Goal: Task Accomplishment & Management: Manage account settings

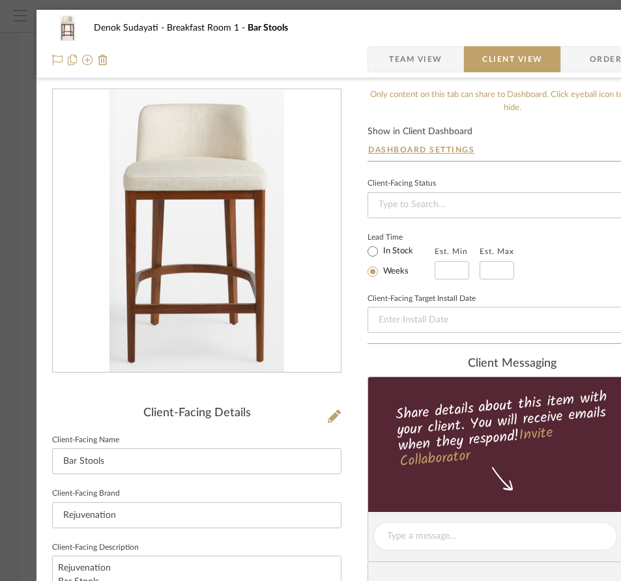
scroll to position [340, 0]
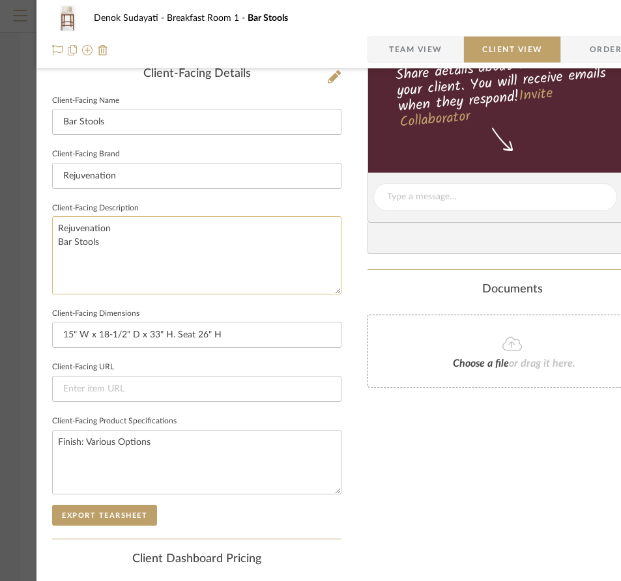
click at [120, 230] on textarea "Rejuvenation Bar Stools" at bounding box center [196, 255] width 289 height 78
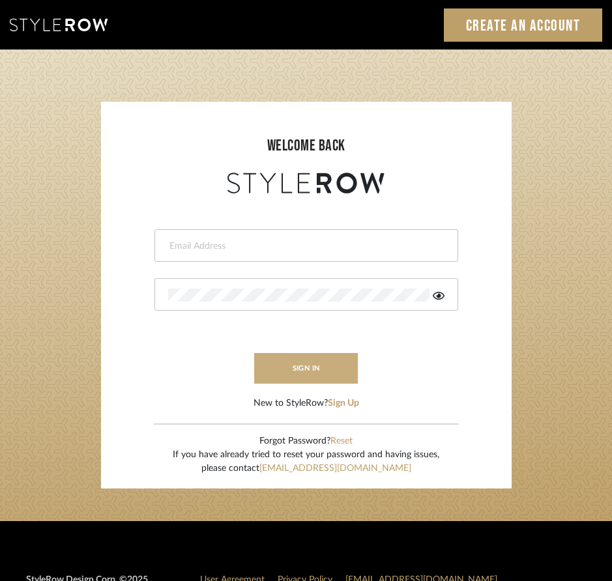
type input "[EMAIL_ADDRESS][DOMAIN_NAME]"
click at [326, 368] on button "sign in" at bounding box center [306, 368] width 104 height 31
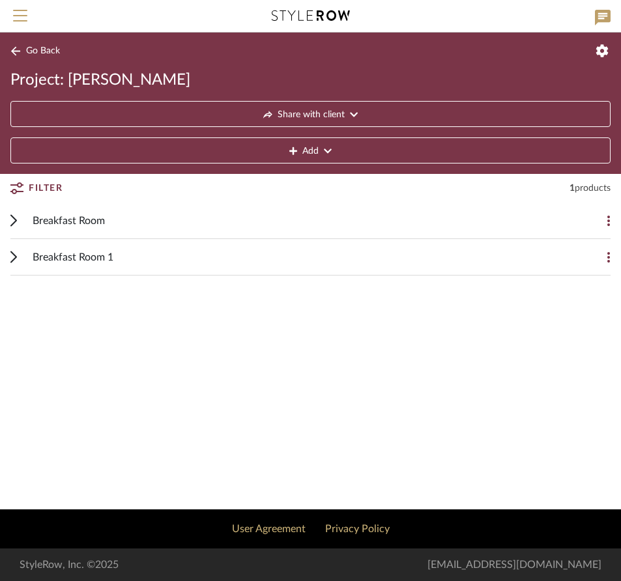
click at [108, 218] on div "Breakfast Room" at bounding box center [301, 221] width 536 height 36
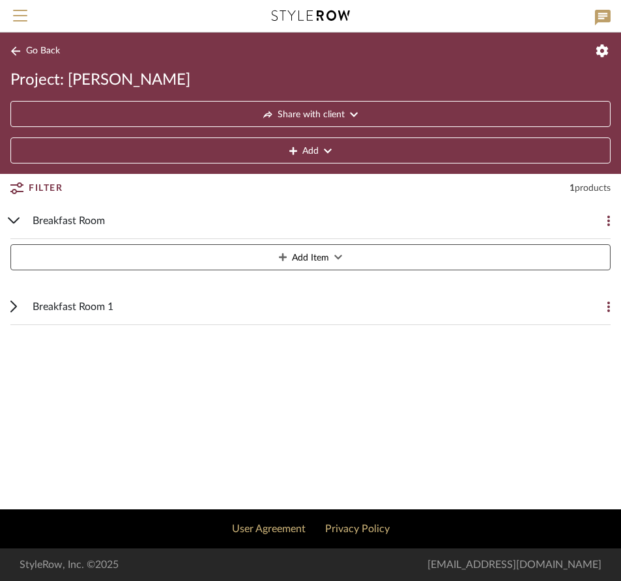
click at [608, 220] on icon at bounding box center [609, 221] width 3 height 10
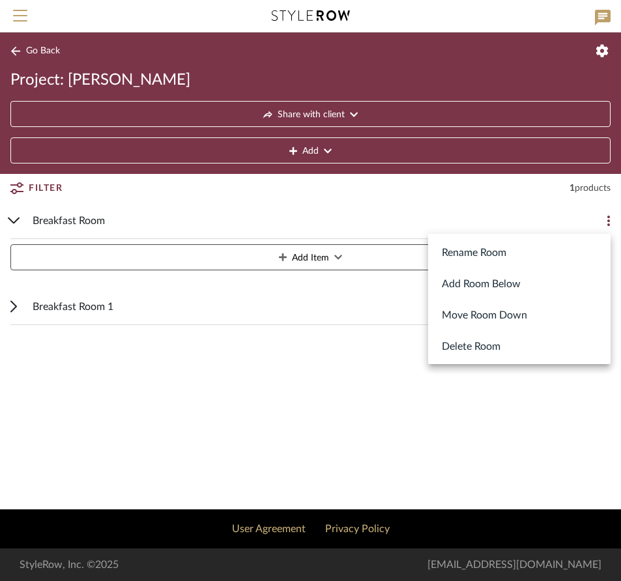
click at [203, 216] on div at bounding box center [310, 290] width 621 height 581
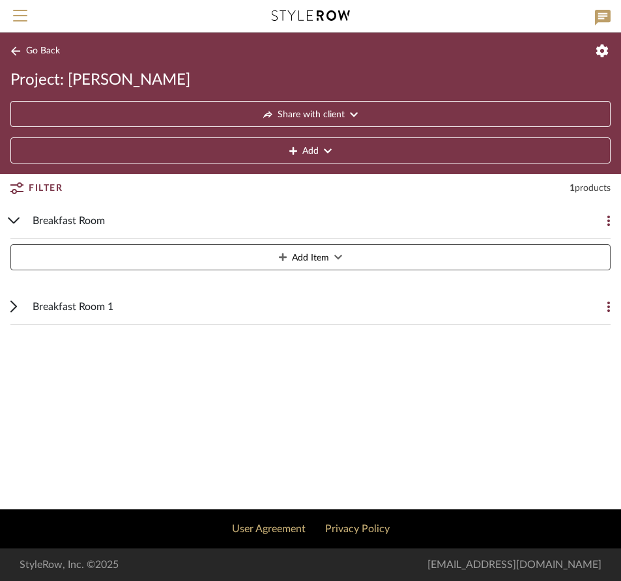
click at [297, 258] on span "Add Item" at bounding box center [310, 258] width 37 height 26
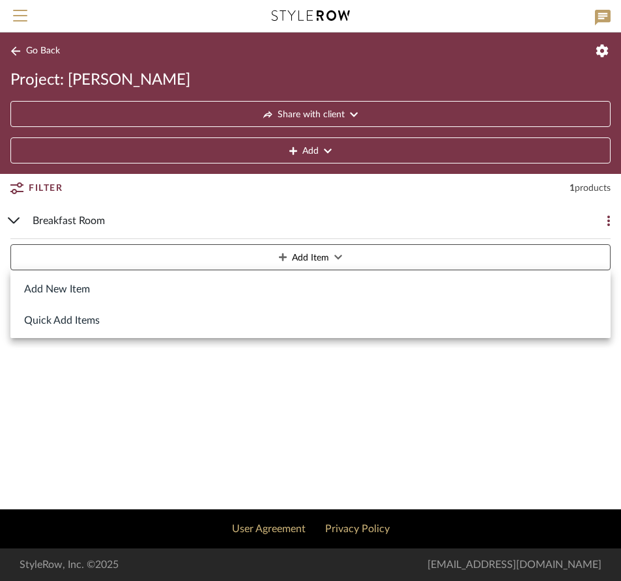
click at [89, 320] on button "Quick Add Items" at bounding box center [310, 319] width 600 height 31
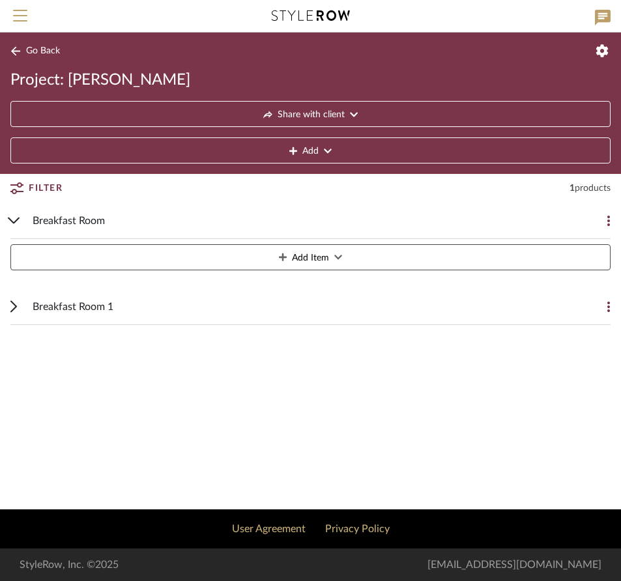
click at [19, 222] on icon at bounding box center [14, 221] width 12 height 7
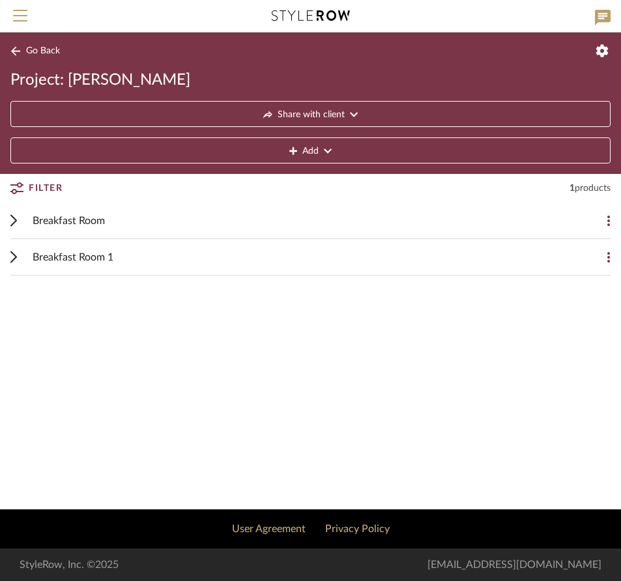
click at [606, 214] on button at bounding box center [598, 221] width 26 height 26
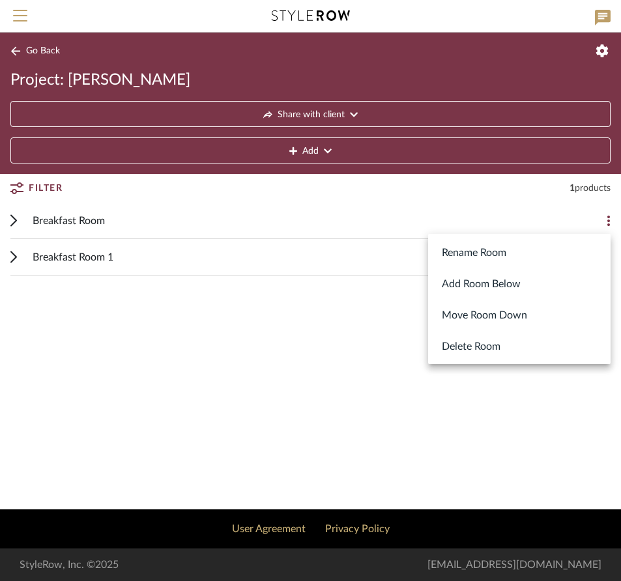
click at [77, 259] on div at bounding box center [310, 290] width 621 height 581
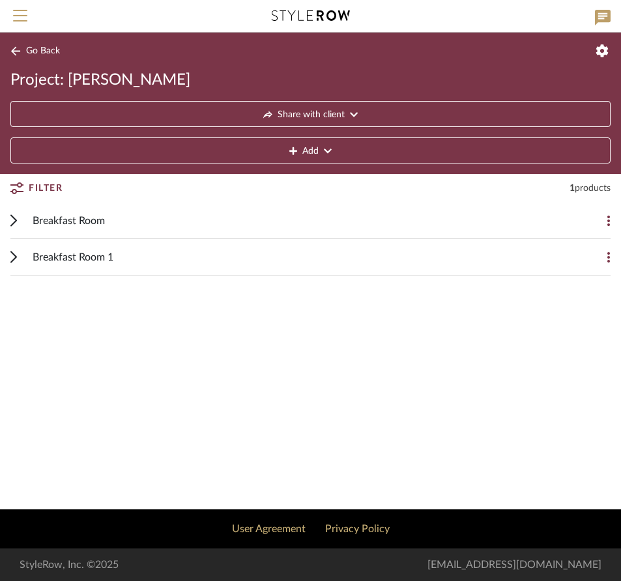
click at [608, 257] on icon at bounding box center [609, 257] width 3 height 10
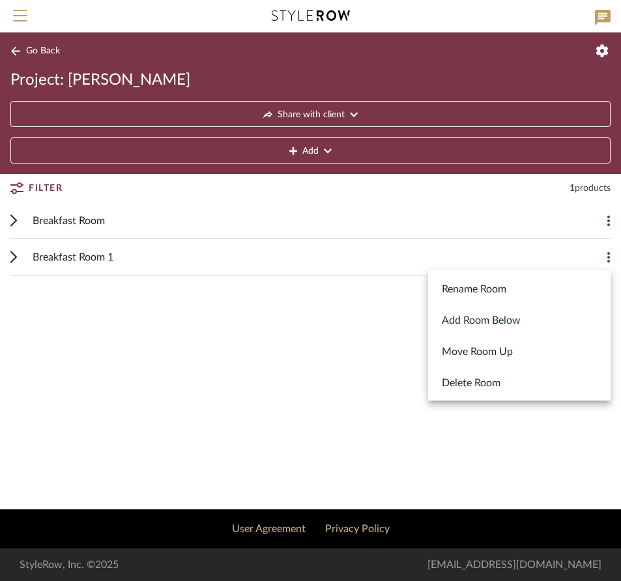
click at [89, 262] on div at bounding box center [310, 290] width 621 height 581
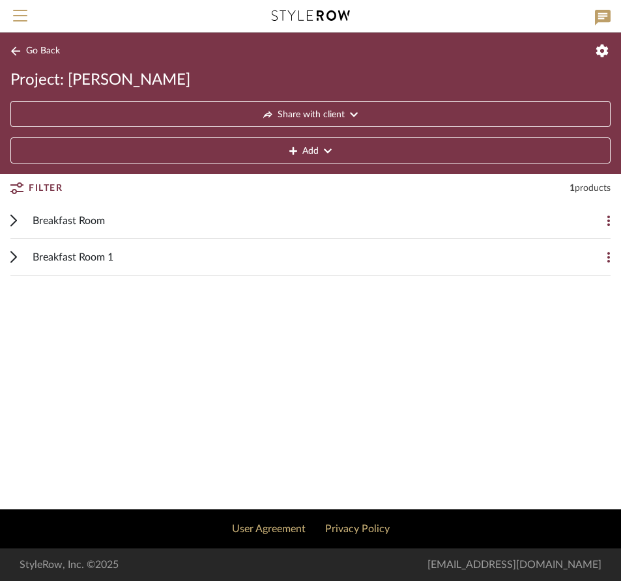
click at [91, 258] on span "Breakfast Room 1" at bounding box center [73, 258] width 81 height 16
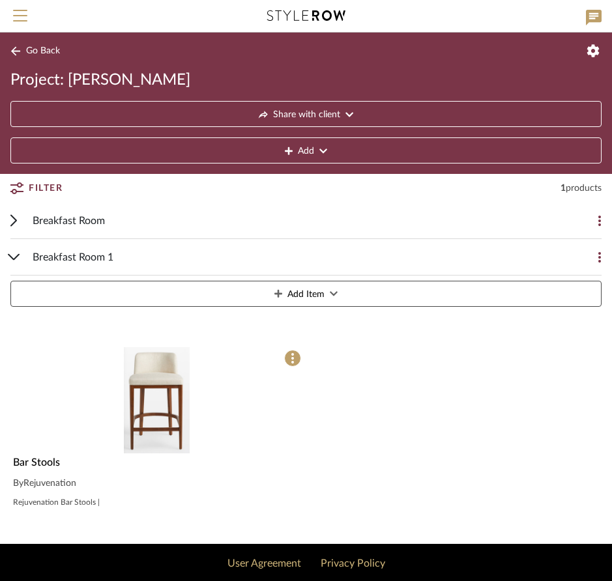
click at [91, 258] on span "Breakfast Room 1" at bounding box center [73, 258] width 81 height 16
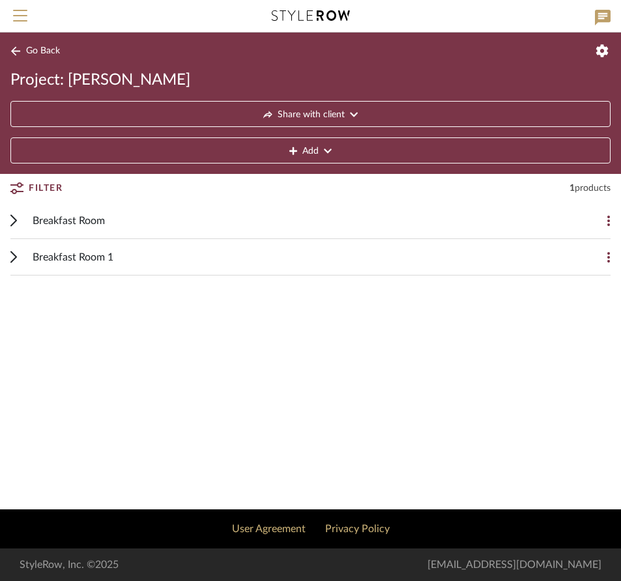
click at [91, 258] on span "Breakfast Room 1" at bounding box center [73, 258] width 81 height 16
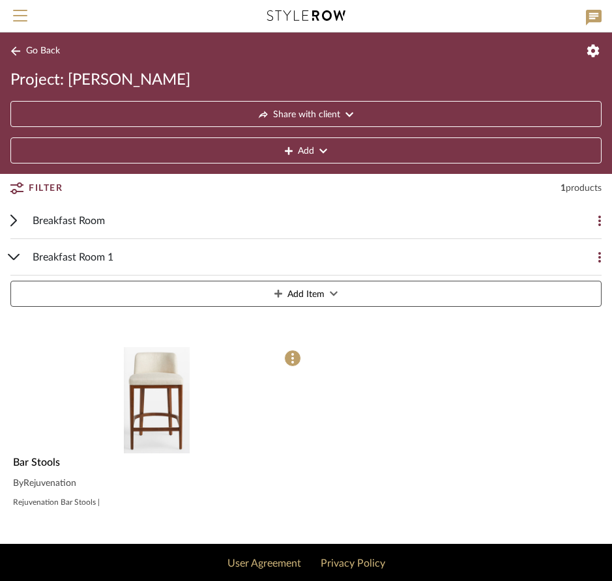
click at [91, 258] on span "Breakfast Room 1" at bounding box center [73, 258] width 81 height 16
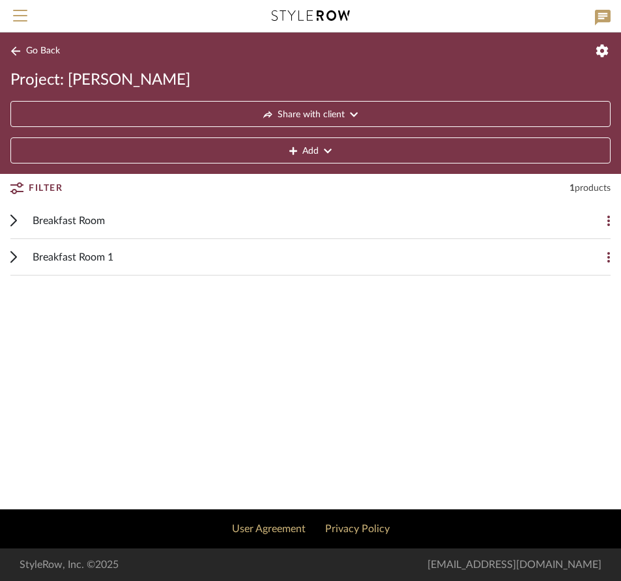
click at [91, 258] on span "Breakfast Room 1" at bounding box center [73, 258] width 81 height 16
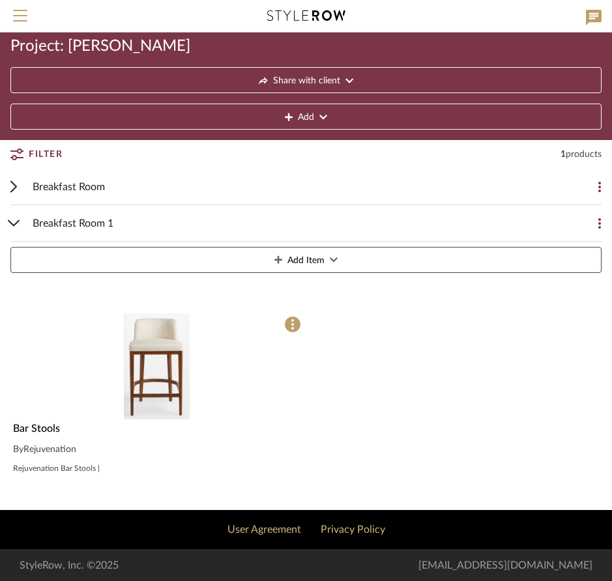
scroll to position [35, 0]
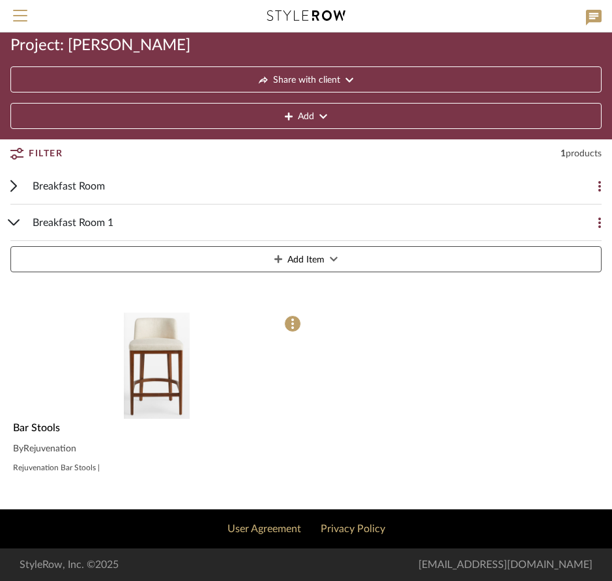
click at [126, 187] on div "Breakfast Room" at bounding box center [296, 186] width 527 height 36
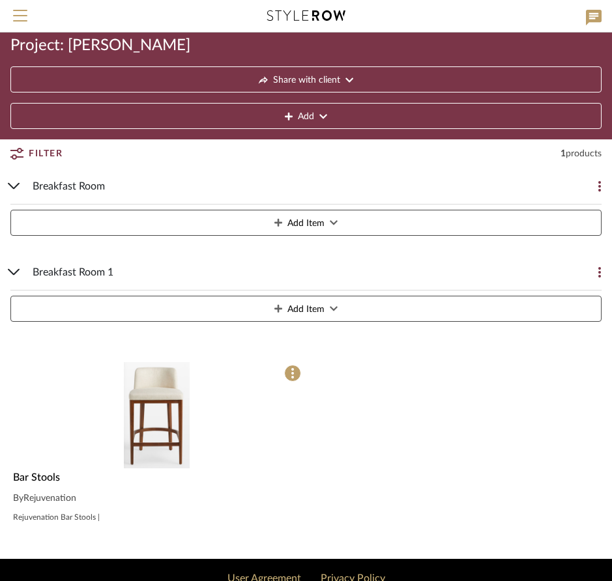
click at [14, 271] on icon at bounding box center [14, 272] width 12 height 7
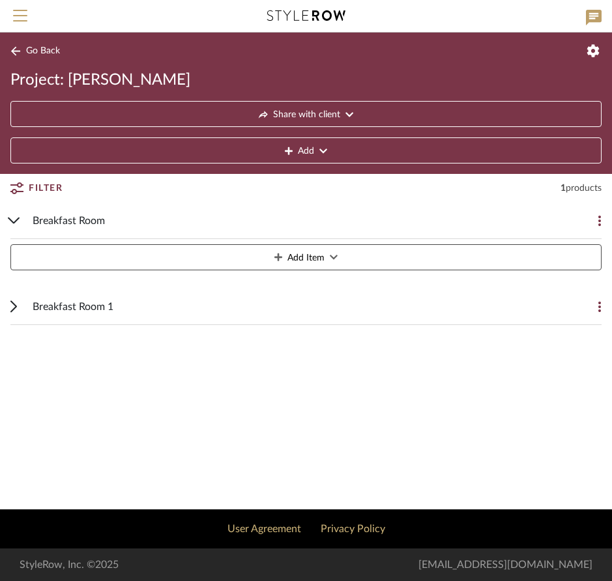
scroll to position [0, 0]
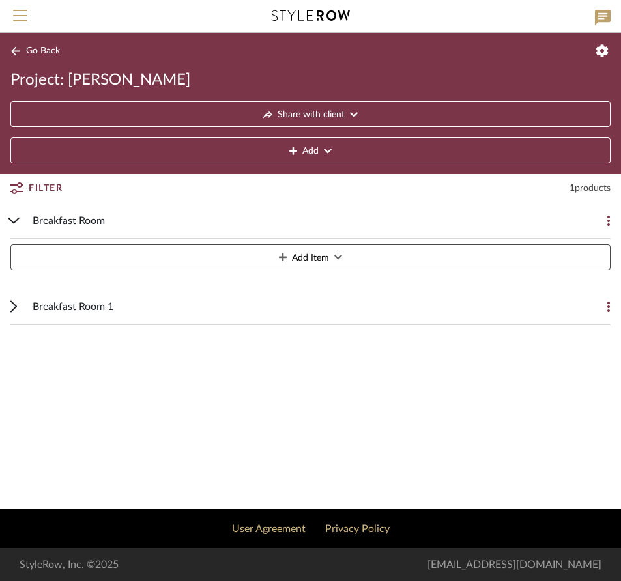
click at [82, 216] on span "Breakfast Room" at bounding box center [69, 221] width 72 height 16
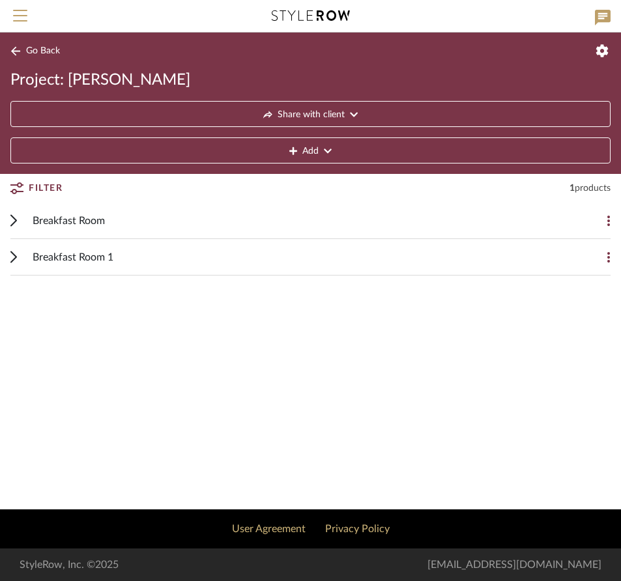
click at [83, 218] on span "Breakfast Room" at bounding box center [69, 221] width 72 height 16
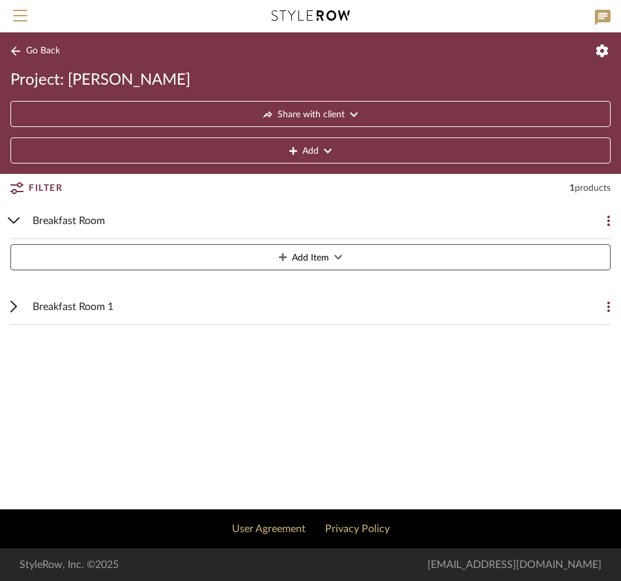
click at [104, 217] on span "Breakfast Room" at bounding box center [69, 221] width 72 height 16
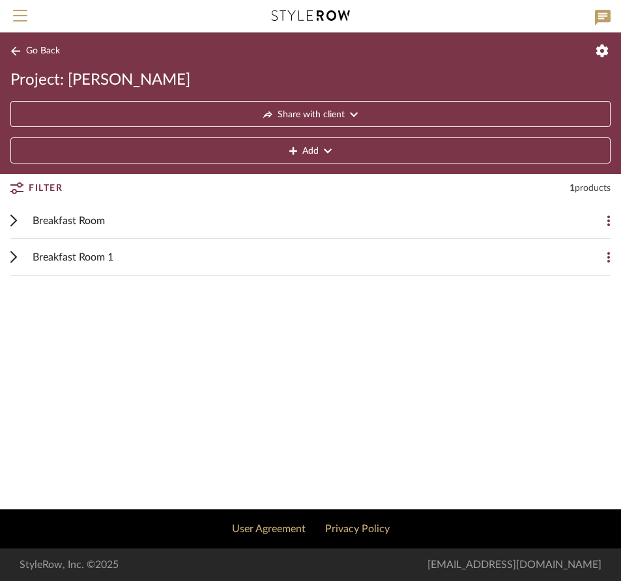
click at [104, 217] on span "Breakfast Room" at bounding box center [69, 221] width 72 height 16
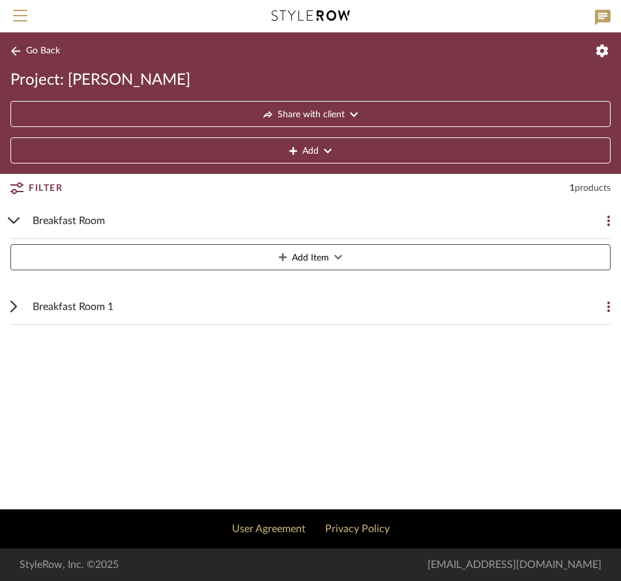
click at [574, 220] on div "Breakfast Room Add Item" at bounding box center [310, 239] width 600 height 73
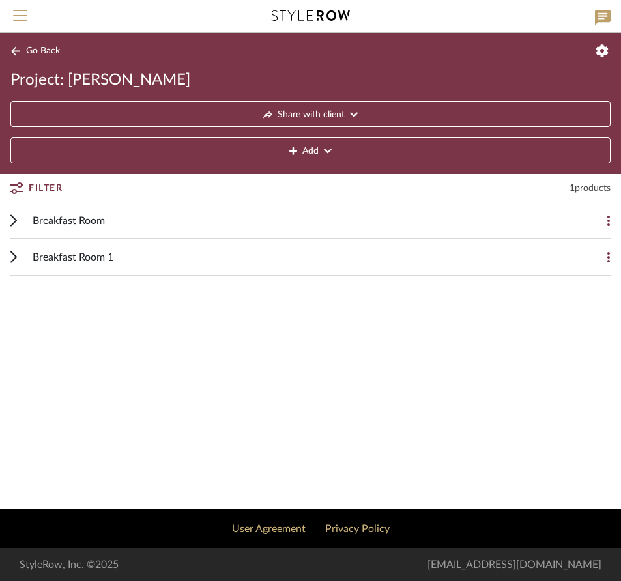
click at [574, 220] on div "Breakfast Room Add Item" at bounding box center [310, 221] width 600 height 37
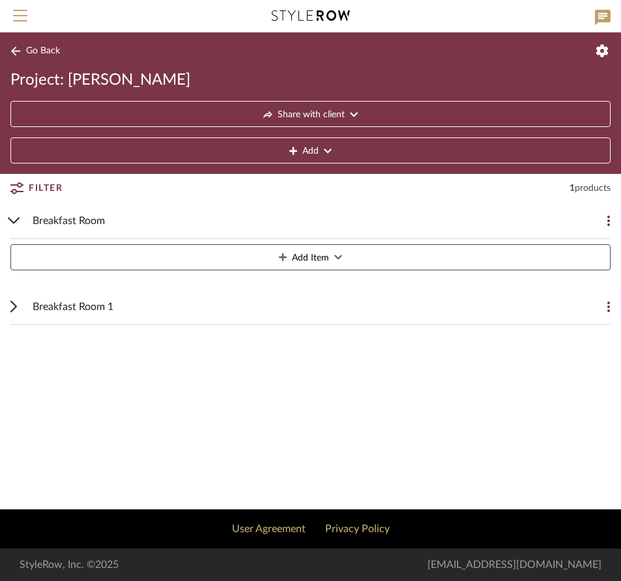
click at [610, 222] on button at bounding box center [598, 221] width 26 height 26
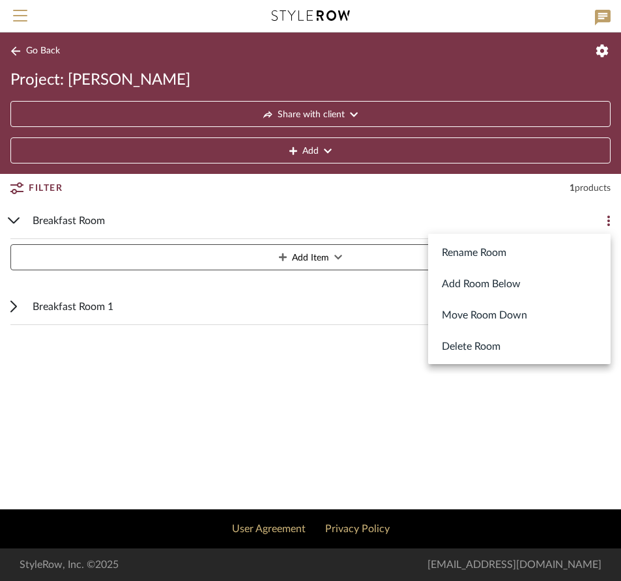
click at [484, 250] on button "Rename Room" at bounding box center [519, 252] width 183 height 31
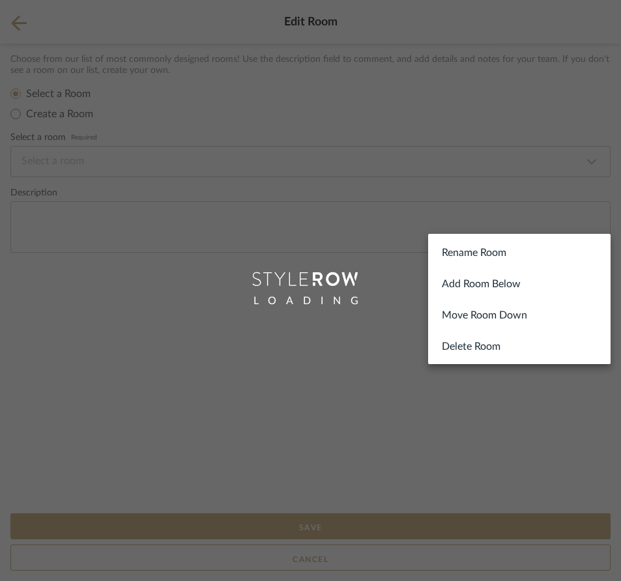
type input "Breakfast Room"
select select "3"
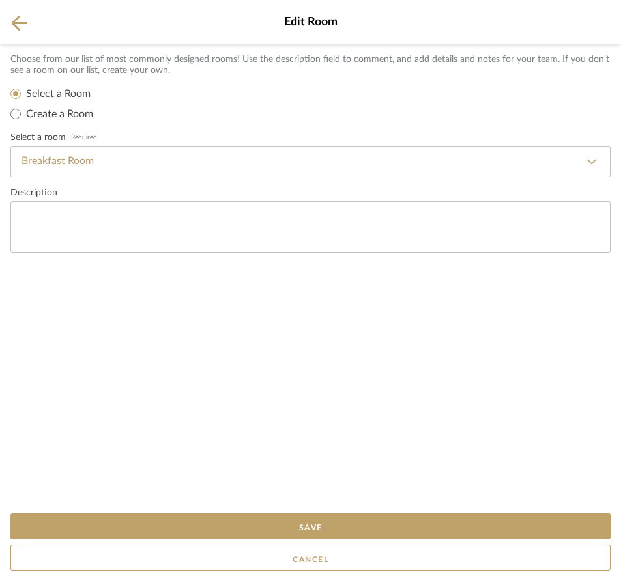
click at [18, 19] on icon at bounding box center [19, 23] width 16 height 16
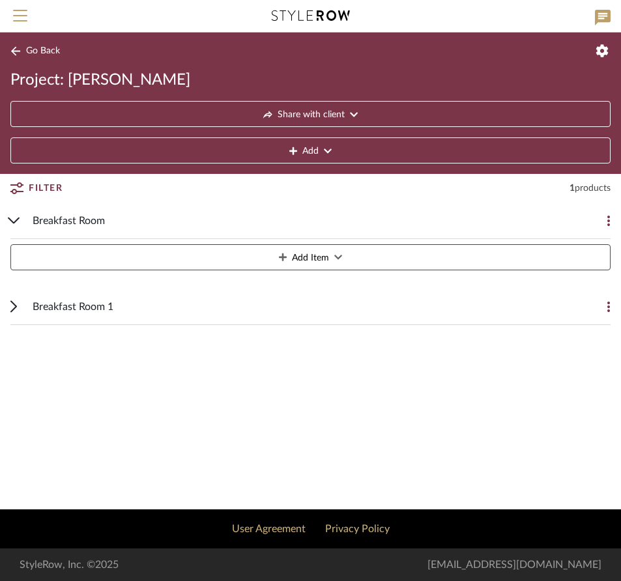
click at [18, 219] on icon at bounding box center [14, 221] width 12 height 7
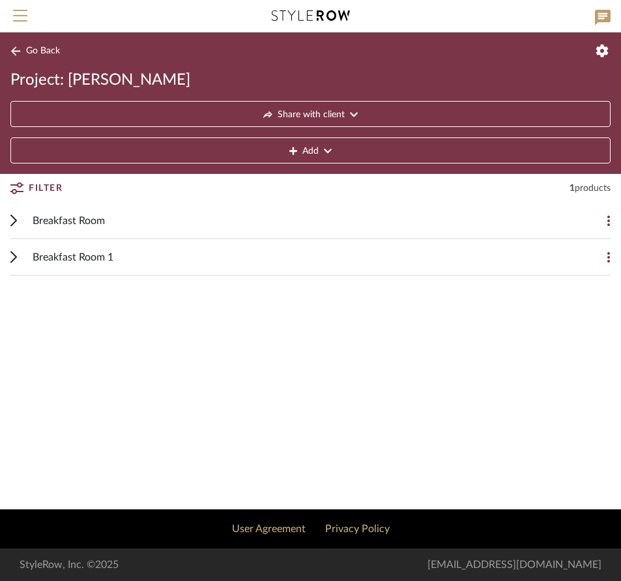
click at [121, 220] on div "Breakfast Room" at bounding box center [301, 221] width 536 height 36
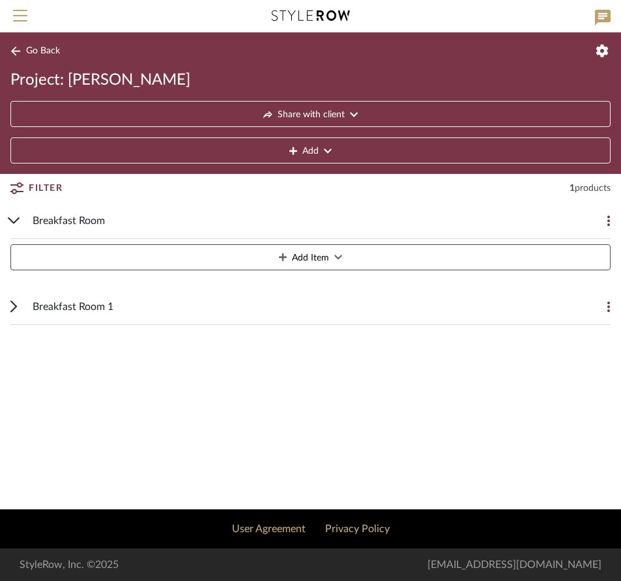
click at [314, 256] on span "Add Item" at bounding box center [310, 258] width 37 height 26
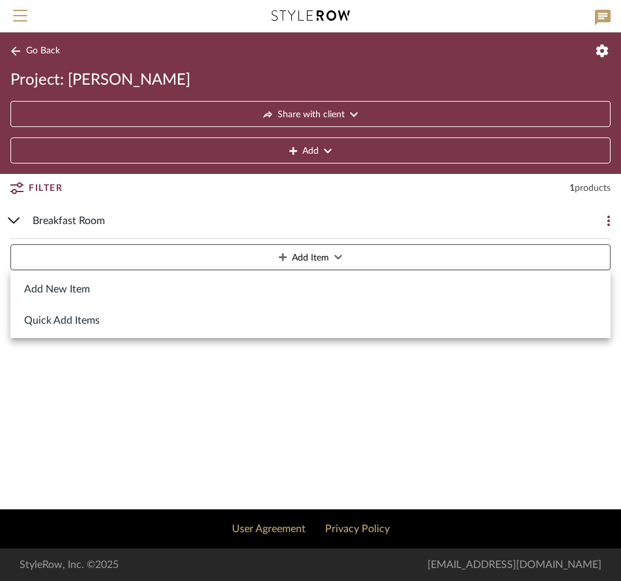
click at [81, 288] on button "Add New Item" at bounding box center [310, 288] width 600 height 31
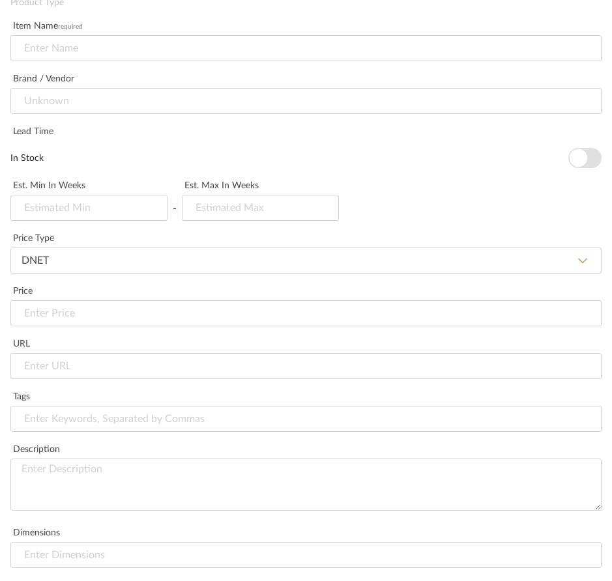
scroll to position [566, 0]
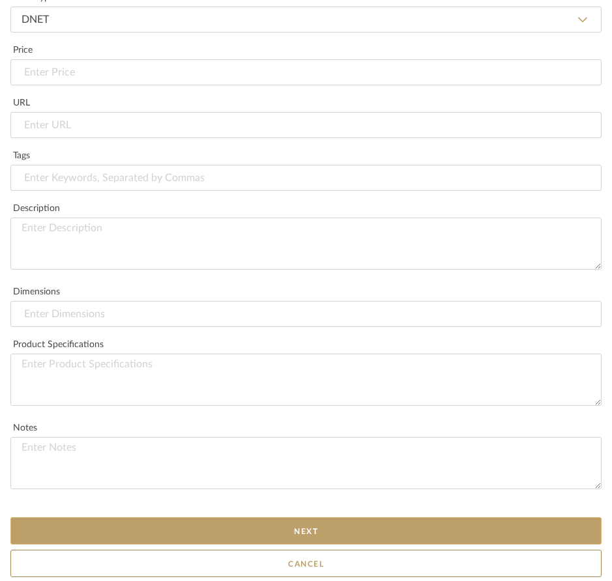
click at [287, 534] on button "Next" at bounding box center [305, 531] width 591 height 27
click at [293, 529] on button "Next" at bounding box center [305, 531] width 591 height 27
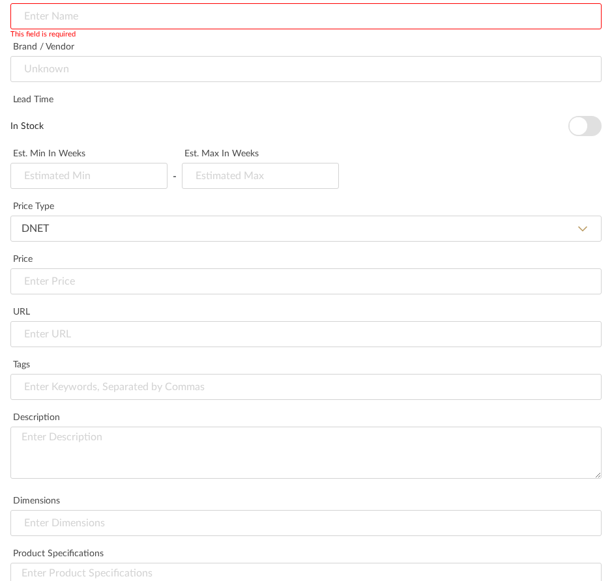
scroll to position [493, 0]
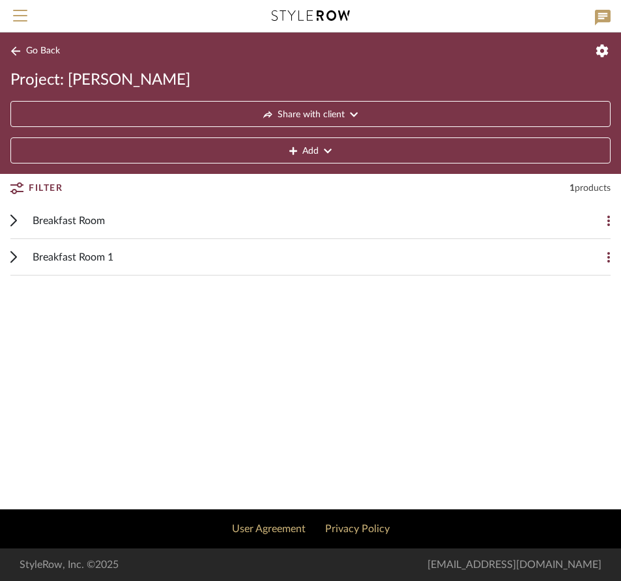
click at [103, 221] on span "Breakfast Room" at bounding box center [69, 221] width 72 height 16
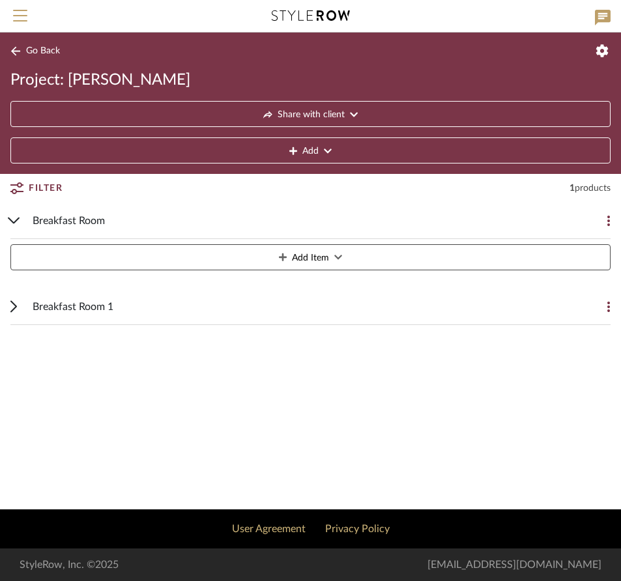
click at [340, 259] on icon at bounding box center [338, 257] width 8 height 5
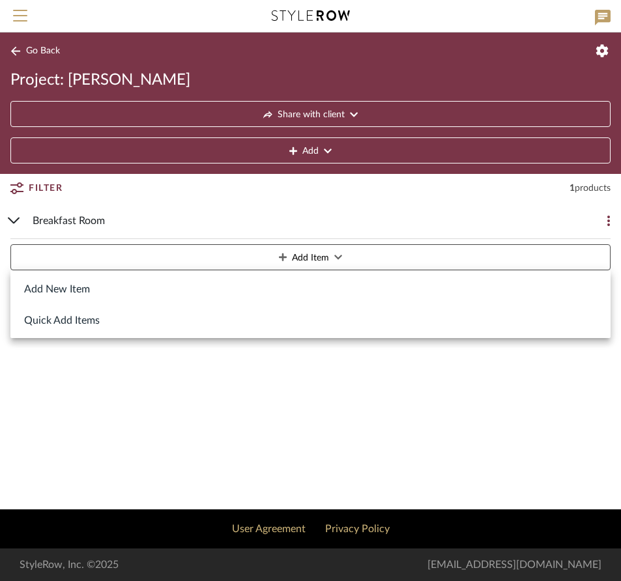
click at [98, 323] on button "Quick Add Items" at bounding box center [310, 319] width 600 height 31
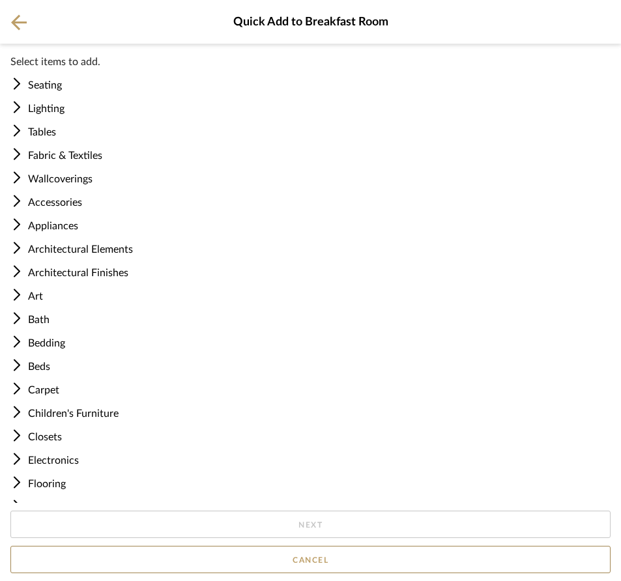
click at [50, 128] on div "Tables" at bounding box center [312, 133] width 597 height 16
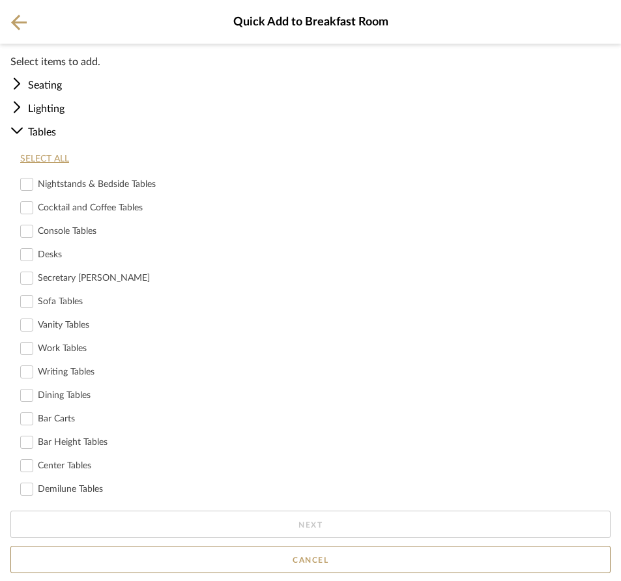
click at [19, 23] on icon at bounding box center [19, 22] width 16 height 16
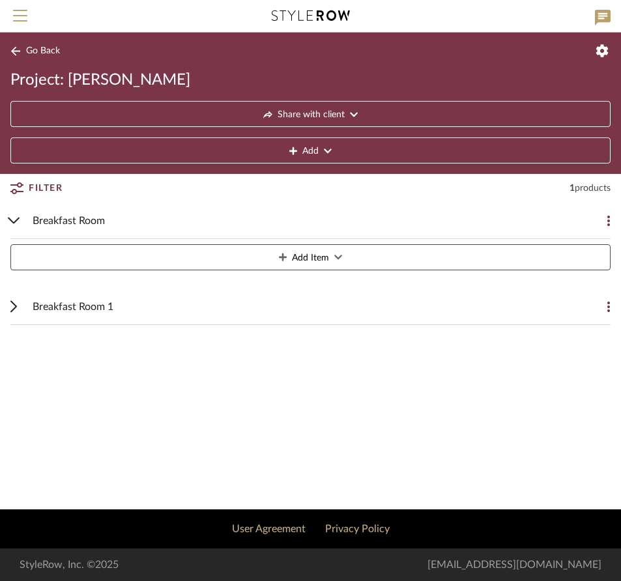
click at [608, 220] on icon at bounding box center [609, 221] width 3 height 10
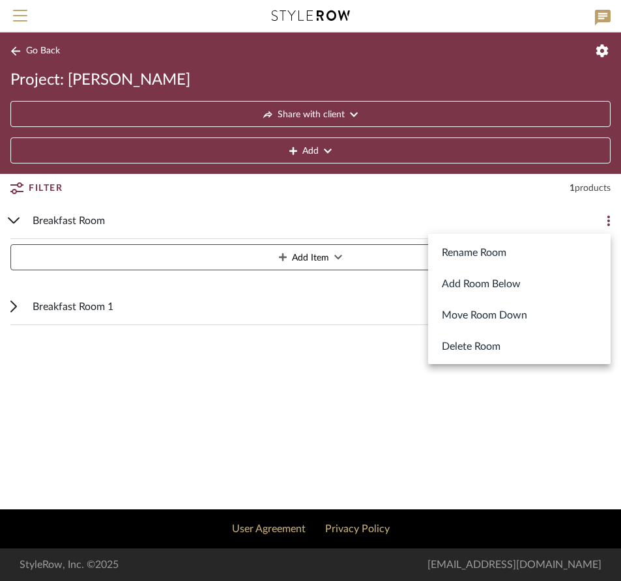
click at [311, 346] on div at bounding box center [310, 290] width 621 height 581
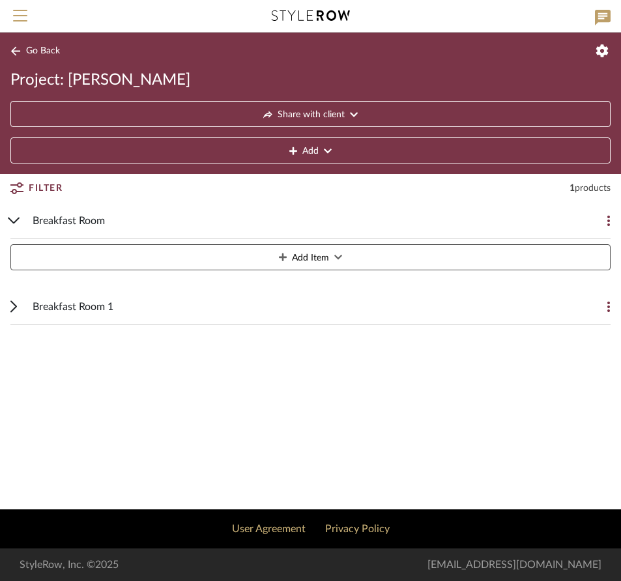
click at [95, 220] on span "Breakfast Room" at bounding box center [69, 221] width 72 height 16
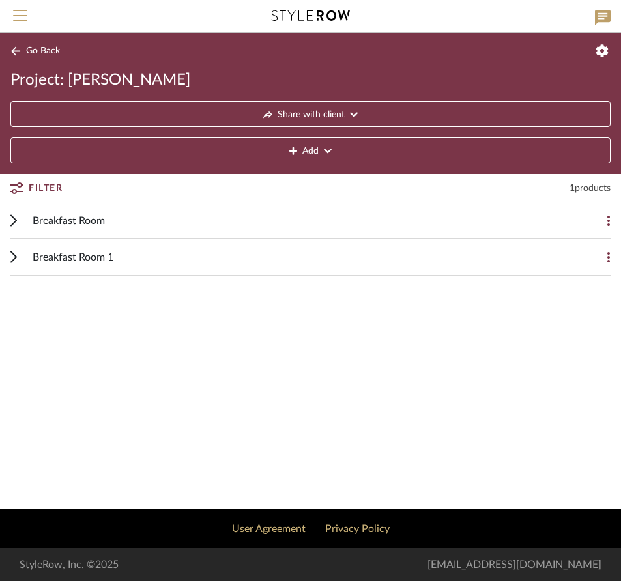
click at [94, 220] on span "Breakfast Room" at bounding box center [69, 221] width 72 height 16
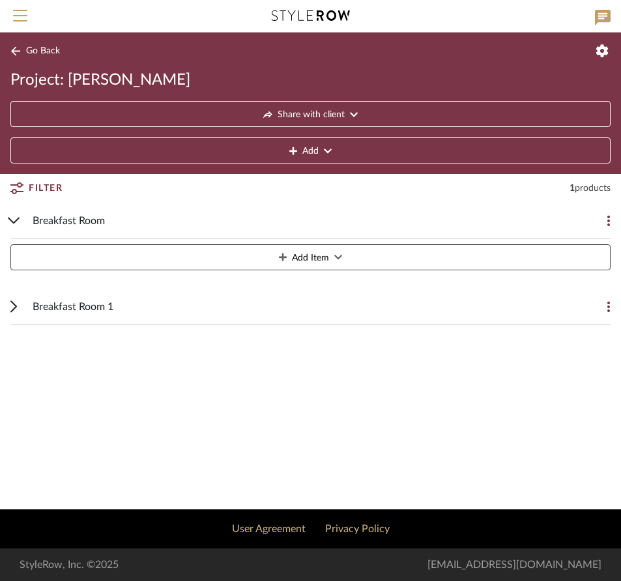
click at [94, 220] on span "Breakfast Room" at bounding box center [69, 221] width 72 height 16
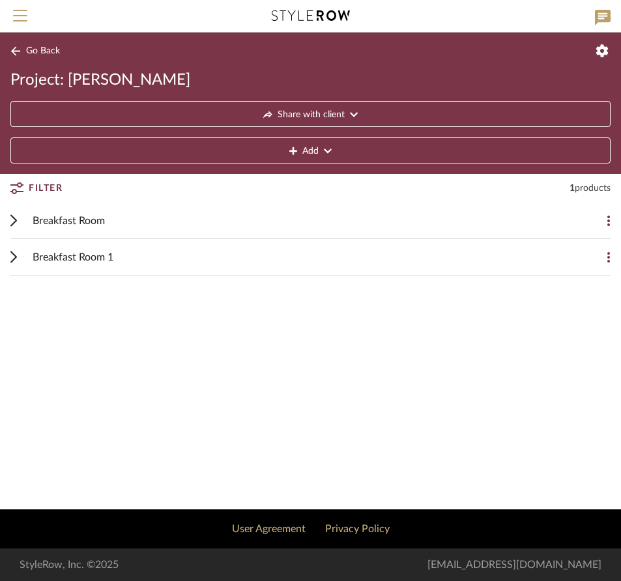
click at [94, 220] on span "Breakfast Room" at bounding box center [69, 221] width 72 height 16
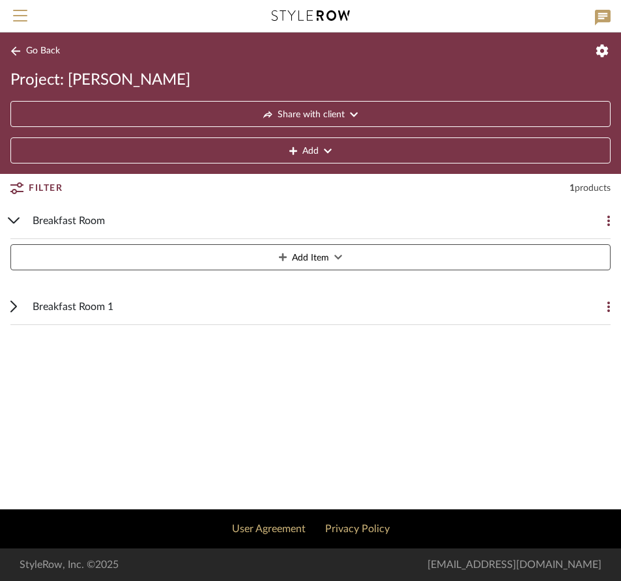
click at [94, 220] on span "Breakfast Room" at bounding box center [69, 221] width 72 height 16
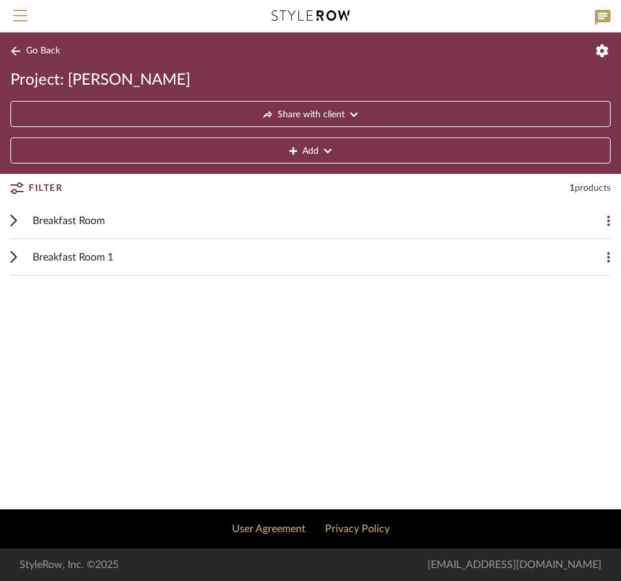
click at [17, 50] on icon at bounding box center [15, 51] width 10 height 10
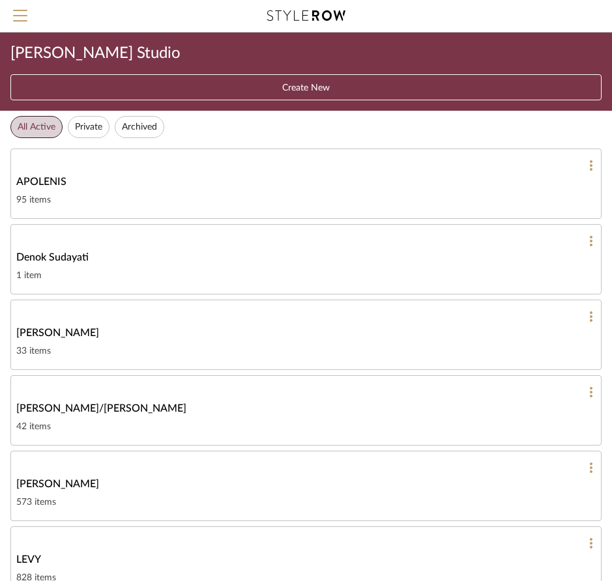
click at [593, 241] on div at bounding box center [306, 241] width 580 height 12
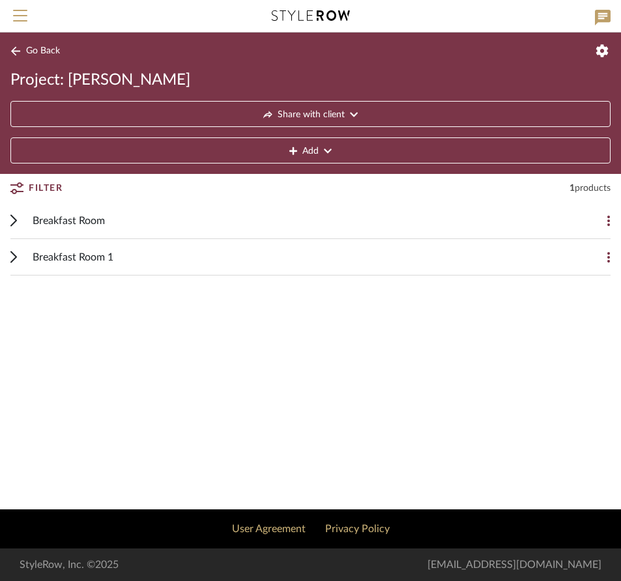
click at [12, 46] on icon at bounding box center [15, 51] width 10 height 10
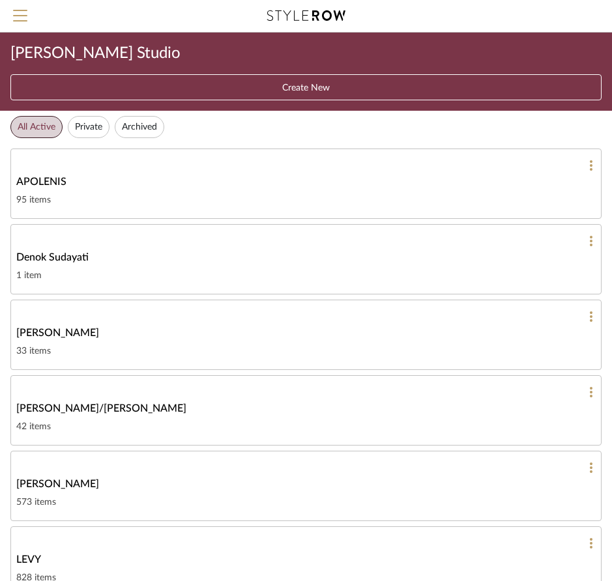
click at [74, 274] on div "1 item" at bounding box center [306, 276] width 580 height 16
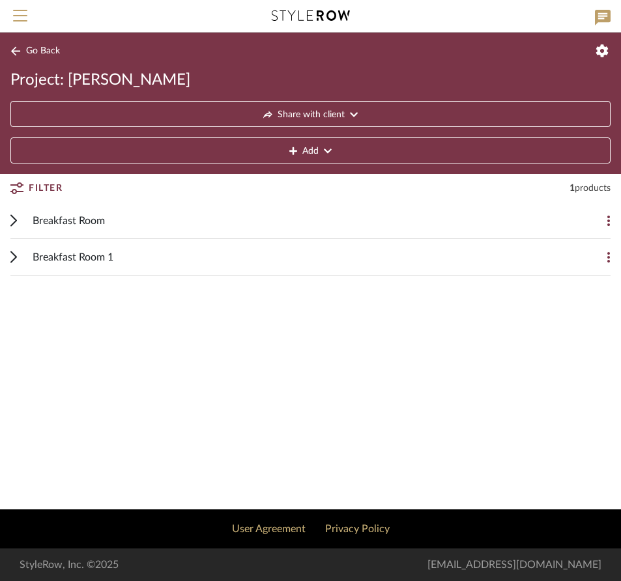
click at [115, 216] on div "Breakfast Room" at bounding box center [301, 221] width 536 height 36
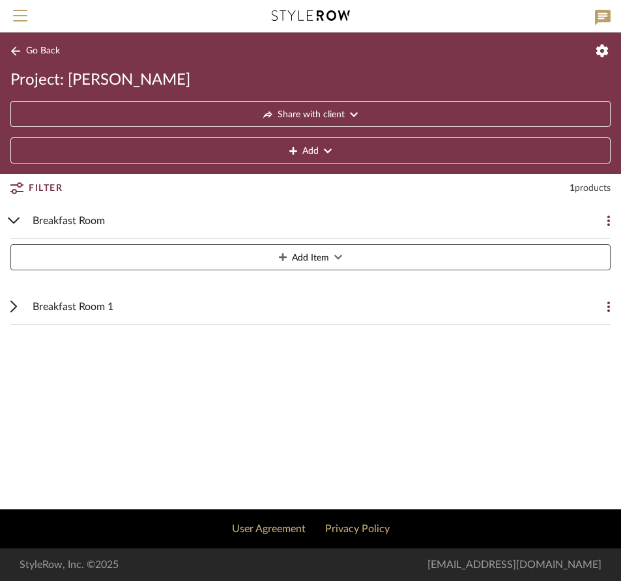
click at [115, 216] on div "Breakfast Room" at bounding box center [301, 221] width 536 height 36
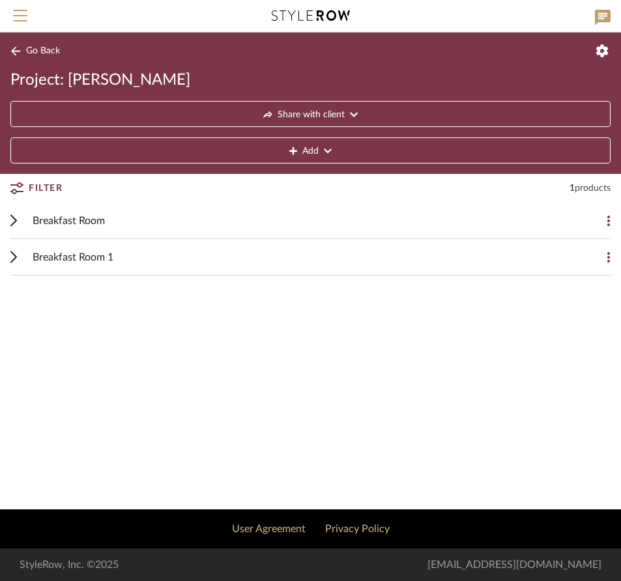
click at [115, 216] on div "Breakfast Room" at bounding box center [301, 221] width 536 height 36
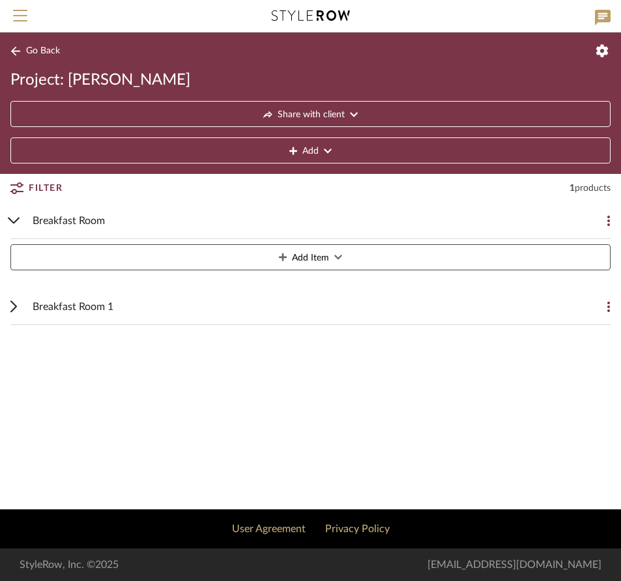
click at [603, 214] on button at bounding box center [598, 221] width 26 height 26
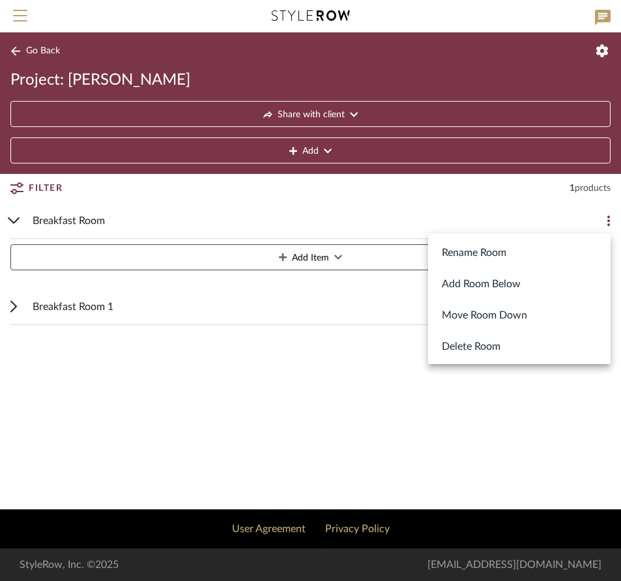
click at [473, 250] on button "Rename Room" at bounding box center [519, 252] width 183 height 31
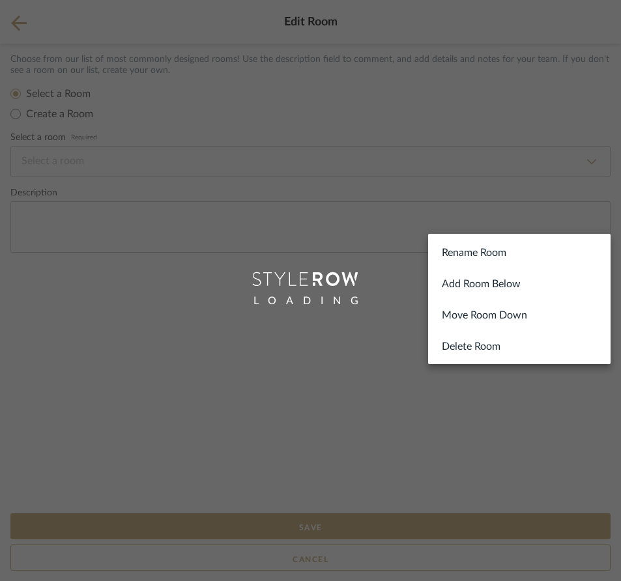
type input "Breakfast Room"
select select "3"
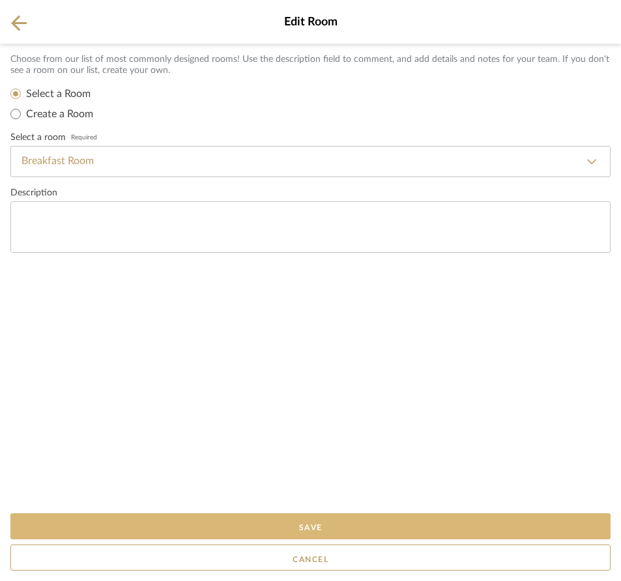
click at [321, 529] on button "Save" at bounding box center [310, 527] width 600 height 26
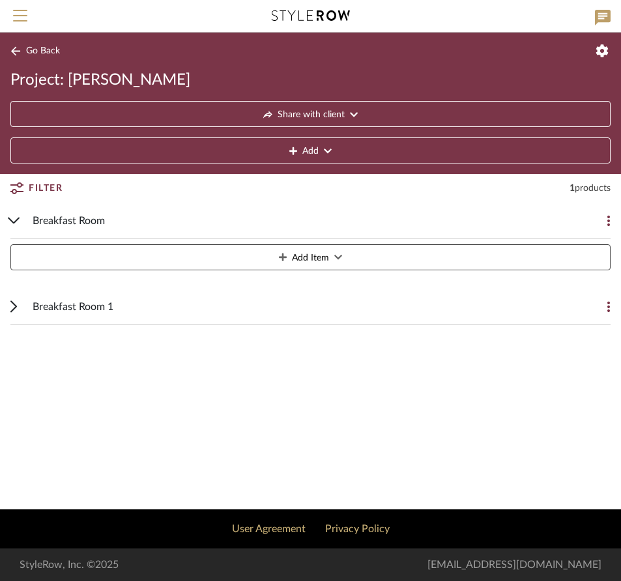
click at [354, 114] on icon at bounding box center [354, 114] width 8 height 9
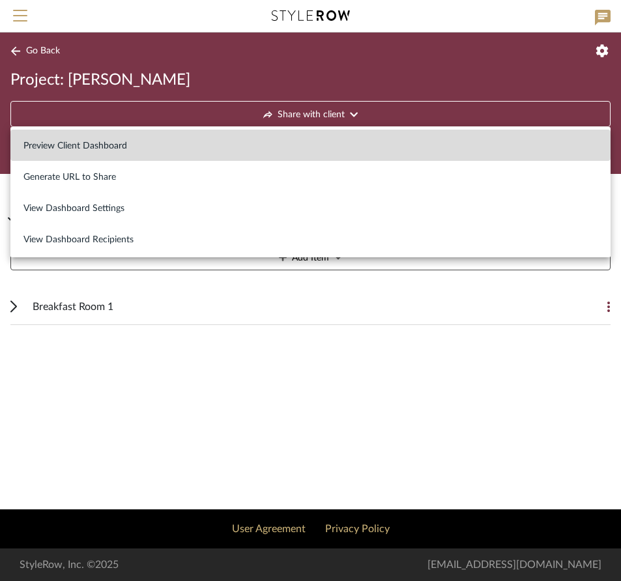
click at [115, 148] on span "Preview Client Dashboard" at bounding box center [75, 146] width 104 height 11
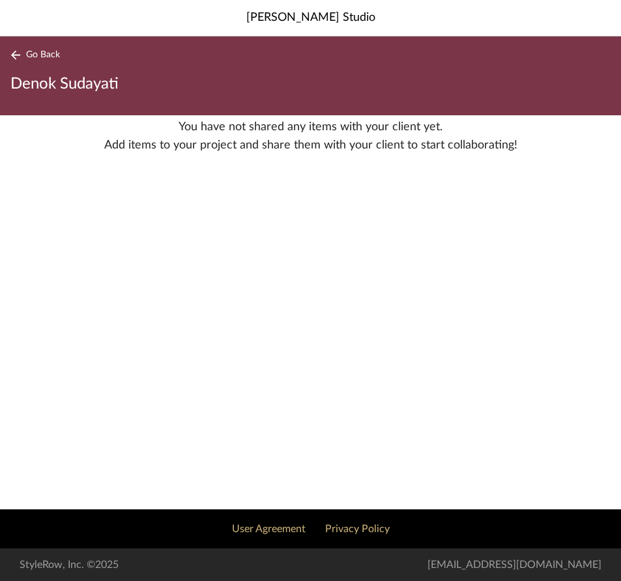
click at [41, 52] on span "Go Back" at bounding box center [43, 55] width 34 height 11
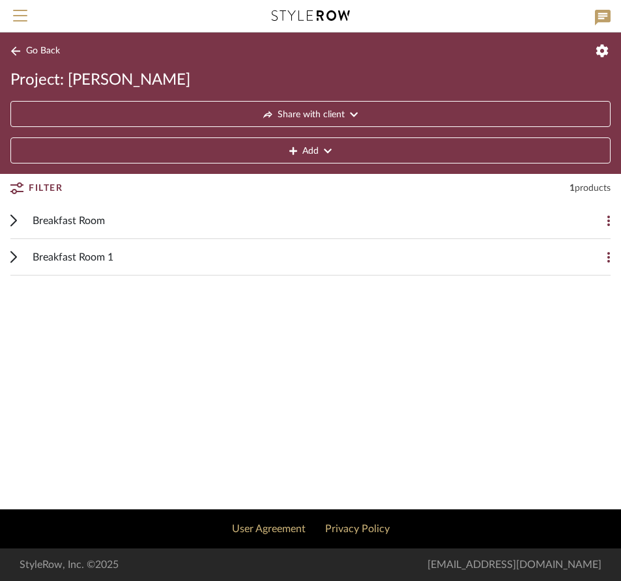
click at [352, 112] on icon at bounding box center [354, 114] width 8 height 9
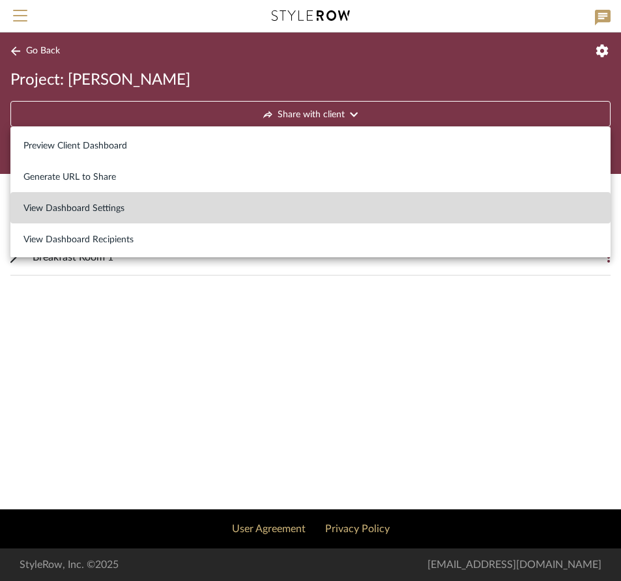
click at [113, 212] on span "View Dashboard Settings" at bounding box center [310, 208] width 574 height 11
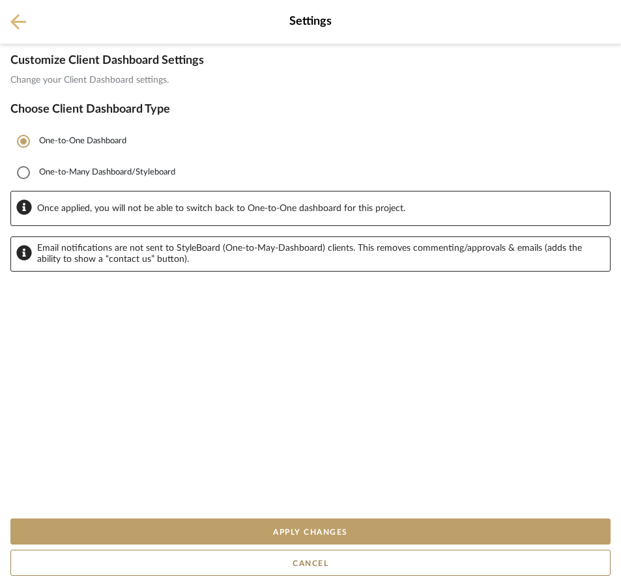
click at [14, 18] on icon at bounding box center [18, 22] width 16 height 16
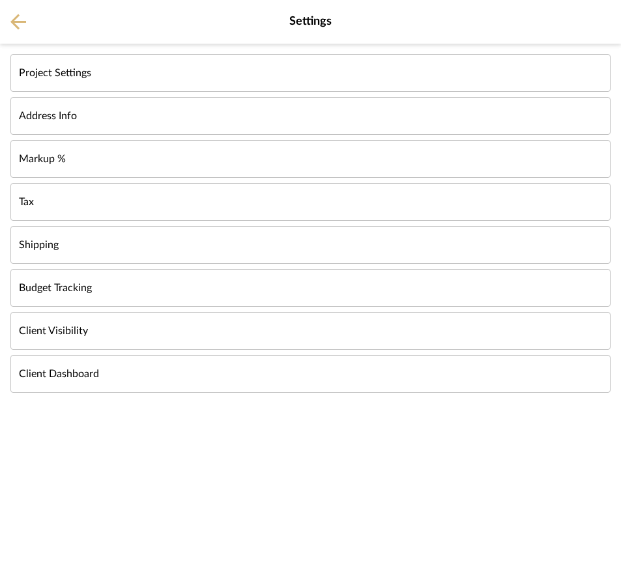
click at [20, 20] on icon at bounding box center [18, 22] width 16 height 16
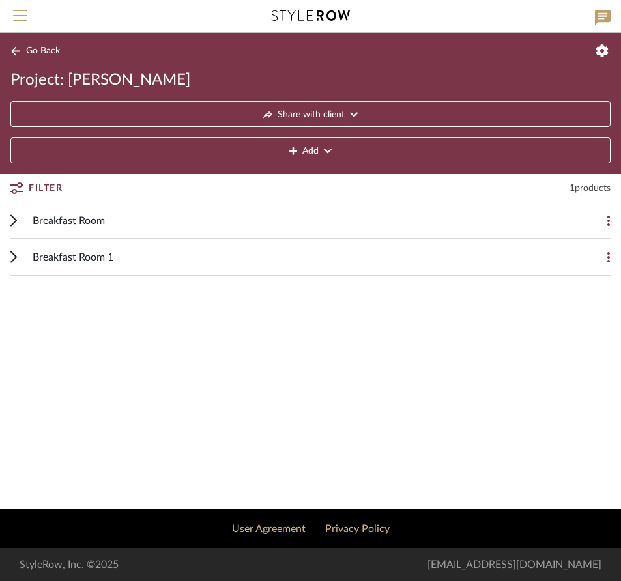
click at [76, 214] on span "Breakfast Room" at bounding box center [69, 221] width 72 height 16
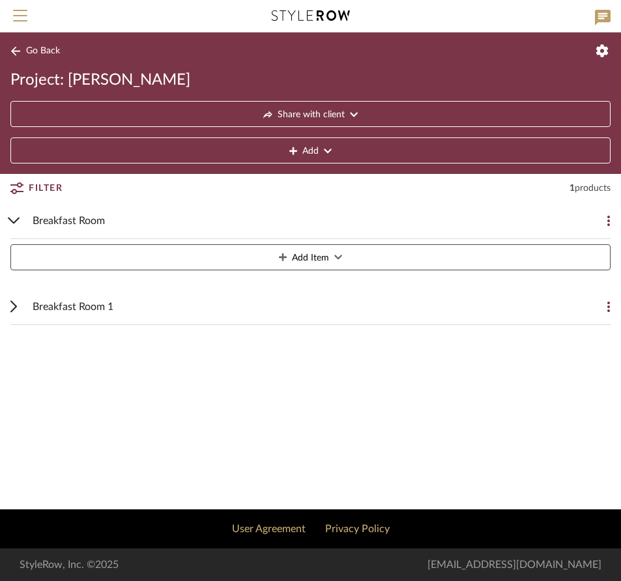
click at [76, 214] on span "Breakfast Room" at bounding box center [69, 221] width 72 height 16
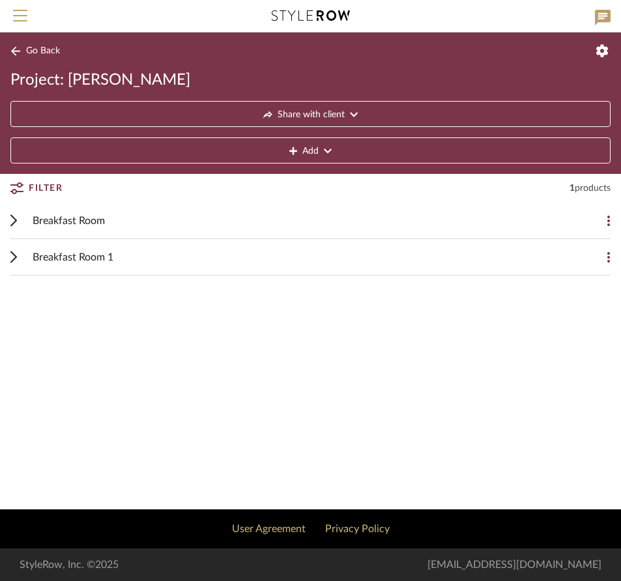
click at [80, 242] on div "Breakfast Room 1" at bounding box center [301, 257] width 536 height 36
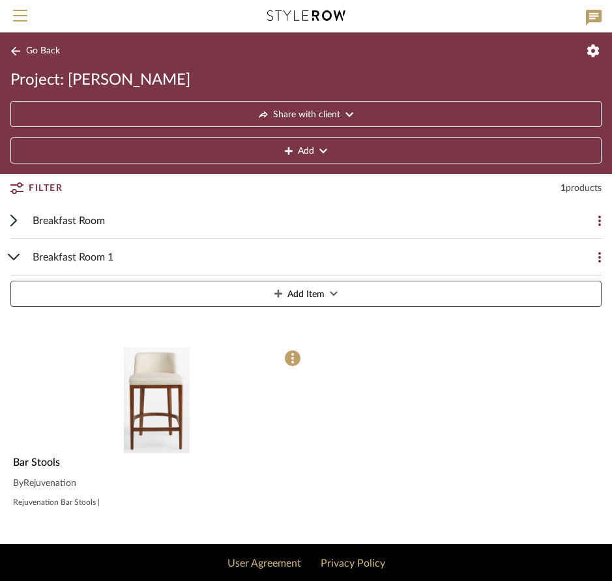
click at [80, 243] on div "Breakfast Room 1" at bounding box center [296, 257] width 527 height 36
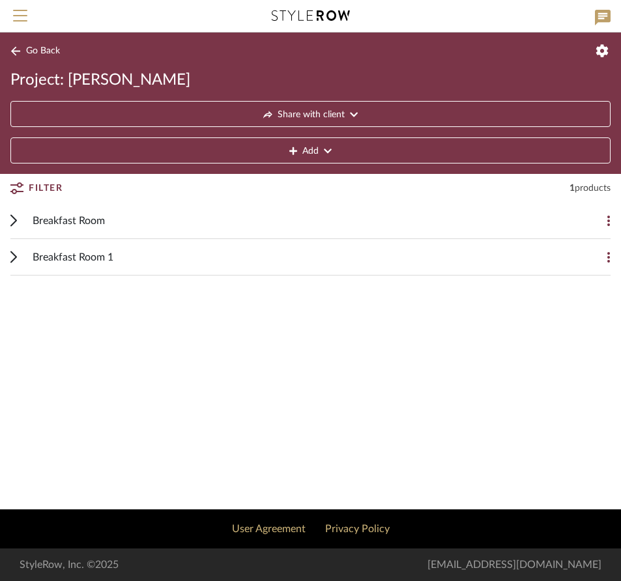
click at [80, 257] on span "Breakfast Room 1" at bounding box center [73, 258] width 81 height 16
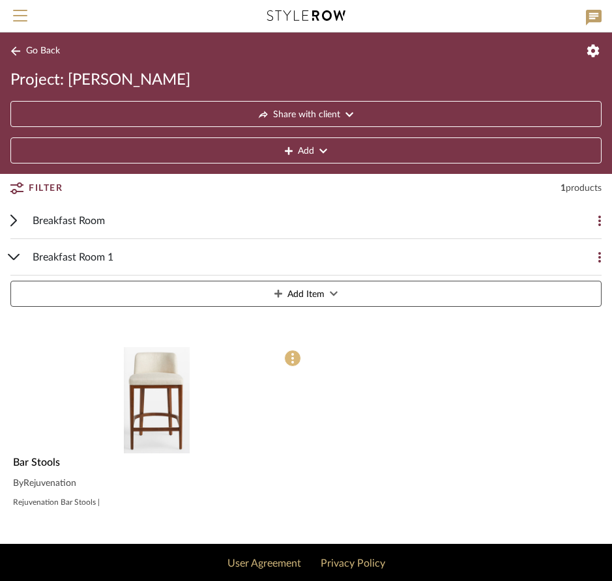
click at [287, 355] on span at bounding box center [292, 358] width 17 height 17
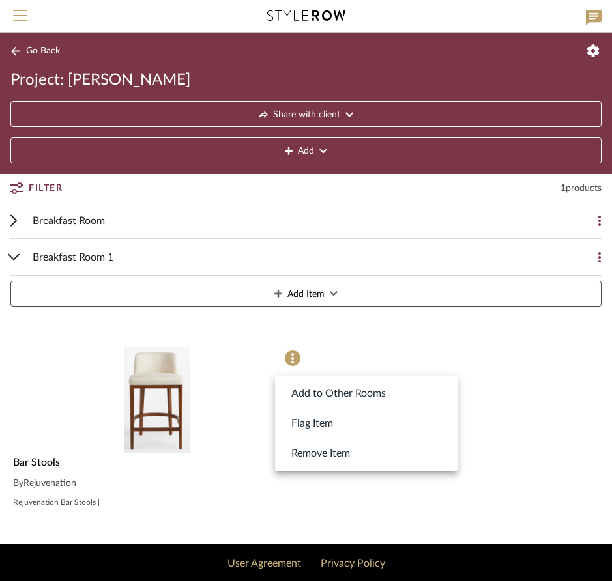
click at [133, 378] on div at bounding box center [306, 290] width 612 height 581
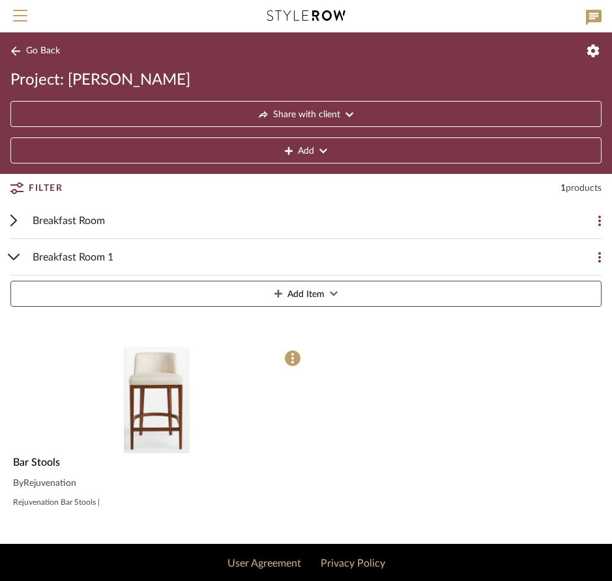
click at [133, 377] on img "0" at bounding box center [157, 400] width 66 height 106
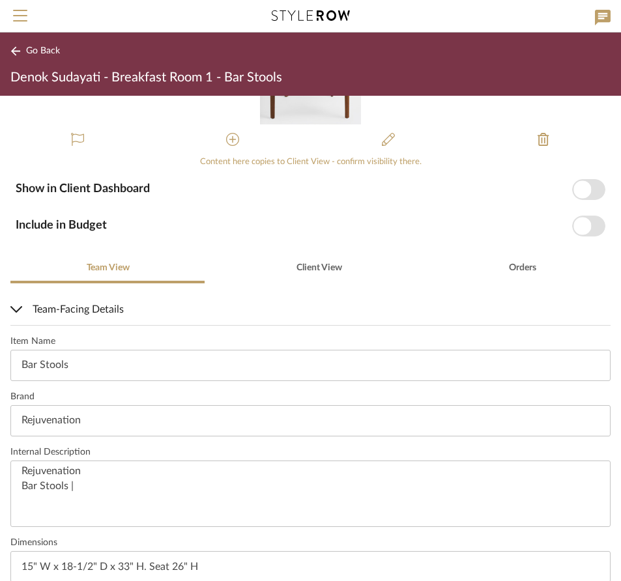
scroll to position [163, 0]
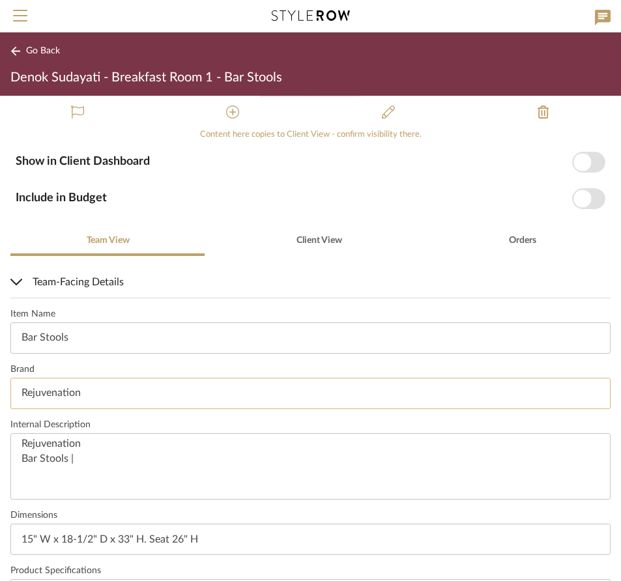
click at [87, 393] on input "Rejuvenation" at bounding box center [310, 393] width 600 height 31
drag, startPoint x: 80, startPoint y: 389, endPoint x: 21, endPoint y: 387, distance: 58.7
click at [21, 387] on input "Rejuvenation" at bounding box center [310, 393] width 600 height 31
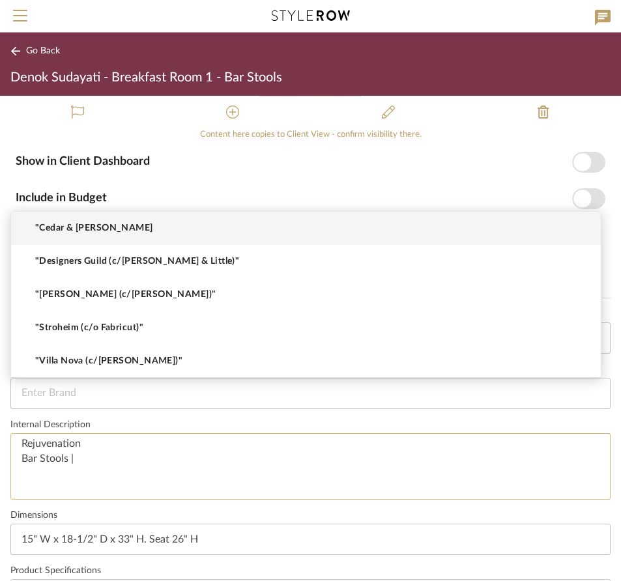
click at [23, 444] on textarea "Rejuvenation Bar Stools |" at bounding box center [310, 466] width 600 height 67
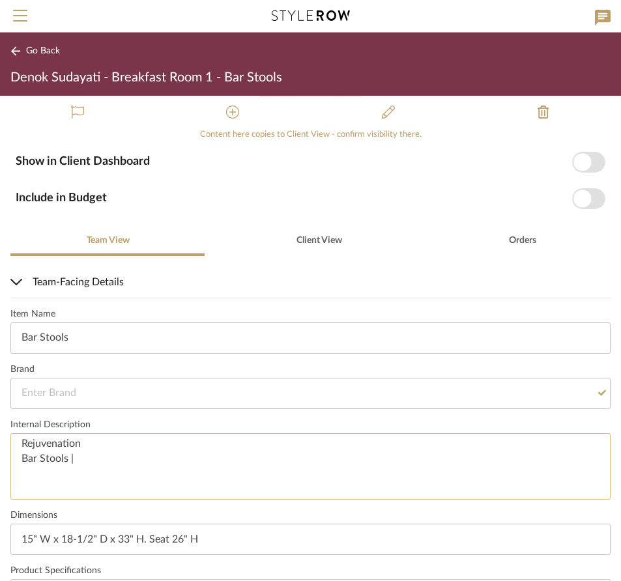
drag, startPoint x: 22, startPoint y: 441, endPoint x: 84, endPoint y: 446, distance: 62.7
click at [84, 446] on textarea "Rejuvenation Bar Stools |" at bounding box center [310, 466] width 600 height 67
click at [21, 460] on textarea "Bar Stools |" at bounding box center [310, 466] width 600 height 67
click at [88, 442] on textarea "Bar Stools |" at bounding box center [310, 466] width 600 height 67
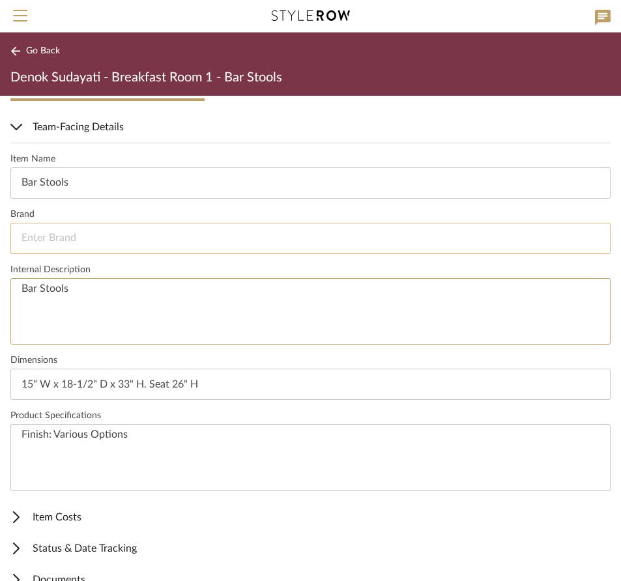
scroll to position [343, 0]
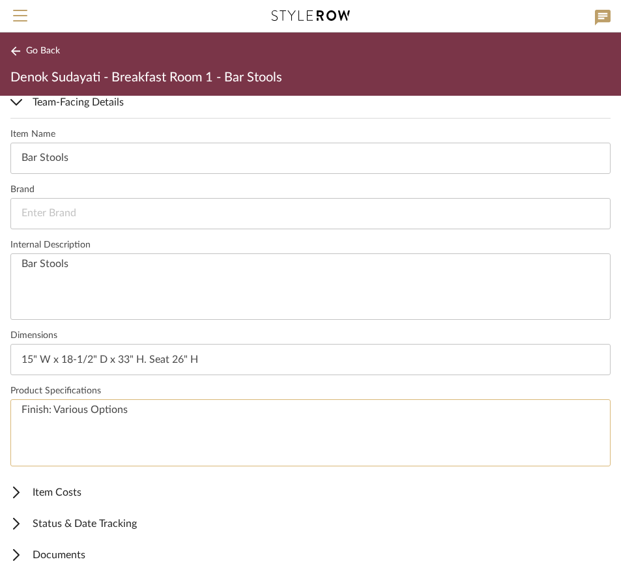
type textarea "Bar Stools"
click at [132, 416] on textarea "Finish: Various Options" at bounding box center [310, 433] width 600 height 67
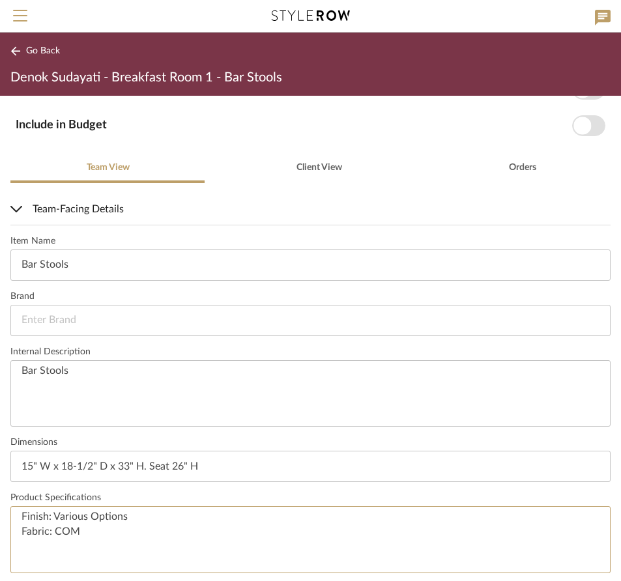
scroll to position [235, 0]
type textarea "Finish: Various Options Fabric: COM"
click at [23, 367] on textarea "Bar Stools" at bounding box center [310, 394] width 600 height 67
drag, startPoint x: 22, startPoint y: 368, endPoint x: 73, endPoint y: 372, distance: 51.0
click at [73, 372] on textarea "Bar Stools" at bounding box center [310, 394] width 600 height 67
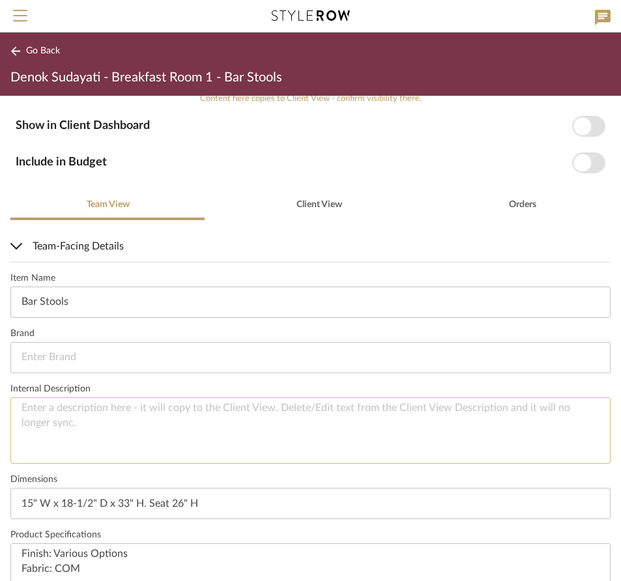
scroll to position [0, 0]
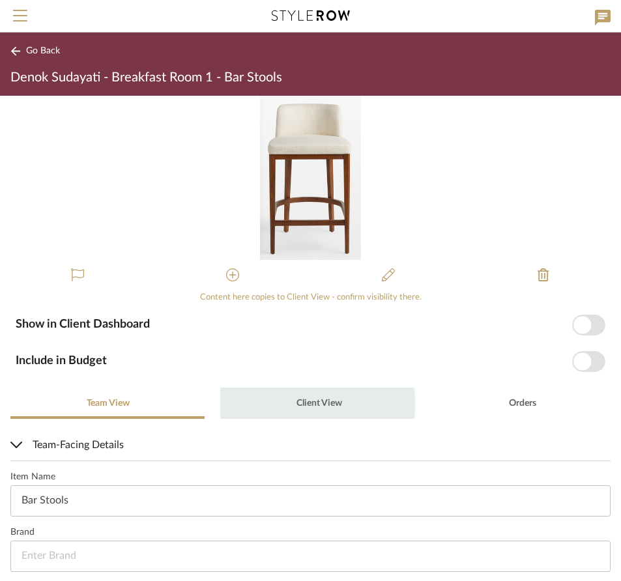
click at [312, 404] on span "Client View" at bounding box center [320, 403] width 46 height 9
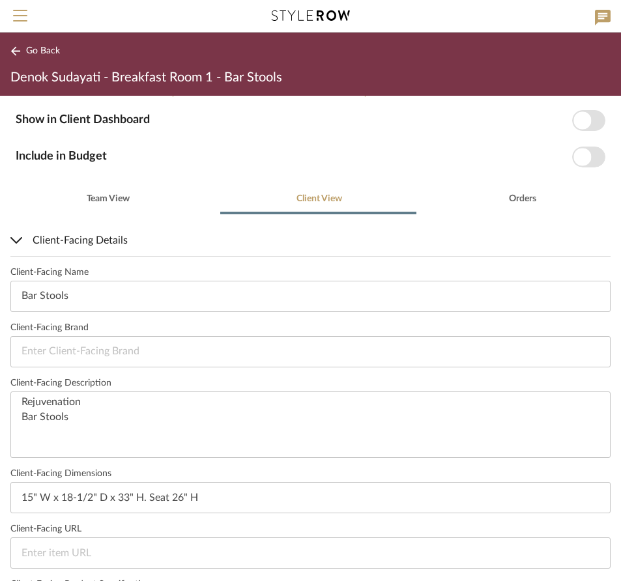
scroll to position [173, 0]
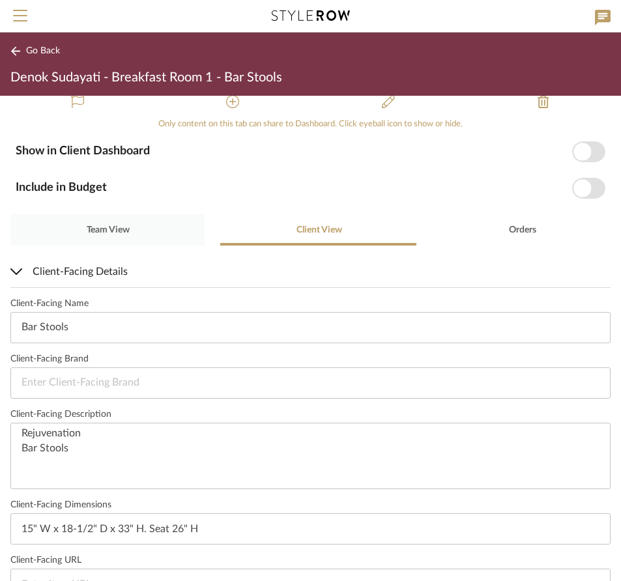
click at [124, 236] on span "Team View" at bounding box center [107, 229] width 45 height 31
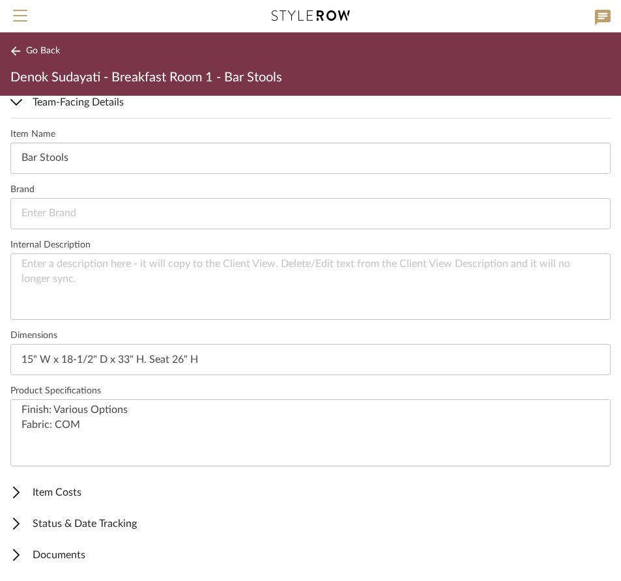
scroll to position [0, 0]
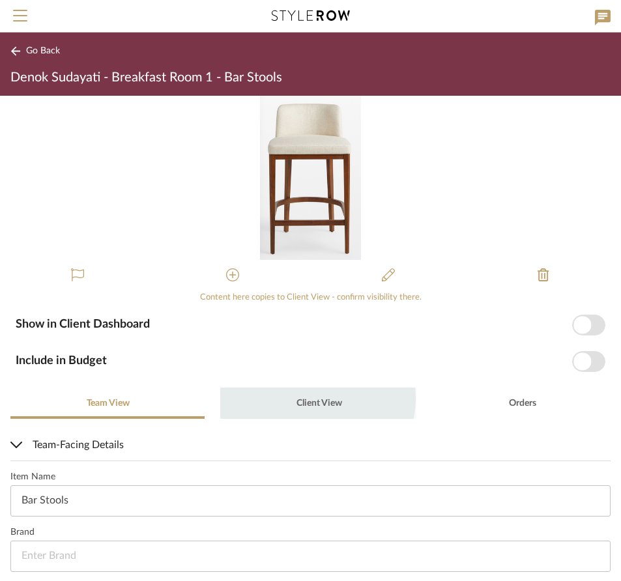
click at [310, 399] on span "Client View" at bounding box center [320, 403] width 46 height 9
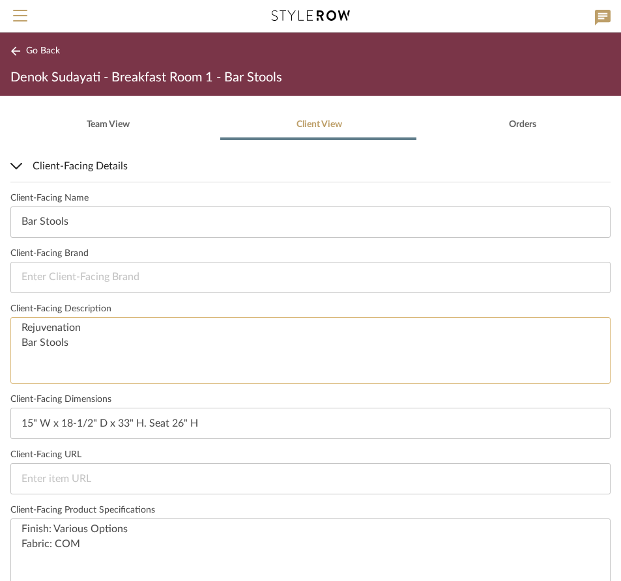
scroll to position [293, 0]
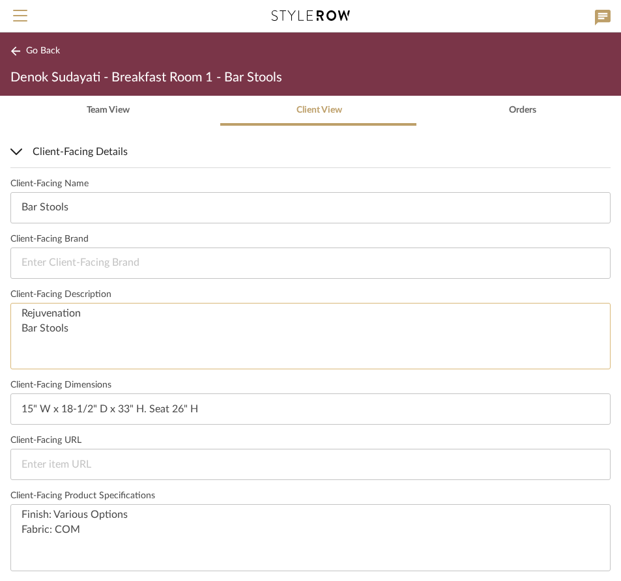
click at [81, 312] on textarea "Rejuvenation Bar Stools" at bounding box center [310, 336] width 600 height 67
drag, startPoint x: 83, startPoint y: 312, endPoint x: 23, endPoint y: 310, distance: 60.7
click at [23, 310] on textarea "Rejuvenation Bar Stools" at bounding box center [310, 336] width 600 height 67
type textarea "Bar Stools"
click at [29, 329] on textarea "Bar Stools" at bounding box center [310, 336] width 600 height 67
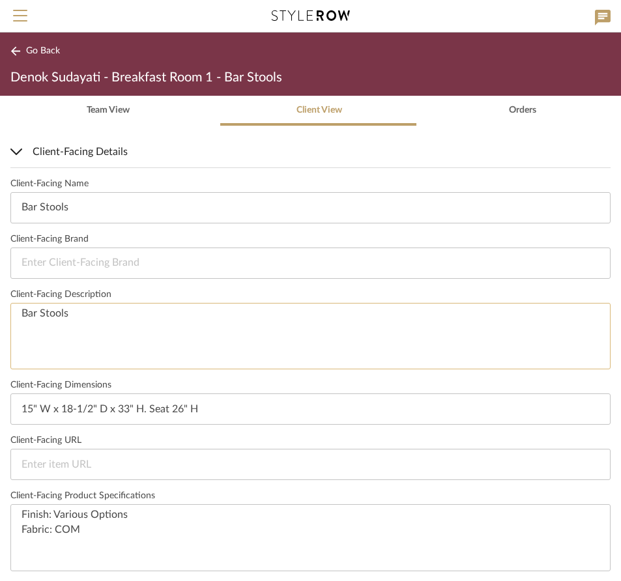
drag, startPoint x: 22, startPoint y: 327, endPoint x: 72, endPoint y: 330, distance: 51.0
click at [74, 330] on textarea "Bar Stools" at bounding box center [310, 336] width 600 height 67
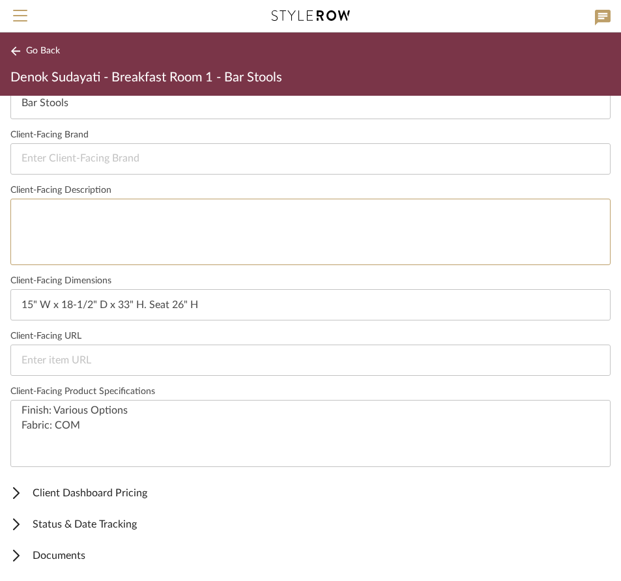
scroll to position [398, 0]
click at [63, 553] on span "Documents" at bounding box center [307, 556] width 595 height 16
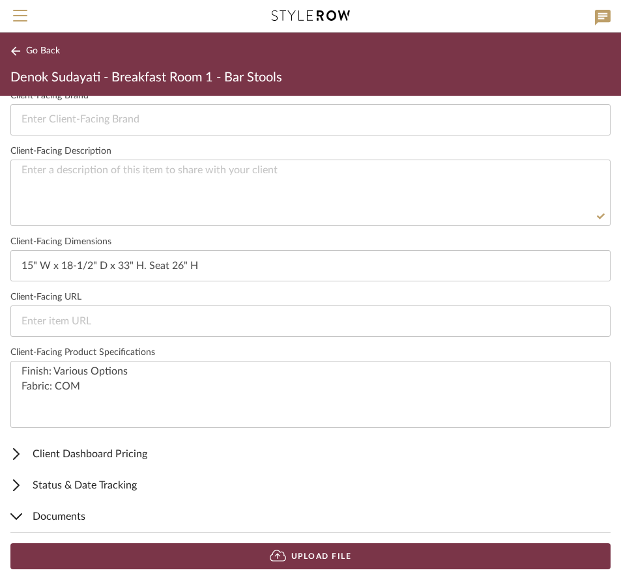
scroll to position [421, 0]
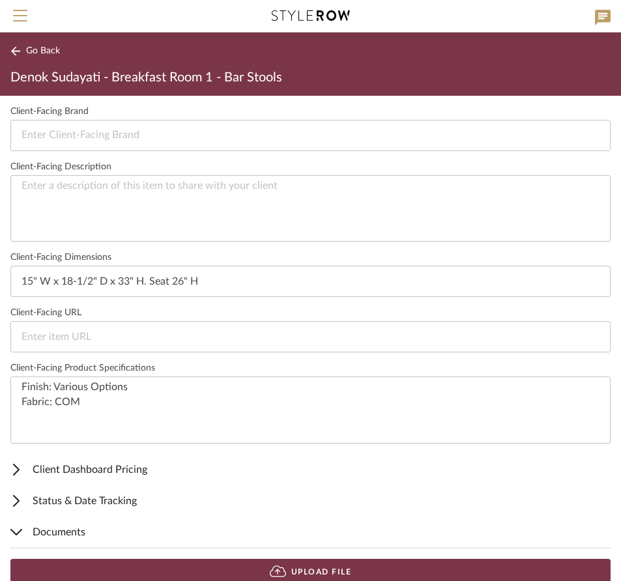
click at [299, 567] on button "Upload File" at bounding box center [310, 572] width 600 height 26
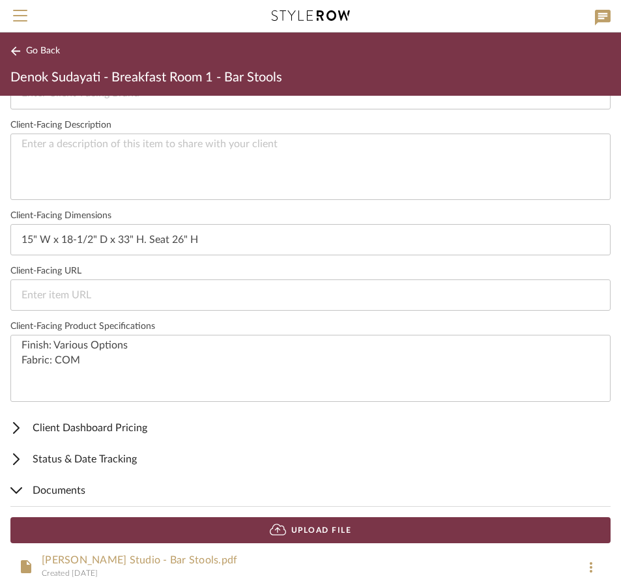
scroll to position [482, 0]
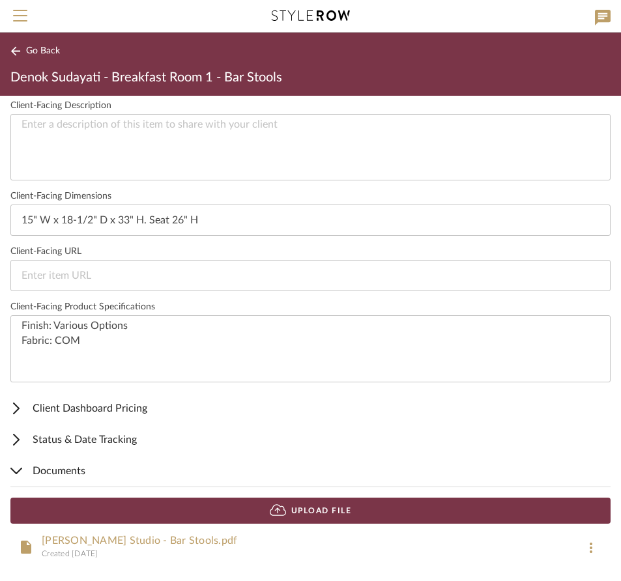
click at [180, 540] on link "Marika Meyer Studio - Bar Stools.pdf" at bounding box center [140, 541] width 196 height 10
click at [590, 547] on icon at bounding box center [591, 548] width 3 height 10
click at [570, 519] on span "Remove" at bounding box center [559, 517] width 52 height 11
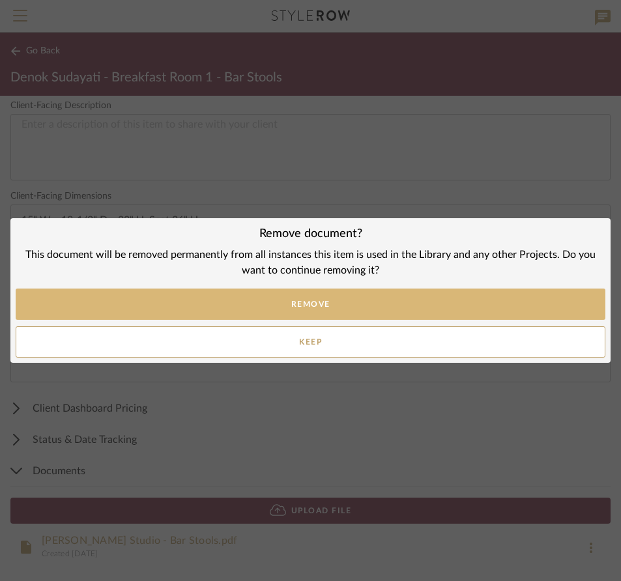
click at [306, 304] on button "Remove" at bounding box center [311, 304] width 590 height 31
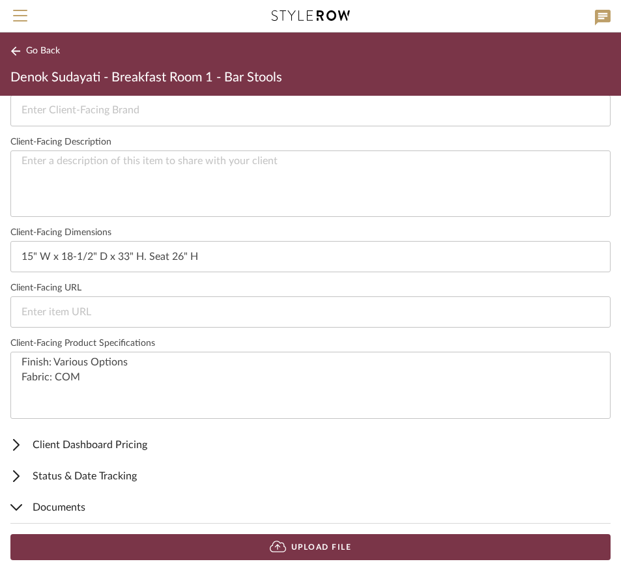
scroll to position [446, 0]
click at [296, 546] on button "Upload File" at bounding box center [310, 548] width 600 height 26
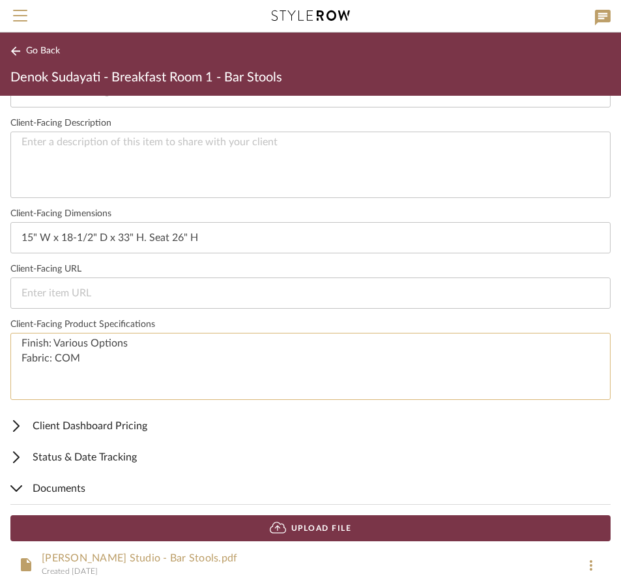
scroll to position [482, 0]
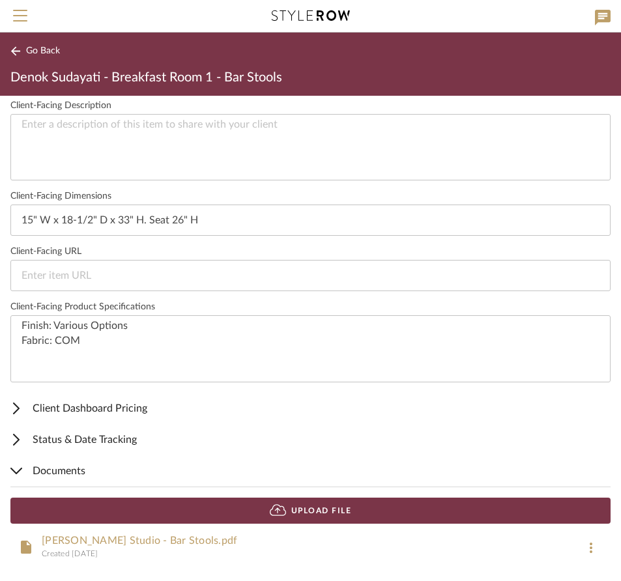
click at [201, 539] on link "Marika Meyer Studio - Bar Stools.pdf" at bounding box center [140, 541] width 196 height 10
click at [590, 548] on icon at bounding box center [591, 548] width 3 height 10
click at [570, 516] on span "Remove" at bounding box center [559, 517] width 52 height 11
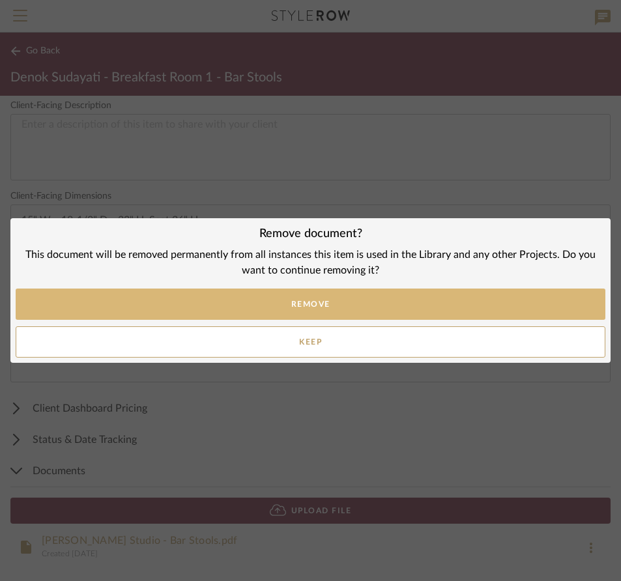
click at [334, 300] on button "Remove" at bounding box center [311, 304] width 590 height 31
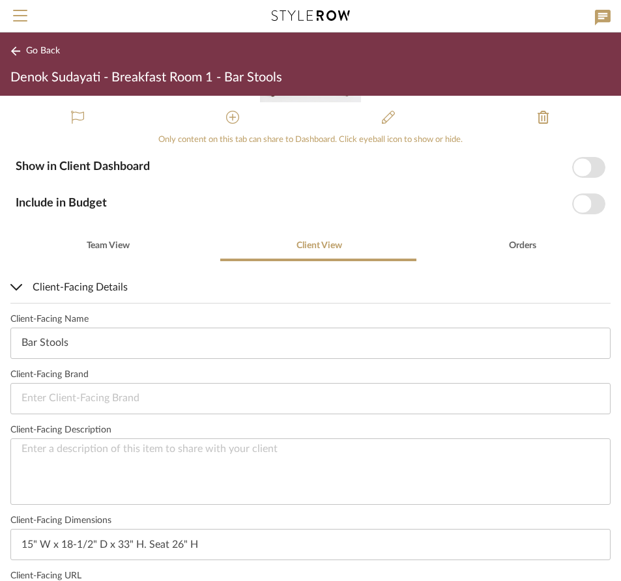
scroll to position [75, 0]
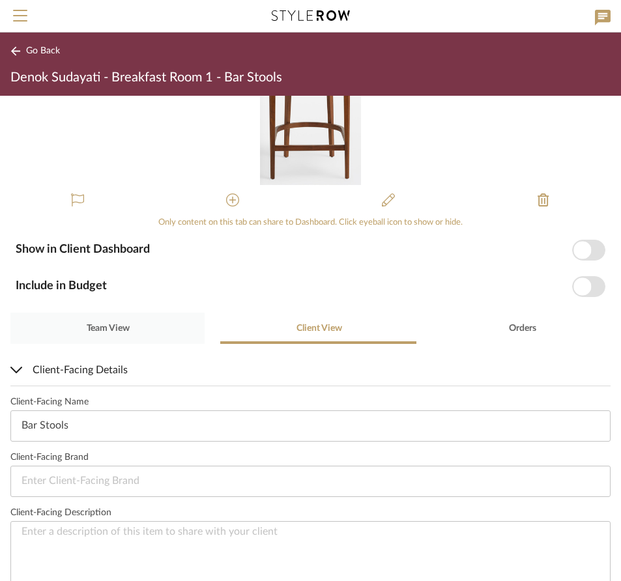
click at [110, 326] on span "Team View" at bounding box center [108, 328] width 43 height 9
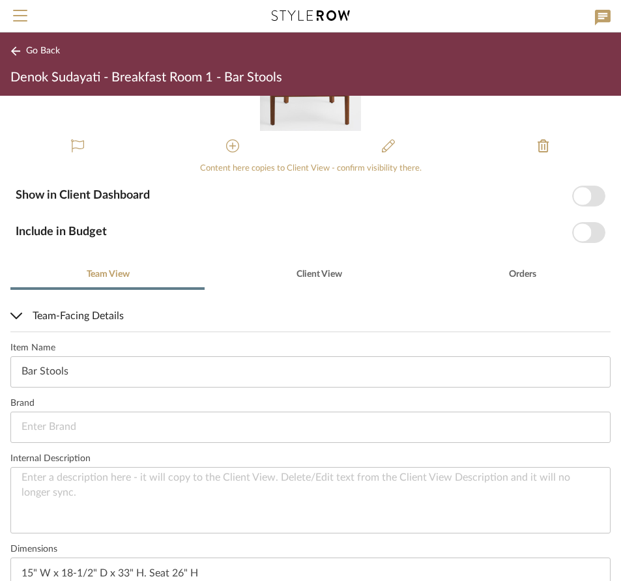
scroll to position [343, 0]
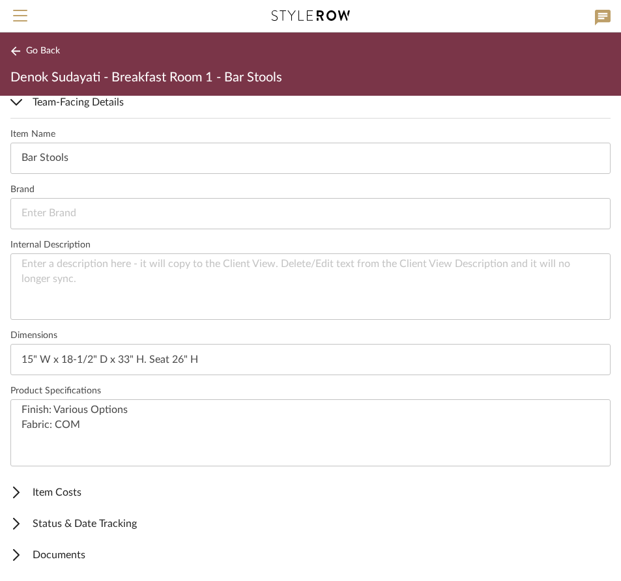
click at [75, 557] on span "Documents" at bounding box center [307, 556] width 595 height 16
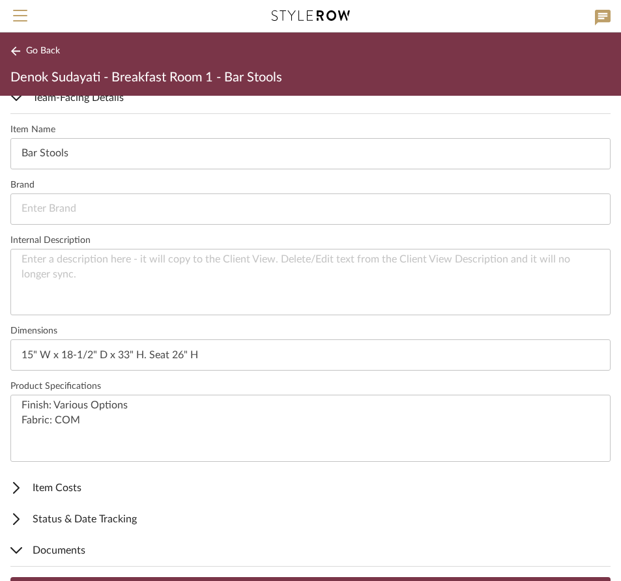
scroll to position [482, 0]
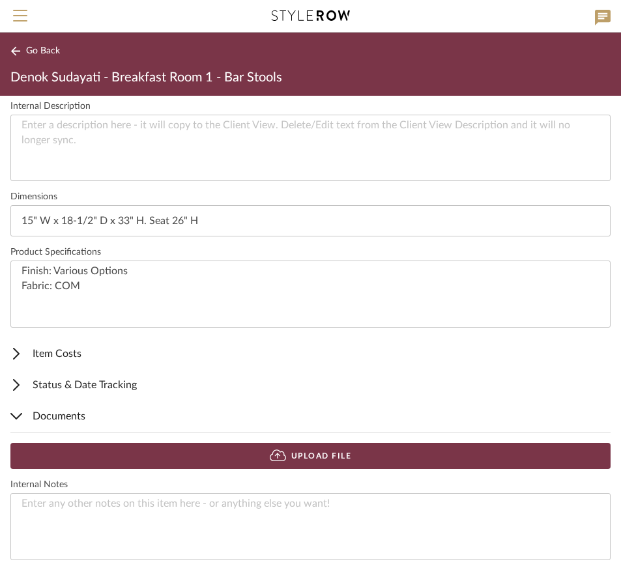
click at [278, 454] on icon at bounding box center [278, 456] width 16 height 12
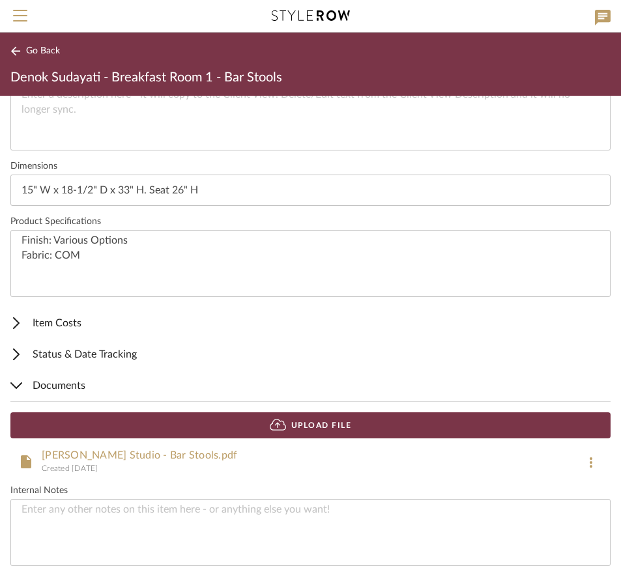
scroll to position [518, 0]
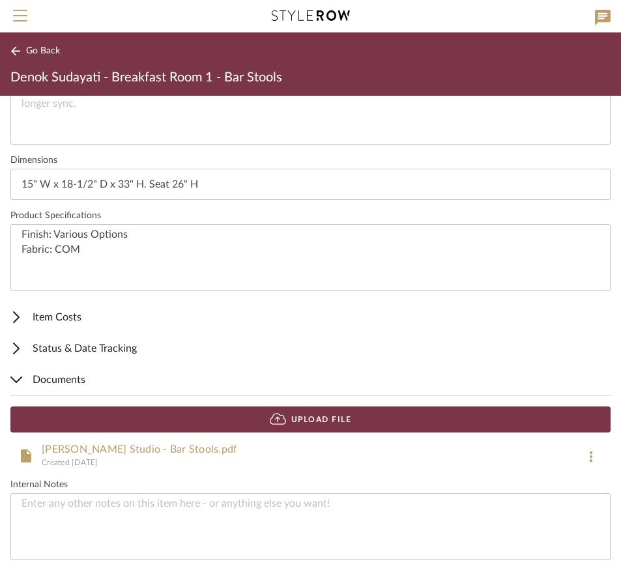
click at [590, 452] on icon at bounding box center [591, 457] width 3 height 10
click at [115, 445] on div at bounding box center [310, 290] width 621 height 581
click at [123, 447] on link "Marika Meyer Studio - Bar Stools.pdf" at bounding box center [140, 450] width 196 height 10
click at [590, 453] on icon at bounding box center [591, 457] width 3 height 10
click at [563, 488] on span "Remove" at bounding box center [559, 487] width 52 height 11
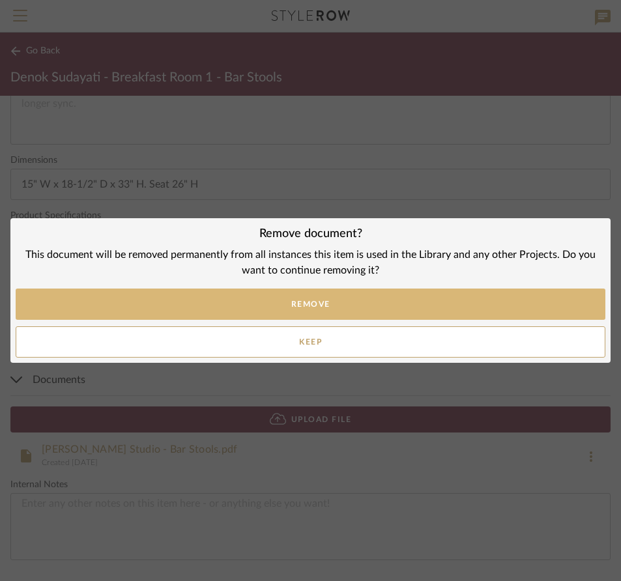
click at [339, 303] on button "Remove" at bounding box center [311, 304] width 590 height 31
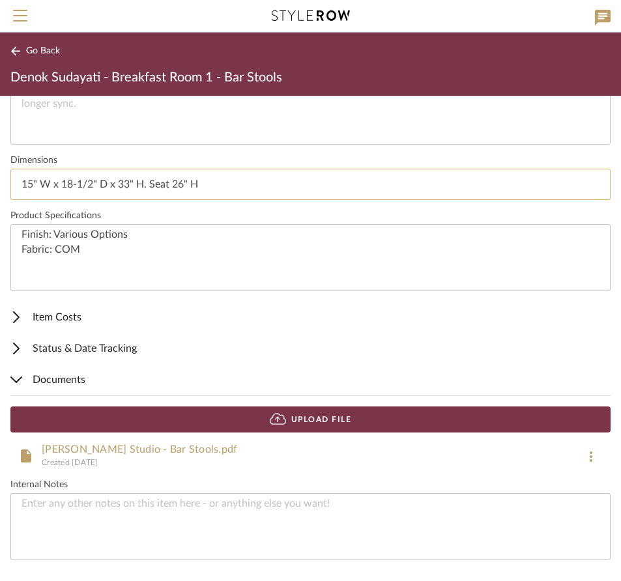
scroll to position [482, 0]
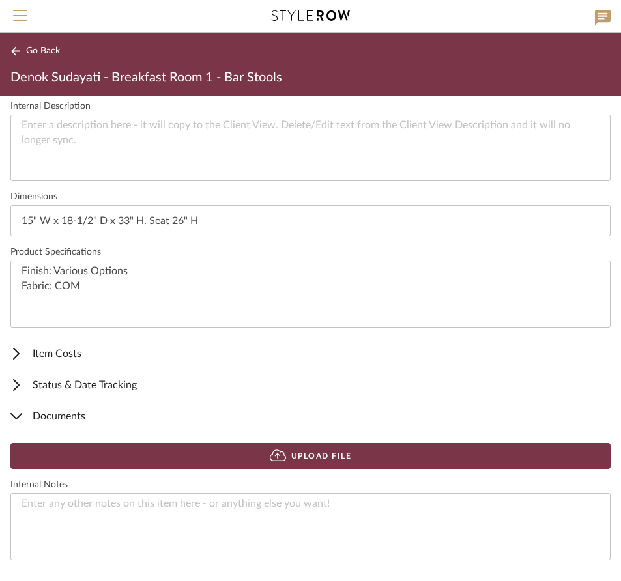
click at [276, 454] on icon at bounding box center [278, 455] width 16 height 13
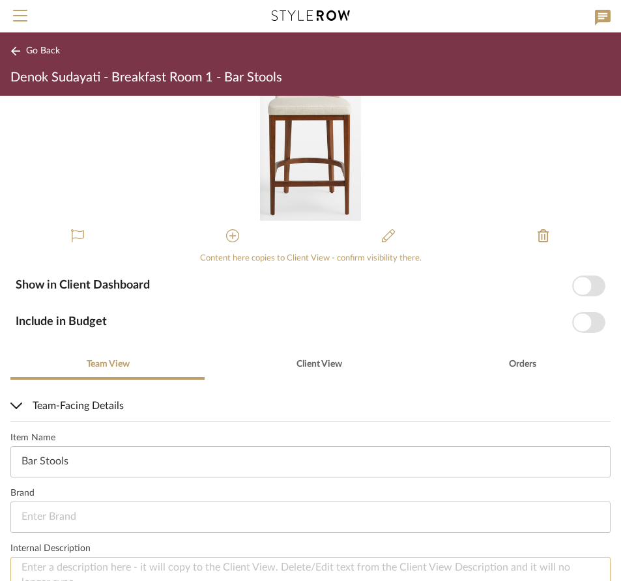
scroll to position [0, 0]
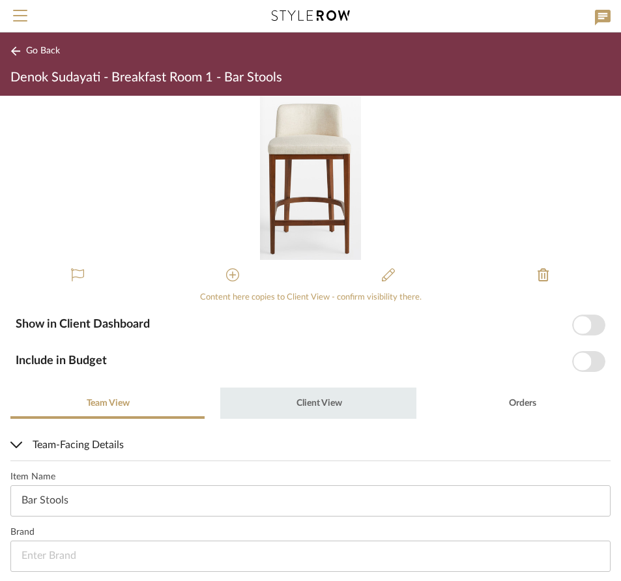
click at [327, 399] on span "Client View" at bounding box center [320, 403] width 46 height 9
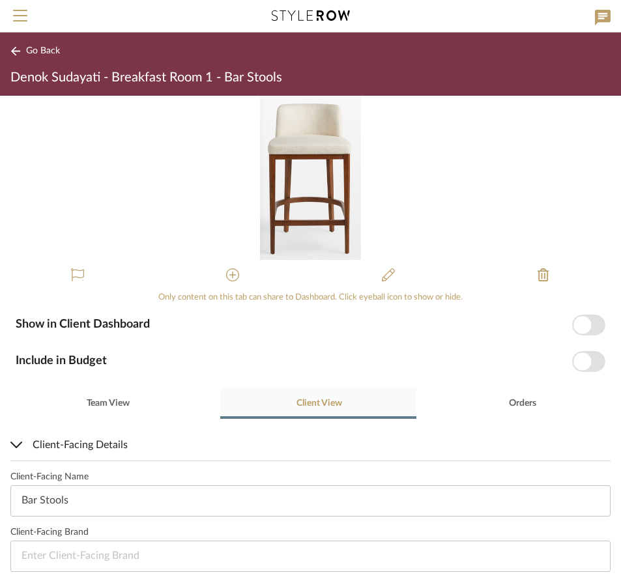
scroll to position [398, 0]
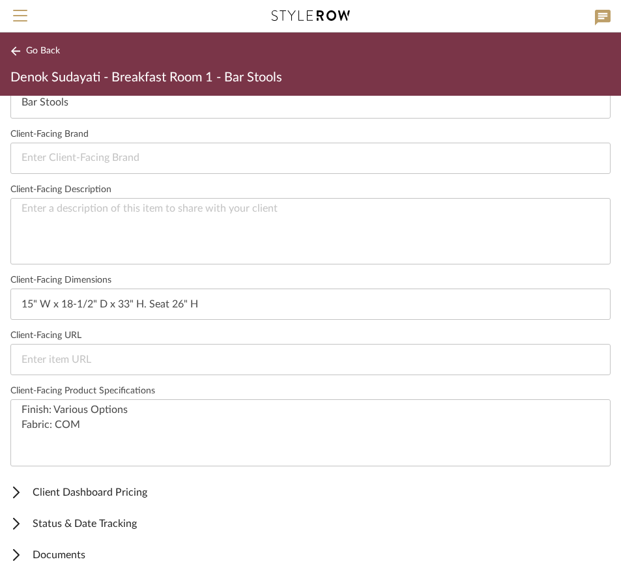
click at [76, 550] on span "Documents" at bounding box center [307, 556] width 595 height 16
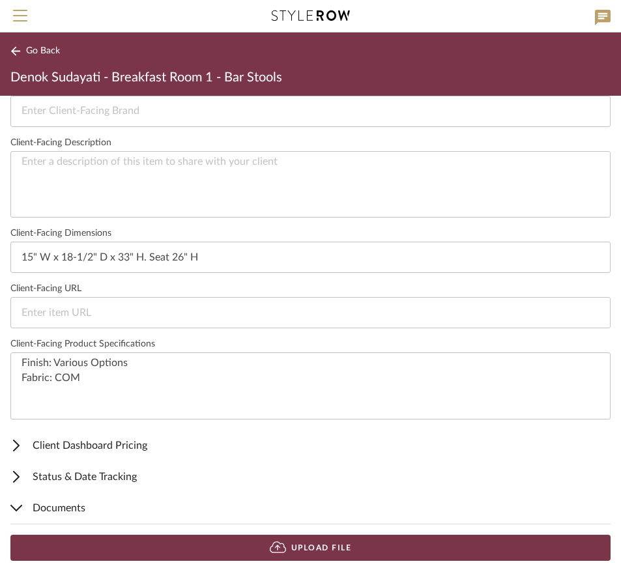
scroll to position [446, 0]
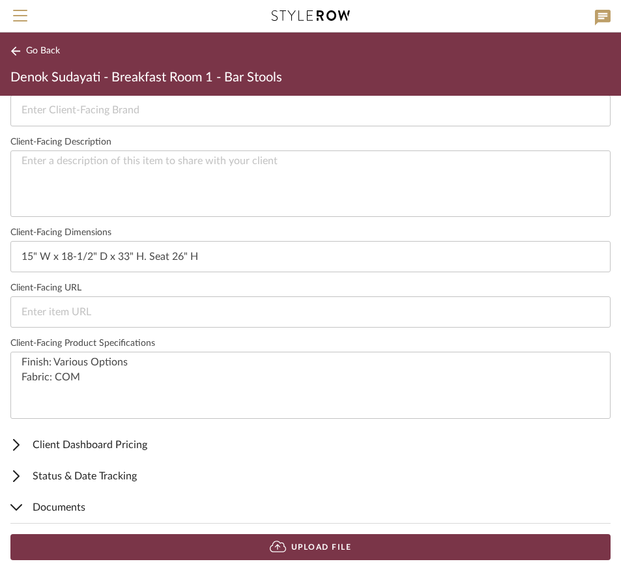
click at [301, 546] on button "Upload File" at bounding box center [310, 548] width 600 height 26
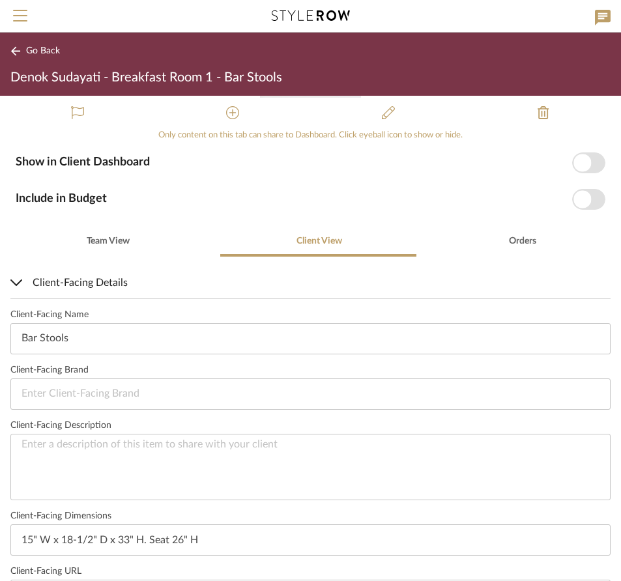
scroll to position [245, 0]
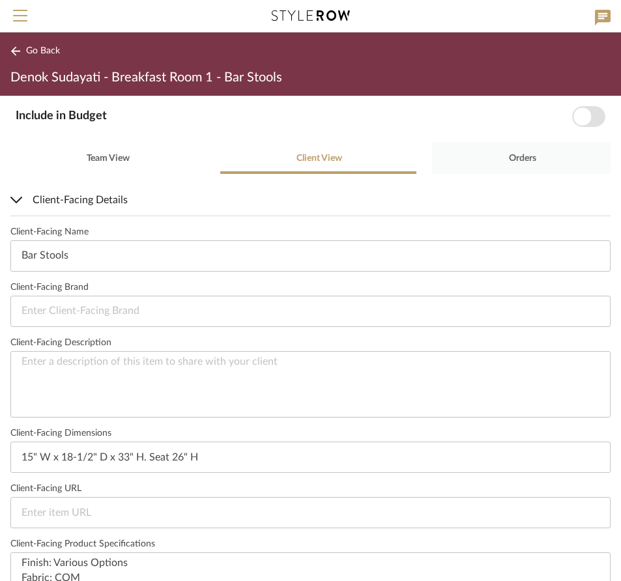
click at [525, 158] on span "Orders" at bounding box center [522, 158] width 27 height 9
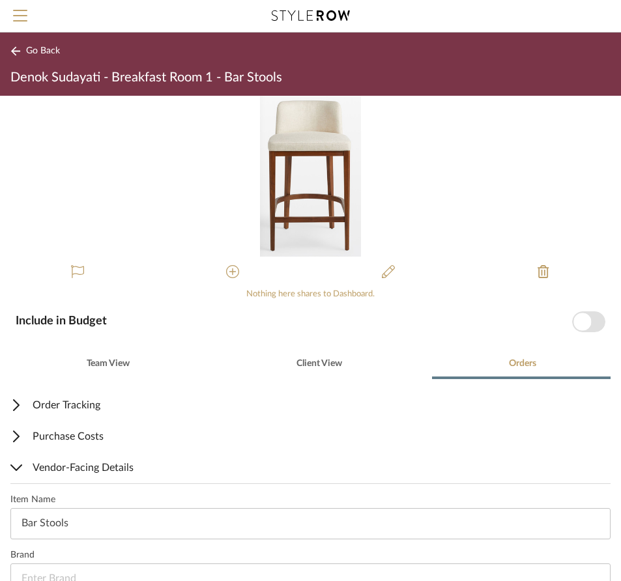
scroll to position [0, 0]
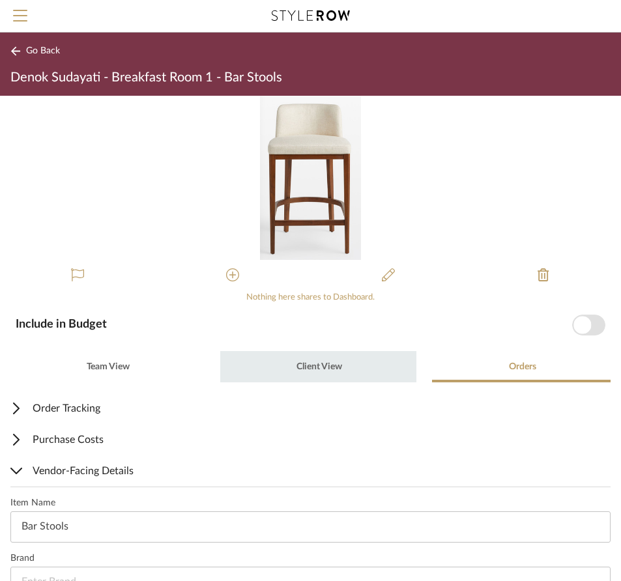
click at [319, 364] on span "Client View" at bounding box center [320, 366] width 46 height 9
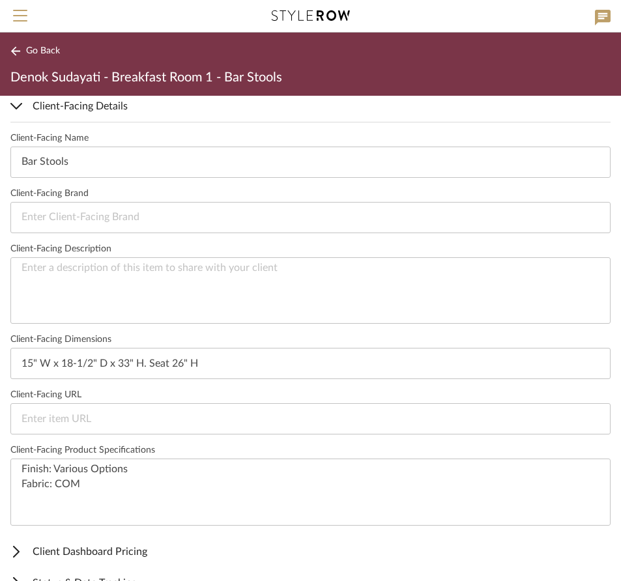
scroll to position [398, 0]
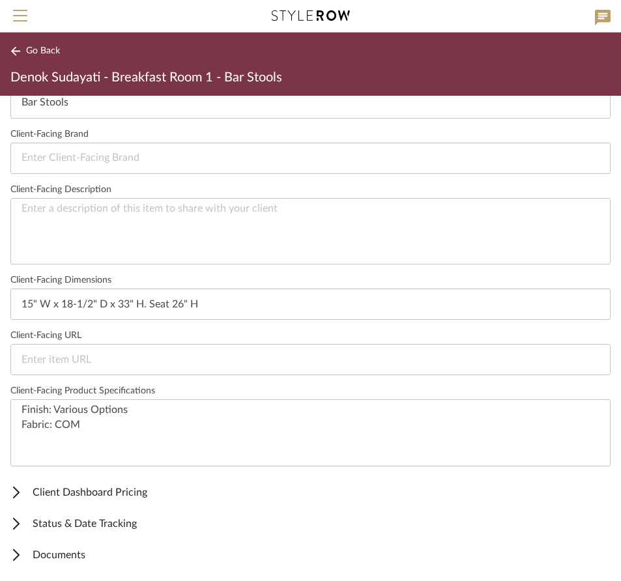
click at [108, 492] on span "Client Dashboard Pricing" at bounding box center [307, 493] width 595 height 16
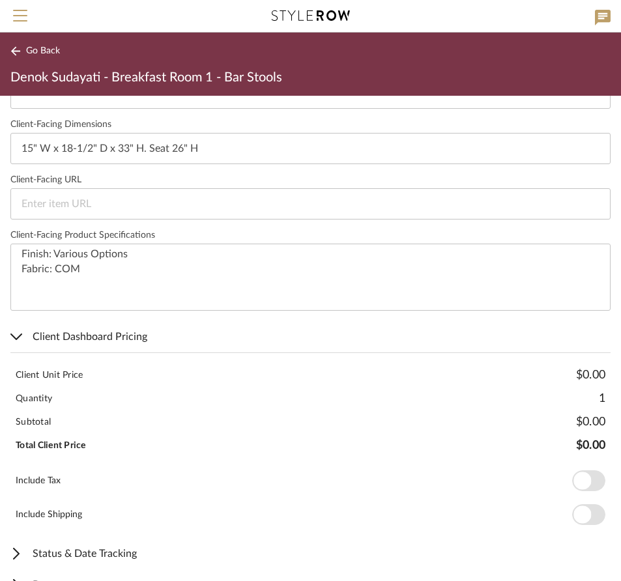
scroll to position [584, 0]
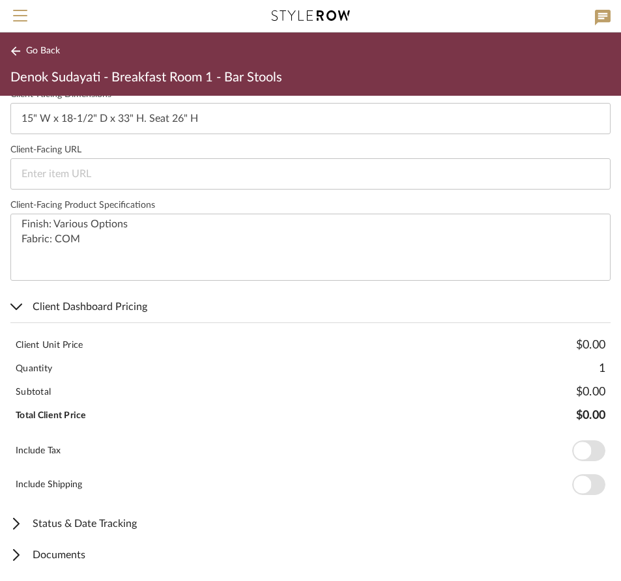
click at [122, 524] on span "Status & Date Tracking" at bounding box center [307, 524] width 595 height 16
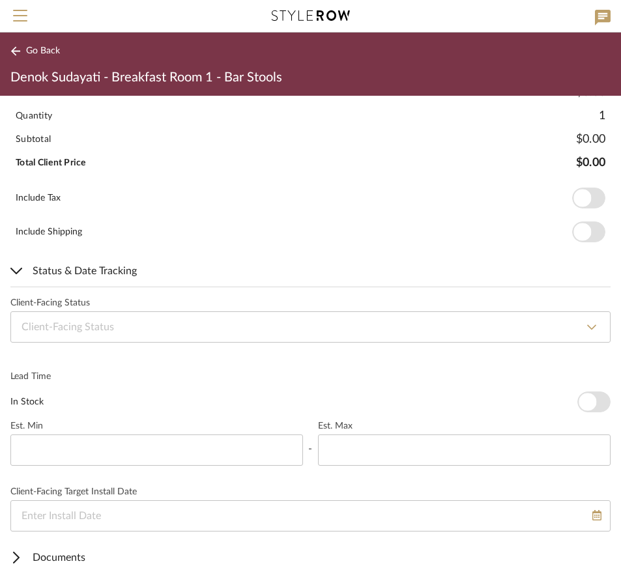
scroll to position [840, 0]
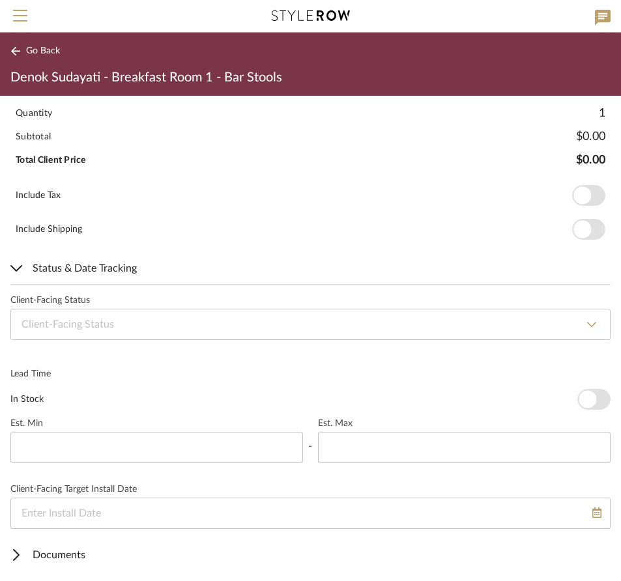
click at [77, 553] on span "Documents" at bounding box center [307, 556] width 595 height 16
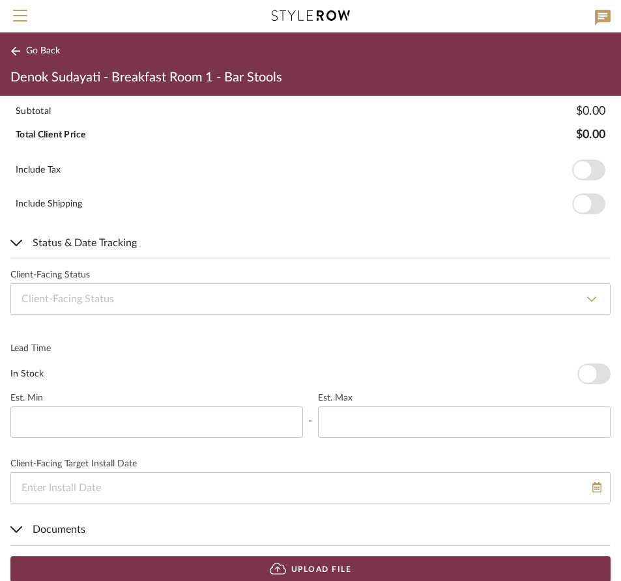
scroll to position [887, 0]
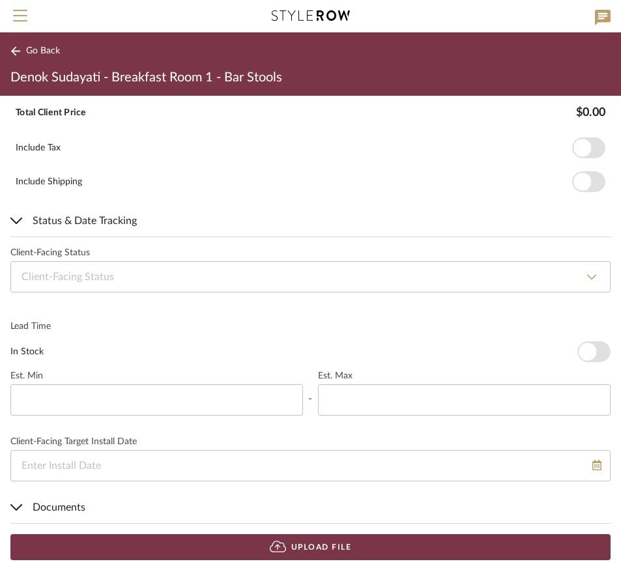
click at [279, 546] on icon at bounding box center [278, 548] width 16 height 12
click at [19, 220] on icon at bounding box center [16, 220] width 10 height 5
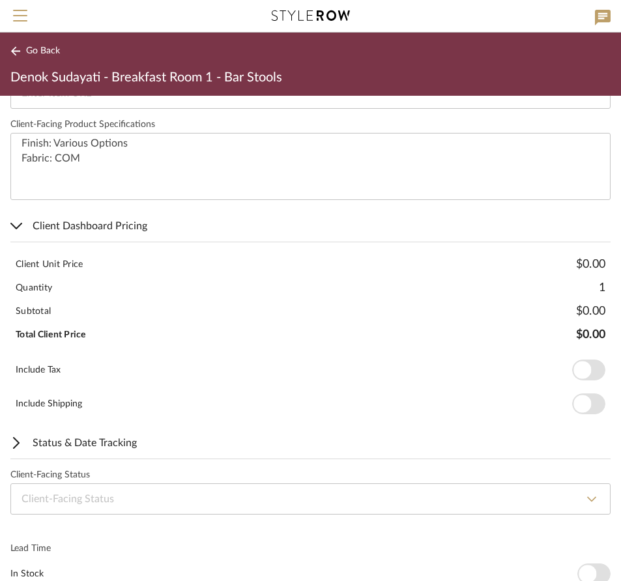
scroll to position [632, 0]
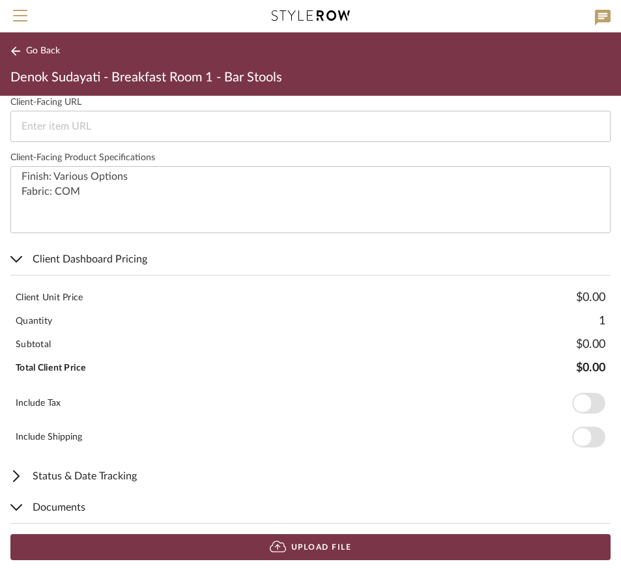
click at [18, 255] on div at bounding box center [16, 260] width 12 height 16
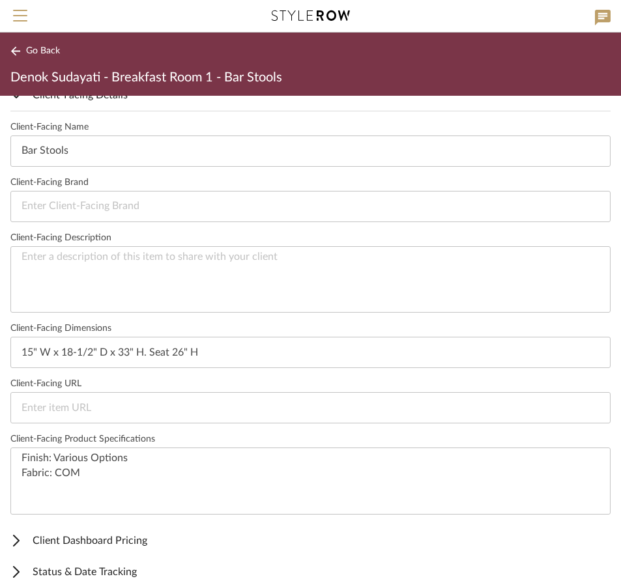
scroll to position [0, 0]
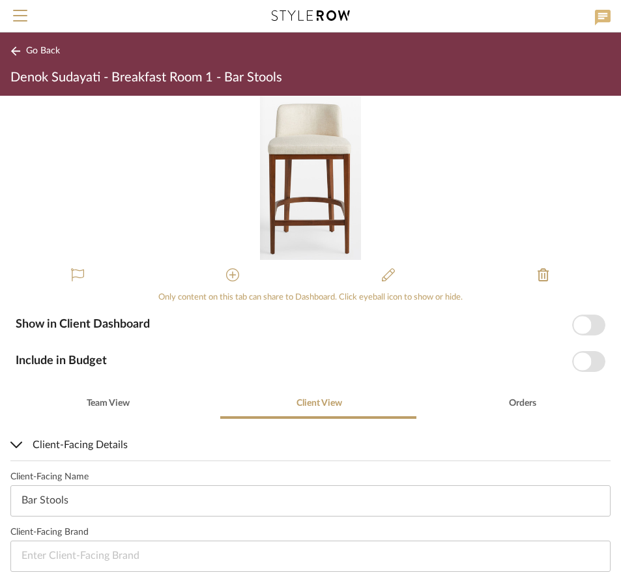
click at [604, 12] on icon at bounding box center [603, 18] width 16 height 16
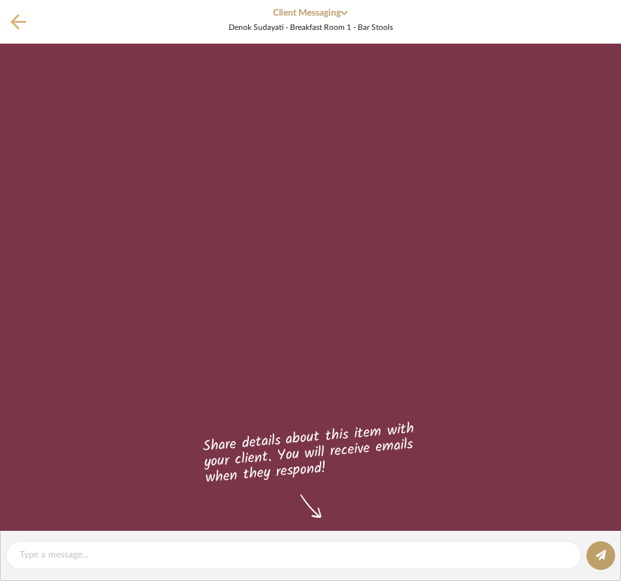
click at [18, 16] on icon at bounding box center [18, 22] width 16 height 16
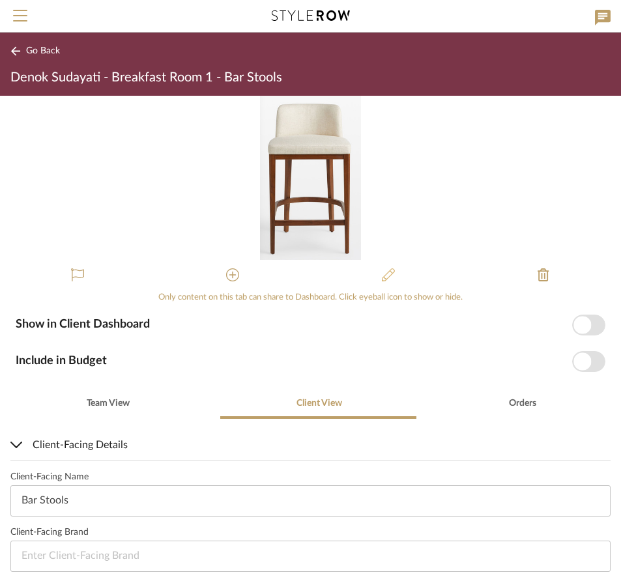
click at [382, 276] on icon at bounding box center [388, 275] width 13 height 13
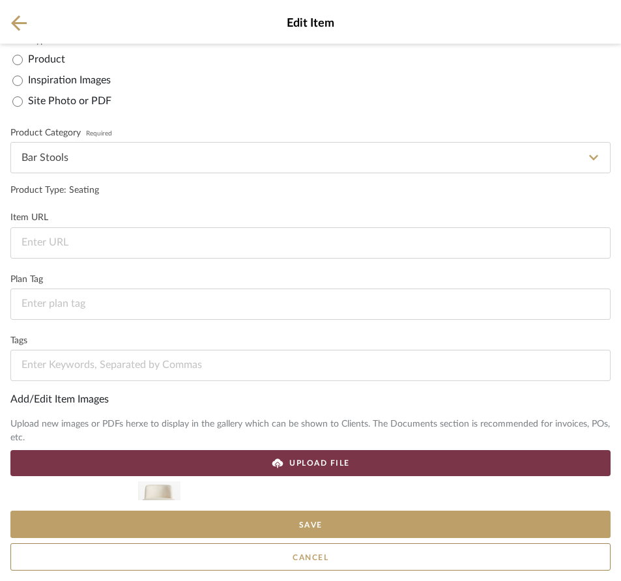
scroll to position [103, 0]
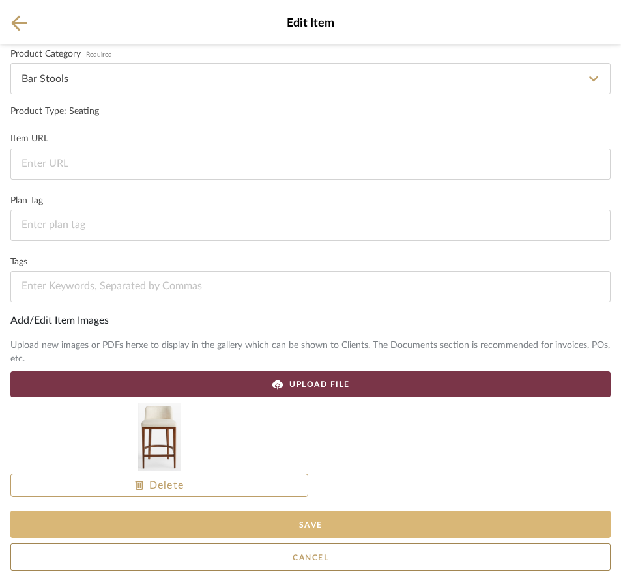
click at [293, 519] on button "Save" at bounding box center [310, 524] width 600 height 27
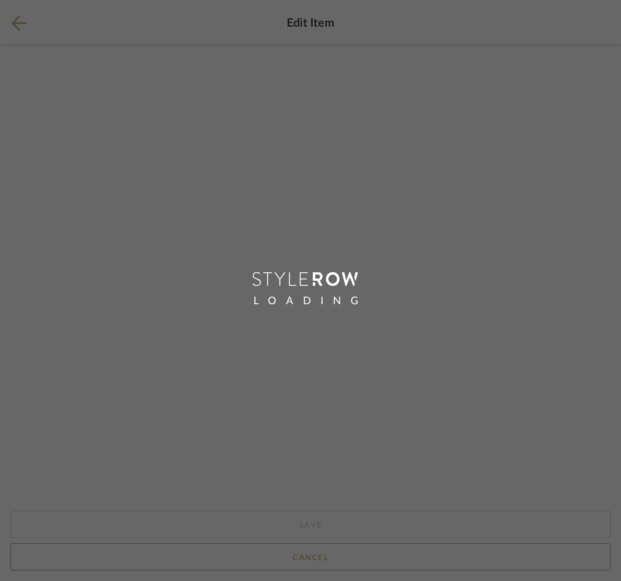
scroll to position [0, 0]
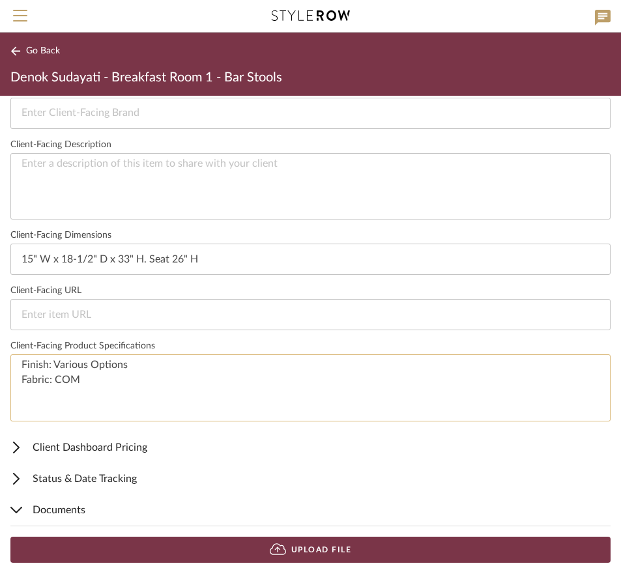
scroll to position [446, 0]
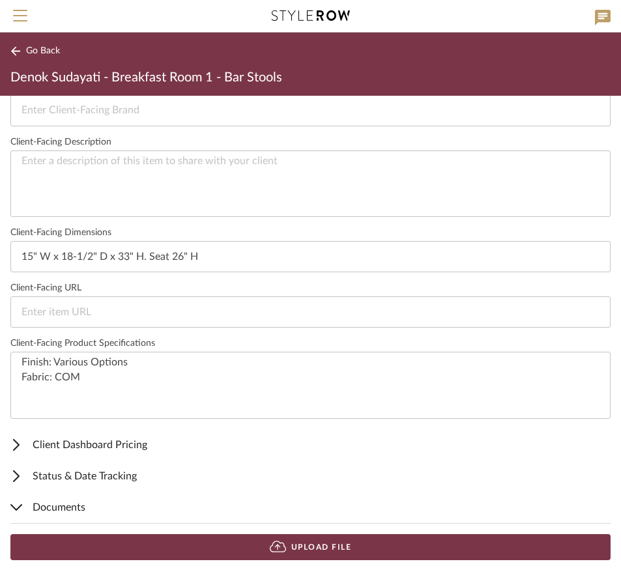
click at [321, 545] on button "Upload File" at bounding box center [310, 548] width 600 height 26
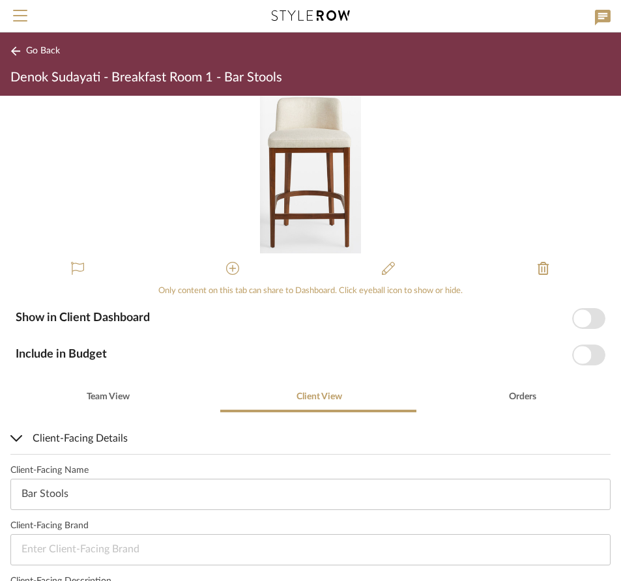
scroll to position [0, 0]
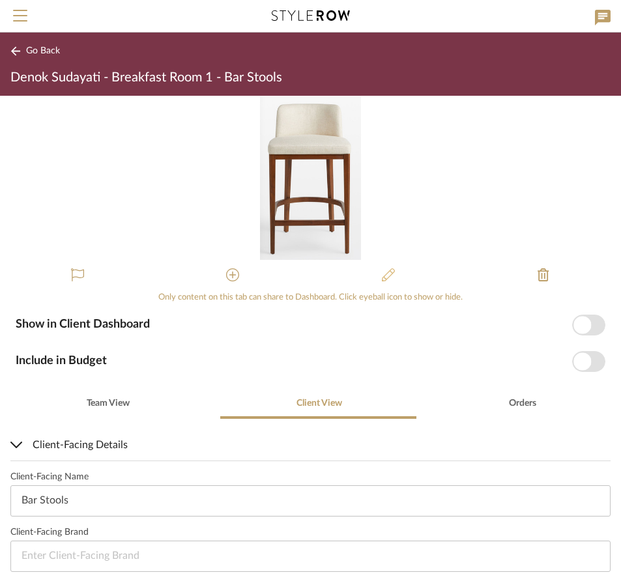
click at [383, 272] on icon at bounding box center [388, 275] width 13 height 13
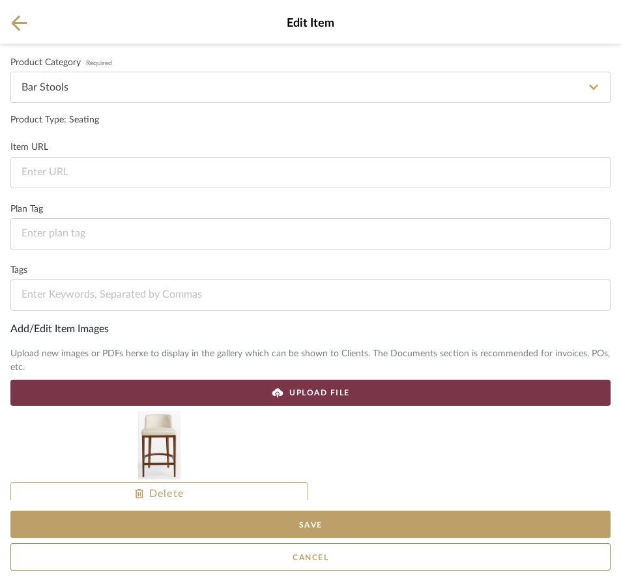
scroll to position [103, 0]
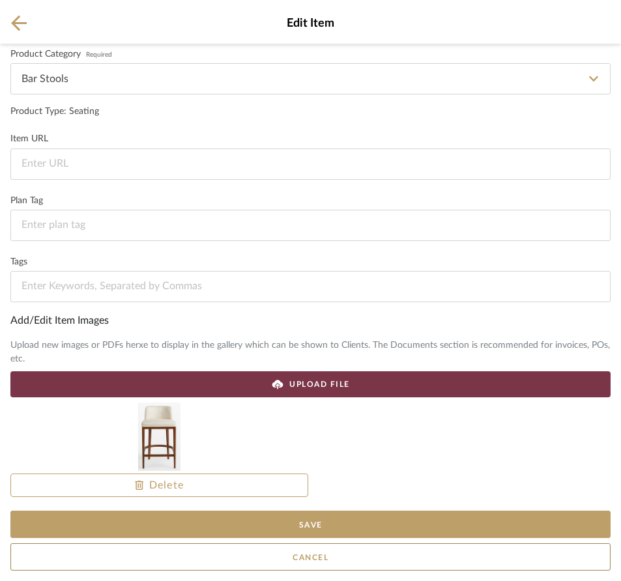
click at [293, 382] on span "UPLOAD FILE" at bounding box center [319, 385] width 61 height 12
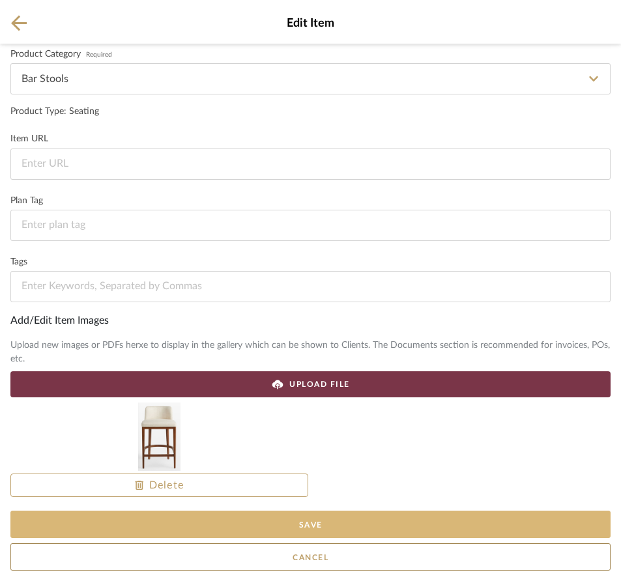
click at [319, 523] on button "Save" at bounding box center [310, 524] width 600 height 27
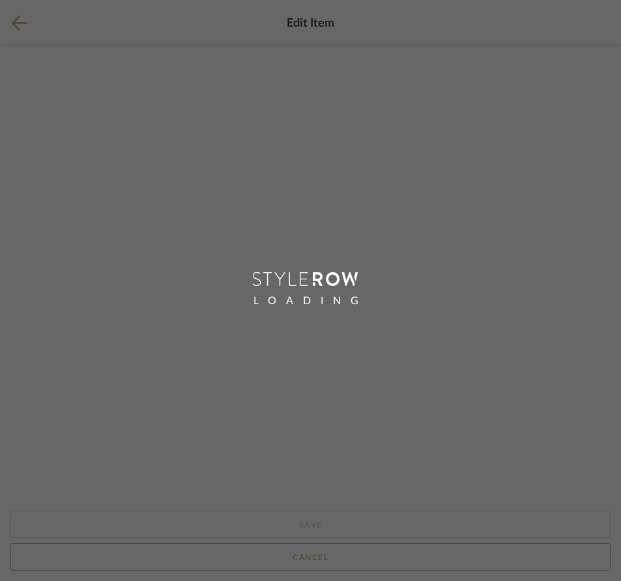
scroll to position [0, 0]
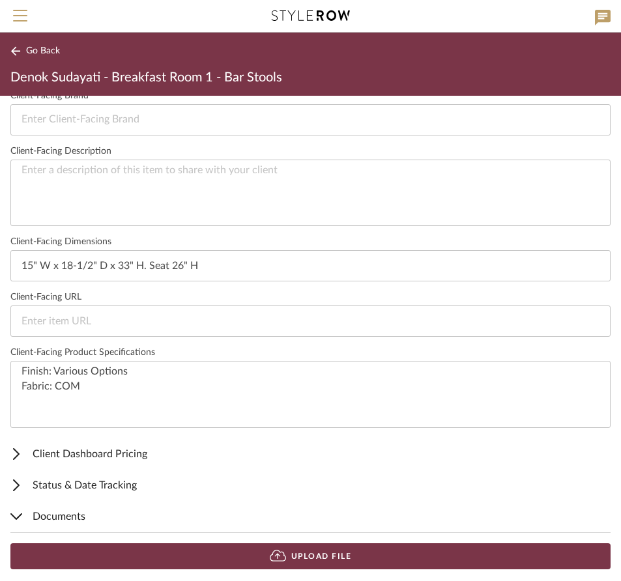
scroll to position [446, 0]
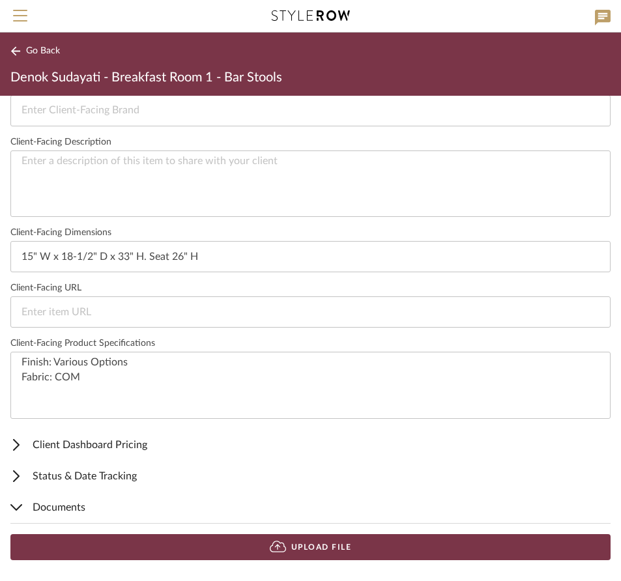
click at [321, 546] on button "Upload File" at bounding box center [310, 548] width 600 height 26
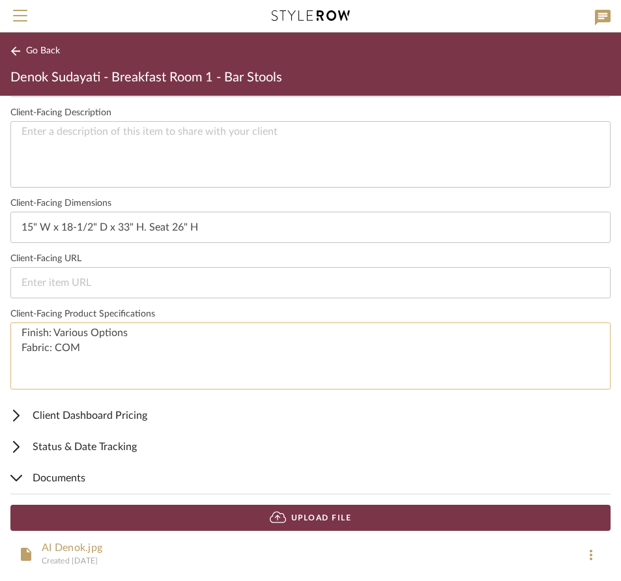
scroll to position [482, 0]
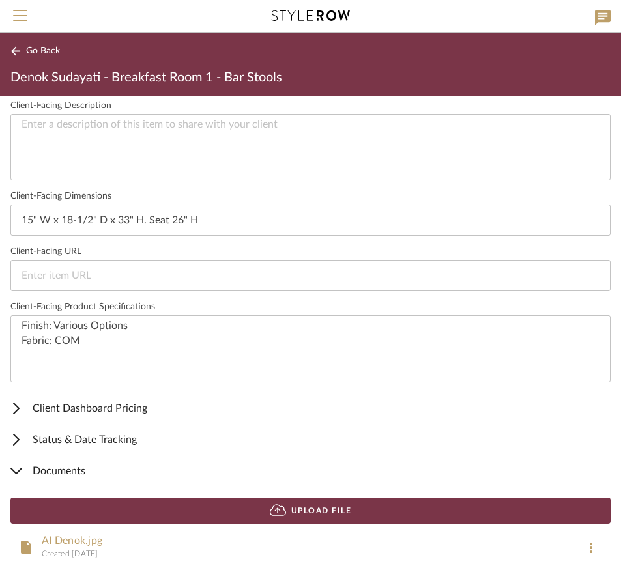
click at [100, 540] on link "AI Denok.jpg" at bounding box center [72, 541] width 61 height 10
click at [590, 544] on icon at bounding box center [591, 548] width 3 height 10
click at [563, 520] on span "Remove" at bounding box center [559, 517] width 52 height 11
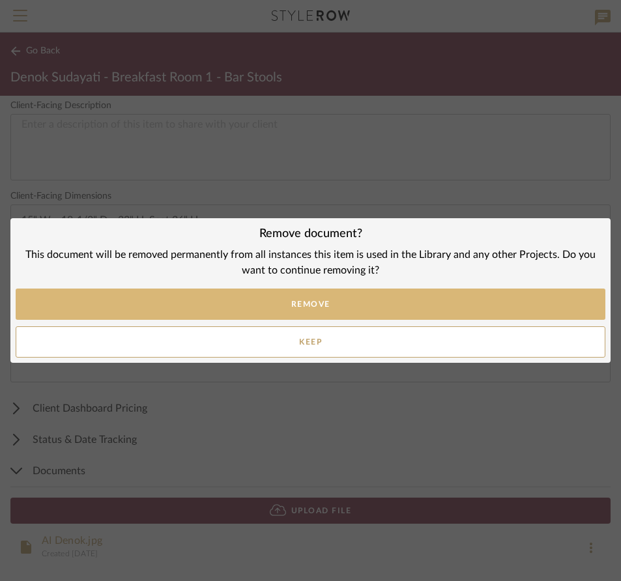
click at [334, 303] on button "Remove" at bounding box center [311, 304] width 590 height 31
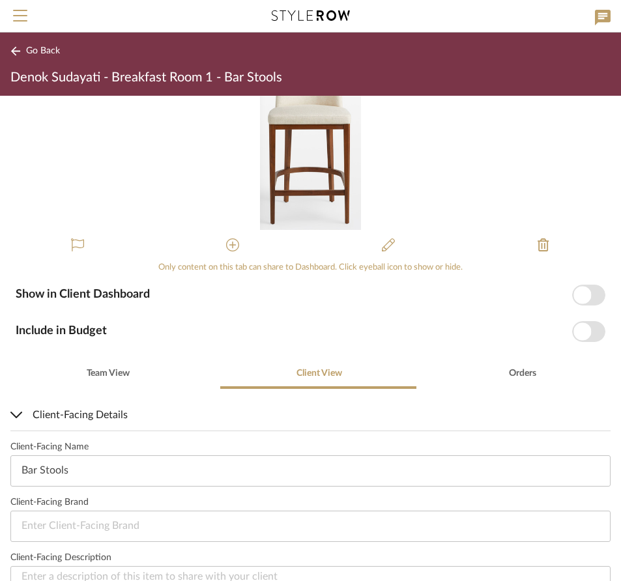
scroll to position [5, 0]
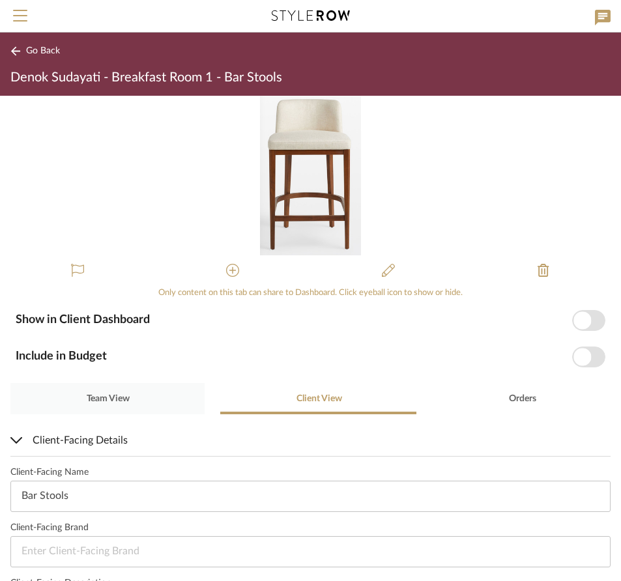
click at [126, 399] on span "Team View" at bounding box center [108, 398] width 43 height 9
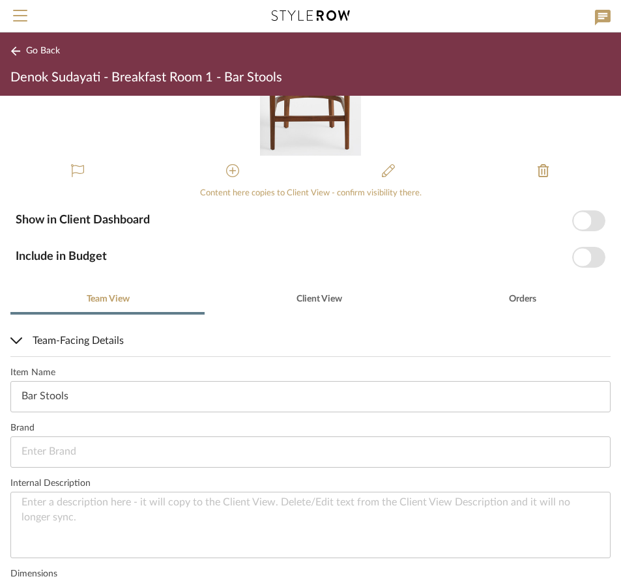
scroll to position [343, 0]
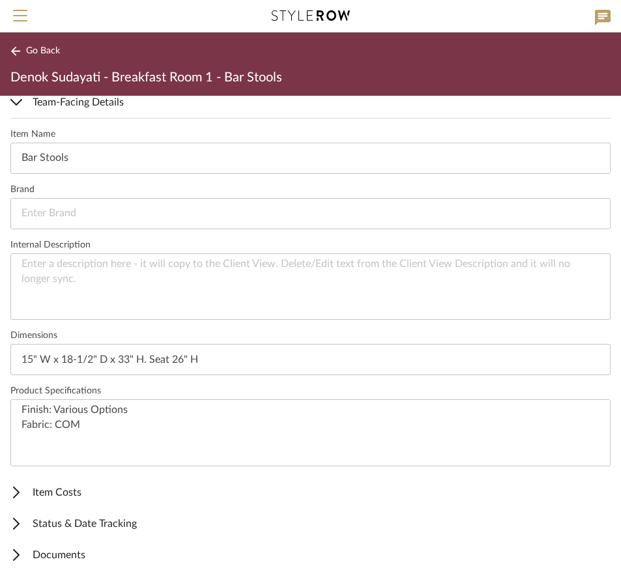
click at [72, 555] on span "Documents" at bounding box center [307, 556] width 595 height 16
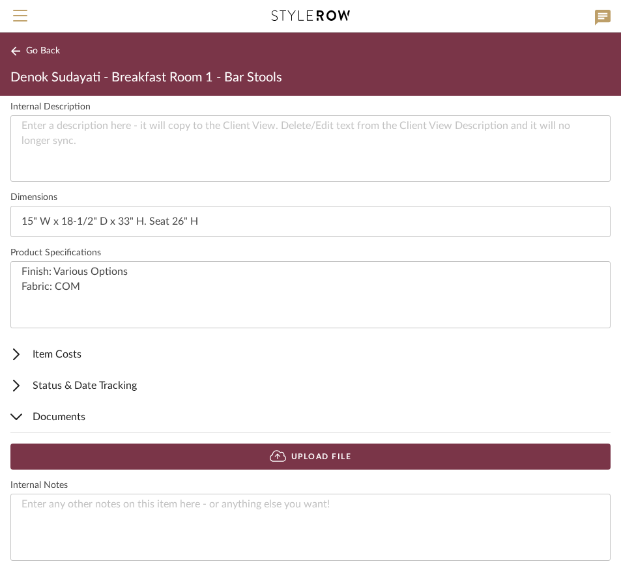
scroll to position [482, 0]
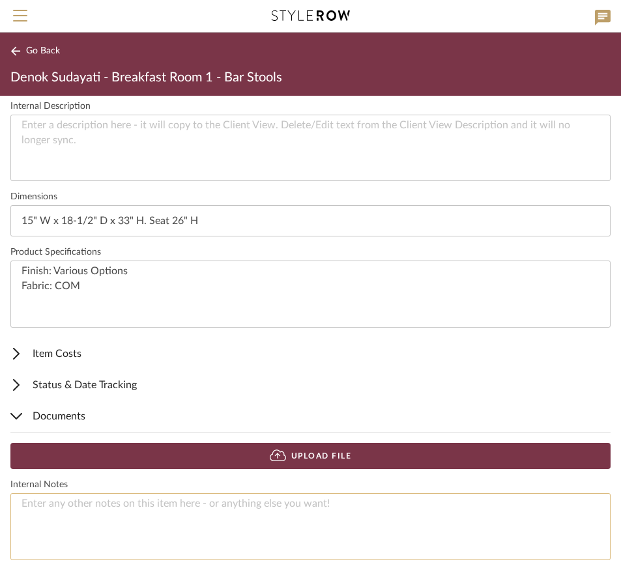
click at [237, 503] on textarea at bounding box center [310, 526] width 600 height 67
type textarea "sample"
click at [314, 456] on button "Upload File" at bounding box center [310, 456] width 600 height 26
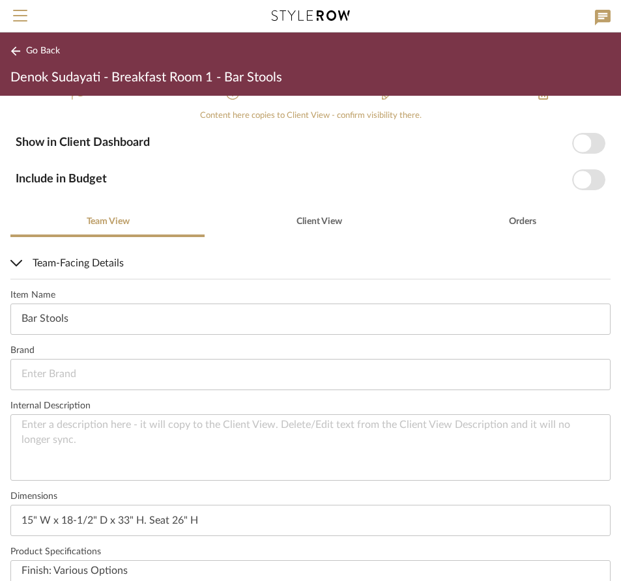
scroll to position [3, 0]
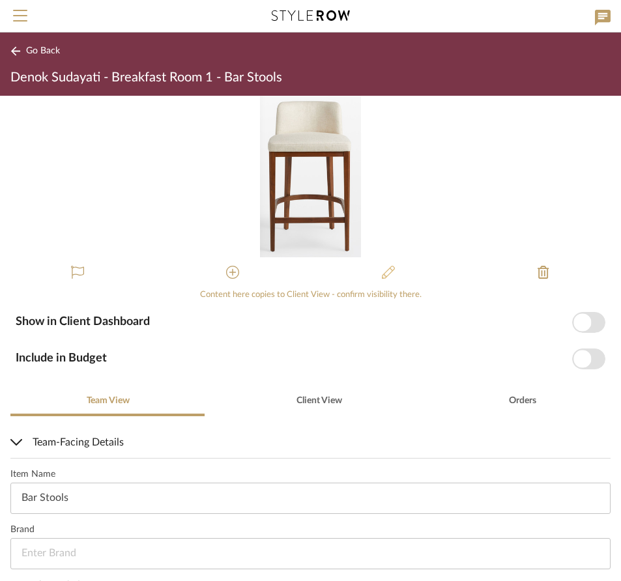
click at [382, 270] on icon at bounding box center [388, 272] width 13 height 13
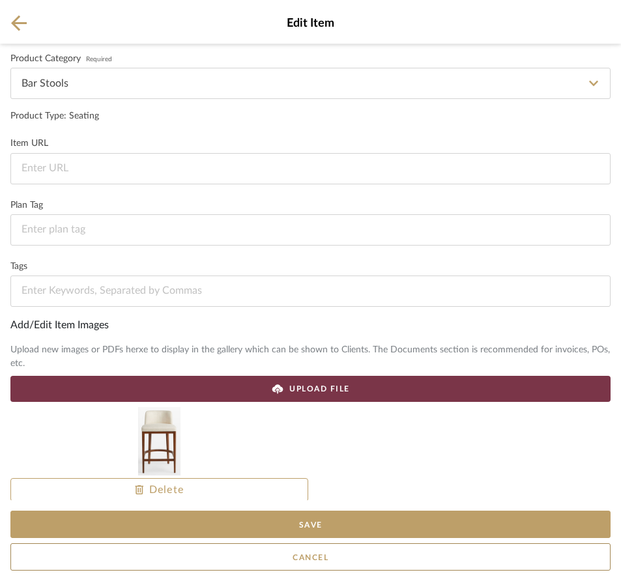
scroll to position [103, 0]
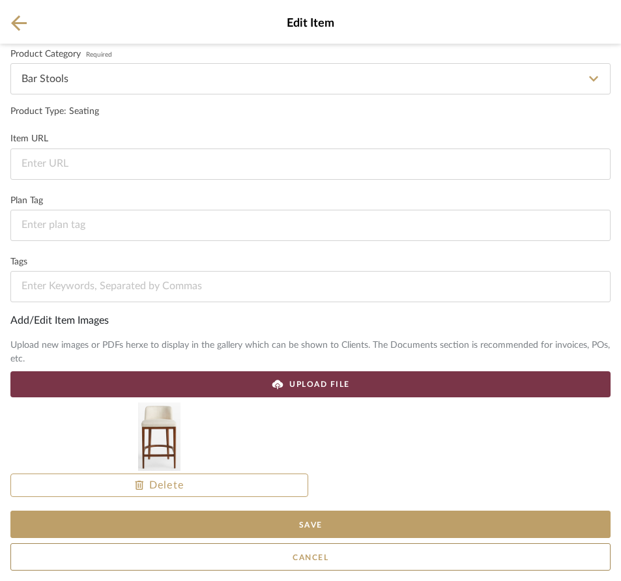
click at [108, 321] on div "Add/Edit Item Images" at bounding box center [310, 321] width 600 height 16
click at [98, 323] on div "Add/Edit Item Images" at bounding box center [310, 321] width 600 height 16
click at [310, 383] on span "UPLOAD FILE" at bounding box center [319, 385] width 61 height 12
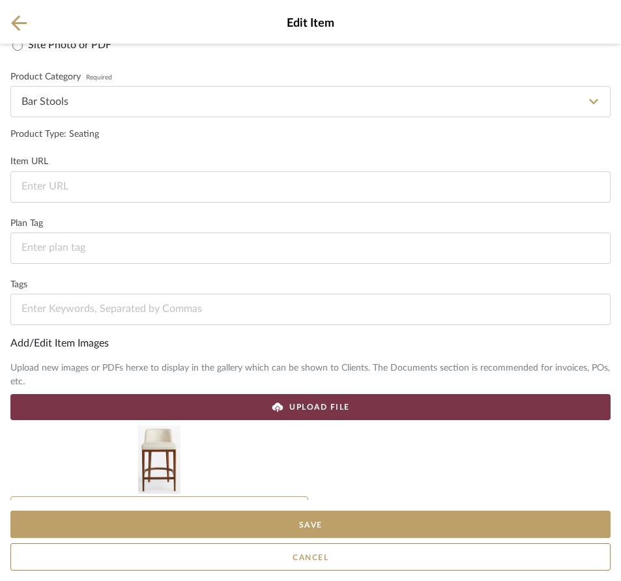
scroll to position [80, 0]
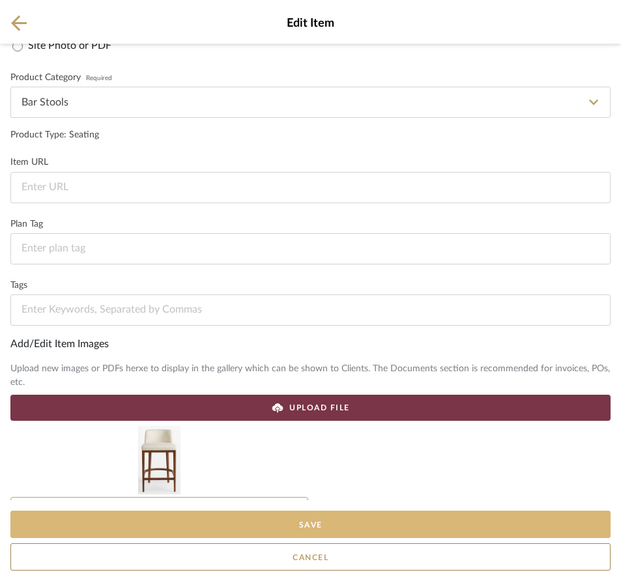
click at [326, 524] on button "Save" at bounding box center [310, 524] width 600 height 27
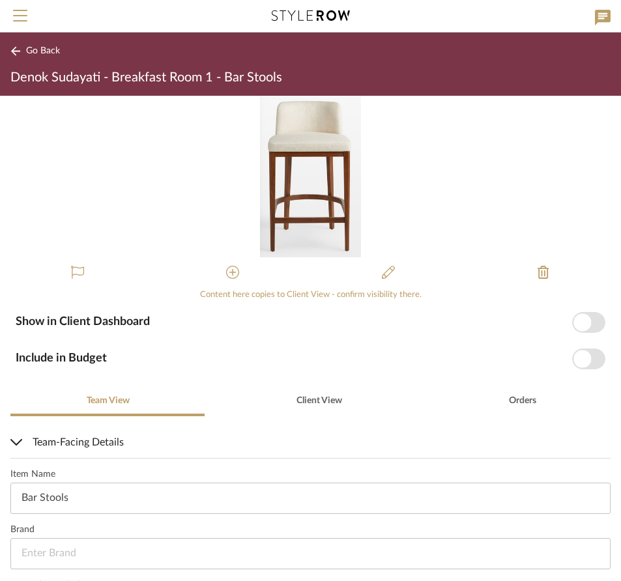
click at [42, 51] on span "Go Back" at bounding box center [43, 51] width 34 height 11
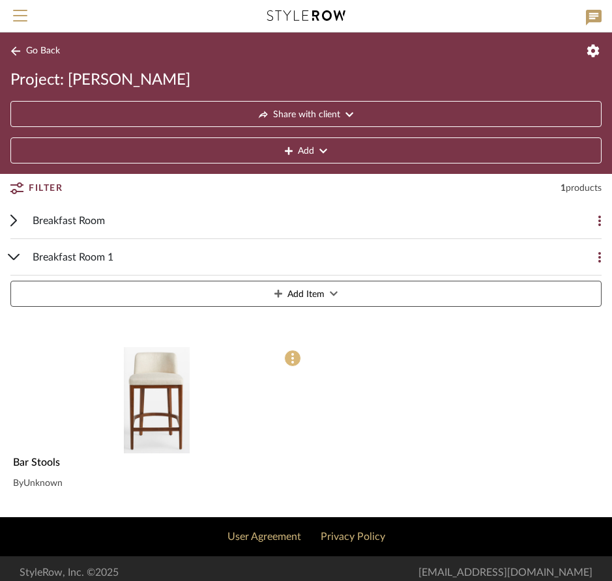
click at [293, 359] on span at bounding box center [292, 358] width 17 height 17
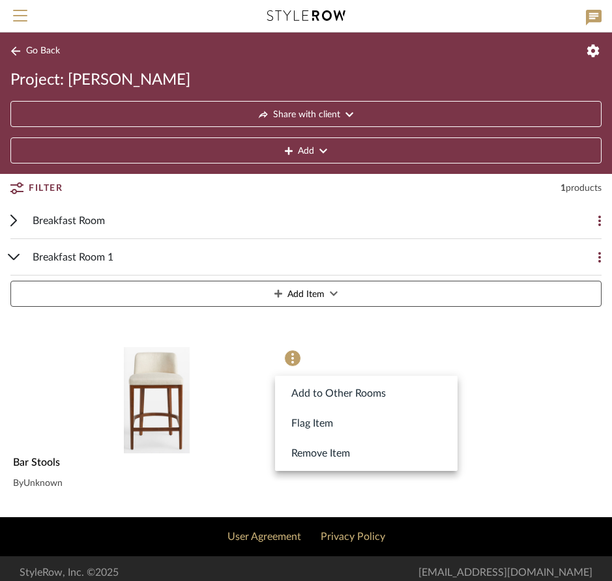
click at [161, 381] on div at bounding box center [306, 290] width 612 height 581
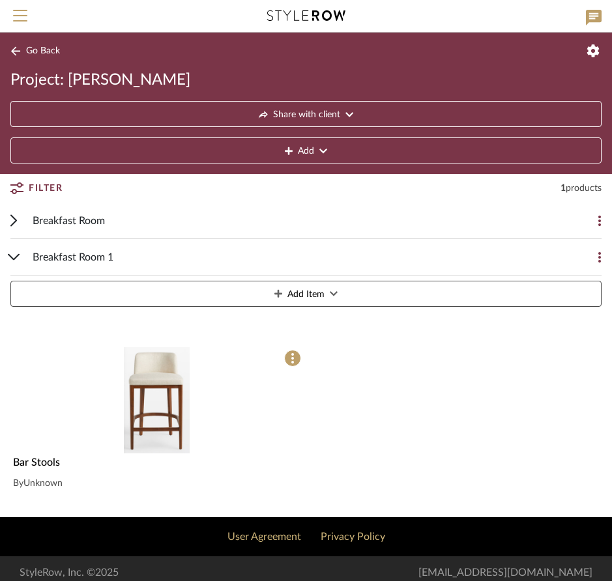
click at [160, 387] on img "0" at bounding box center [157, 400] width 66 height 106
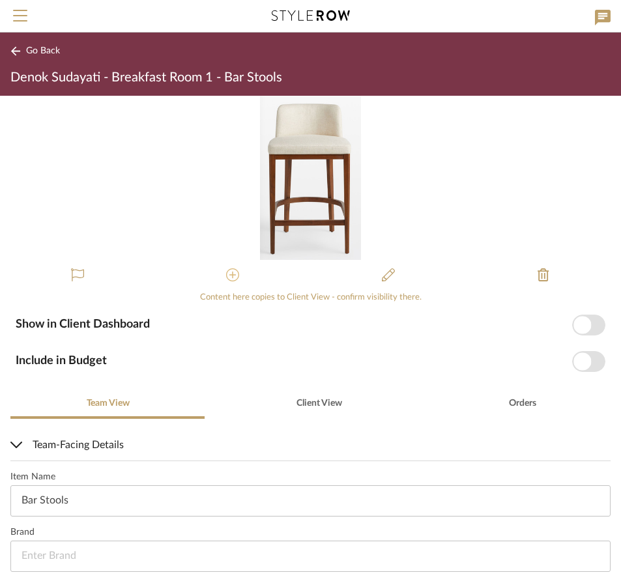
click at [231, 274] on icon at bounding box center [232, 275] width 13 height 13
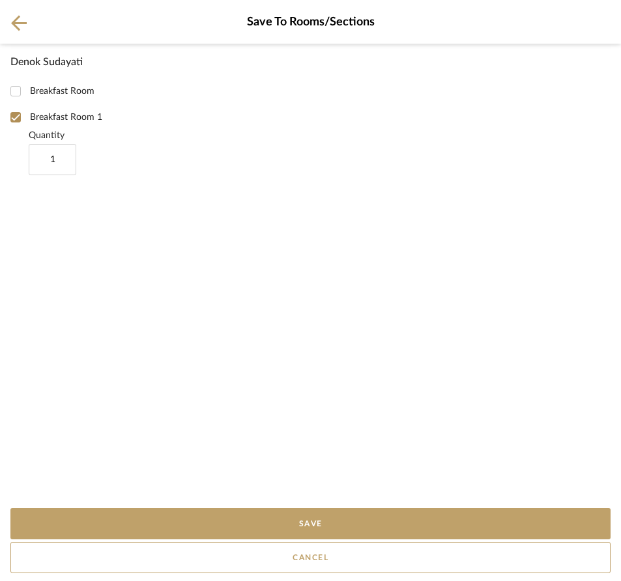
click at [22, 18] on icon at bounding box center [19, 23] width 16 height 16
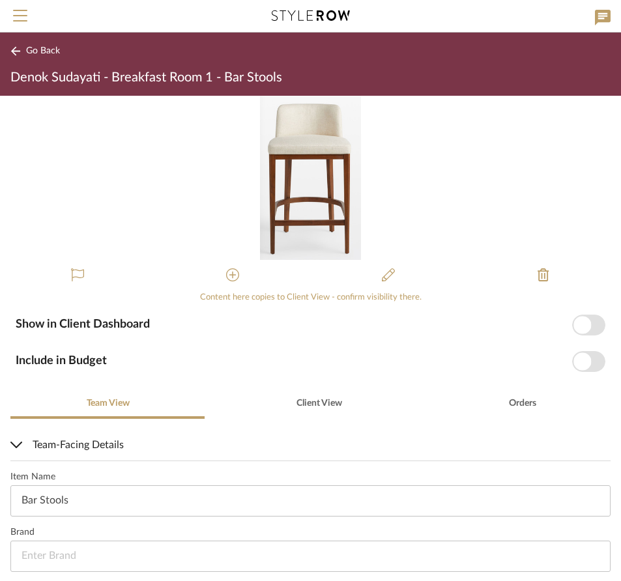
click at [33, 52] on span "Go Back" at bounding box center [43, 51] width 34 height 11
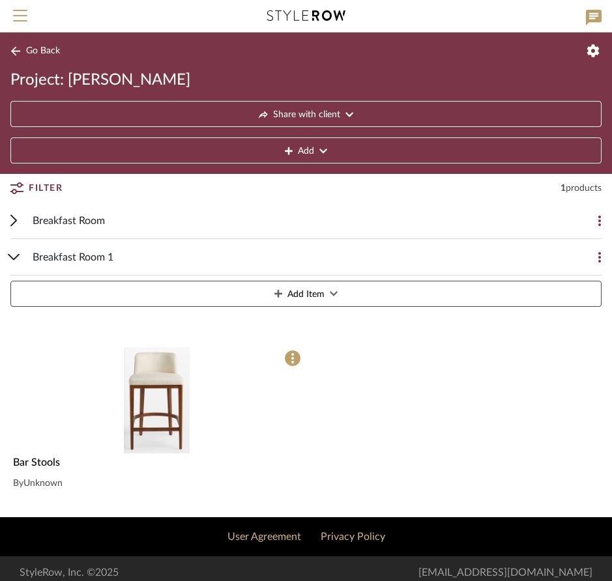
click at [599, 219] on icon at bounding box center [599, 221] width 3 height 10
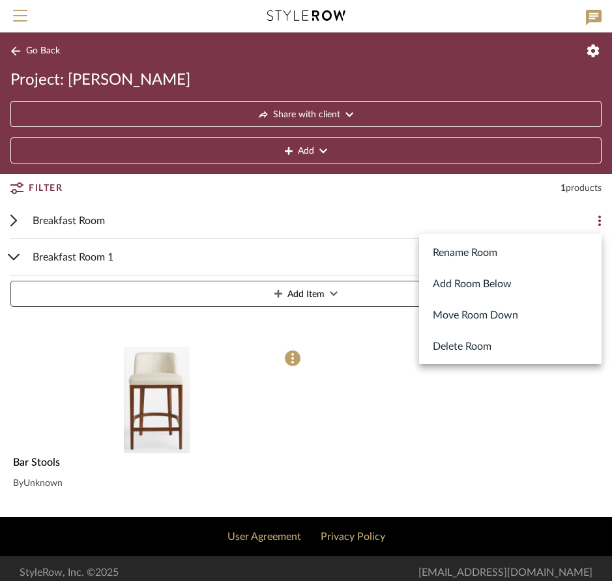
click at [480, 342] on button "Delete Room" at bounding box center [510, 346] width 183 height 31
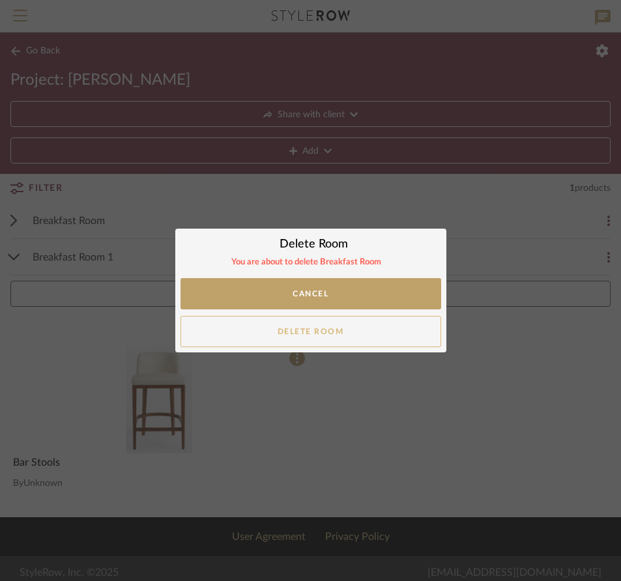
click at [353, 330] on button "Delete Room" at bounding box center [311, 331] width 261 height 31
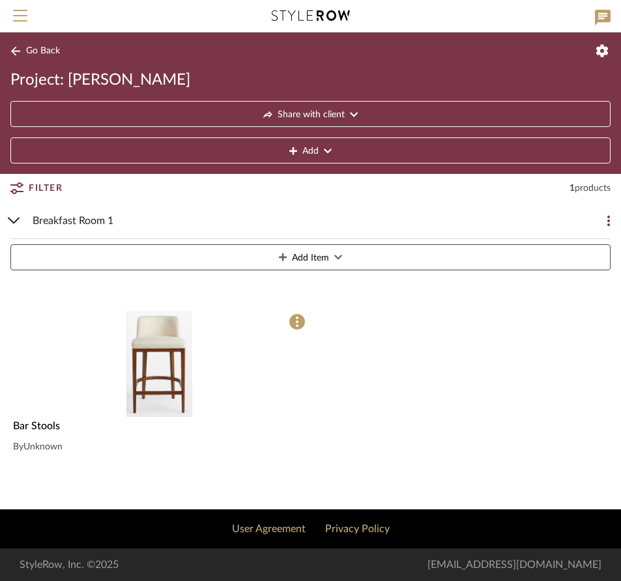
click at [327, 257] on span "Add Item" at bounding box center [310, 258] width 37 height 26
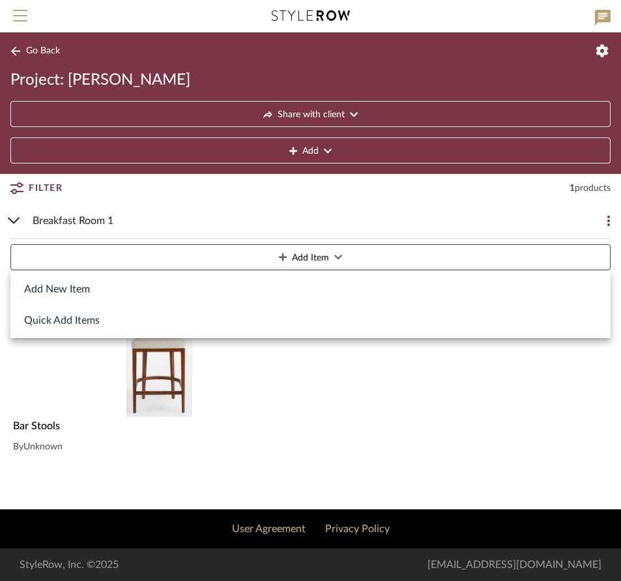
click at [88, 290] on button "Add New Item" at bounding box center [310, 288] width 600 height 31
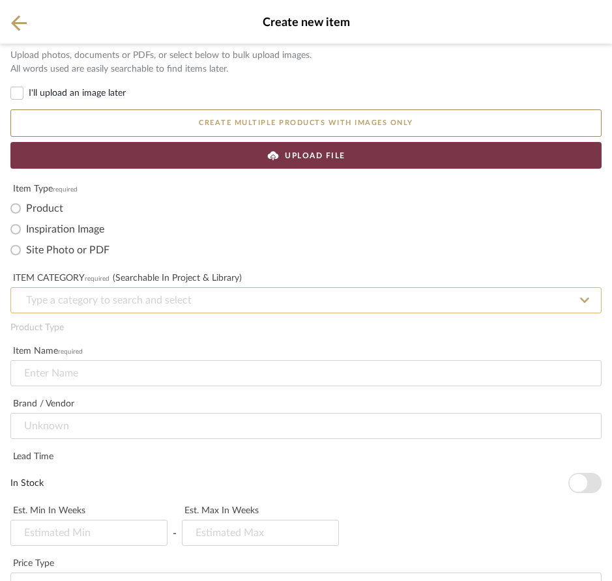
click at [110, 299] on input at bounding box center [305, 300] width 591 height 26
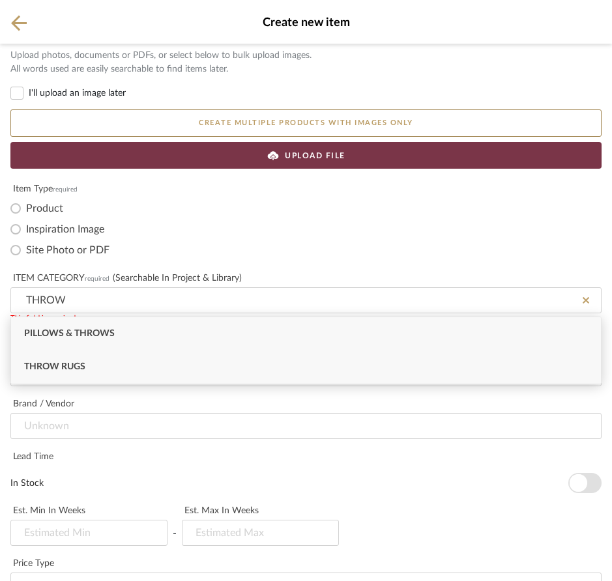
click at [65, 368] on span "Throw Rugs" at bounding box center [54, 366] width 61 height 9
type input "Throw Rugs"
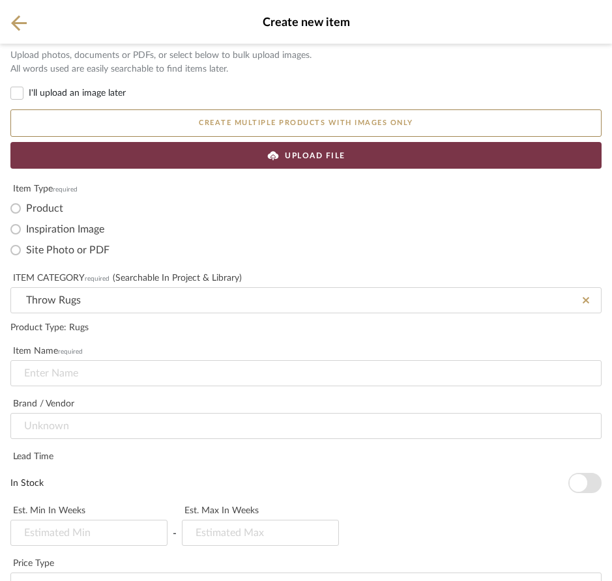
click at [15, 15] on icon at bounding box center [19, 23] width 16 height 16
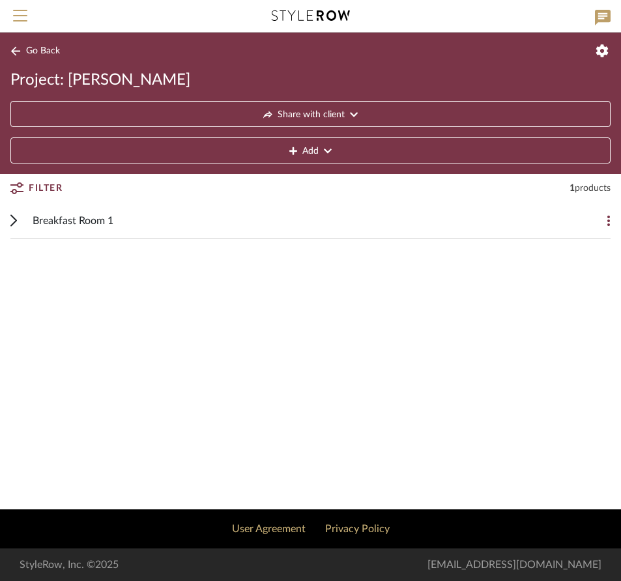
click at [98, 221] on span "Breakfast Room 1" at bounding box center [73, 221] width 81 height 16
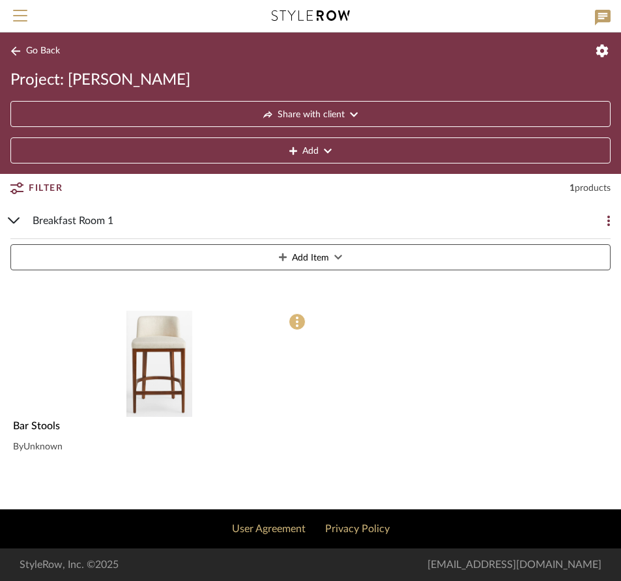
click at [297, 321] on icon at bounding box center [297, 322] width 3 height 10
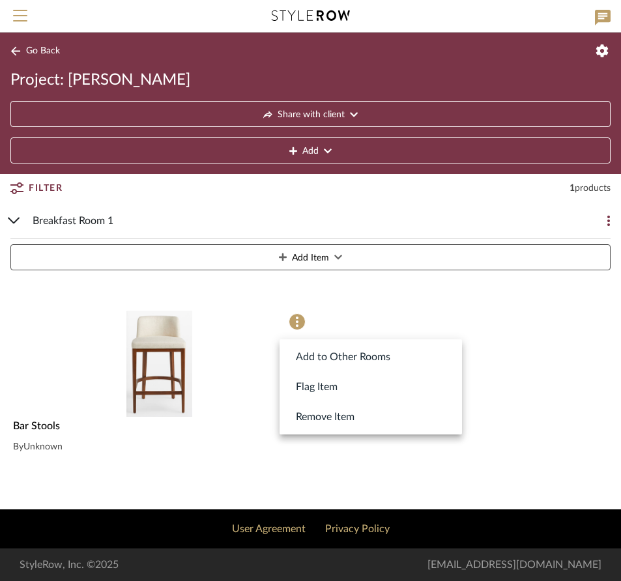
click at [153, 345] on div at bounding box center [310, 290] width 621 height 581
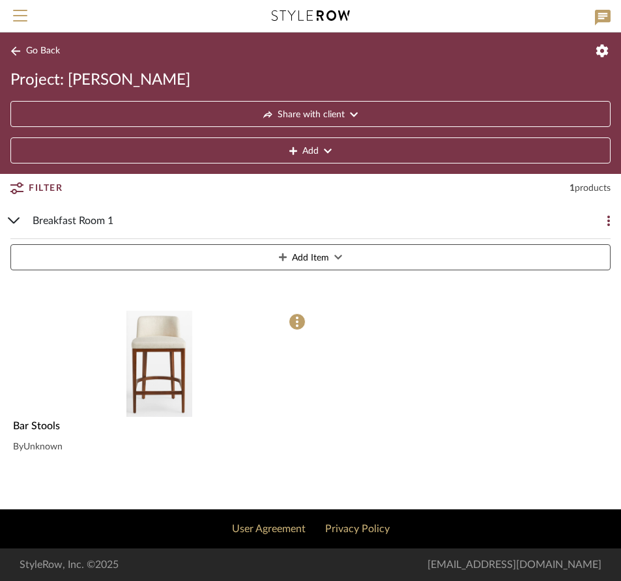
click at [159, 343] on img "0" at bounding box center [159, 364] width 66 height 106
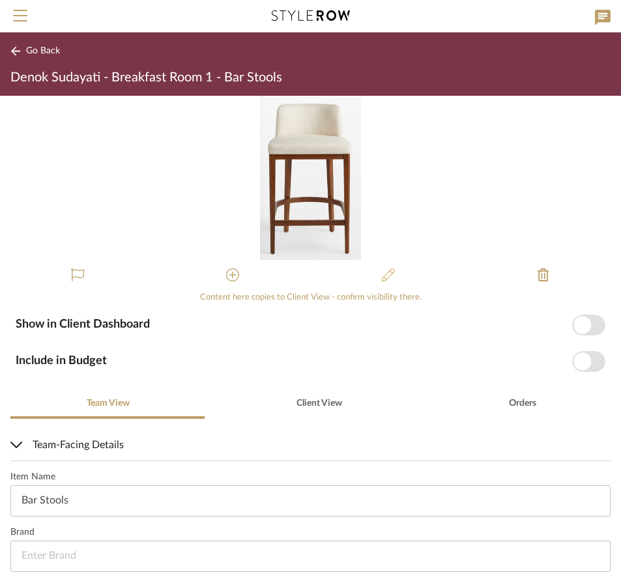
click at [383, 272] on icon at bounding box center [388, 275] width 13 height 13
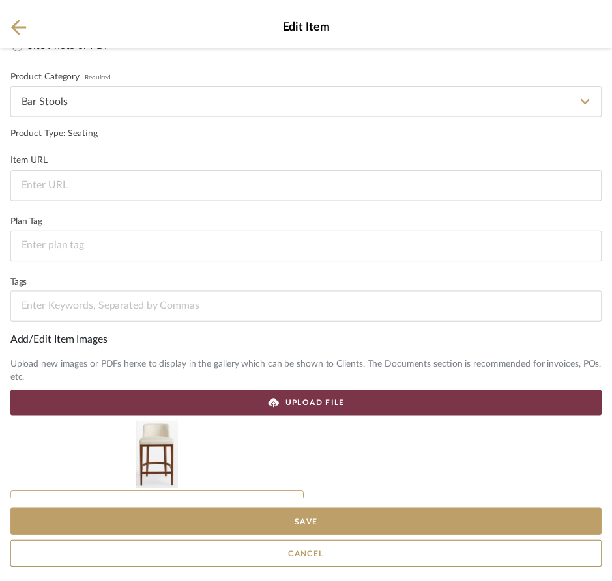
scroll to position [103, 0]
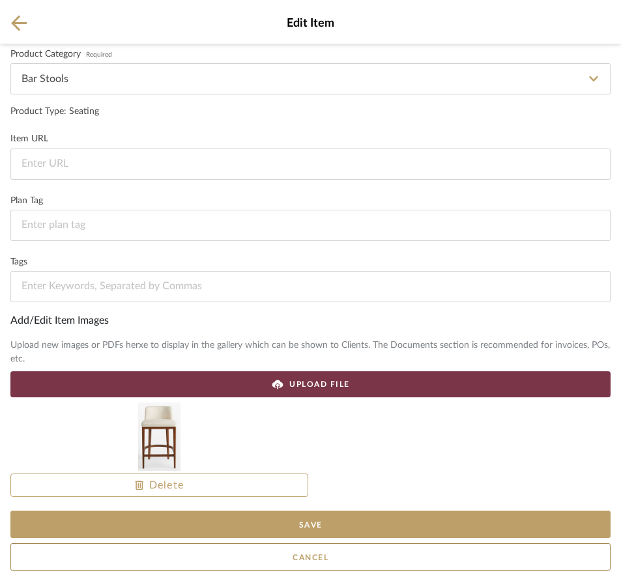
click at [18, 21] on icon at bounding box center [19, 23] width 16 height 16
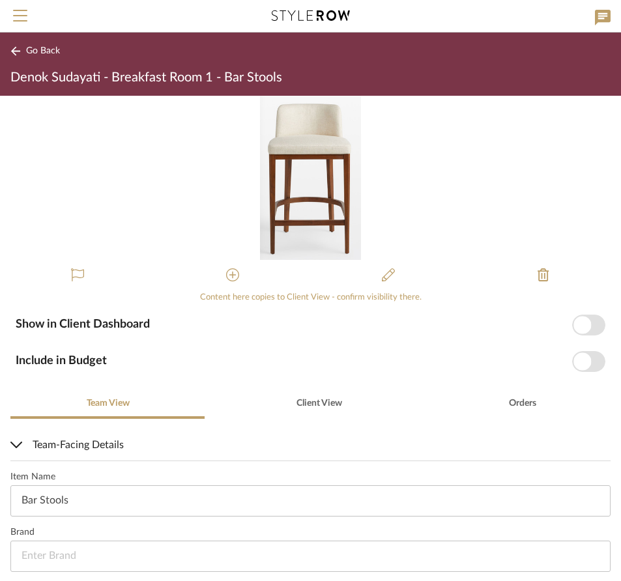
click at [35, 51] on span "Go Back" at bounding box center [43, 51] width 34 height 11
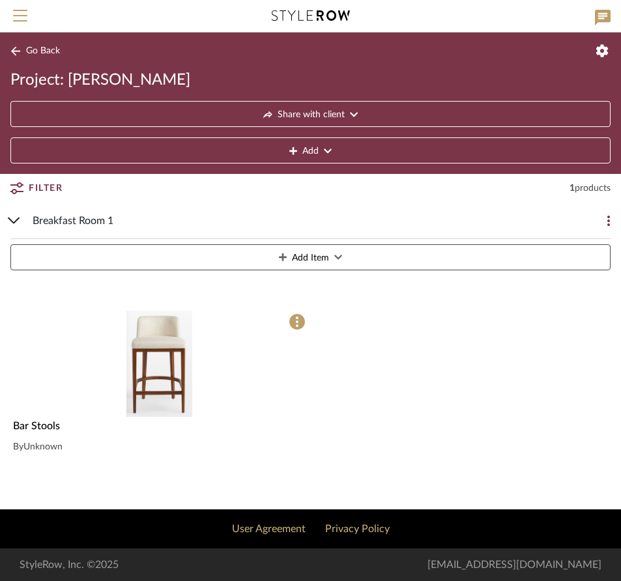
click at [329, 257] on button "Add Item" at bounding box center [310, 257] width 600 height 26
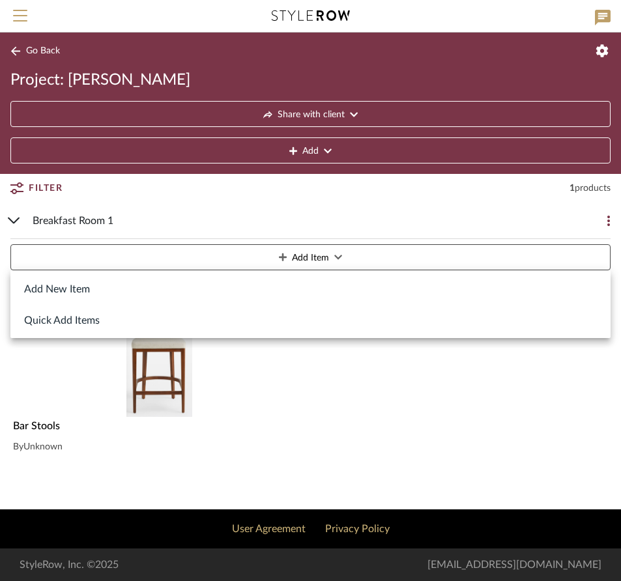
click at [65, 291] on button "Add New Item" at bounding box center [310, 288] width 600 height 31
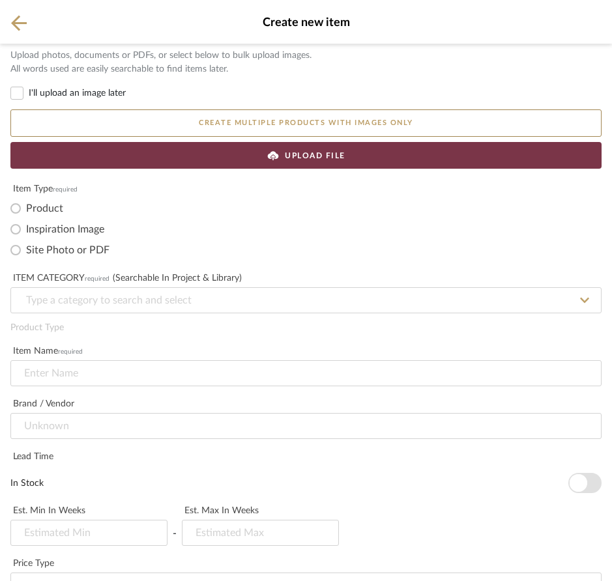
click at [21, 18] on icon at bounding box center [19, 23] width 16 height 16
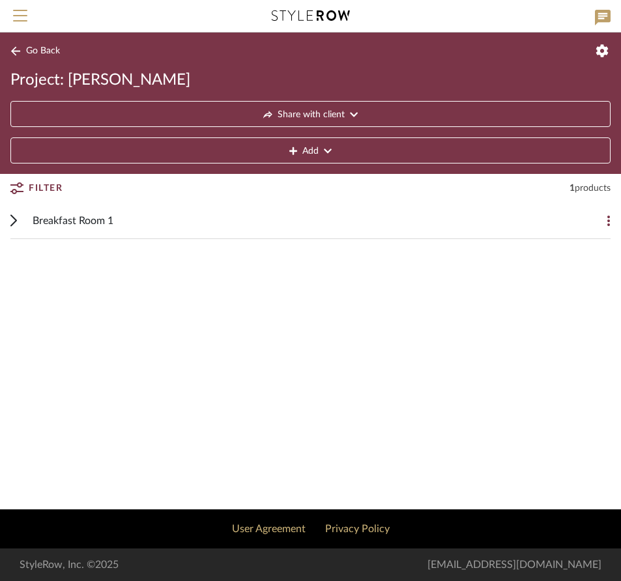
click at [46, 51] on span "Go Back" at bounding box center [43, 51] width 34 height 11
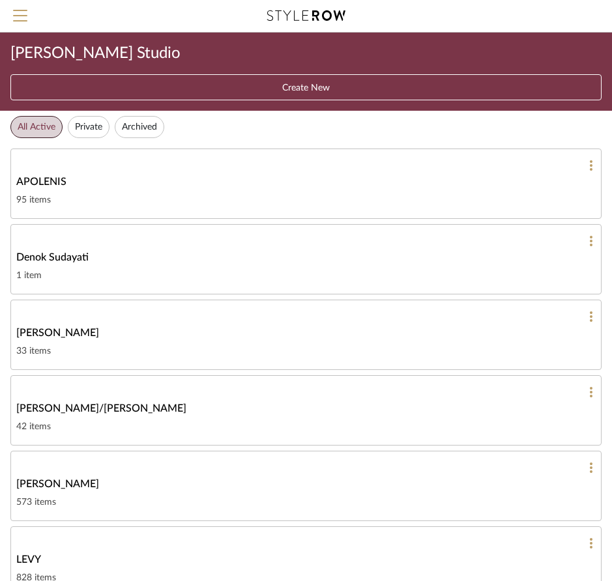
click at [178, 338] on div "DOOLEY" at bounding box center [306, 333] width 580 height 16
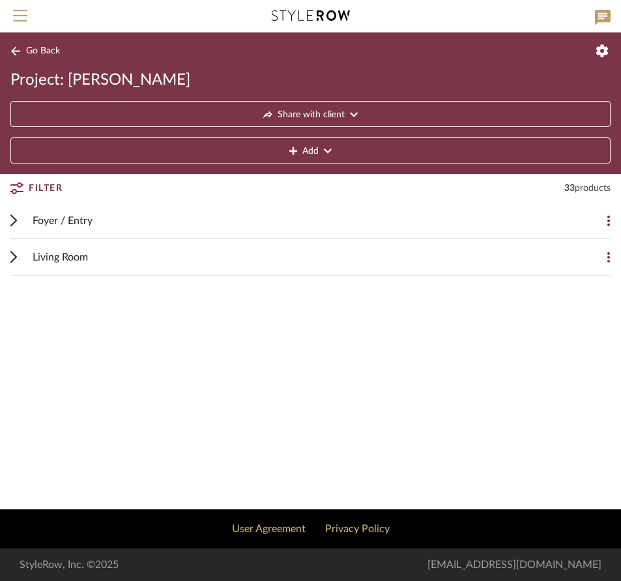
click at [109, 259] on div "Living Room" at bounding box center [301, 257] width 536 height 36
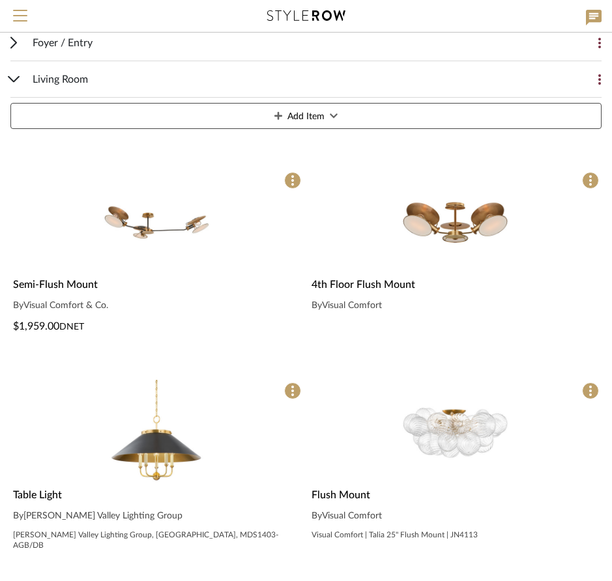
scroll to position [187, 0]
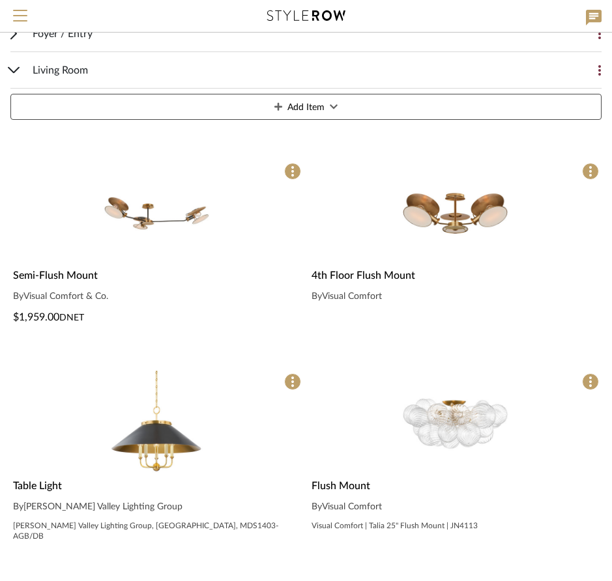
click at [462, 197] on img "0" at bounding box center [455, 213] width 106 height 106
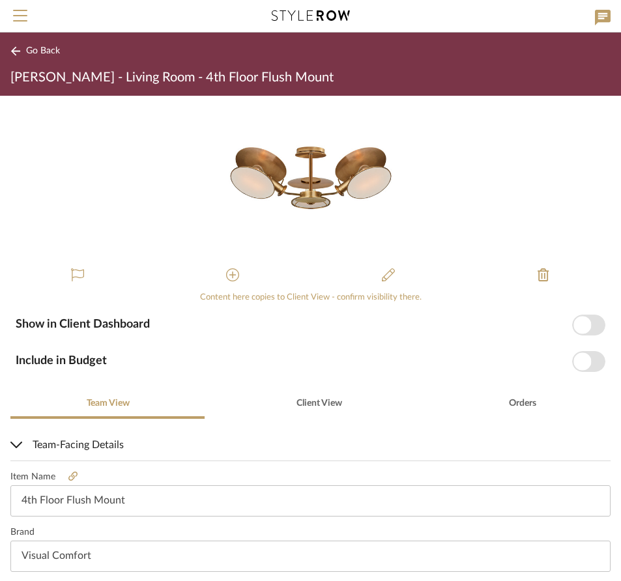
click at [35, 47] on span "Go Back" at bounding box center [43, 51] width 34 height 11
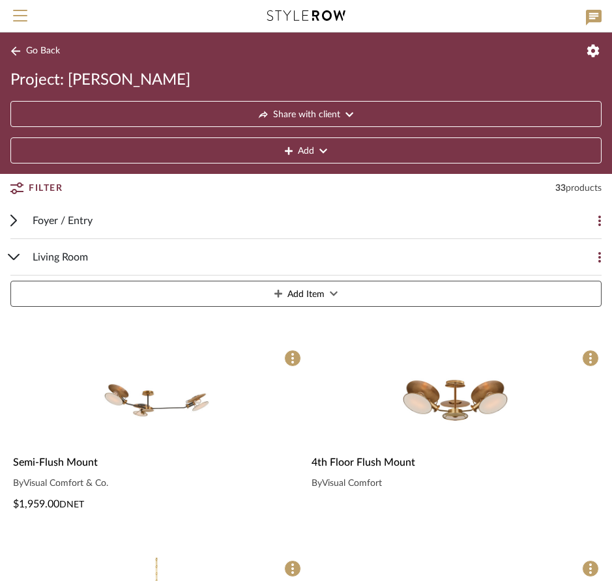
click at [36, 54] on span "Go Back" at bounding box center [43, 51] width 34 height 11
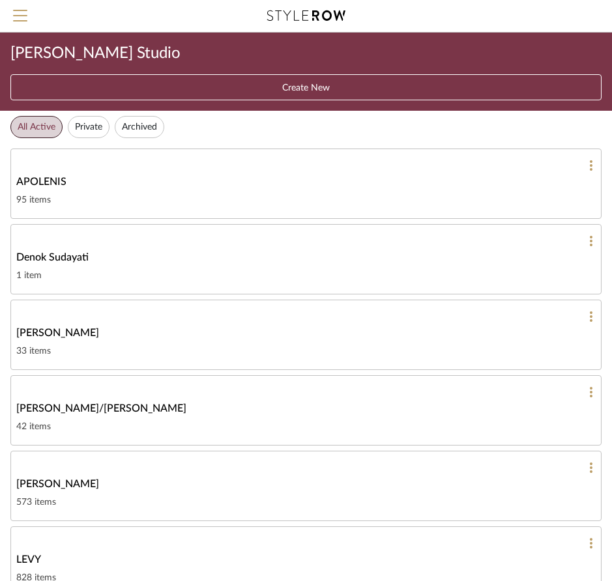
click at [111, 268] on div "1 item" at bounding box center [306, 276] width 580 height 16
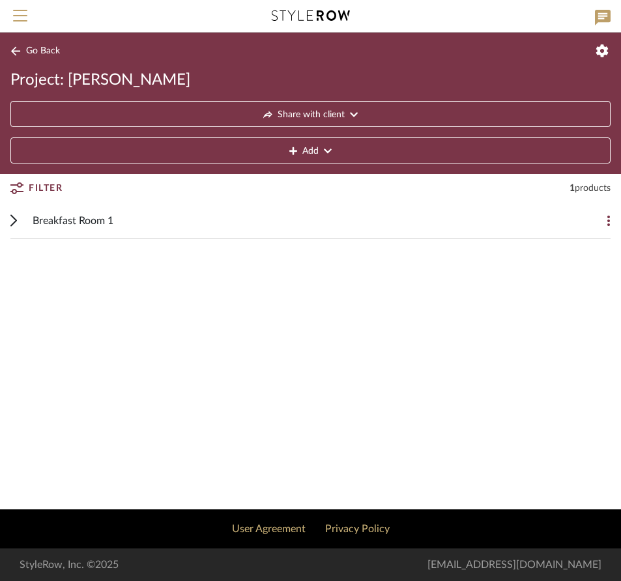
click at [327, 149] on icon at bounding box center [328, 151] width 8 height 9
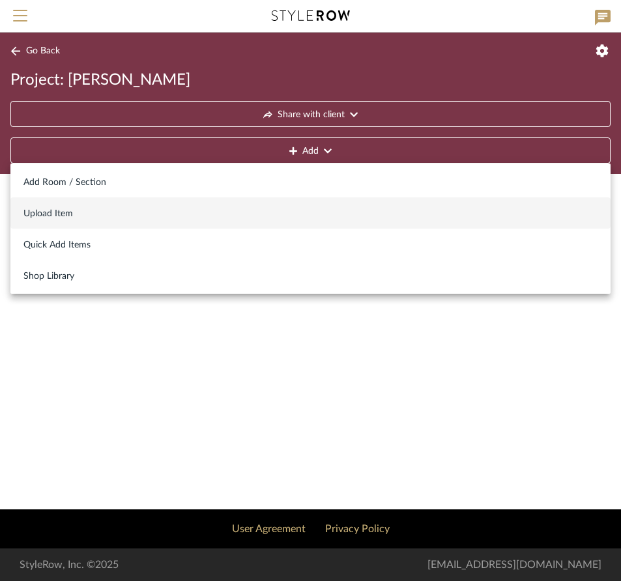
click at [65, 214] on span "Upload Item" at bounding box center [310, 214] width 574 height 11
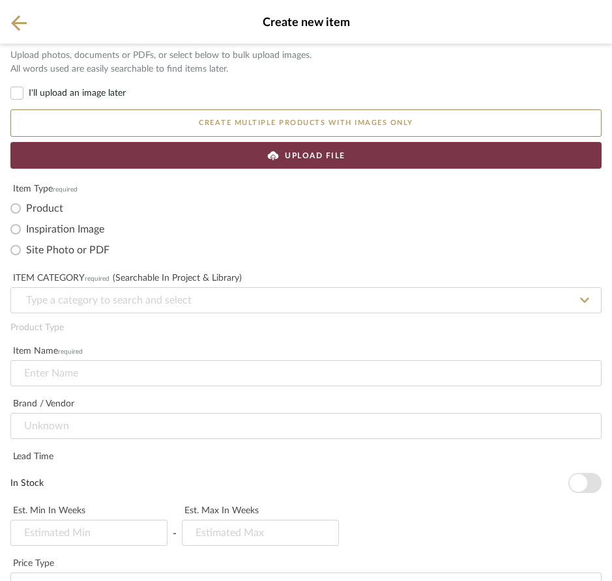
click at [18, 15] on icon at bounding box center [19, 23] width 16 height 16
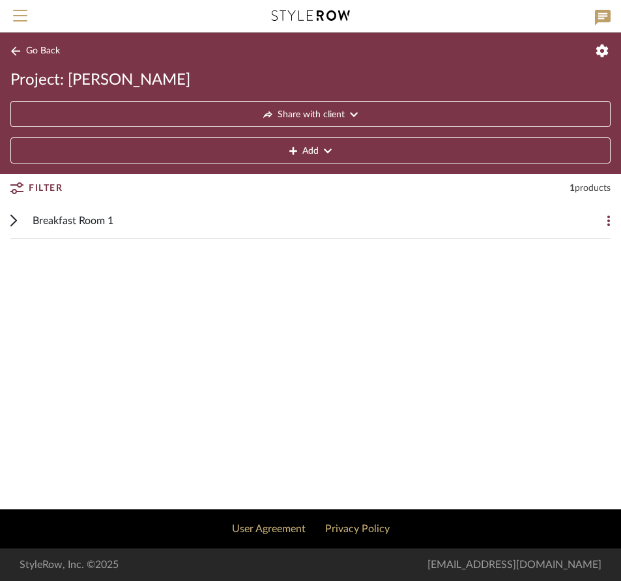
click at [334, 147] on button "Add" at bounding box center [310, 151] width 600 height 26
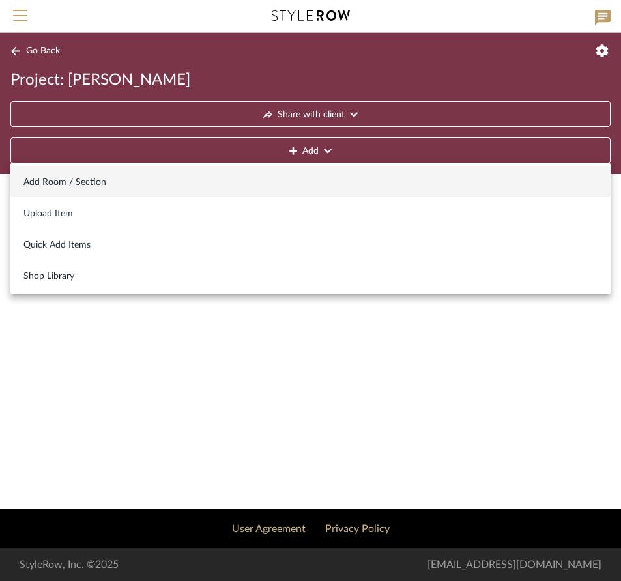
click at [89, 183] on span "Add Room / Section" at bounding box center [310, 182] width 574 height 11
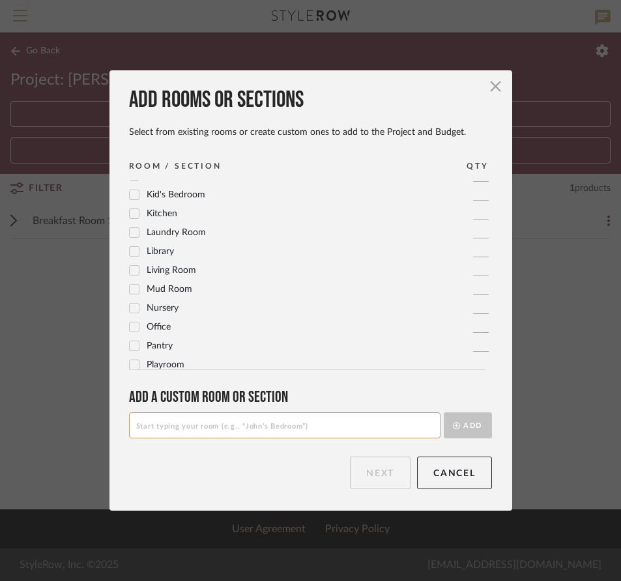
scroll to position [312, 0]
click at [132, 272] on icon at bounding box center [134, 272] width 9 height 9
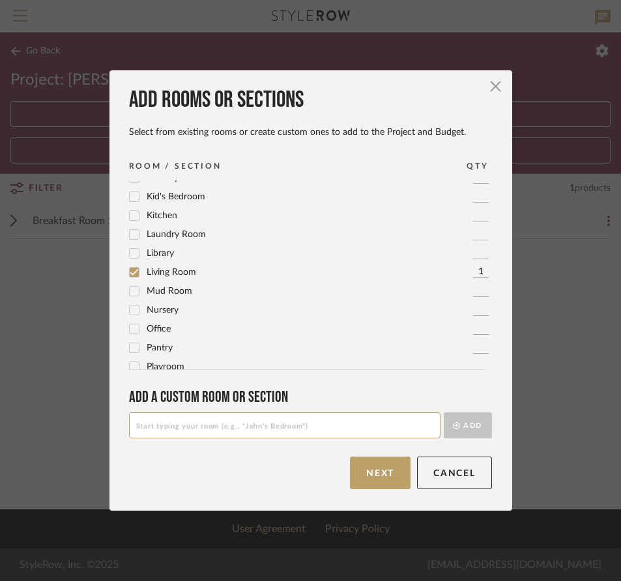
click at [170, 426] on input at bounding box center [285, 426] width 312 height 26
click at [386, 476] on button "Next" at bounding box center [380, 473] width 61 height 33
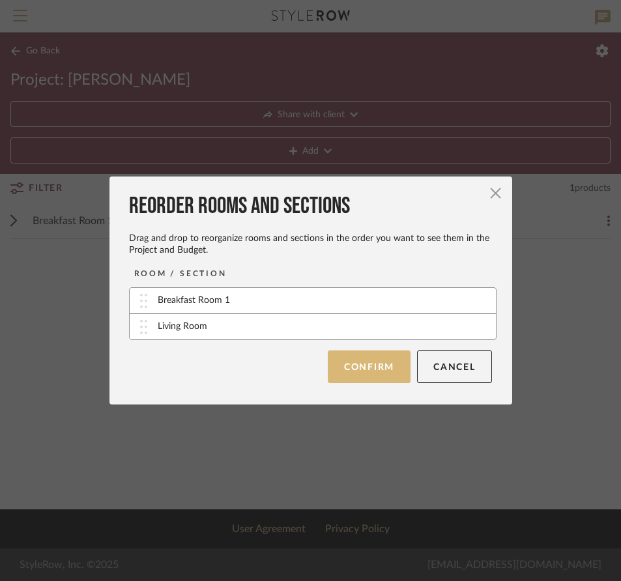
click at [361, 365] on button "Confirm" at bounding box center [369, 367] width 83 height 33
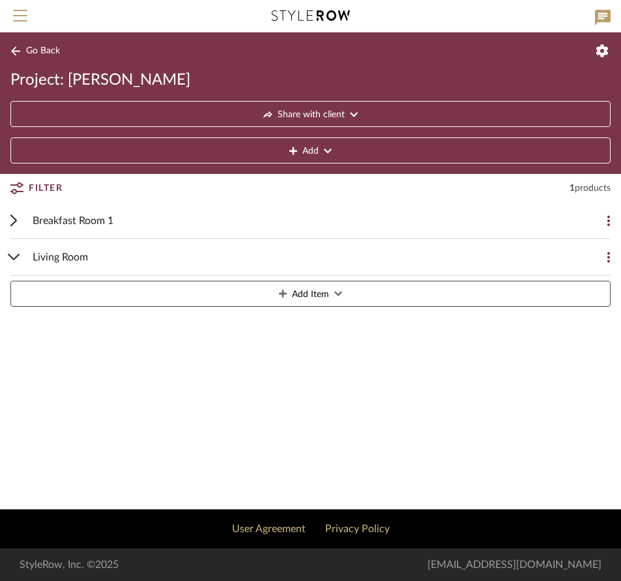
click at [156, 256] on div "Living Room" at bounding box center [301, 257] width 536 height 36
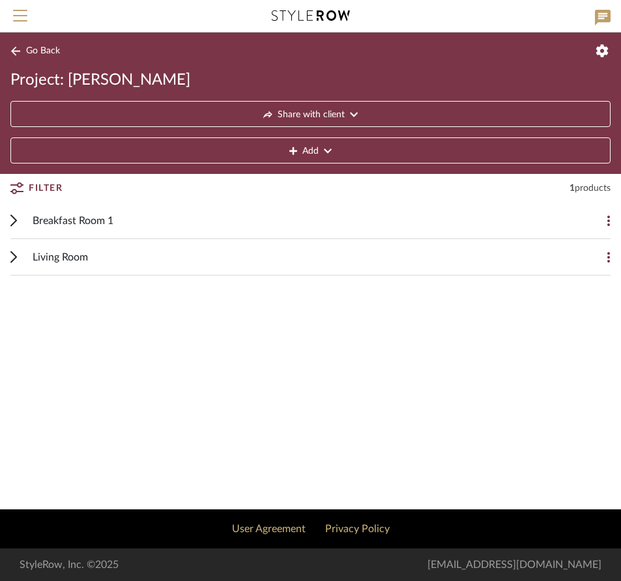
click at [156, 256] on div "Living Room" at bounding box center [301, 257] width 536 height 36
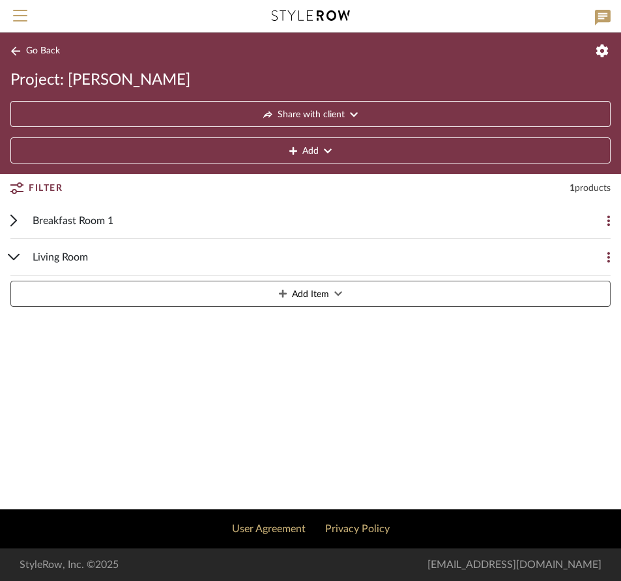
click at [606, 252] on button at bounding box center [598, 257] width 26 height 26
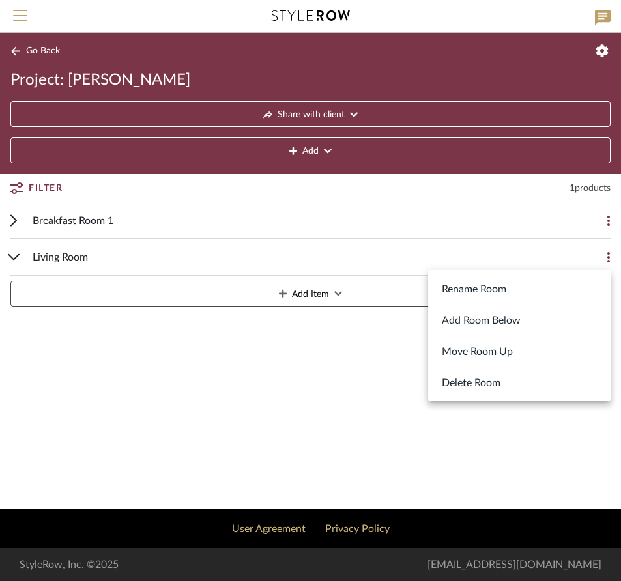
click at [38, 257] on div at bounding box center [310, 290] width 621 height 581
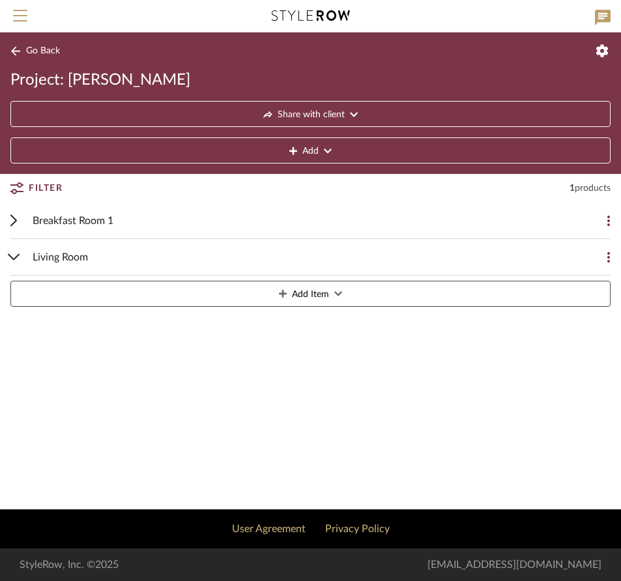
click at [72, 257] on span "Living Room" at bounding box center [60, 258] width 55 height 16
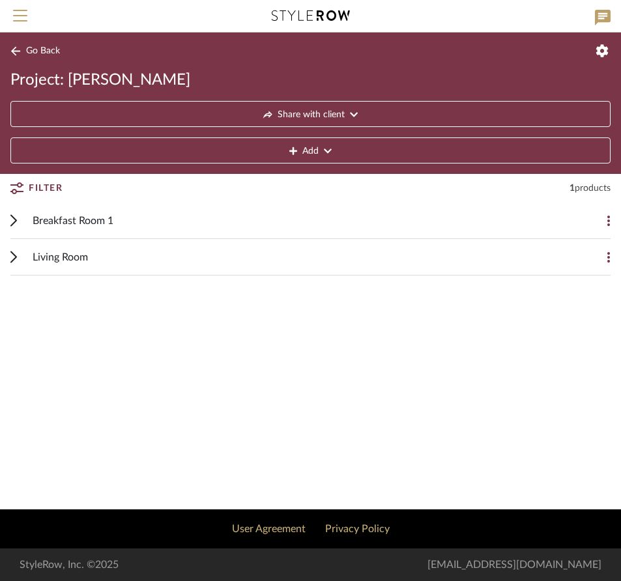
click at [609, 257] on icon at bounding box center [609, 257] width 3 height 10
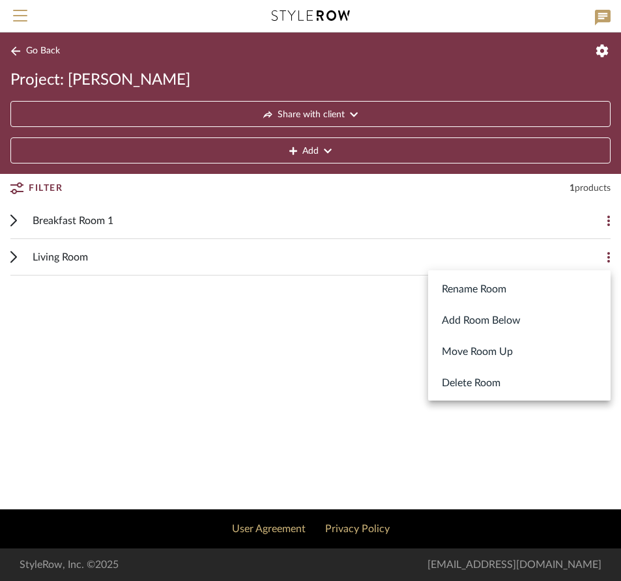
click at [493, 381] on button "Delete Room" at bounding box center [519, 382] width 183 height 31
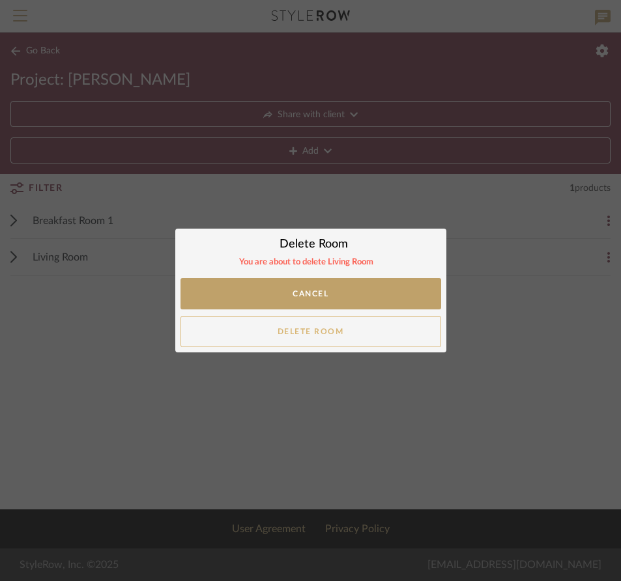
click at [347, 336] on button "Delete Room" at bounding box center [311, 331] width 261 height 31
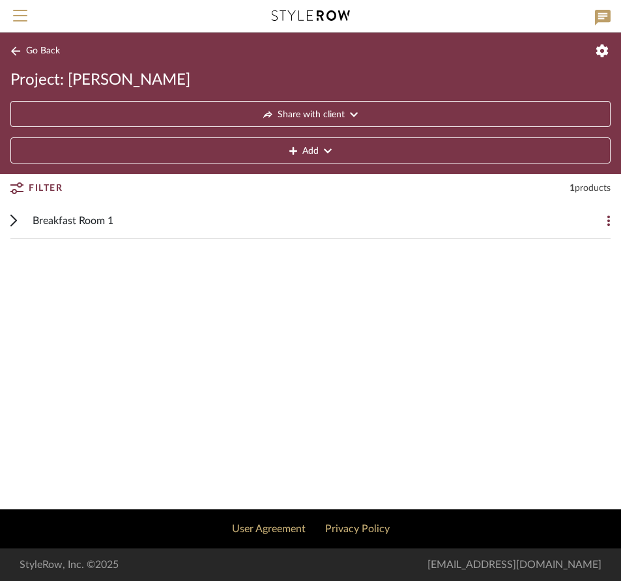
click at [295, 146] on fa-icon at bounding box center [293, 151] width 8 height 26
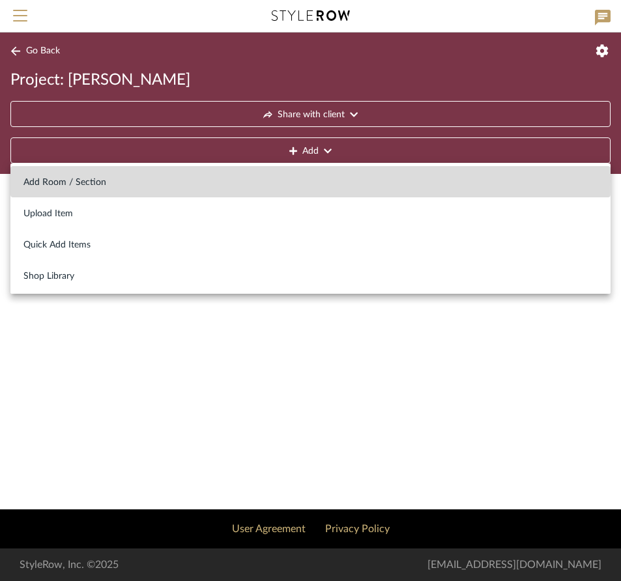
click at [86, 181] on span "Add Room / Section" at bounding box center [310, 182] width 574 height 11
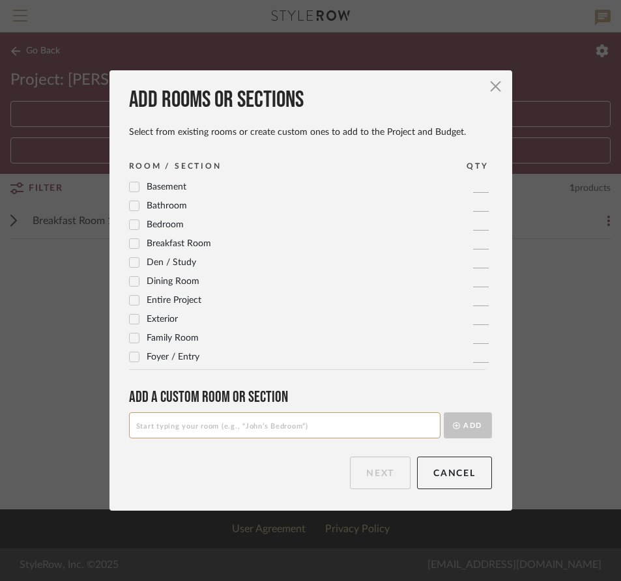
scroll to position [0, 0]
click at [488, 84] on span "button" at bounding box center [496, 87] width 26 height 26
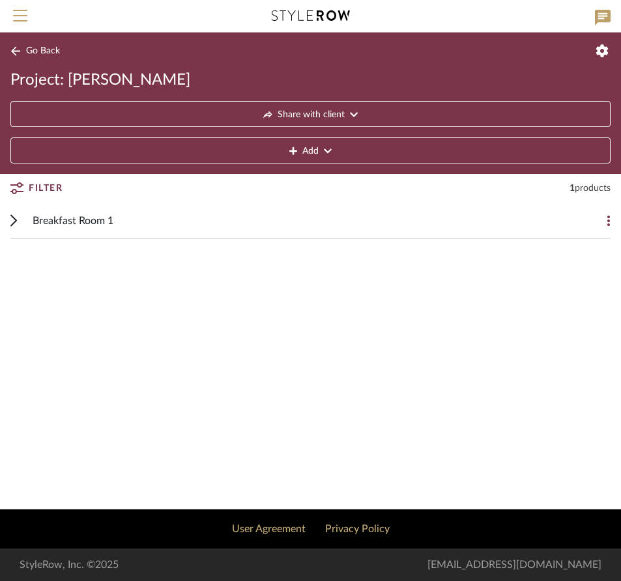
click at [353, 112] on icon at bounding box center [354, 114] width 8 height 9
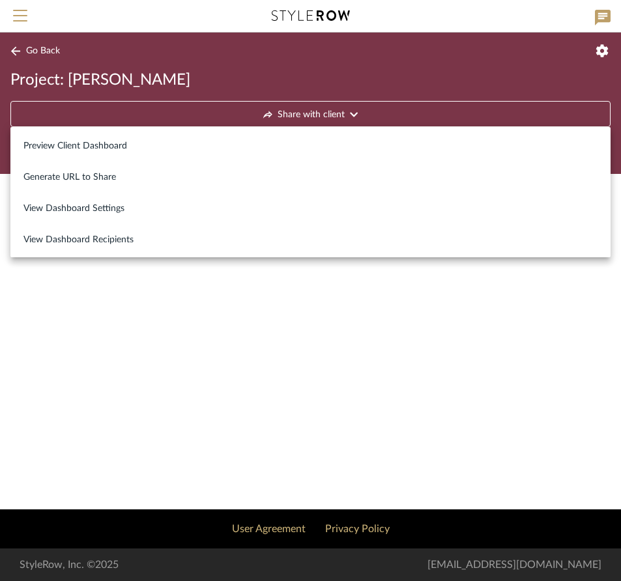
click at [366, 385] on div at bounding box center [310, 290] width 621 height 581
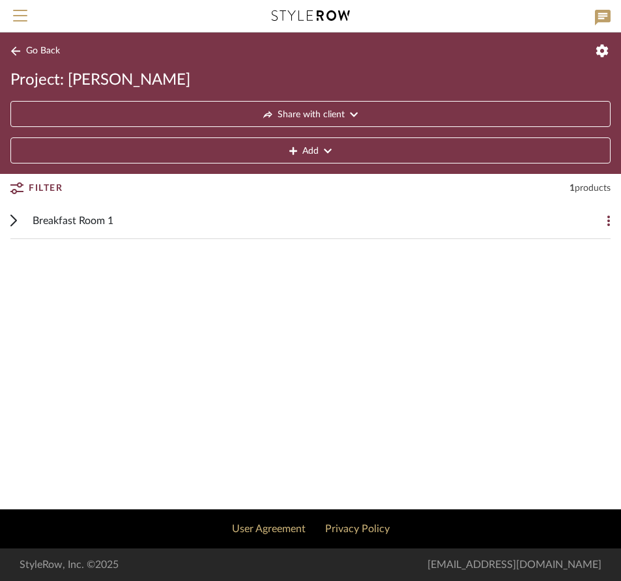
click at [327, 151] on icon at bounding box center [328, 151] width 8 height 9
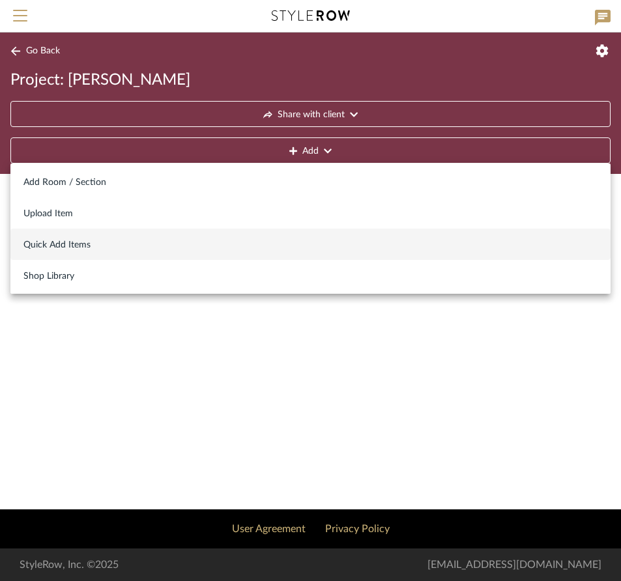
click at [80, 242] on span "Quick Add Items" at bounding box center [310, 245] width 574 height 11
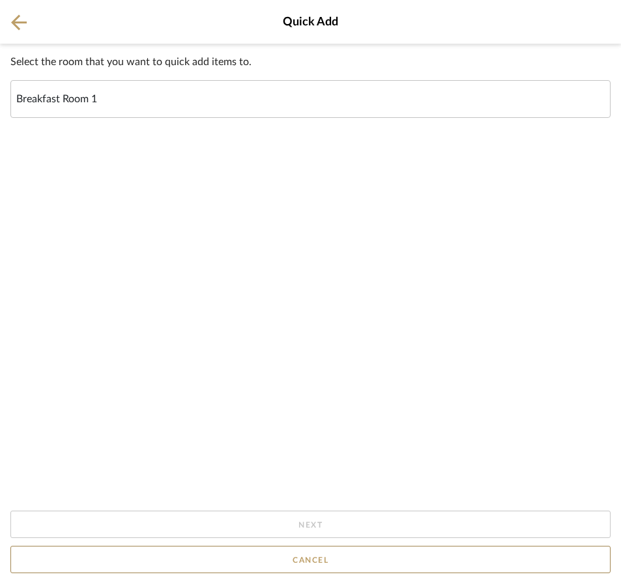
click at [20, 18] on icon at bounding box center [19, 22] width 16 height 16
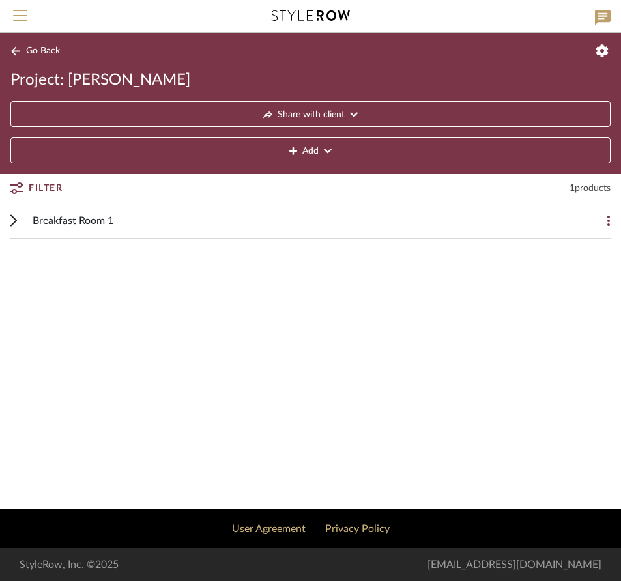
click at [324, 151] on icon at bounding box center [328, 151] width 8 height 5
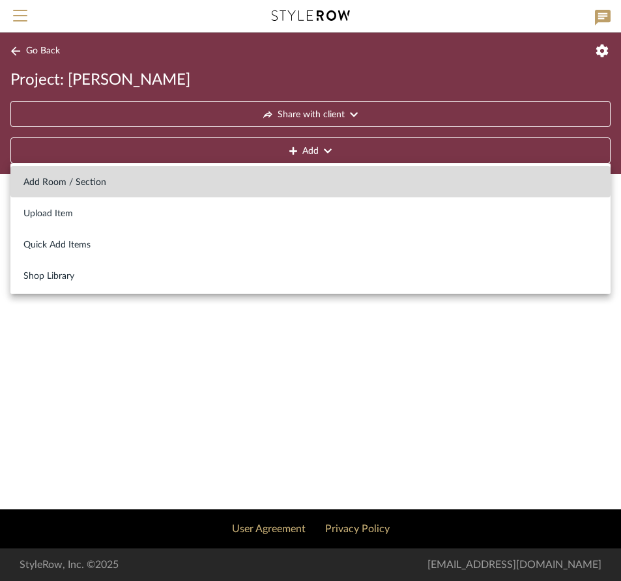
click at [85, 184] on span "Add Room / Section" at bounding box center [310, 182] width 574 height 11
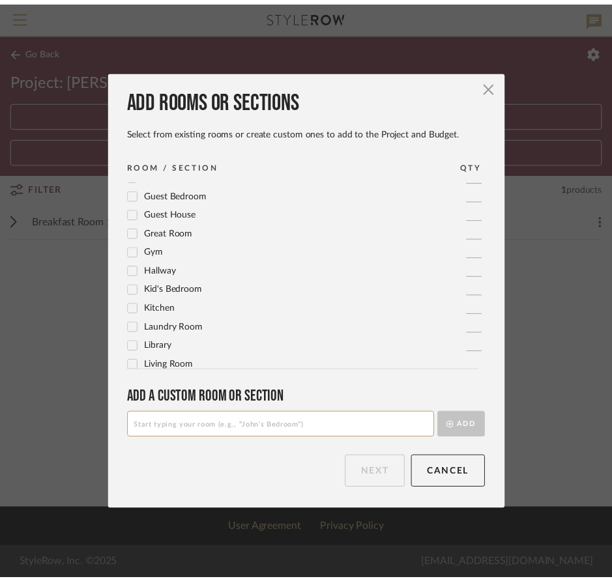
scroll to position [314, 0]
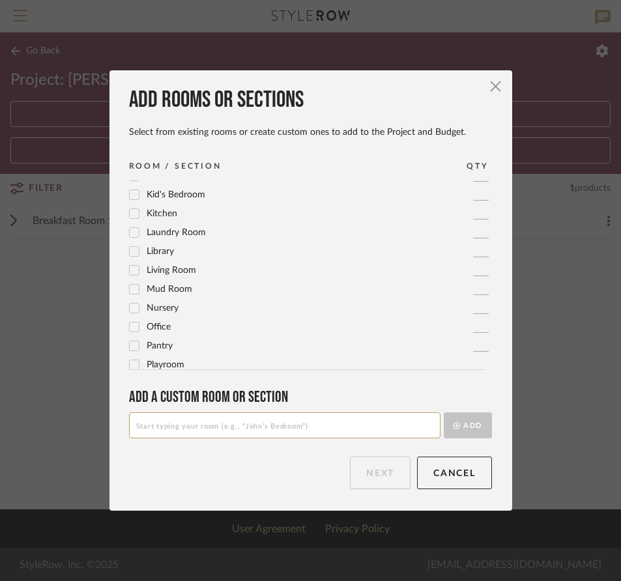
click at [166, 270] on span "Living Room" at bounding box center [172, 270] width 50 height 9
click at [381, 475] on button "Next" at bounding box center [380, 473] width 61 height 33
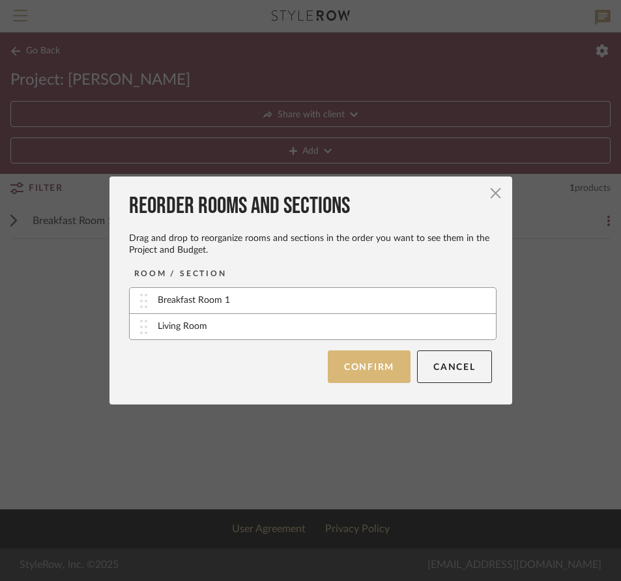
click at [370, 360] on button "Confirm" at bounding box center [369, 367] width 83 height 33
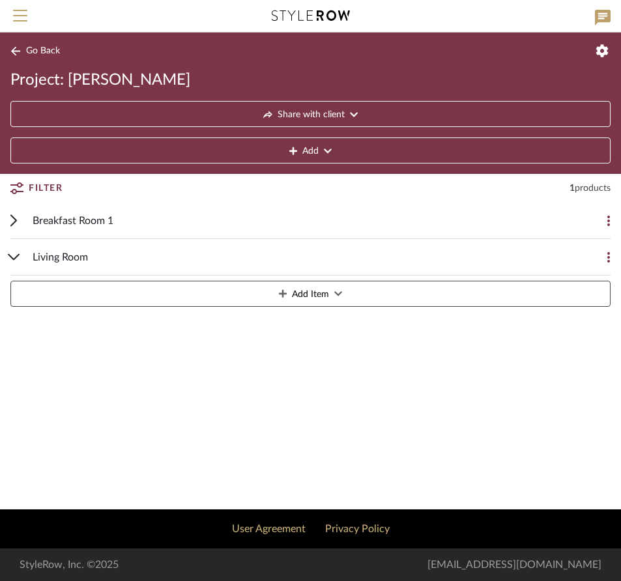
click at [201, 253] on div "Living Room" at bounding box center [301, 257] width 536 height 36
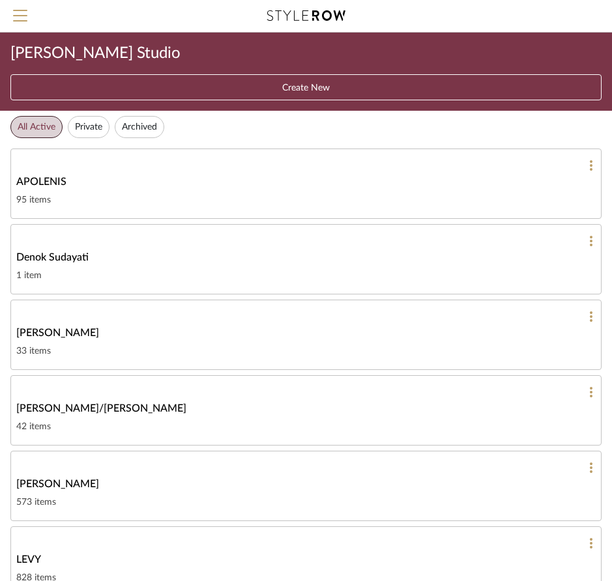
click at [68, 260] on span "Denok Sudayati" at bounding box center [52, 258] width 72 height 16
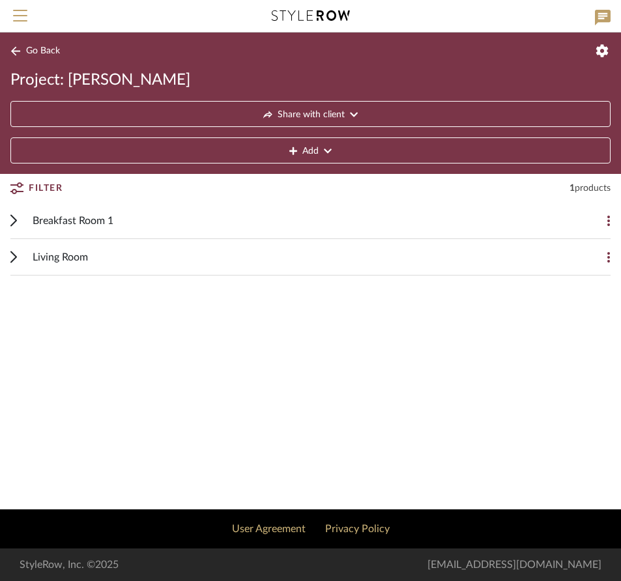
click at [610, 256] on button at bounding box center [598, 257] width 26 height 26
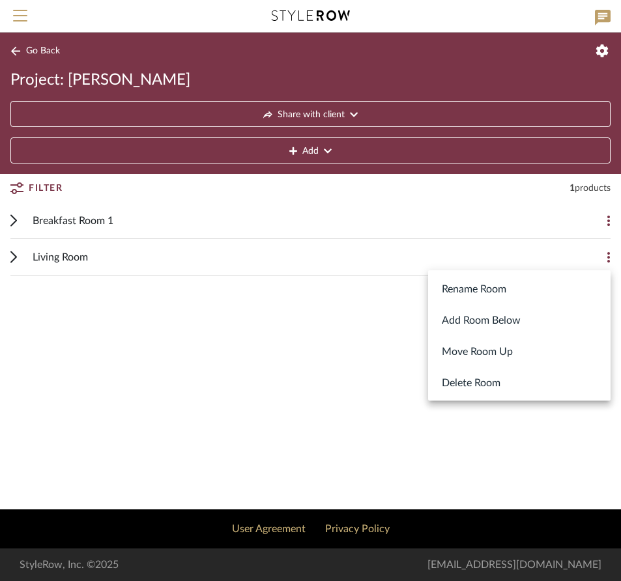
click at [190, 254] on div at bounding box center [310, 290] width 621 height 581
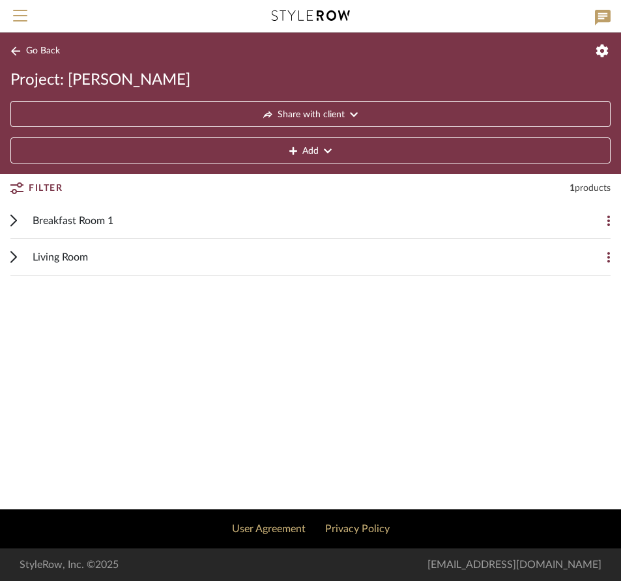
click at [160, 259] on div "Living Room" at bounding box center [301, 257] width 536 height 36
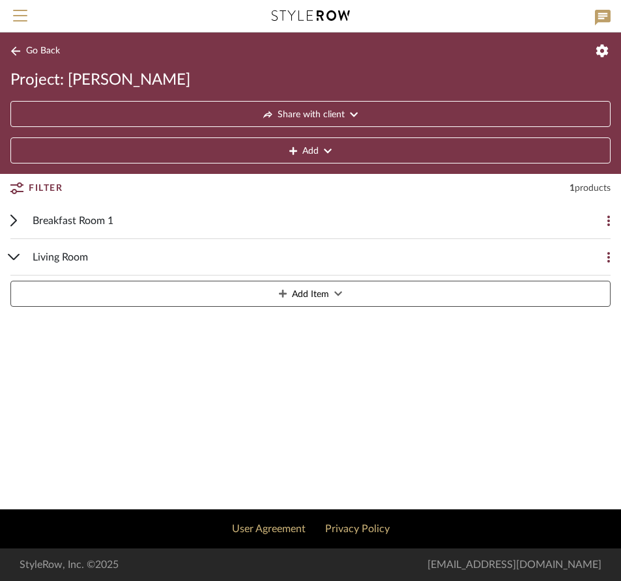
click at [327, 294] on span "Add Item" at bounding box center [310, 295] width 37 height 26
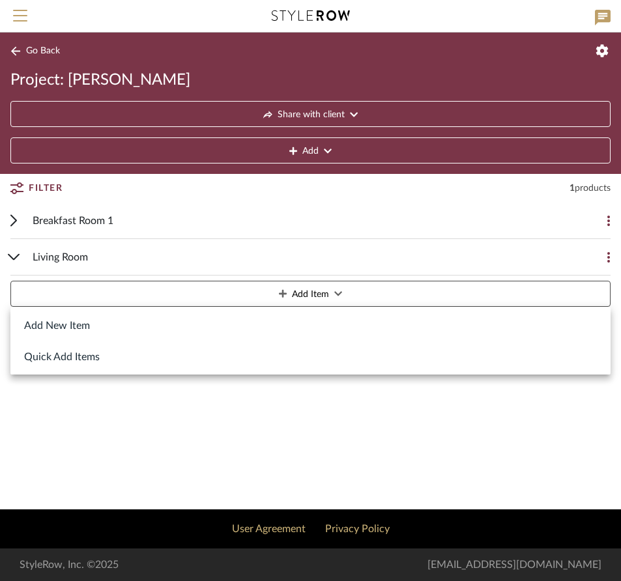
click at [90, 323] on button "Add New Item" at bounding box center [310, 325] width 600 height 31
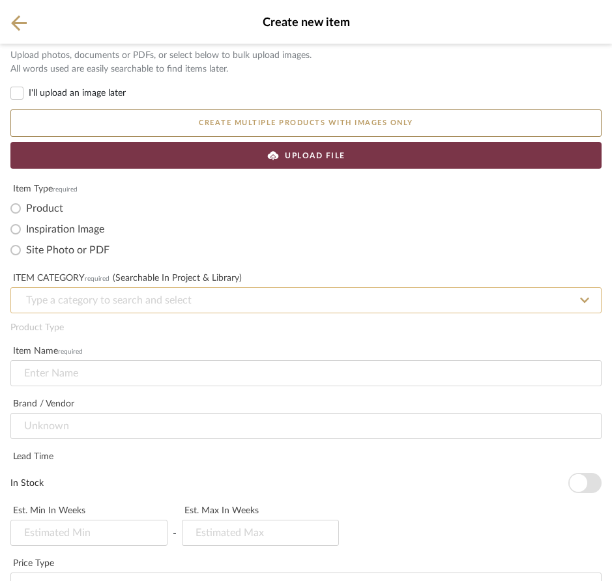
click at [113, 291] on input at bounding box center [305, 300] width 591 height 26
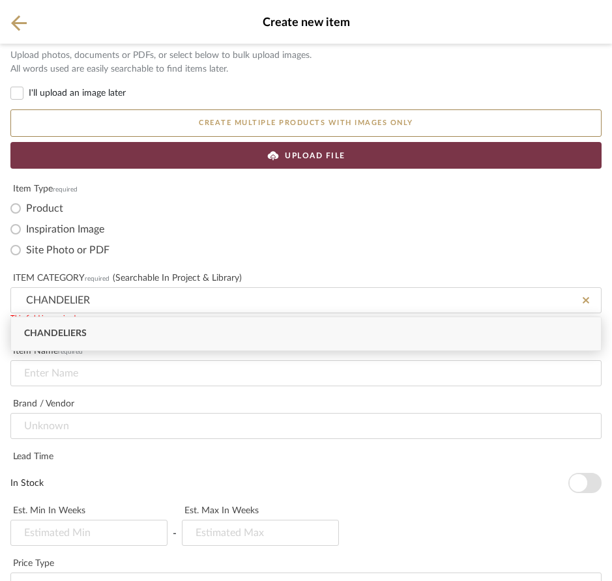
click at [70, 334] on span "Chandeliers" at bounding box center [55, 333] width 63 height 9
type input "C"
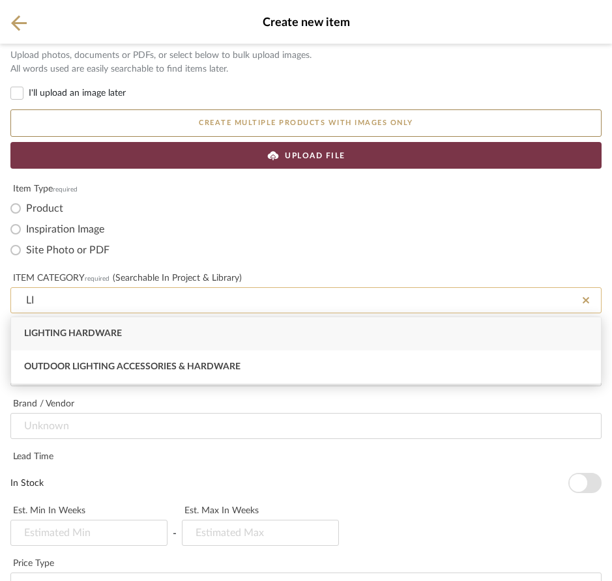
type input "L"
click at [72, 336] on span "Chandeliers" at bounding box center [55, 333] width 63 height 9
type input "Chandeliers"
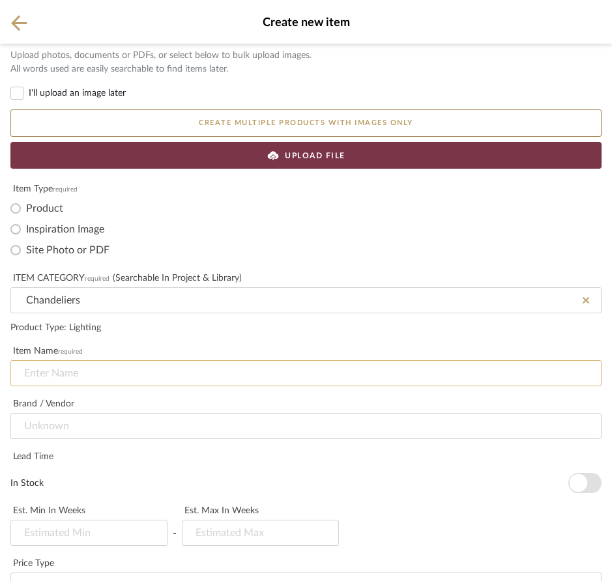
click at [70, 374] on input at bounding box center [305, 373] width 591 height 26
type input "LIGHTING"
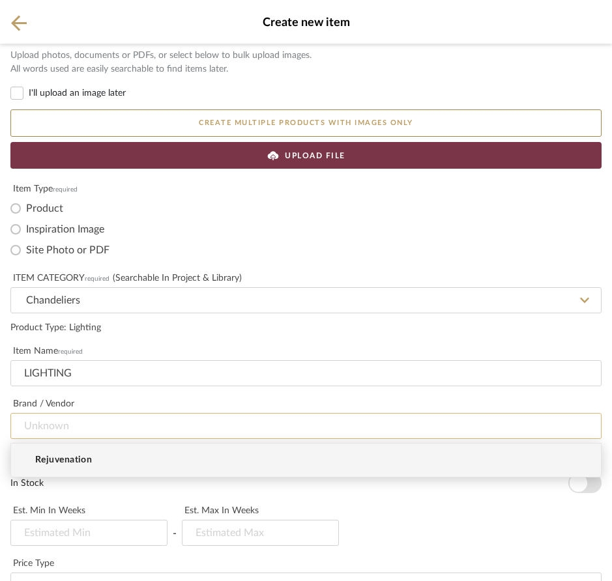
click at [42, 429] on input at bounding box center [305, 426] width 591 height 26
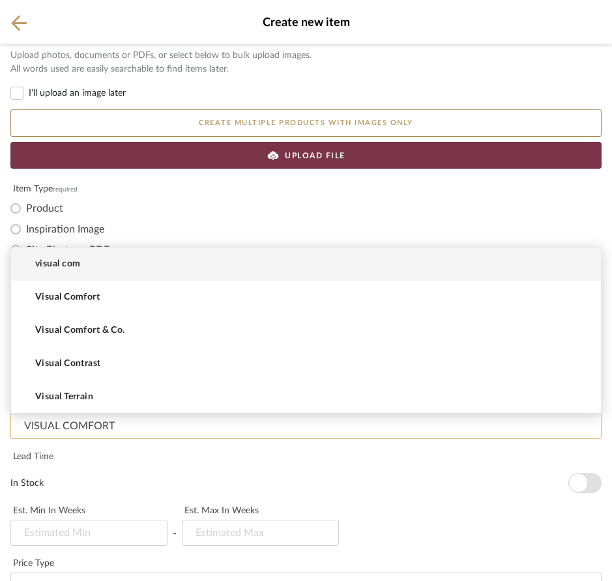
type input "VISUAL COMFORT"
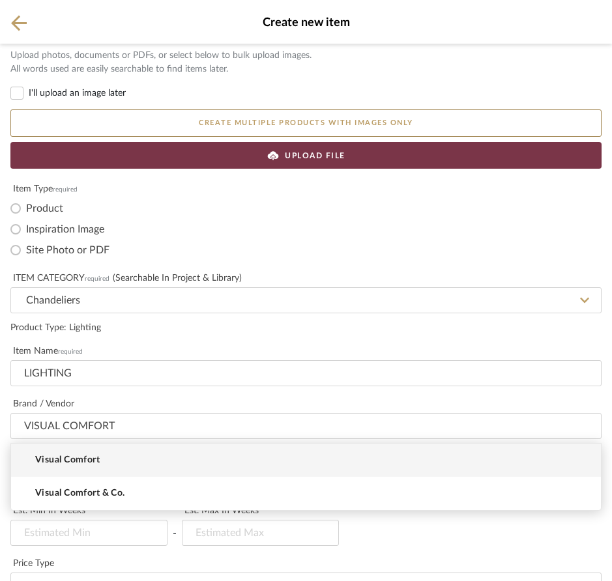
click at [111, 334] on div "Product Type : Lighting" at bounding box center [305, 328] width 591 height 14
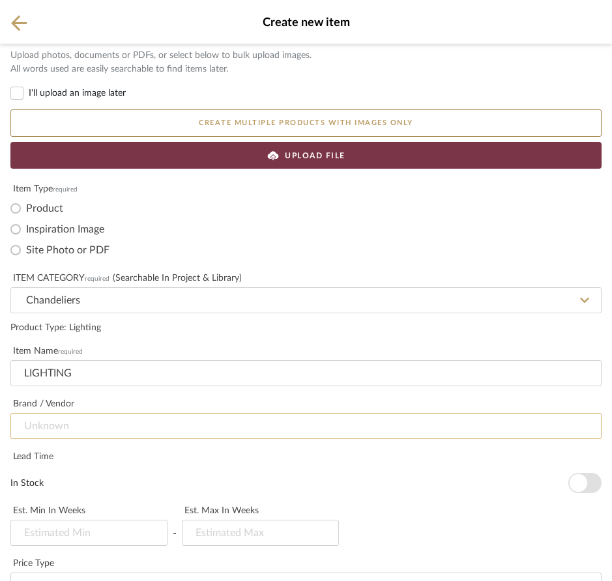
click at [66, 425] on input at bounding box center [305, 426] width 591 height 26
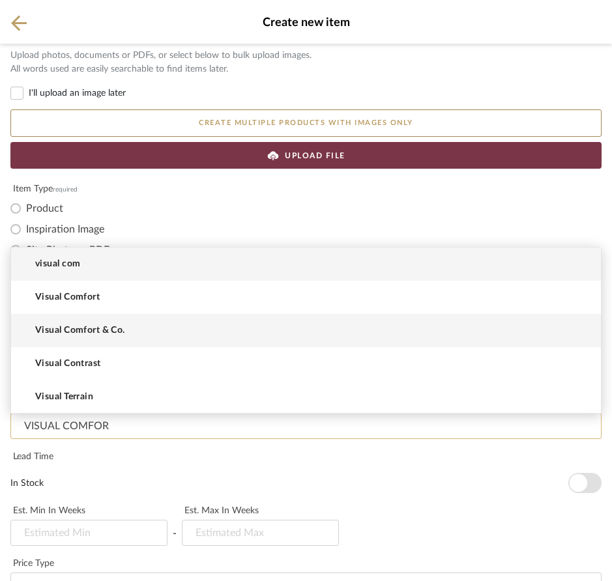
type input "VISUAL COMFOR"
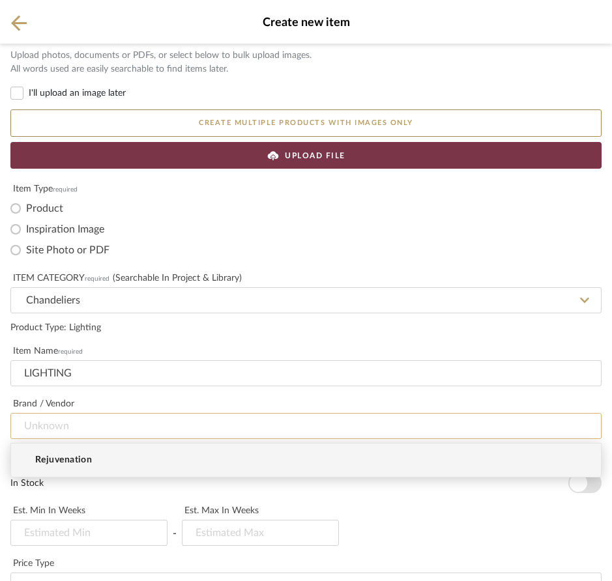
click at [81, 425] on input at bounding box center [305, 426] width 591 height 26
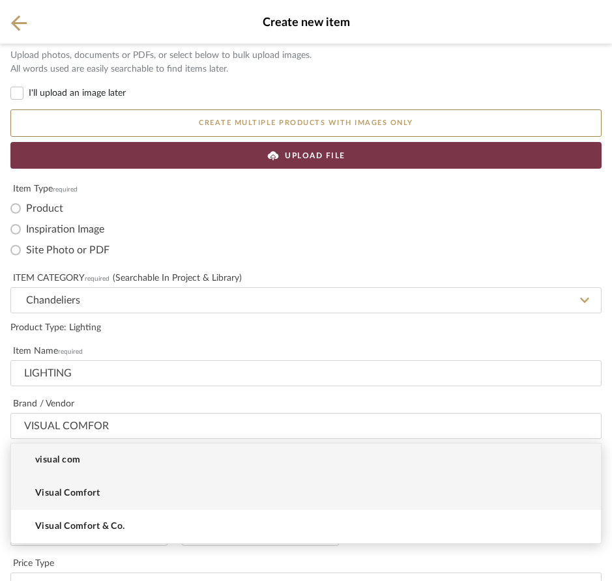
click at [89, 493] on span "Visual Comfort" at bounding box center [67, 493] width 65 height 11
type input "Visual Comfort"
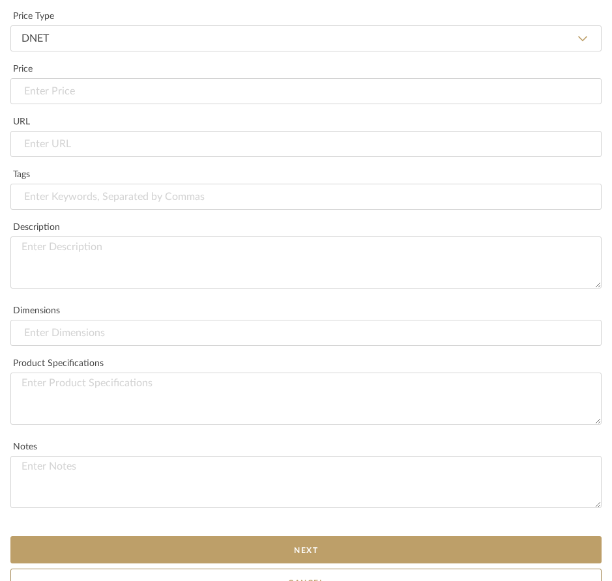
scroll to position [566, 0]
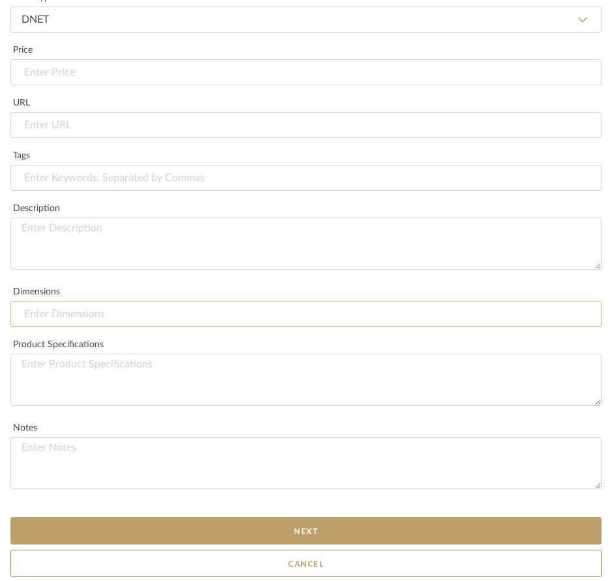
click at [113, 316] on input at bounding box center [305, 314] width 591 height 26
click at [70, 317] on input "W 40.75". H 32"" at bounding box center [305, 314] width 591 height 26
click at [105, 314] on input "W 40.75" H 32"" at bounding box center [305, 314] width 591 height 26
type input "W 40.75" H 32" CANOPY 7" ROUND"
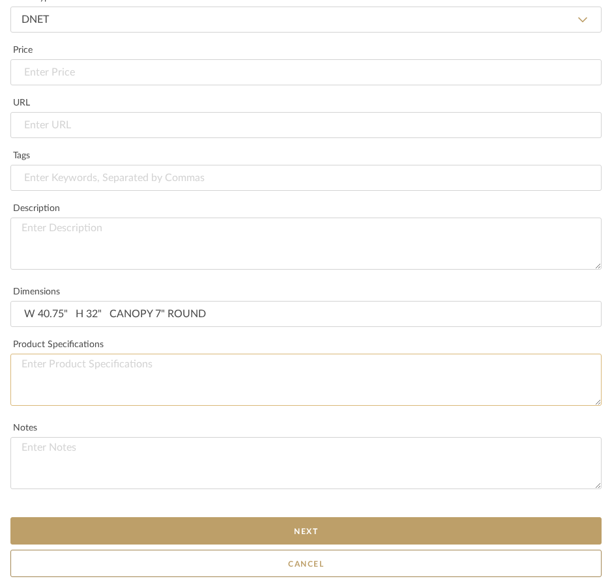
click at [89, 368] on textarea at bounding box center [305, 380] width 591 height 52
click at [38, 371] on textarea at bounding box center [305, 380] width 591 height 52
paste textarea "Socket: 42 - E12 Candelabra Wattage: 42 - 3.5 LED B11 Chain Length: 6'"
type textarea "Socket: 42 - E12 Candelabra Wattage: 42 - 3.5 LED B11 Chain Length: 6'"
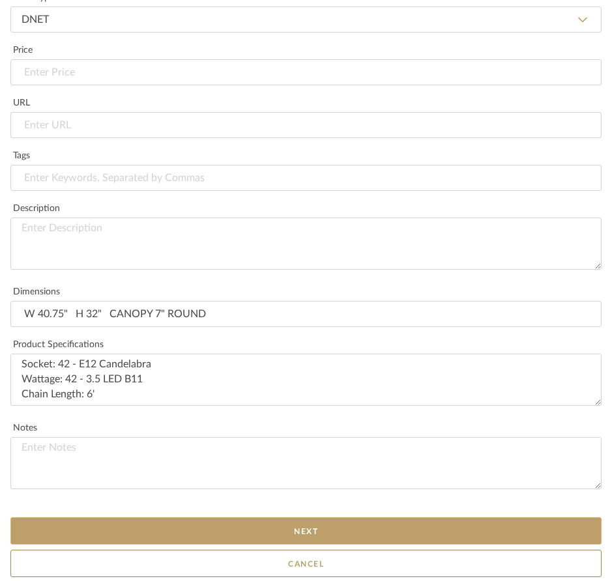
click at [287, 526] on button "Next" at bounding box center [305, 531] width 591 height 27
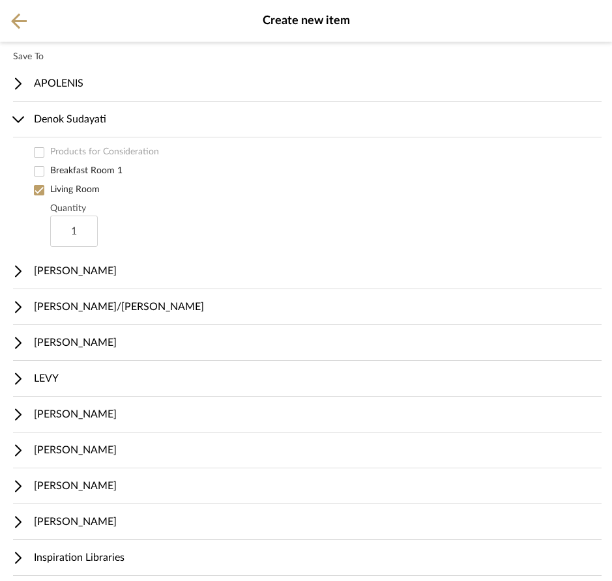
scroll to position [3, 0]
click at [17, 20] on icon at bounding box center [19, 20] width 16 height 16
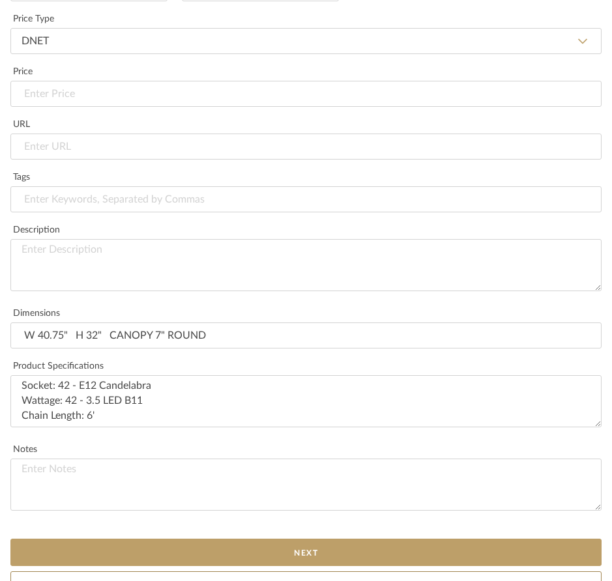
scroll to position [566, 0]
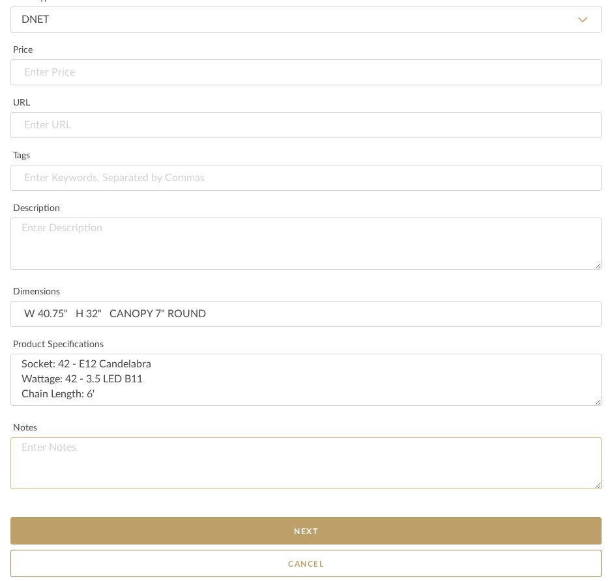
click at [111, 445] on textarea at bounding box center [305, 463] width 591 height 52
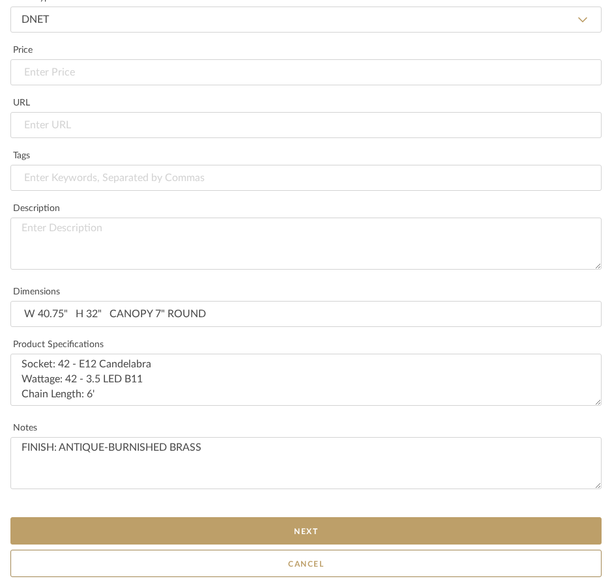
type textarea "FINISH: ANTIQUE-BURNISHED BRASS"
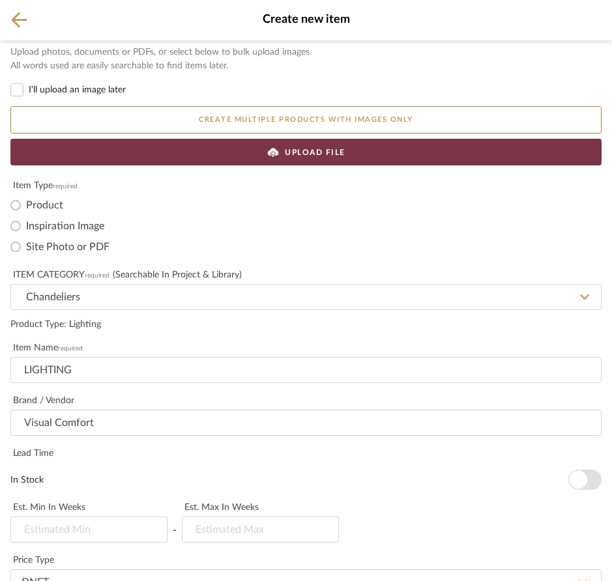
scroll to position [0, 0]
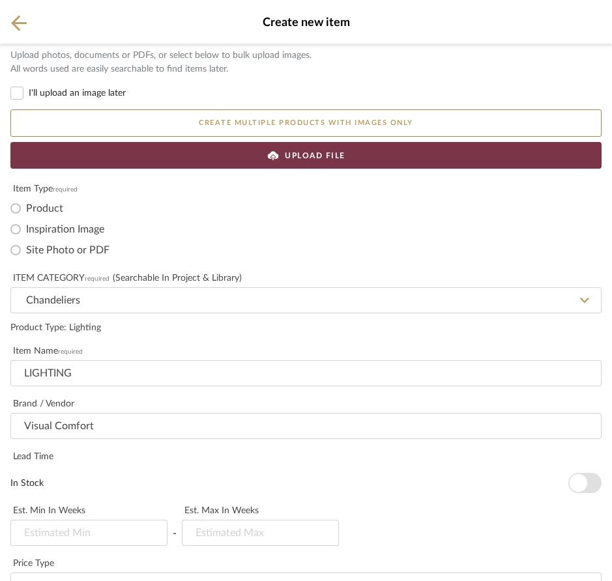
click at [295, 122] on button "Create multiple products with images only" at bounding box center [305, 123] width 591 height 27
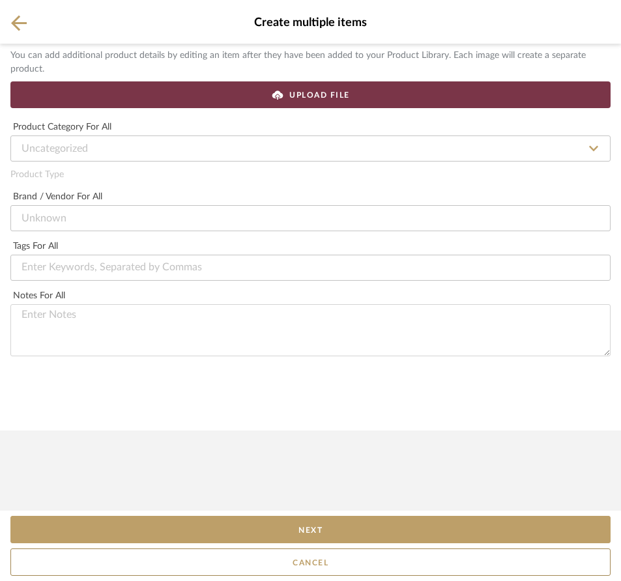
click at [20, 16] on icon at bounding box center [19, 23] width 16 height 16
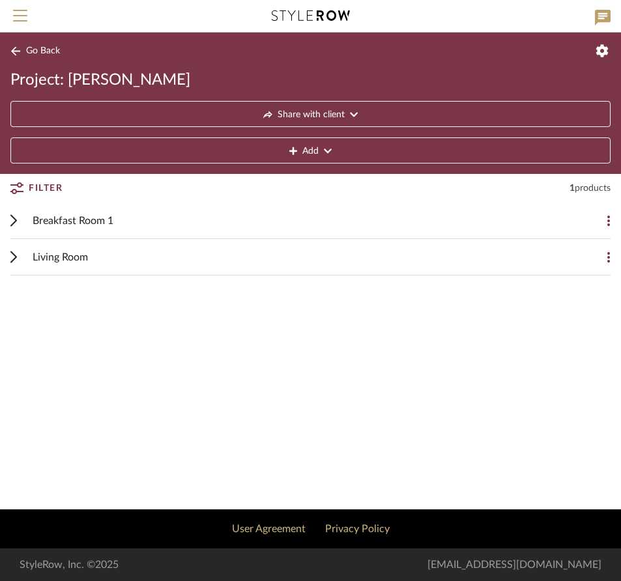
click at [311, 257] on div "Living Room" at bounding box center [301, 257] width 536 height 36
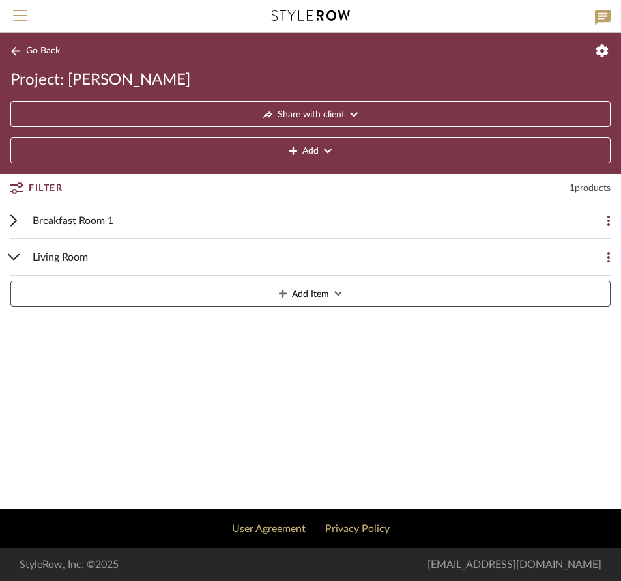
click at [609, 254] on icon at bounding box center [609, 257] width 3 height 10
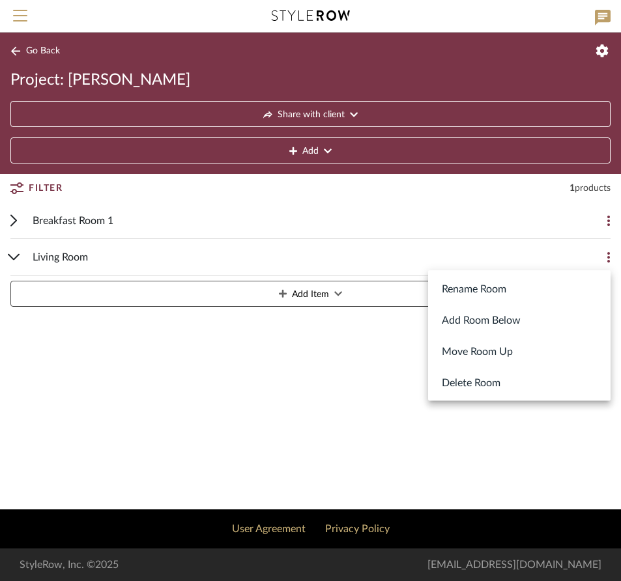
click at [78, 259] on div at bounding box center [310, 290] width 621 height 581
click at [78, 259] on span "Living Room" at bounding box center [60, 258] width 55 height 16
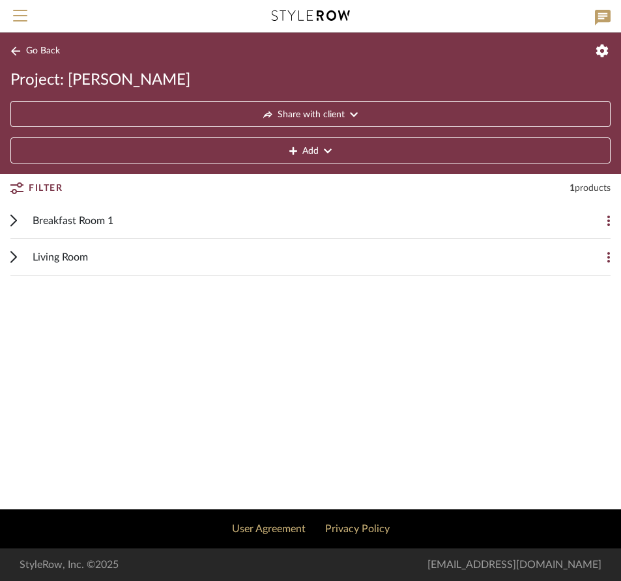
click at [78, 259] on span "Living Room" at bounding box center [60, 258] width 55 height 16
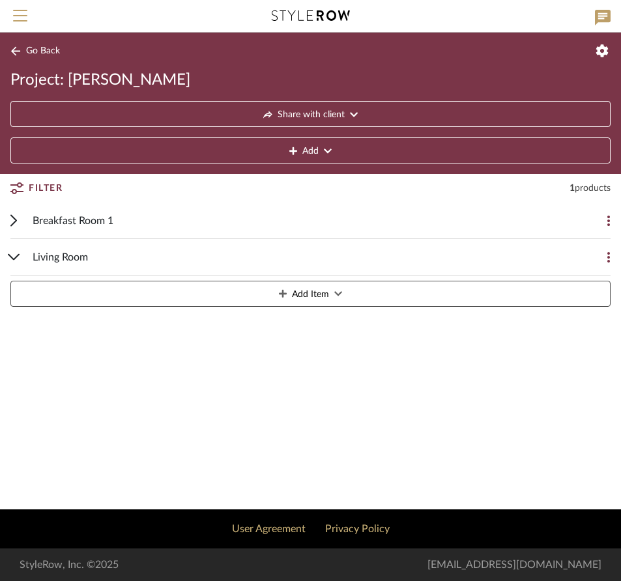
click at [329, 291] on button "Add Item" at bounding box center [310, 294] width 600 height 26
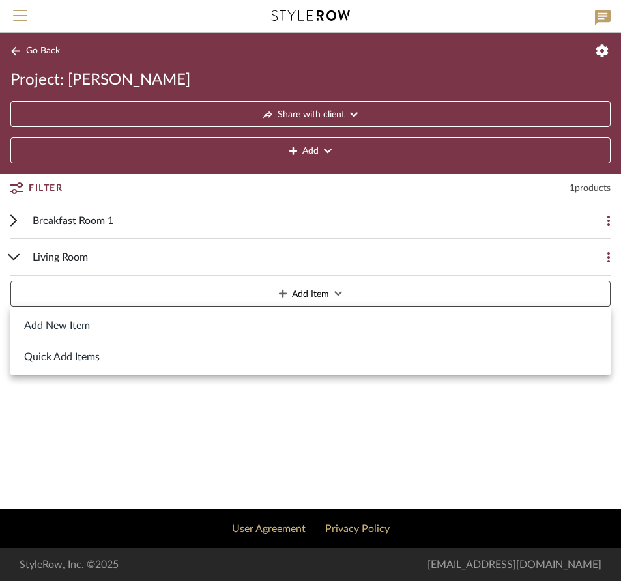
click at [87, 322] on button "Add New Item" at bounding box center [310, 325] width 600 height 31
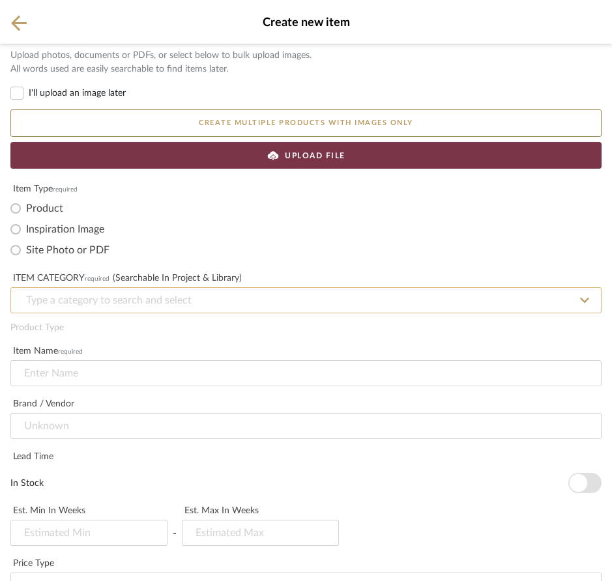
click at [66, 296] on input at bounding box center [305, 300] width 591 height 26
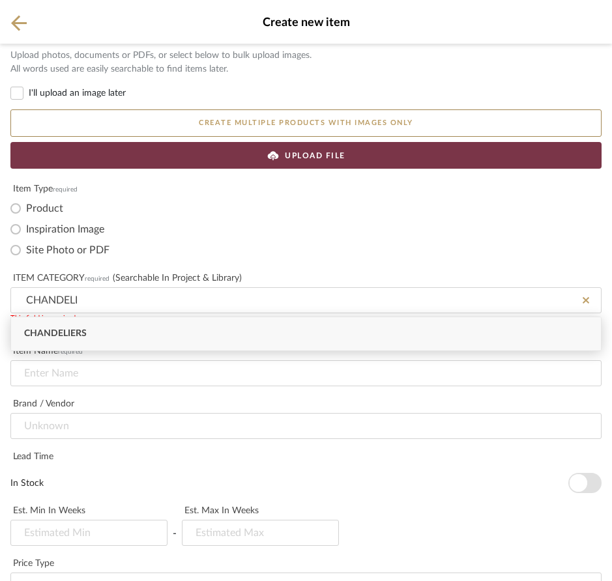
click at [38, 332] on span "Chandeliers" at bounding box center [55, 333] width 63 height 9
type input "Chandeliers"
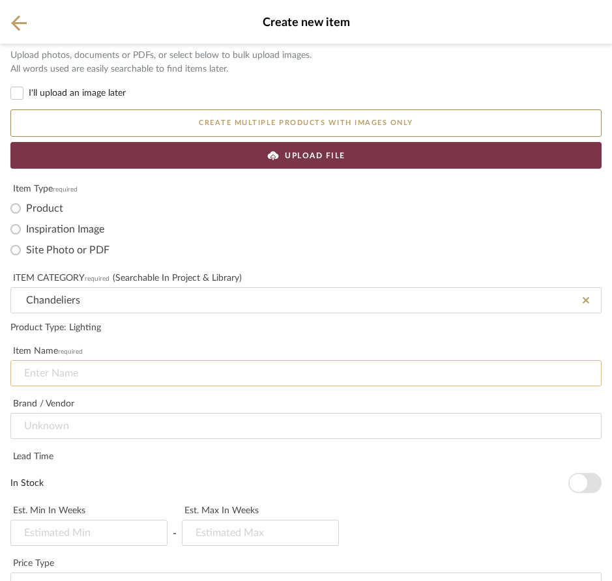
click at [59, 371] on input at bounding box center [305, 373] width 591 height 26
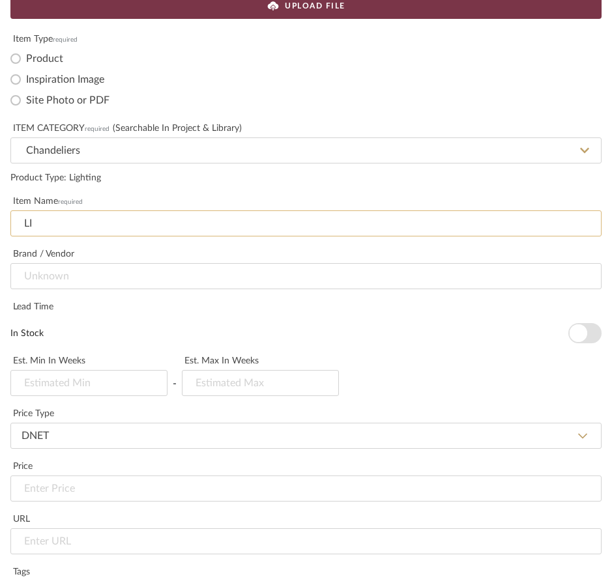
scroll to position [150, 0]
type input "LI"
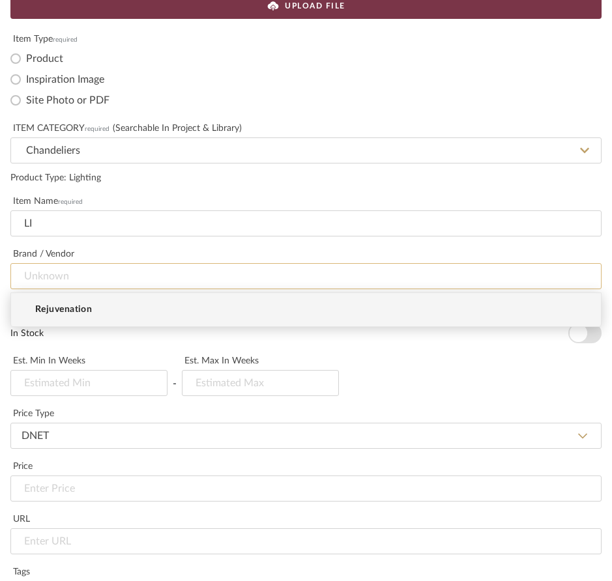
click at [80, 272] on input at bounding box center [305, 276] width 591 height 26
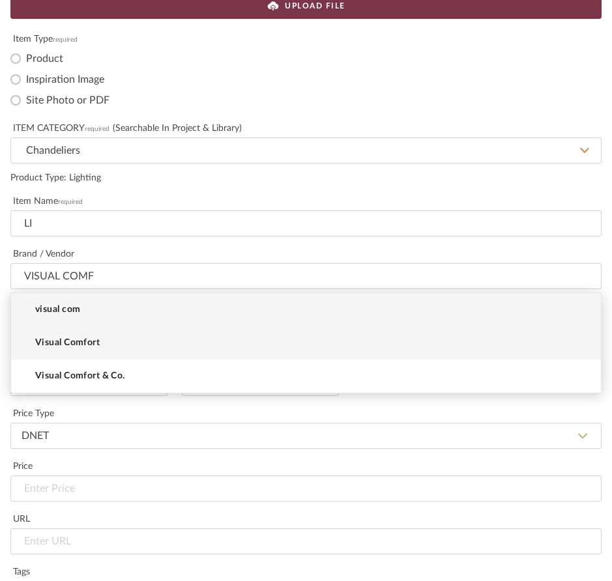
click at [81, 338] on span "Visual Comfort" at bounding box center [67, 343] width 65 height 11
type input "Visual Comfort"
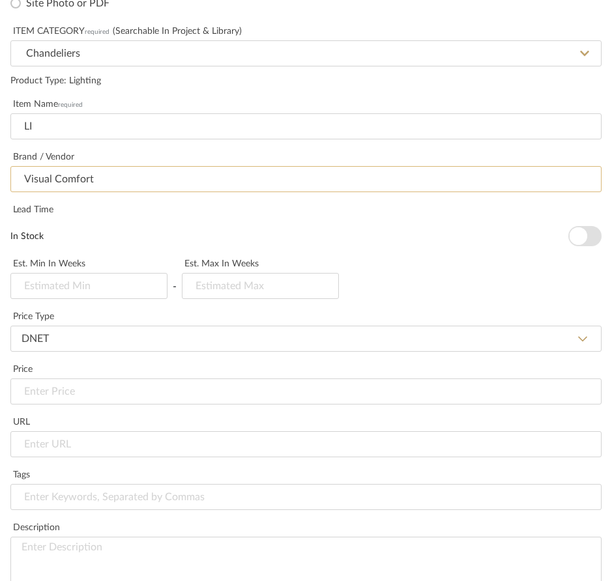
scroll to position [248, 0]
click at [45, 442] on input "url" at bounding box center [305, 444] width 591 height 26
paste input "https://www.visualcomfort.com/cora-medium-waterfall-chandelier-chc5911/#2461=36…"
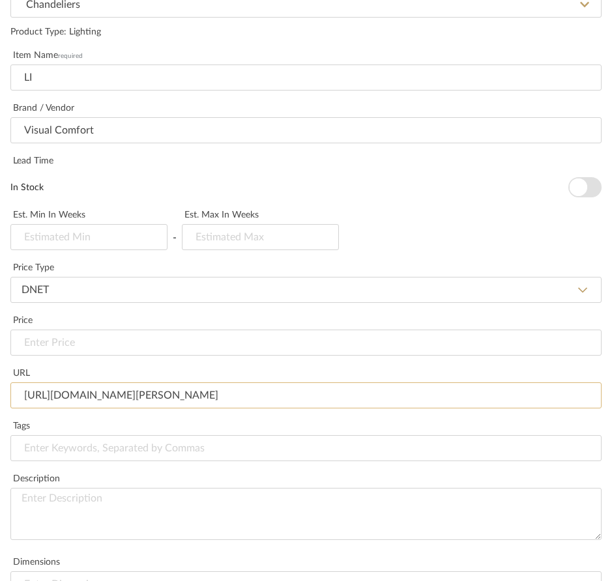
scroll to position [345, 0]
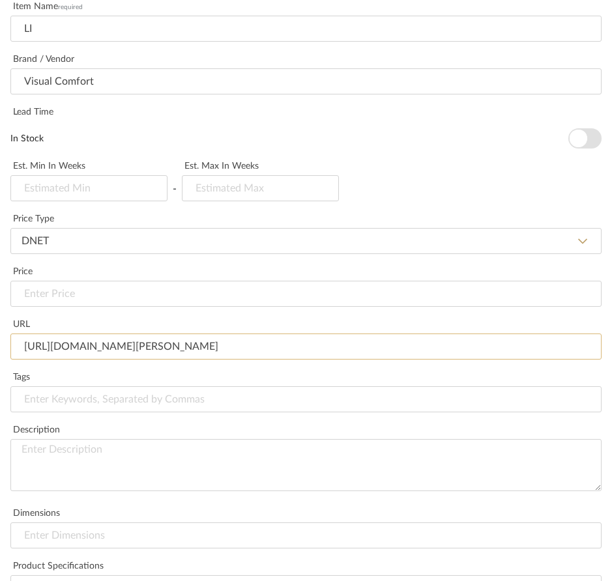
type input "https://www.visualcomfort.com/cora-medium-waterfall-chandelier-chc5911/#2461=36…"
click at [50, 451] on textarea at bounding box center [305, 465] width 591 height 52
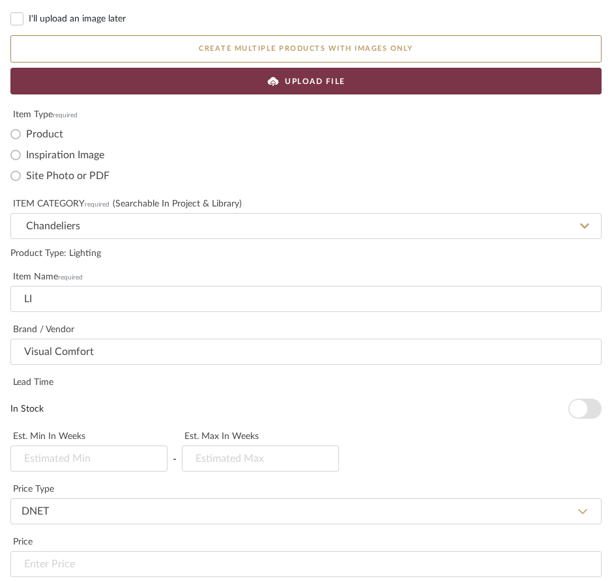
scroll to position [76, 0]
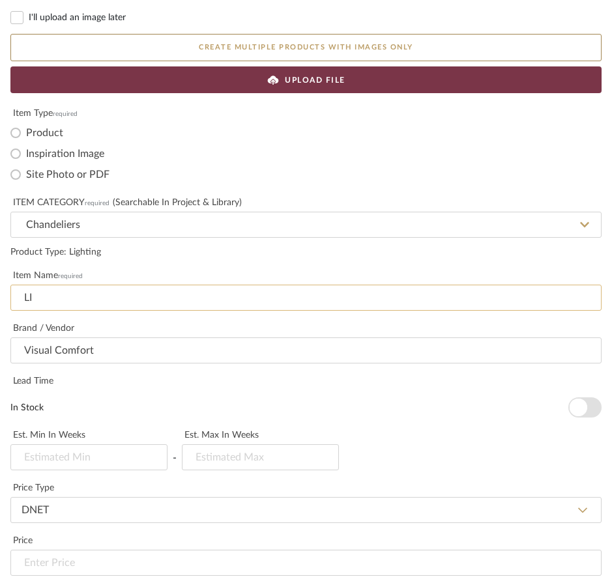
click at [68, 294] on input "LI" at bounding box center [305, 298] width 591 height 26
type input "L"
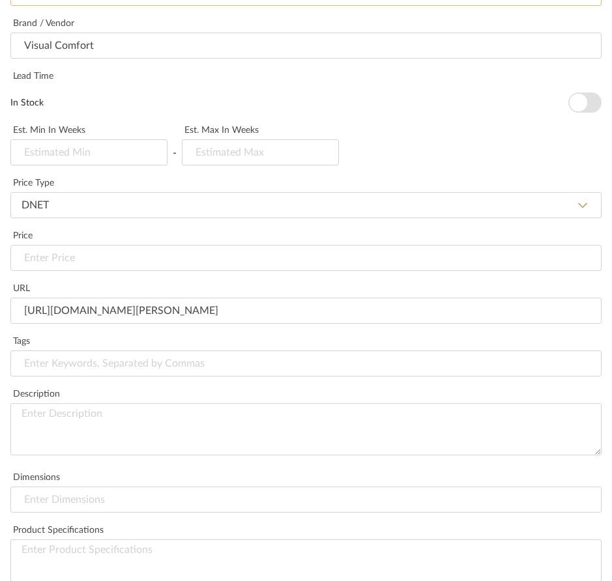
scroll to position [389, 0]
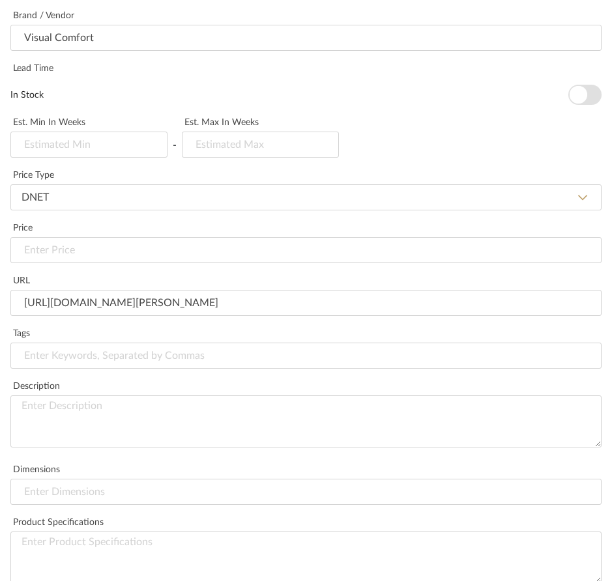
type input "LIGHTING"
click at [69, 406] on textarea at bounding box center [305, 422] width 591 height 52
click at [110, 488] on input at bounding box center [305, 492] width 591 height 26
type input "W 40.75" H 32" CANOPY 7" ROUND"
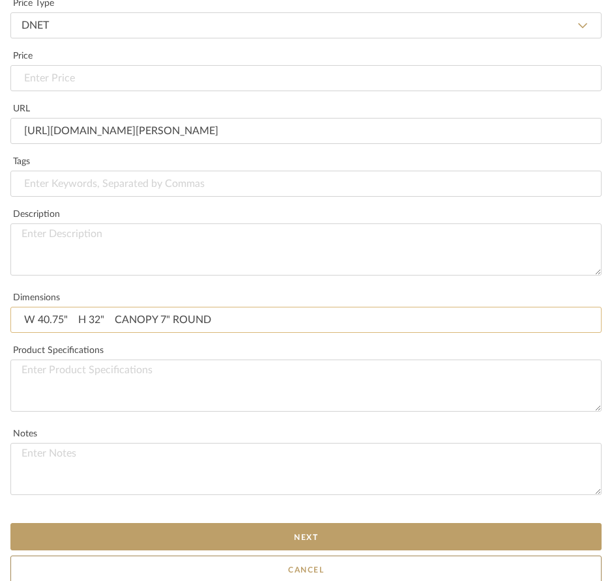
scroll to position [566, 0]
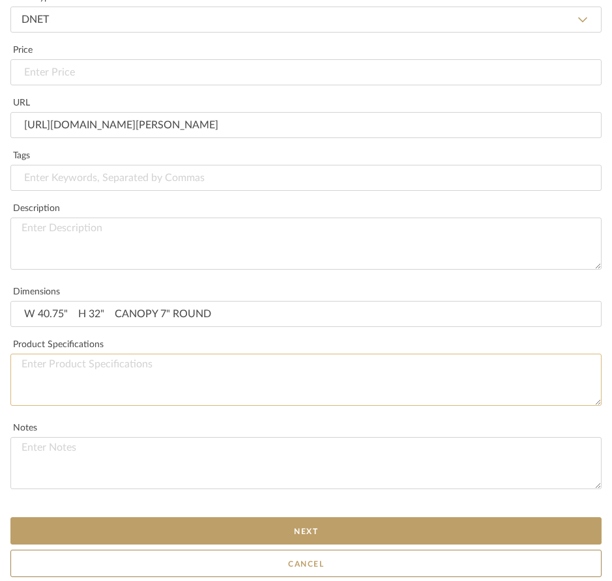
click at [51, 363] on textarea at bounding box center [305, 380] width 591 height 52
paste textarea "Socket: 42 - E12 Candelabra Wattage: 42 - 3.5 LED B11 Chain Length: 6'"
click at [22, 363] on textarea "Socket: 42 - E12 Candelabra Wattage: 42 - 3.5 LED B11 Chain Length: 6'" at bounding box center [305, 380] width 591 height 52
click at [23, 364] on textarea "Socket: 42 - E12 Candelabra Wattage: 42 - 3.5 LED B11 Chain Length: 6'" at bounding box center [305, 380] width 591 height 52
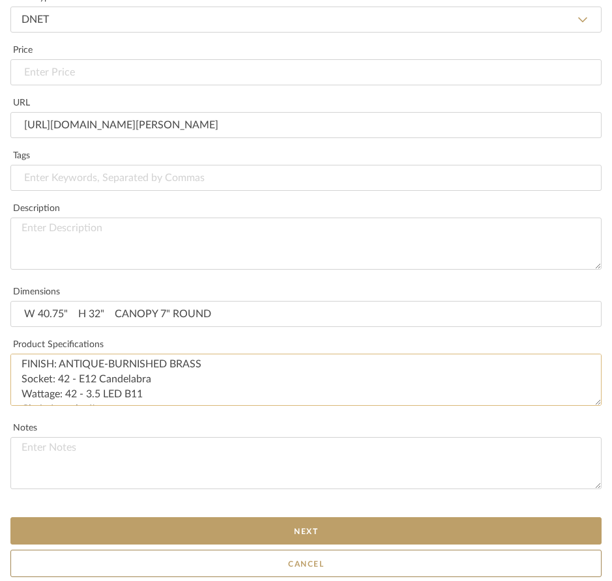
type textarea "FINISH: ANTIQUE-BURNISHED BRASS Socket: 42 - E12 Candelabra Wattage: 42 - 3.5 L…"
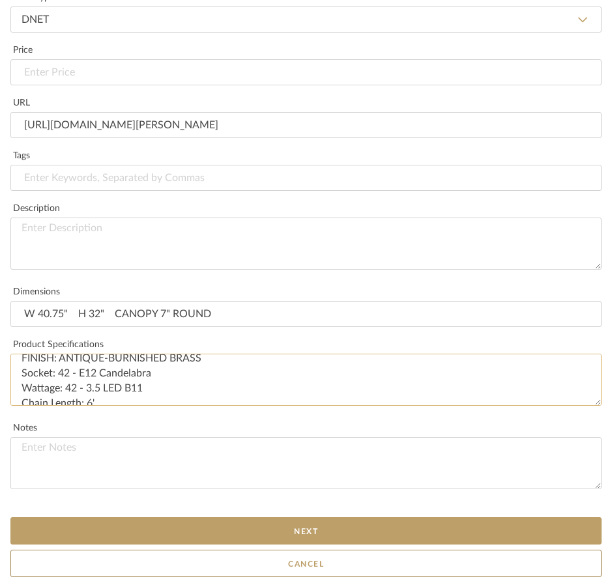
scroll to position [14, 0]
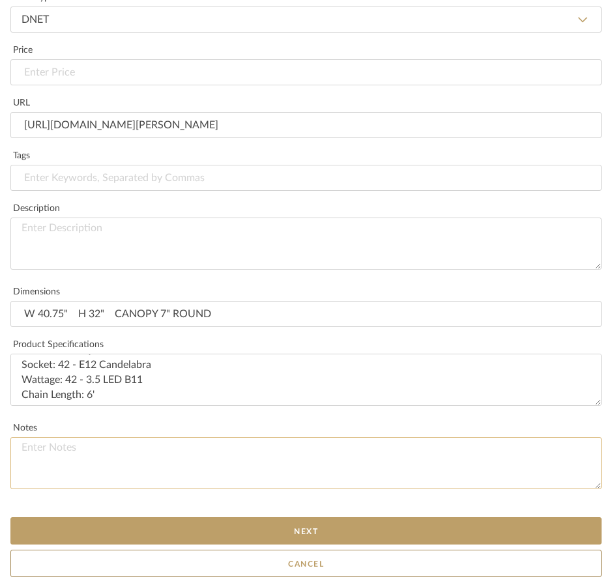
click at [184, 446] on textarea at bounding box center [305, 463] width 591 height 52
click at [81, 226] on textarea at bounding box center [305, 244] width 591 height 52
type textarea "V"
click at [358, 528] on button "Next" at bounding box center [305, 531] width 591 height 27
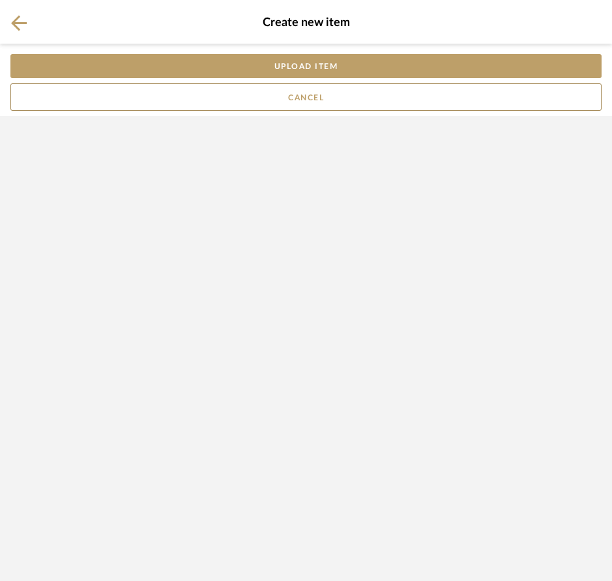
scroll to position [0, 0]
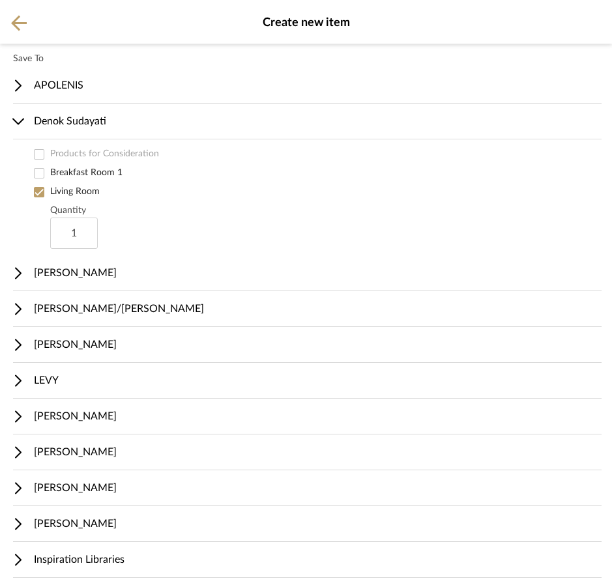
click at [88, 191] on label "Living Room" at bounding box center [326, 192] width 552 height 14
click at [46, 191] on input "Living Room" at bounding box center [40, 192] width 14 height 14
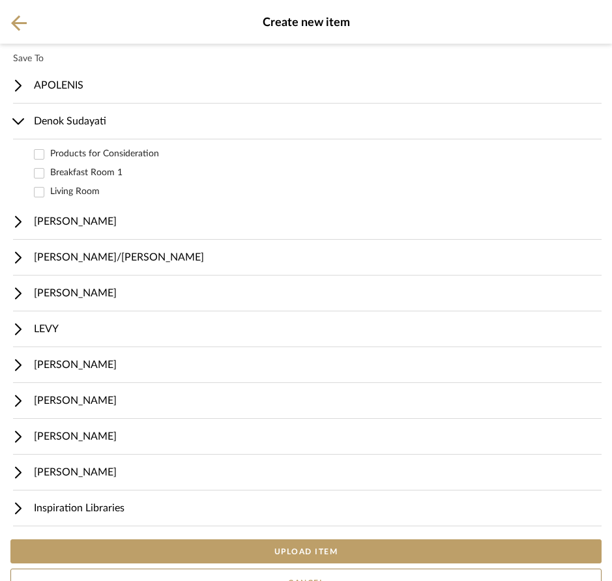
click at [46, 190] on input "Living Room" at bounding box center [40, 192] width 14 height 14
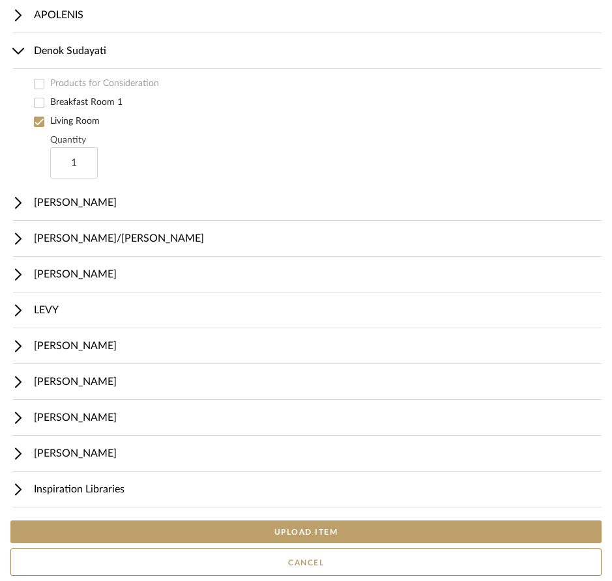
scroll to position [70, 0]
click at [345, 527] on button "UPLOAD ITEM" at bounding box center [305, 532] width 591 height 23
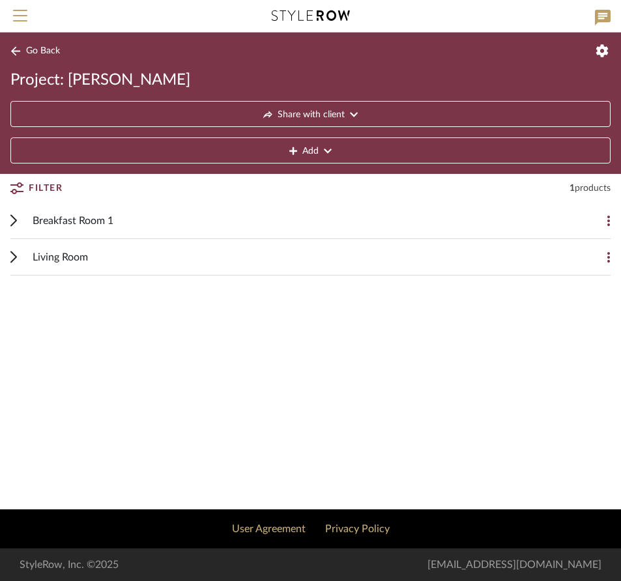
click at [179, 257] on div "Living Room" at bounding box center [301, 257] width 536 height 36
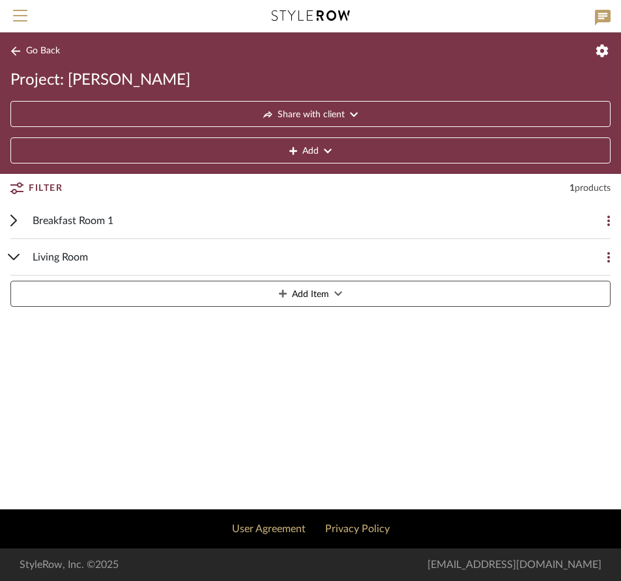
click at [95, 252] on div "Living Room" at bounding box center [301, 257] width 536 height 36
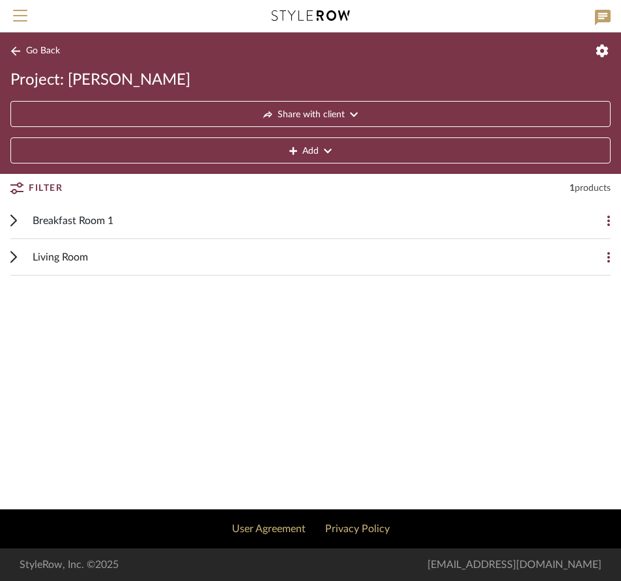
click at [95, 252] on div "Living Room" at bounding box center [301, 257] width 536 height 36
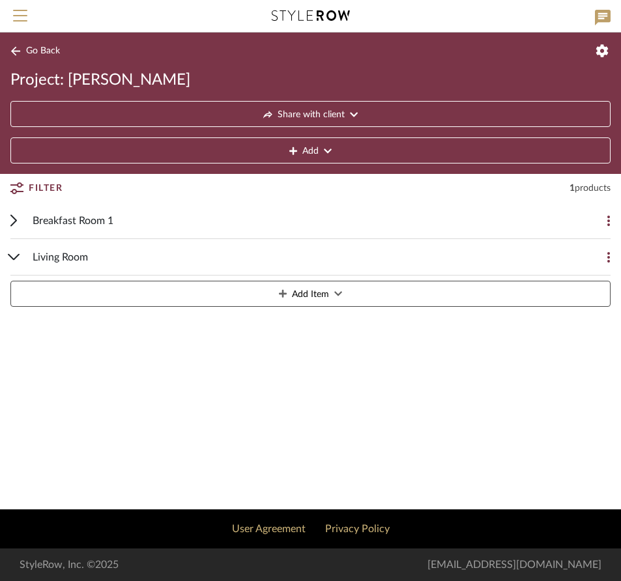
click at [95, 252] on div "Living Room" at bounding box center [301, 257] width 536 height 36
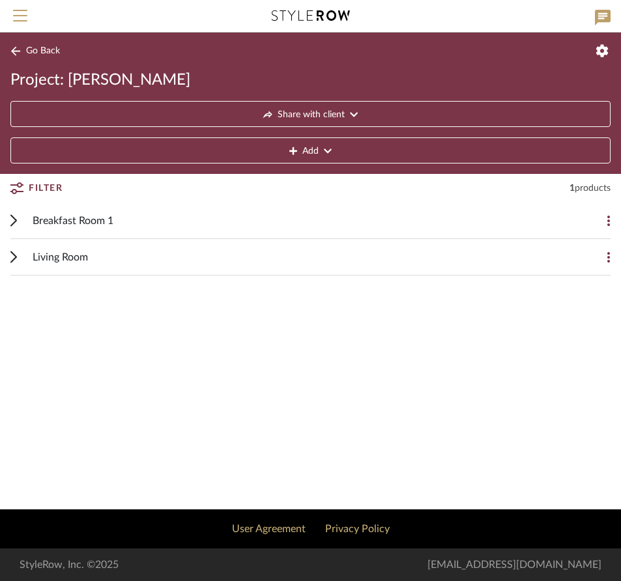
click at [611, 255] on cdk-accordion-item "Living Room Add Item" at bounding box center [310, 257] width 621 height 37
click at [606, 254] on button at bounding box center [598, 257] width 26 height 26
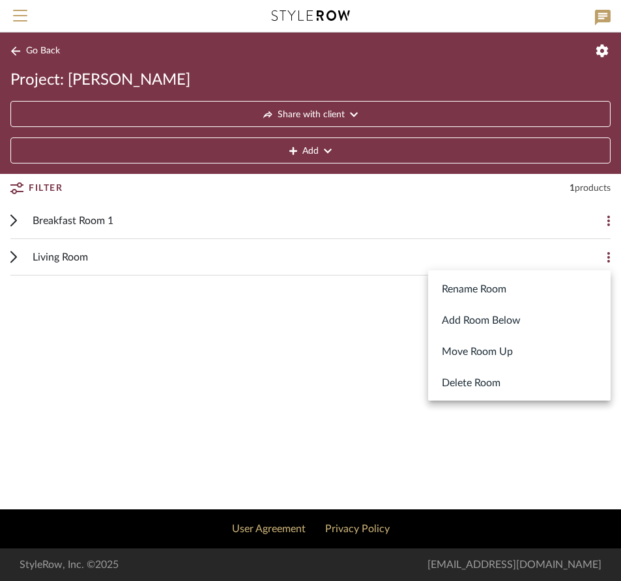
click at [114, 220] on div at bounding box center [310, 290] width 621 height 581
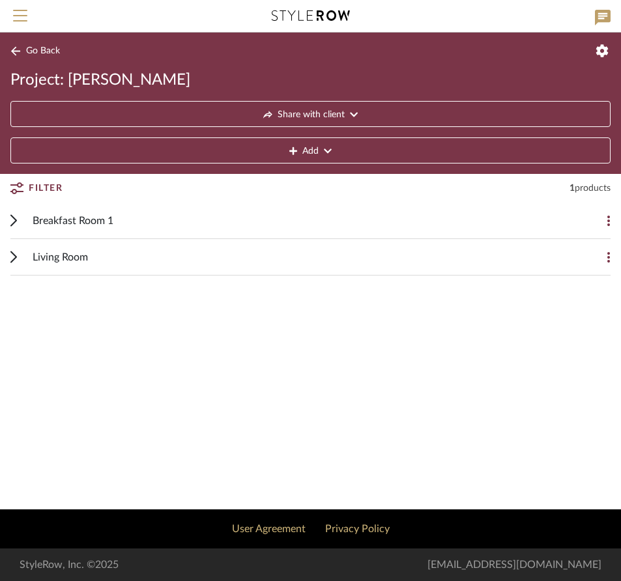
click at [105, 219] on span "Breakfast Room 1" at bounding box center [73, 221] width 81 height 16
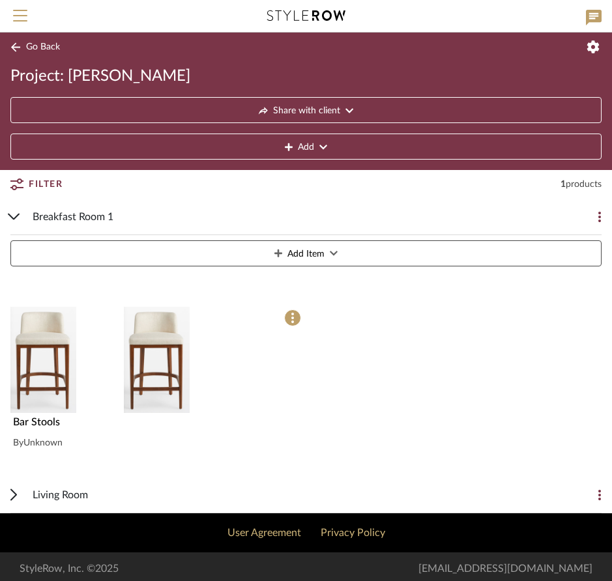
scroll to position [8, 0]
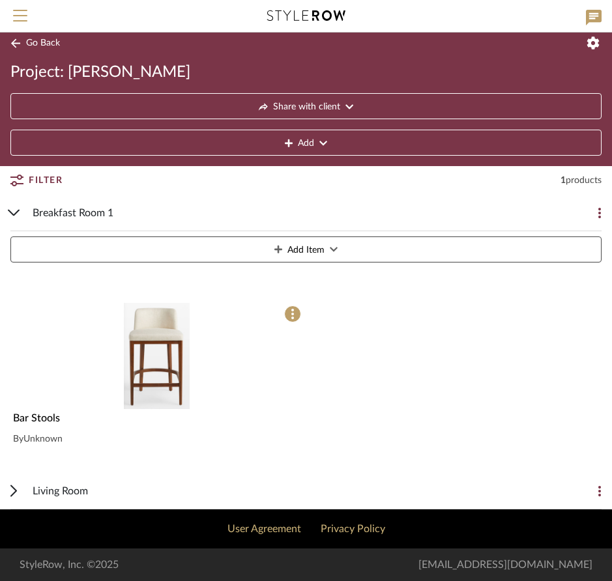
click at [77, 486] on span "Living Room" at bounding box center [60, 492] width 55 height 16
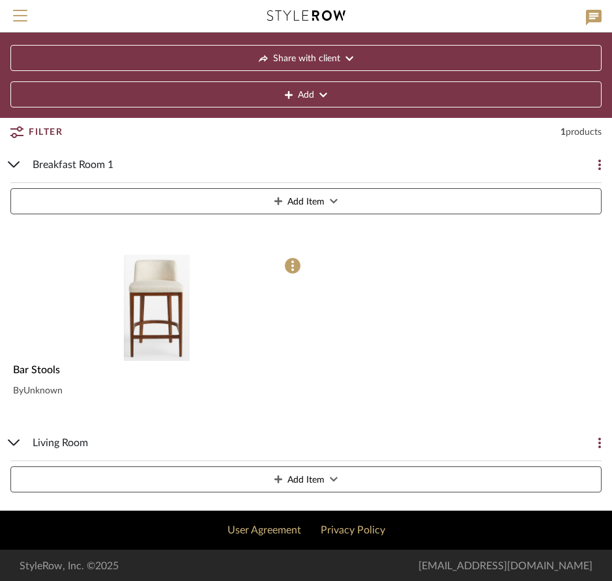
scroll to position [57, 0]
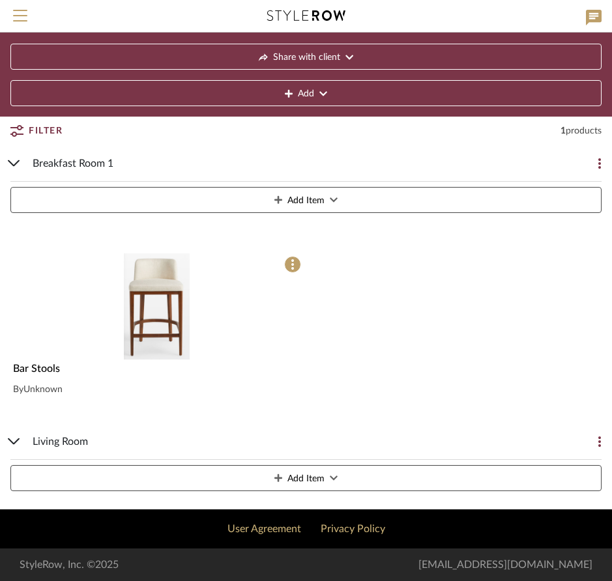
click at [324, 477] on span "Add Item" at bounding box center [305, 479] width 37 height 26
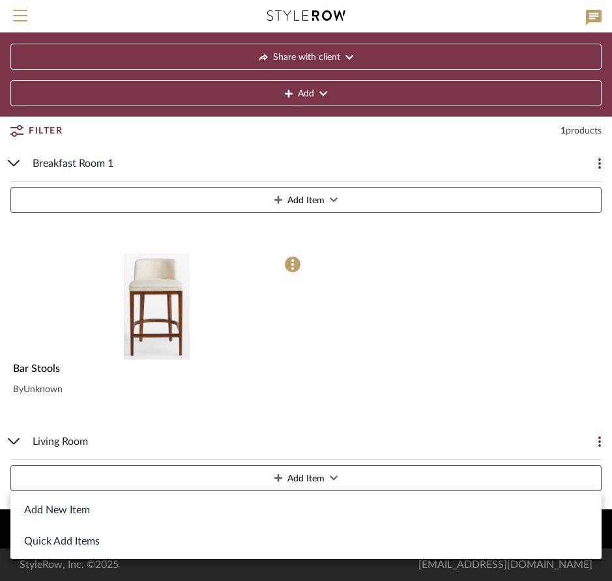
click at [90, 541] on button "Quick Add Items" at bounding box center [305, 540] width 591 height 31
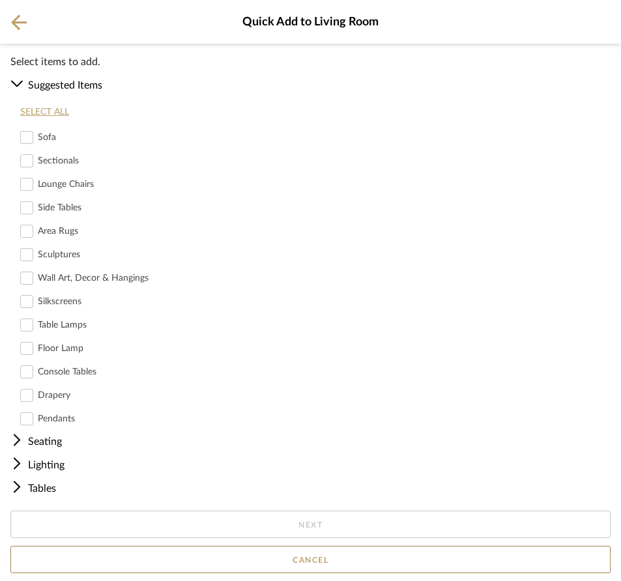
click at [27, 136] on icon at bounding box center [27, 138] width 12 height 12
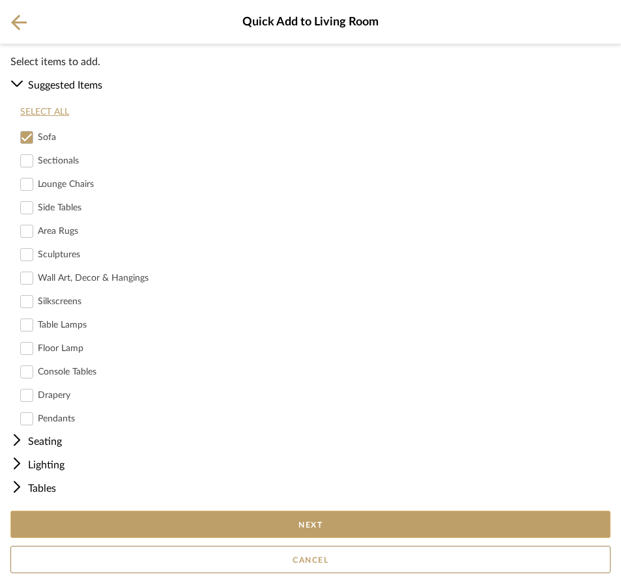
click at [321, 519] on button "Next" at bounding box center [310, 524] width 600 height 27
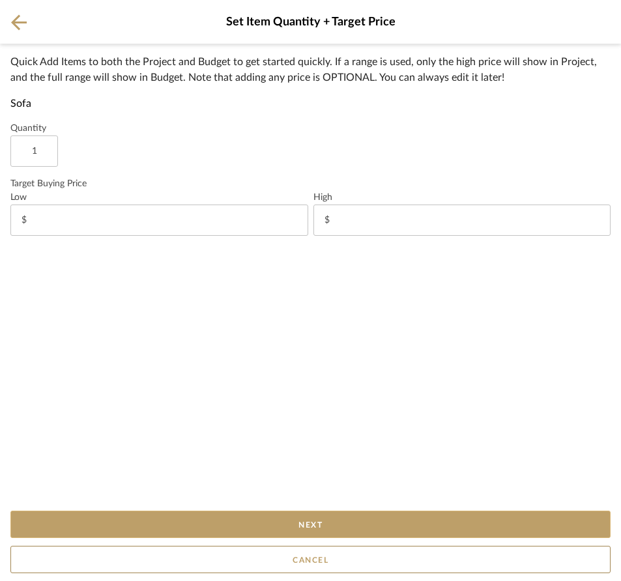
click at [313, 526] on button "Next" at bounding box center [310, 524] width 600 height 27
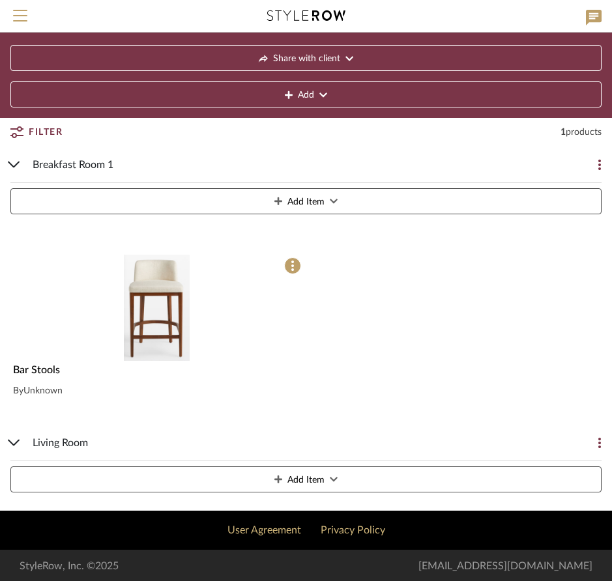
scroll to position [57, 0]
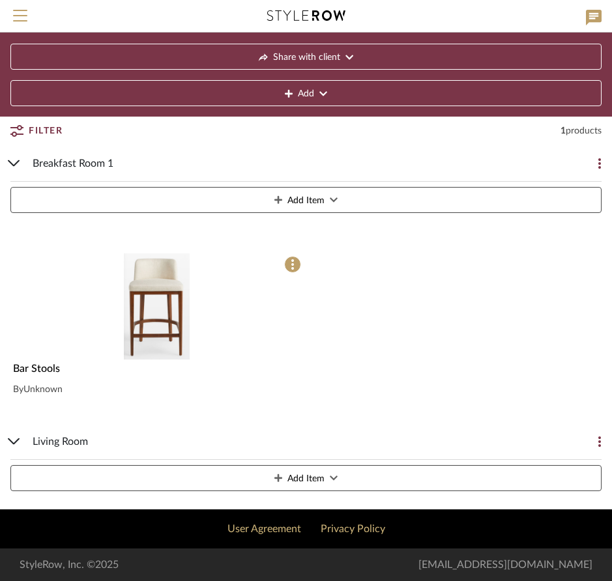
click at [95, 444] on div "Living Room" at bounding box center [296, 442] width 527 height 36
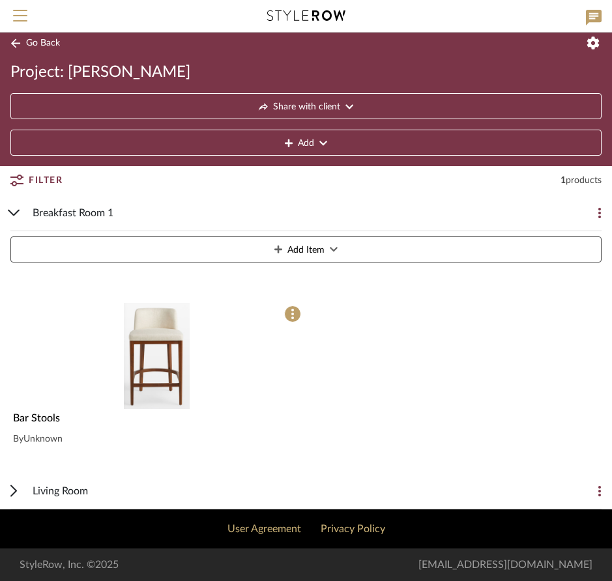
click at [93, 488] on div "Living Room" at bounding box center [296, 491] width 527 height 36
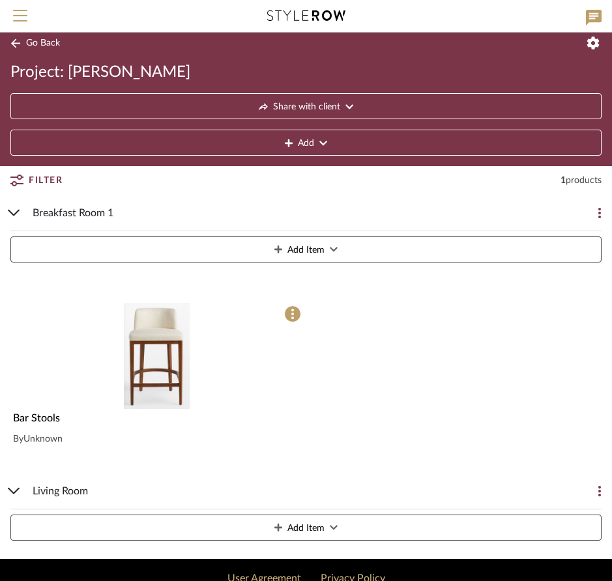
scroll to position [57, 0]
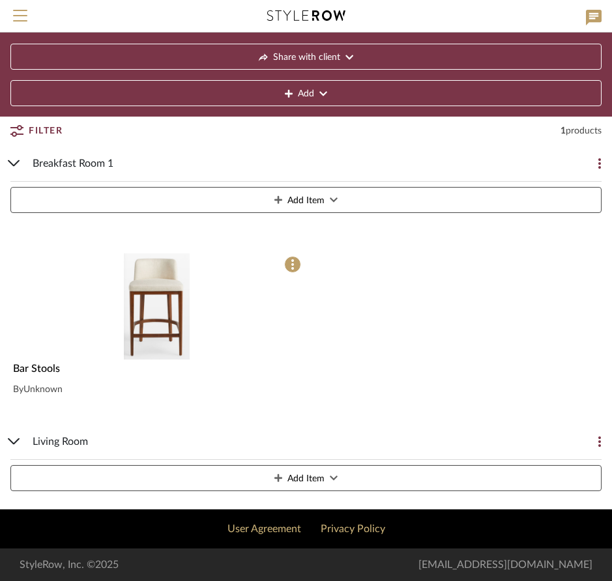
click at [599, 437] on icon at bounding box center [599, 442] width 3 height 10
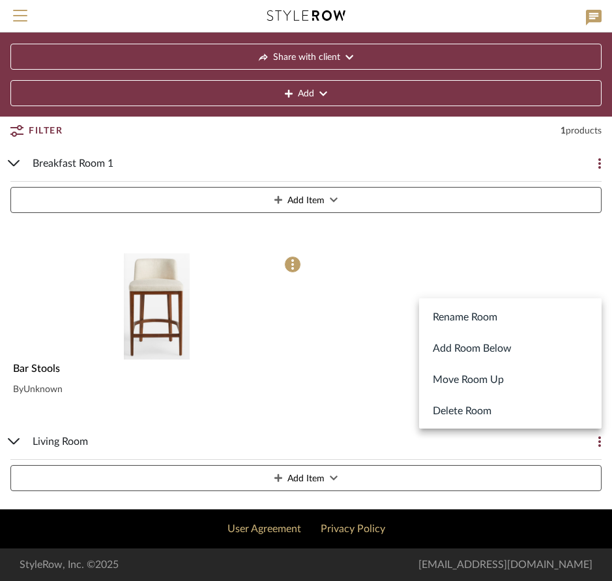
click at [368, 395] on div at bounding box center [306, 290] width 612 height 581
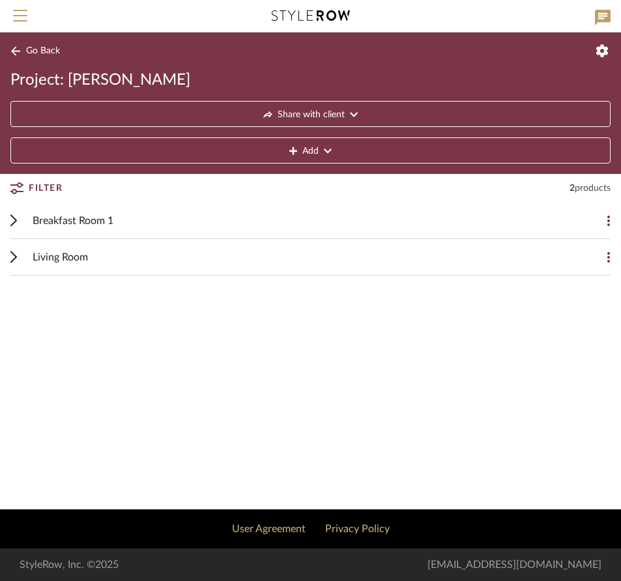
click at [76, 254] on span "Living Room" at bounding box center [60, 258] width 55 height 16
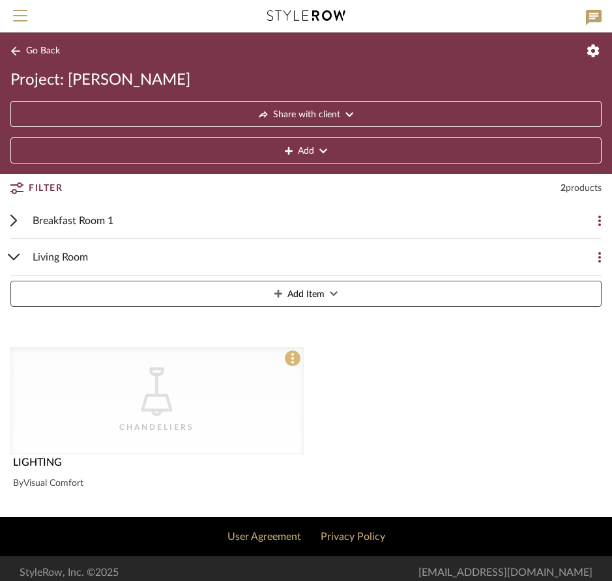
click at [293, 357] on icon at bounding box center [292, 358] width 3 height 10
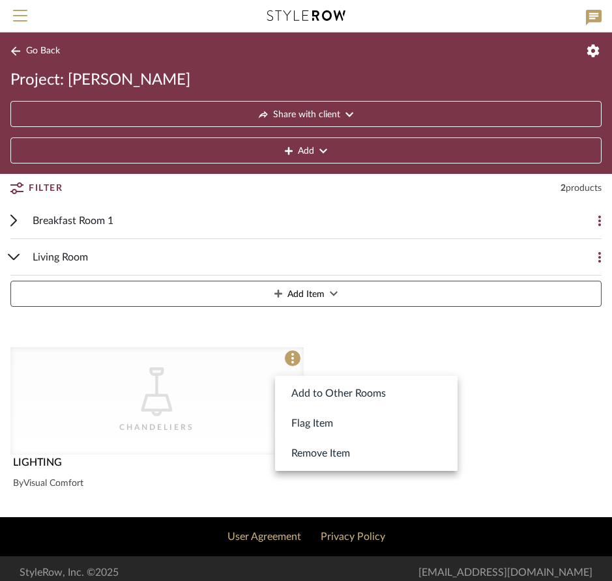
click at [149, 389] on div at bounding box center [306, 290] width 612 height 581
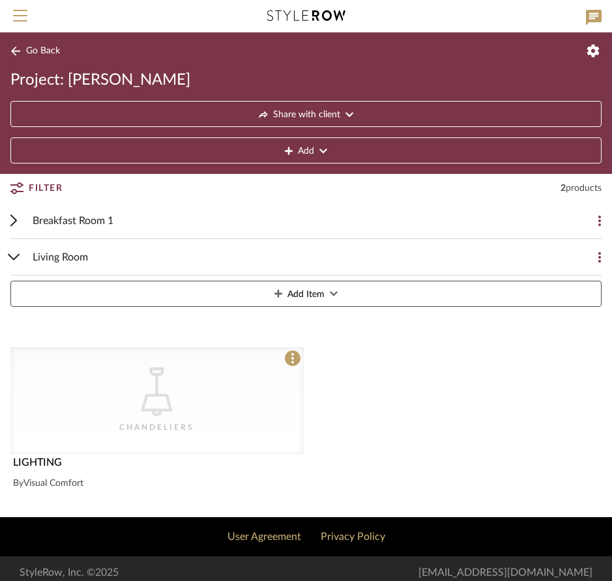
click at [127, 386] on div "CategoryIconLighting Created with Sketch. Chandeliers" at bounding box center [156, 401] width 293 height 108
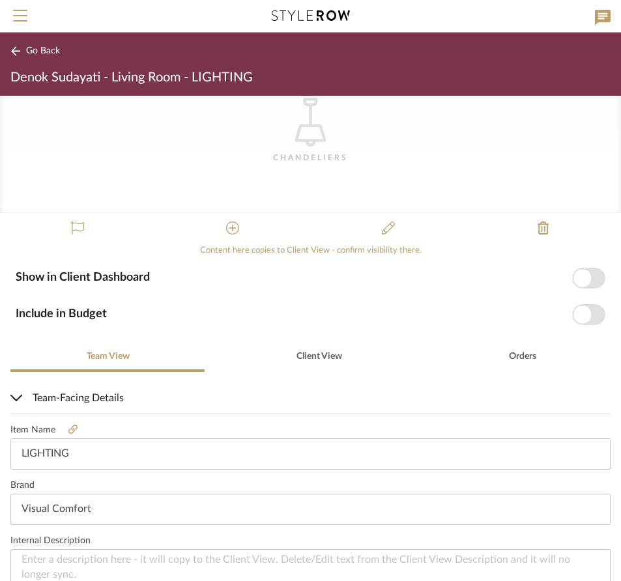
scroll to position [46, 0]
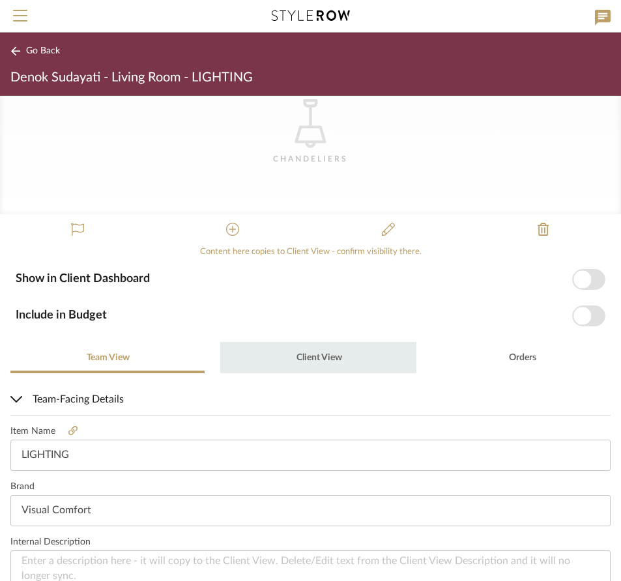
click at [317, 358] on span "Client View" at bounding box center [320, 357] width 46 height 9
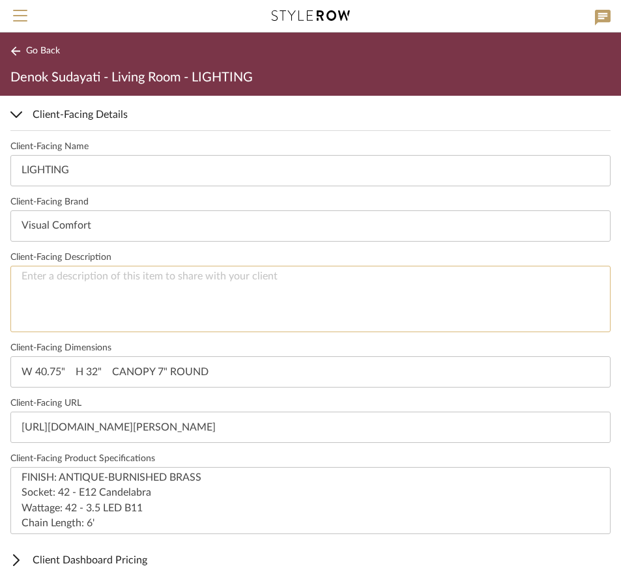
scroll to position [398, 0]
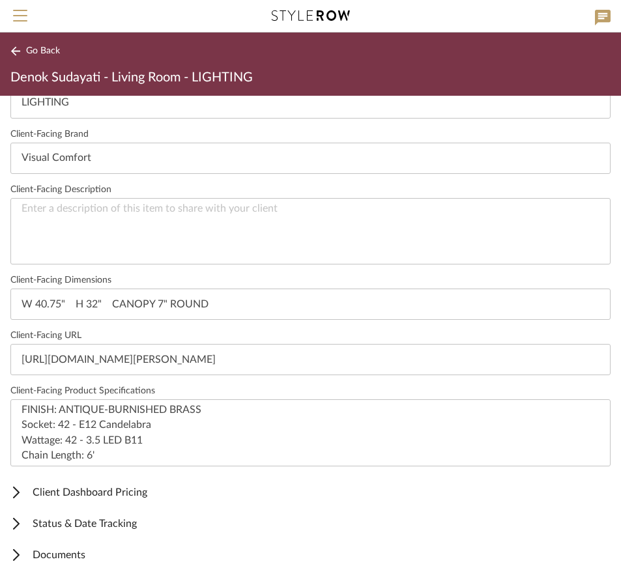
click at [78, 554] on span "Documents" at bounding box center [307, 556] width 595 height 16
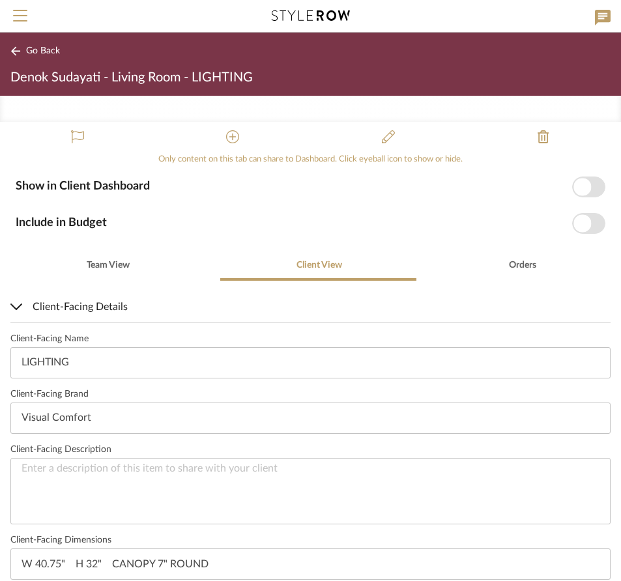
scroll to position [115, 0]
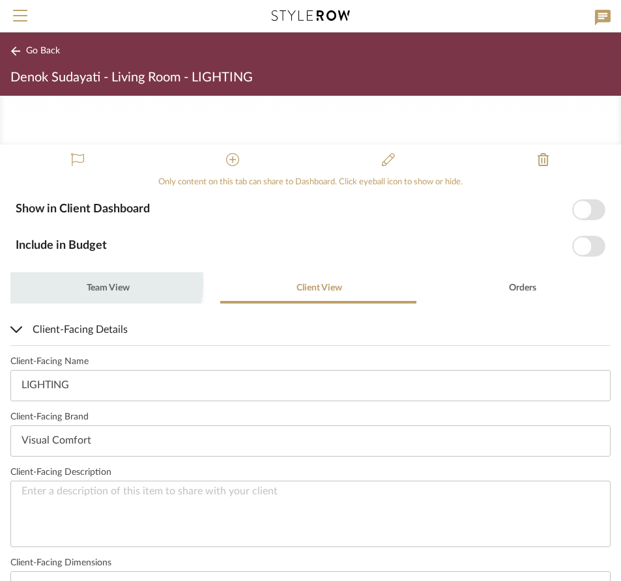
click at [101, 284] on span "Team View" at bounding box center [108, 288] width 43 height 9
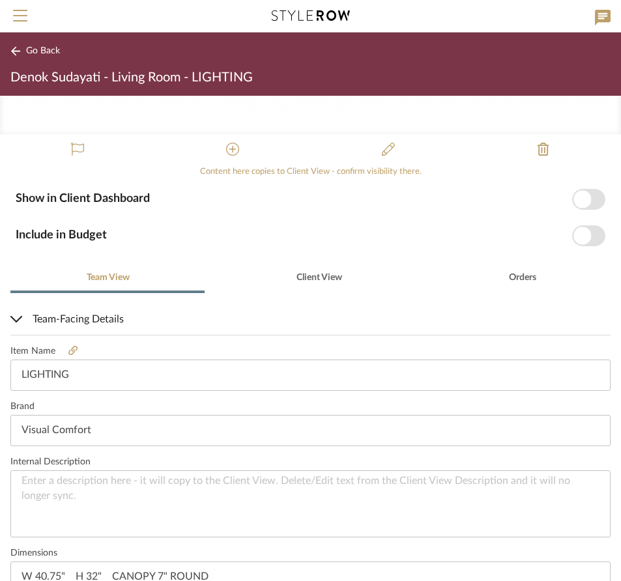
scroll to position [111, 0]
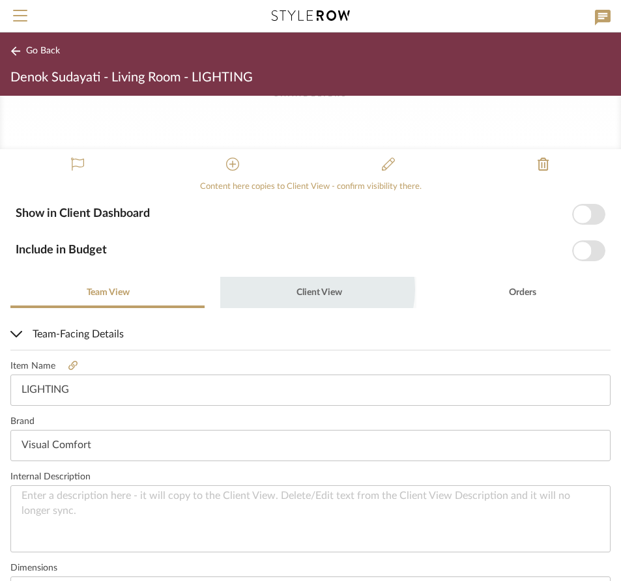
click at [311, 289] on span "Client View" at bounding box center [320, 292] width 46 height 9
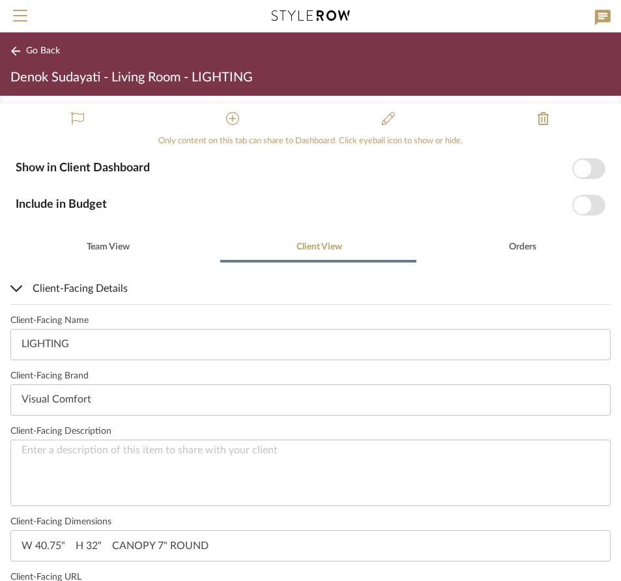
scroll to position [398, 0]
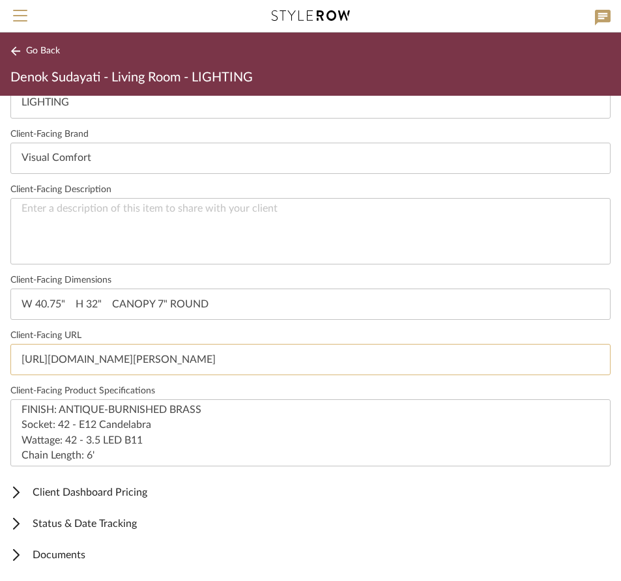
drag, startPoint x: 22, startPoint y: 357, endPoint x: 475, endPoint y: 366, distance: 453.8
click at [477, 365] on input "[URL][DOMAIN_NAME][PERSON_NAME]" at bounding box center [310, 359] width 600 height 31
click at [91, 558] on span "Documents" at bounding box center [307, 556] width 595 height 16
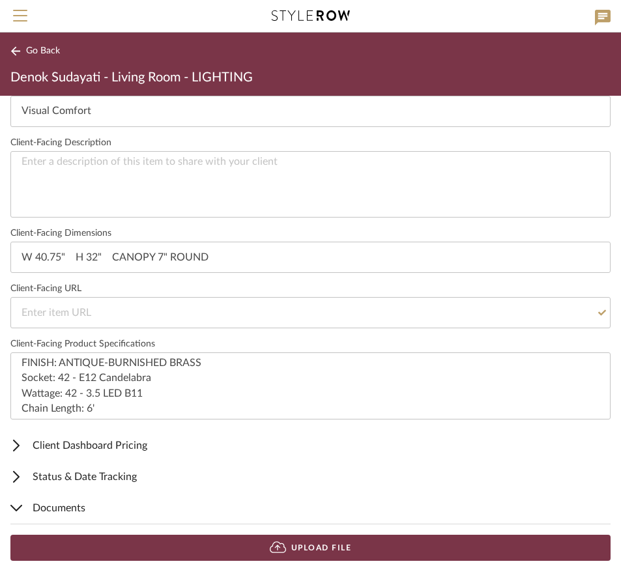
scroll to position [446, 0]
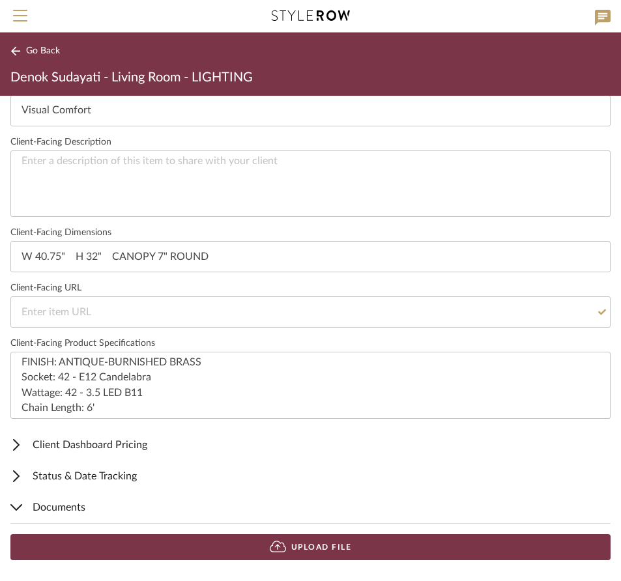
click at [285, 542] on button "Upload File" at bounding box center [310, 548] width 600 height 26
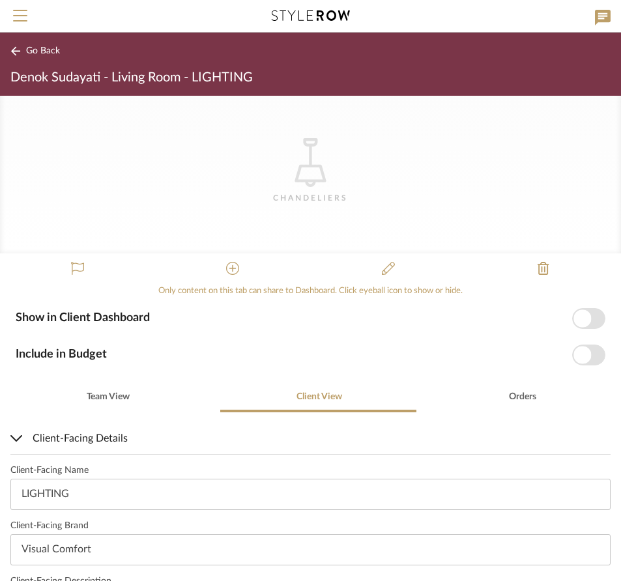
scroll to position [0, 0]
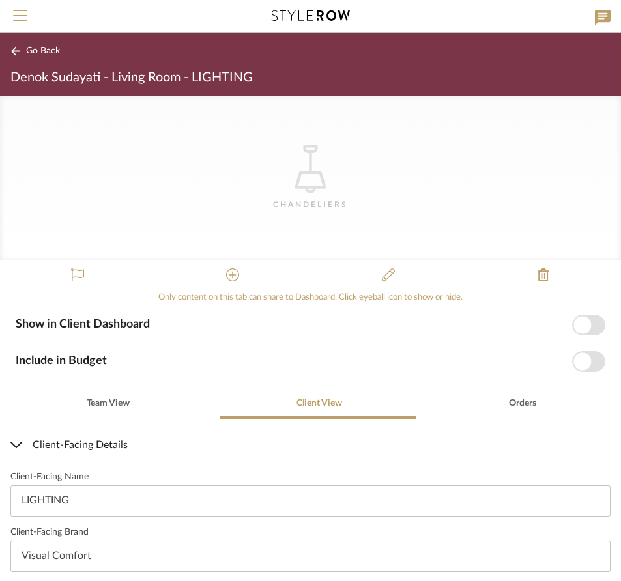
click at [301, 161] on icon "CategoryIconLighting Created with Sketch." at bounding box center [310, 169] width 49 height 49
click at [382, 272] on icon at bounding box center [388, 275] width 13 height 13
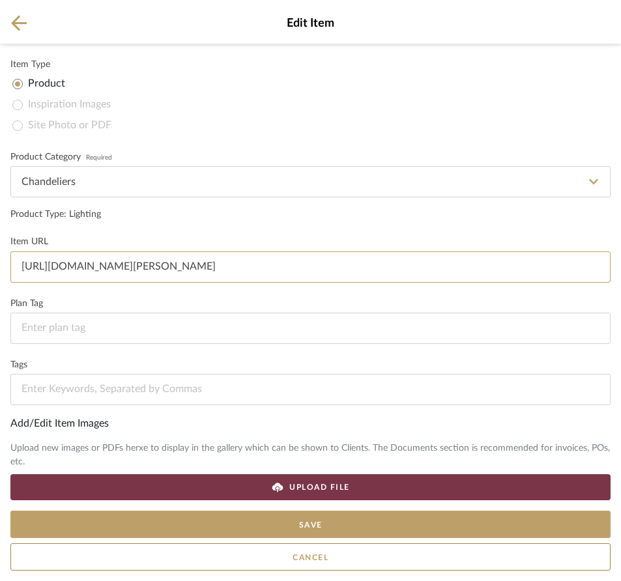
drag, startPoint x: 20, startPoint y: 265, endPoint x: 386, endPoint y: 274, distance: 365.8
click at [386, 274] on input "[URL][DOMAIN_NAME][PERSON_NAME]" at bounding box center [310, 267] width 600 height 31
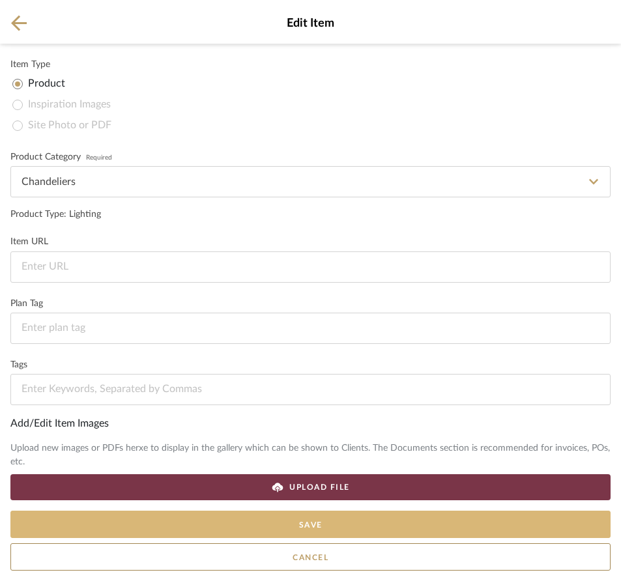
click at [317, 522] on button "Save" at bounding box center [310, 524] width 600 height 27
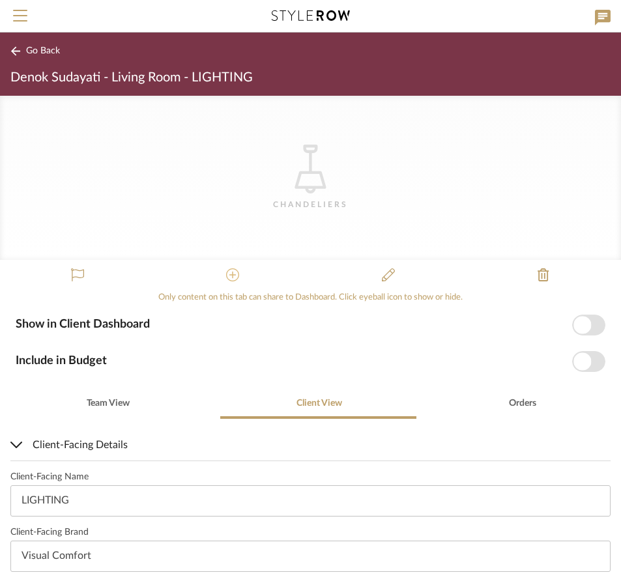
click at [231, 271] on icon at bounding box center [232, 275] width 13 height 13
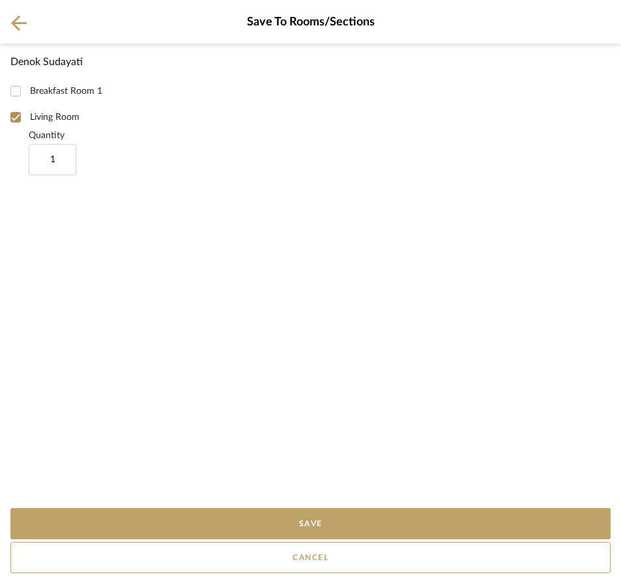
click at [20, 18] on icon at bounding box center [19, 23] width 16 height 16
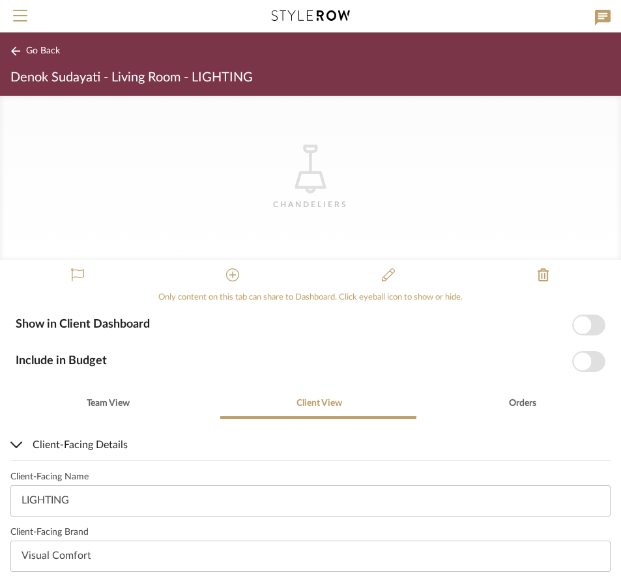
click at [312, 171] on icon at bounding box center [310, 169] width 31 height 49
click at [301, 167] on icon "CategoryIconLighting Created with Sketch." at bounding box center [310, 169] width 49 height 49
click at [311, 154] on icon "CategoryIconLighting Created with Sketch." at bounding box center [310, 169] width 49 height 49
click at [304, 172] on icon at bounding box center [310, 169] width 31 height 49
click at [304, 173] on icon at bounding box center [310, 169] width 31 height 49
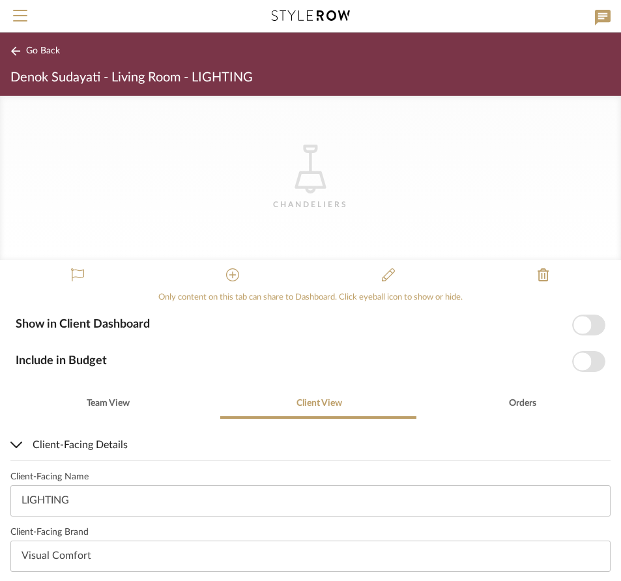
click at [304, 173] on icon at bounding box center [310, 169] width 31 height 49
click at [293, 170] on icon "CategoryIconLighting Created with Sketch." at bounding box center [310, 169] width 49 height 49
click at [307, 172] on icon at bounding box center [310, 169] width 31 height 49
click at [227, 276] on icon at bounding box center [232, 275] width 13 height 13
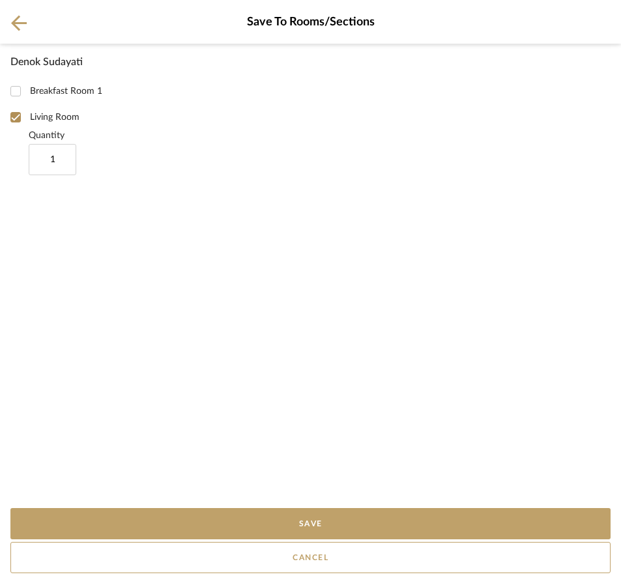
click at [19, 19] on icon at bounding box center [19, 23] width 16 height 16
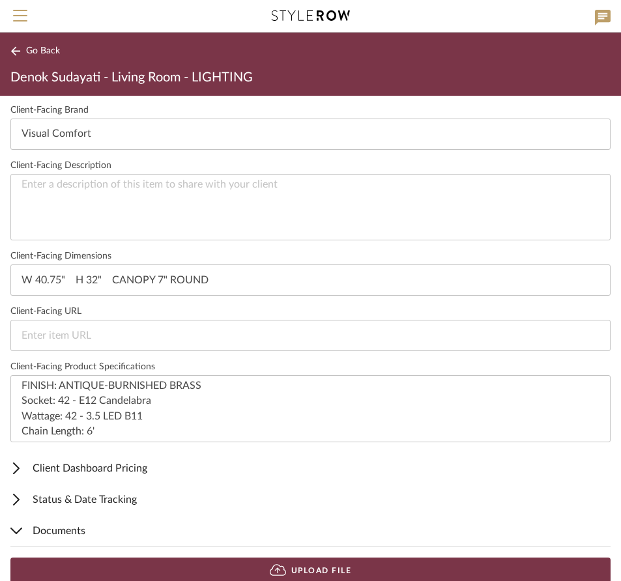
scroll to position [446, 0]
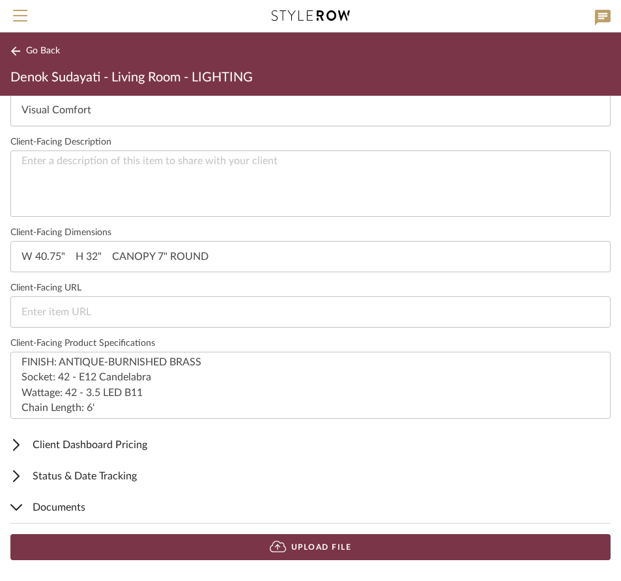
click at [305, 545] on button "Upload File" at bounding box center [310, 548] width 600 height 26
click at [20, 50] on icon at bounding box center [15, 51] width 10 height 10
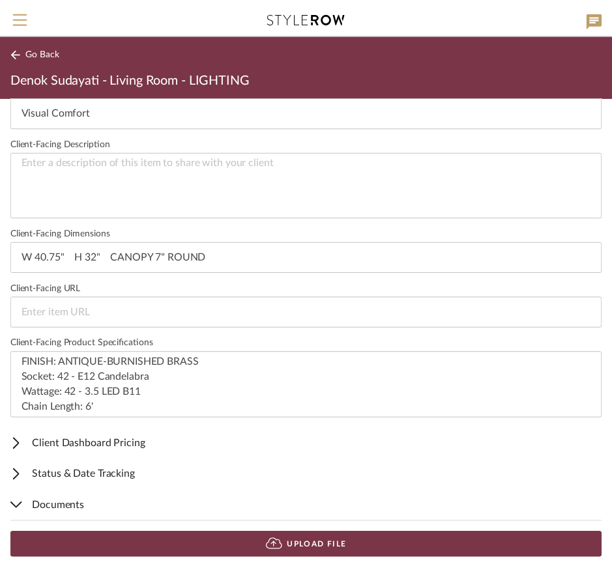
scroll to position [8, 0]
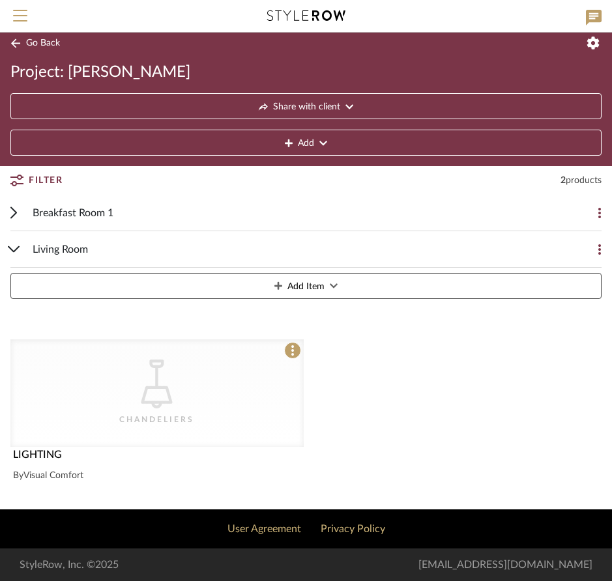
click at [159, 381] on icon "CategoryIconLighting Created with Sketch." at bounding box center [156, 384] width 49 height 49
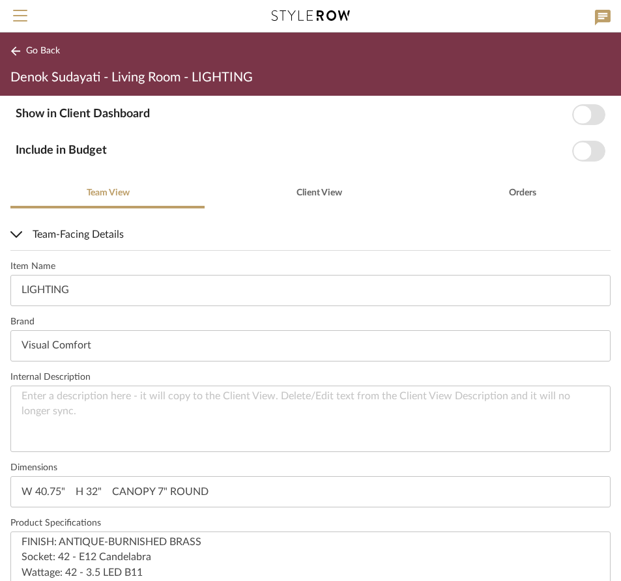
scroll to position [343, 0]
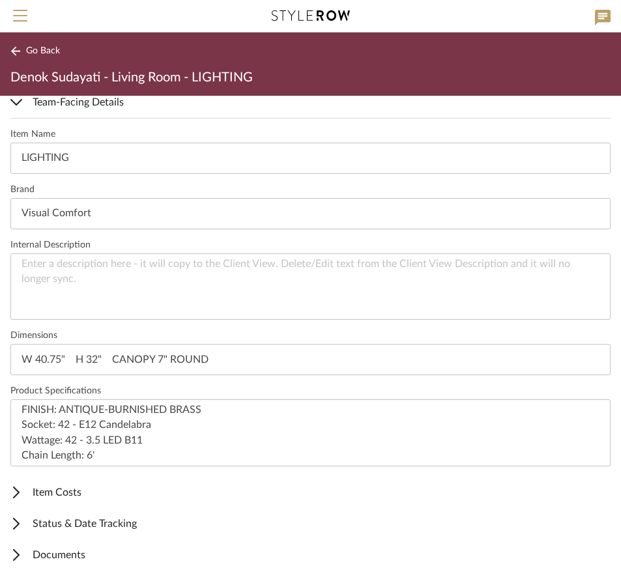
click at [71, 554] on span "Documents" at bounding box center [307, 556] width 595 height 16
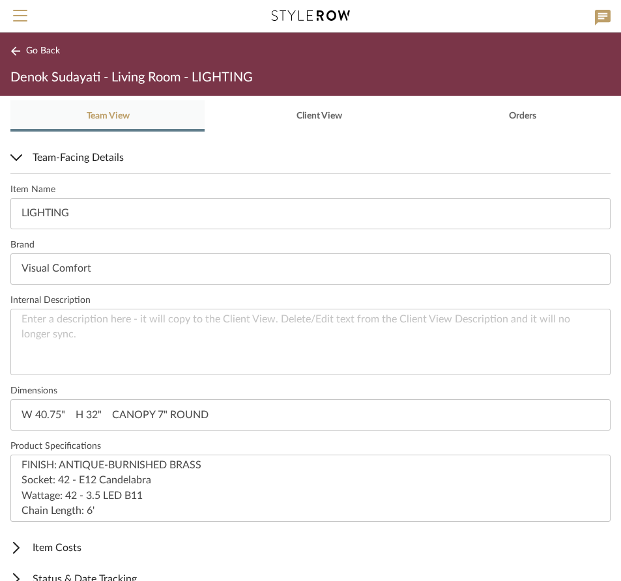
scroll to position [202, 0]
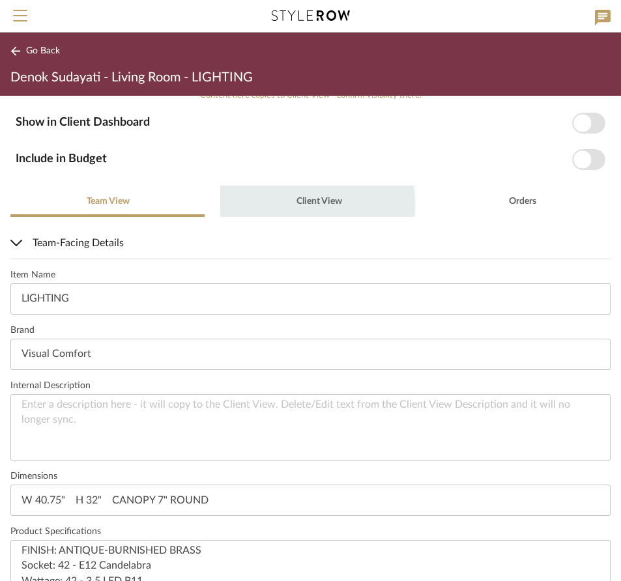
click at [310, 203] on span "Client View" at bounding box center [320, 201] width 46 height 9
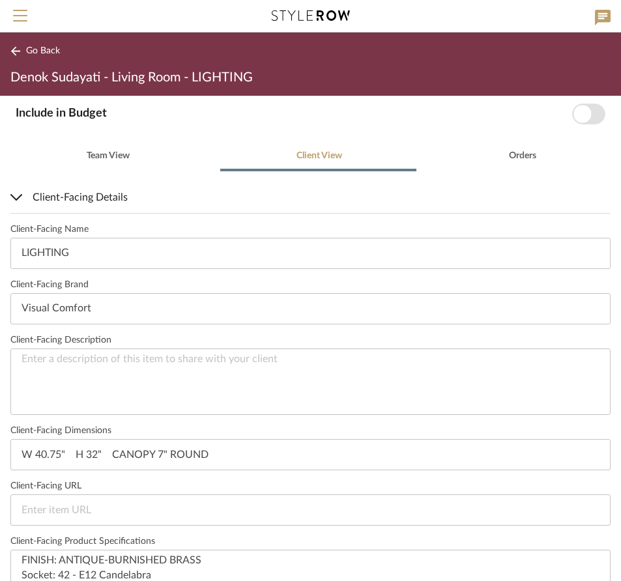
scroll to position [220, 0]
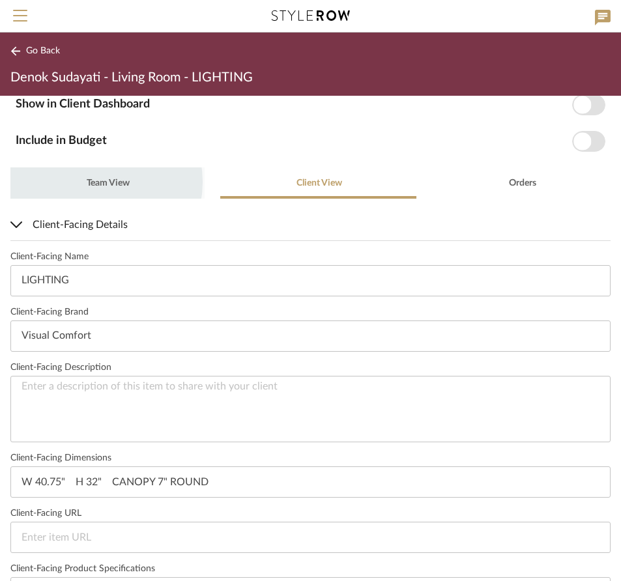
click at [93, 182] on span "Team View" at bounding box center [108, 183] width 43 height 9
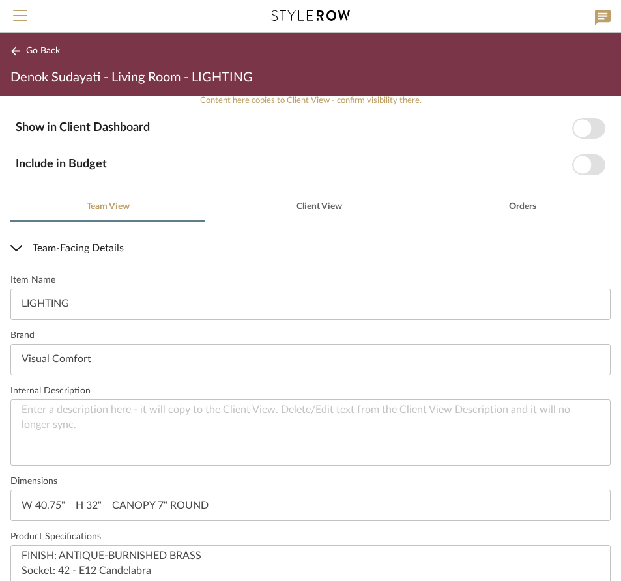
scroll to position [0, 0]
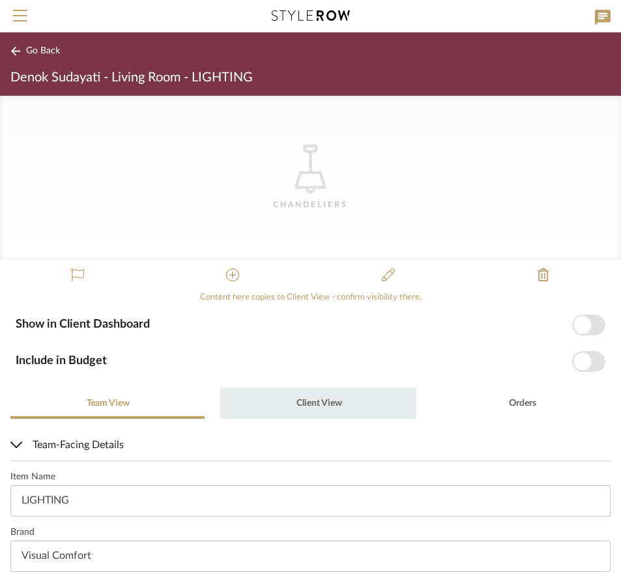
click at [327, 402] on span "Client View" at bounding box center [320, 403] width 46 height 9
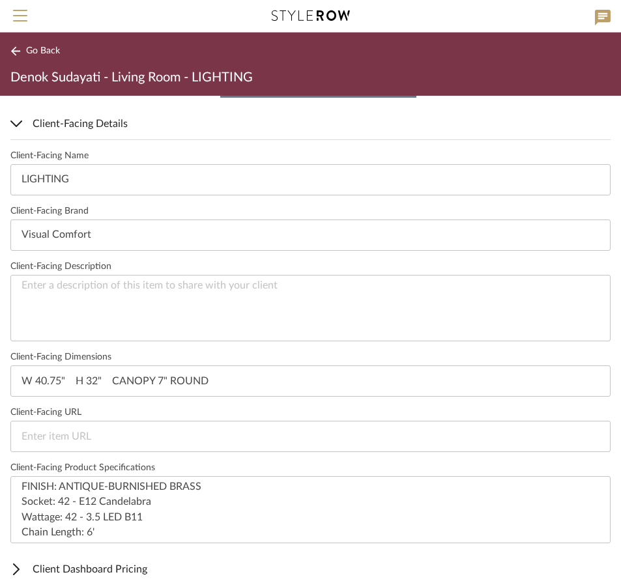
scroll to position [385, 0]
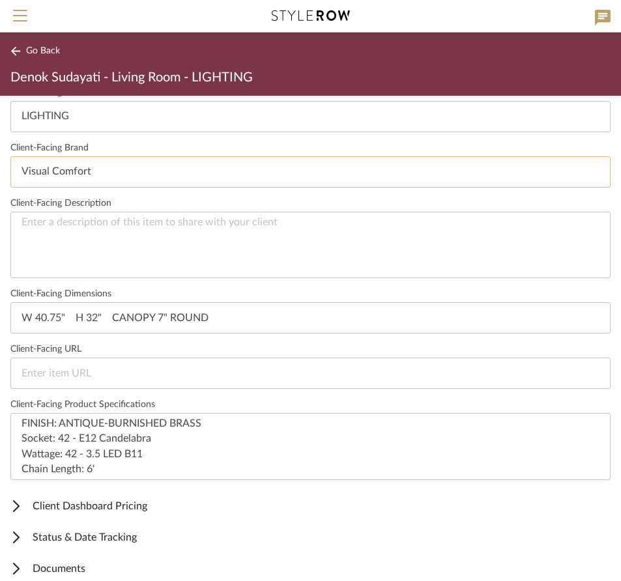
click at [21, 169] on input "Visual Comfort" at bounding box center [310, 171] width 600 height 31
drag, startPoint x: 22, startPoint y: 168, endPoint x: 100, endPoint y: 177, distance: 79.4
click at [100, 177] on input "Visual Comfort" at bounding box center [310, 171] width 600 height 31
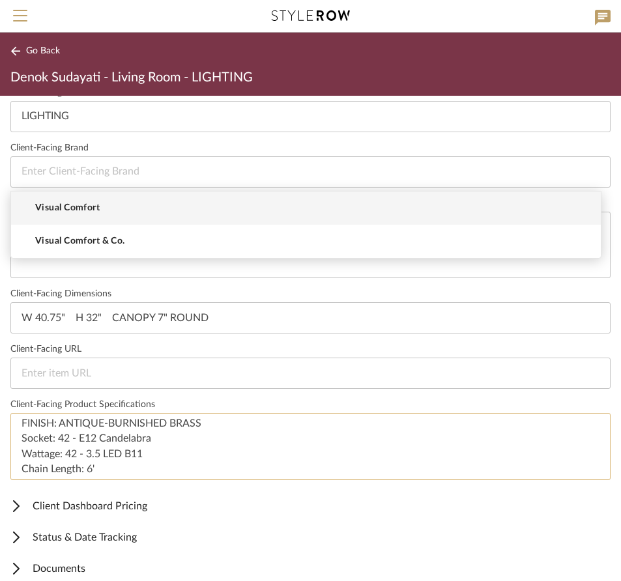
click at [267, 437] on textarea "FINISH: ANTIQUE-BURNISHED BRASS Socket: 42 - E12 Candelabra Wattage: 42 - 3.5 L…" at bounding box center [310, 446] width 600 height 67
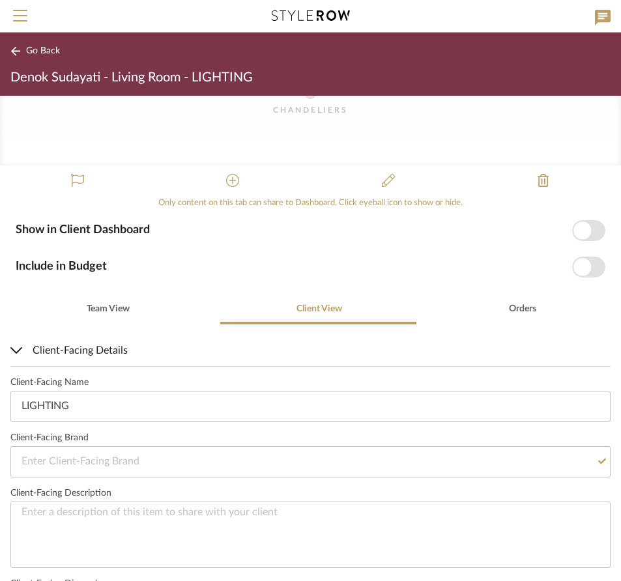
scroll to position [0, 0]
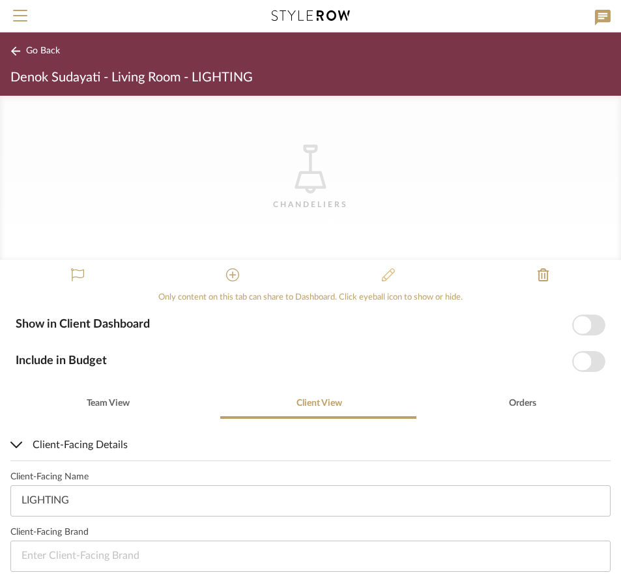
click at [387, 272] on icon at bounding box center [388, 275] width 13 height 13
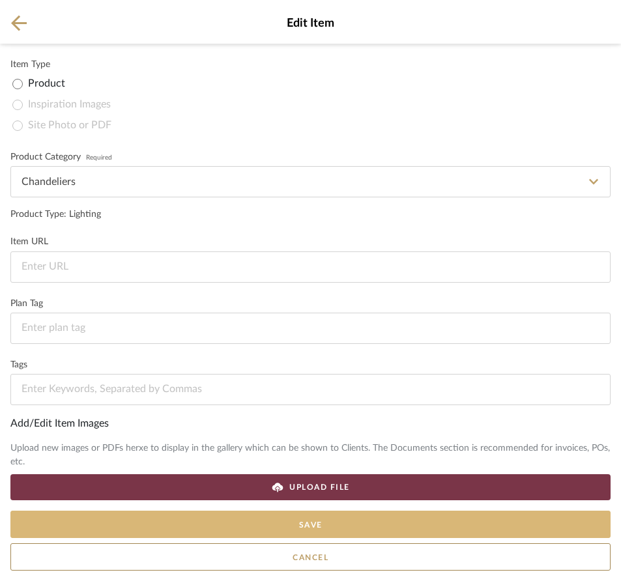
click at [316, 522] on button "Save" at bounding box center [310, 524] width 600 height 27
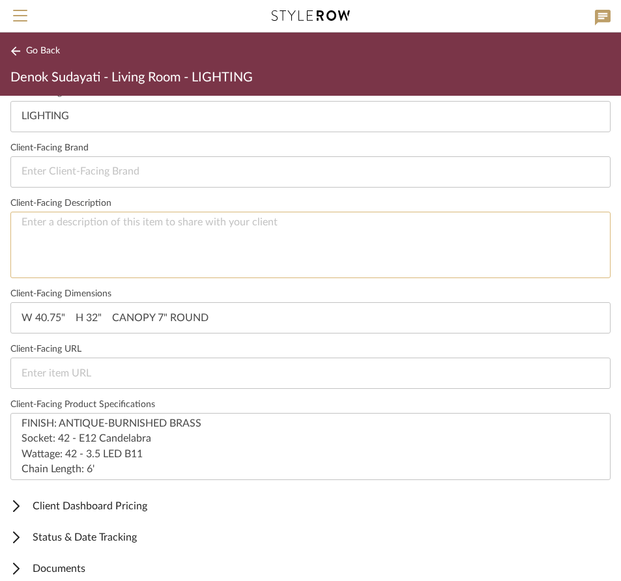
scroll to position [398, 0]
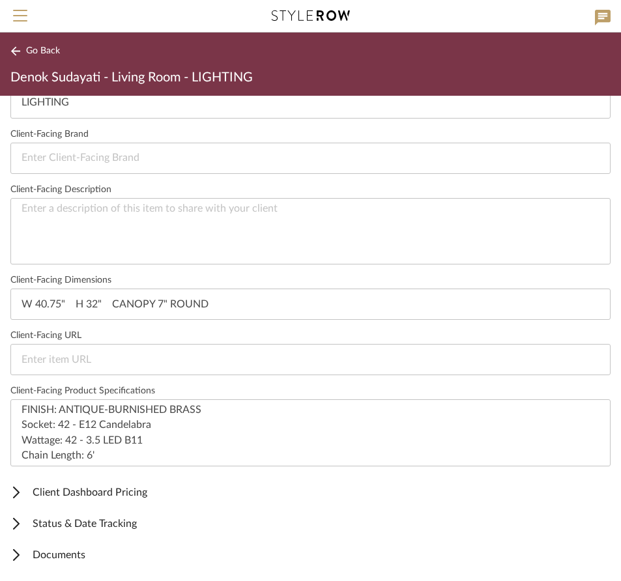
click at [90, 551] on span "Documents" at bounding box center [307, 556] width 595 height 16
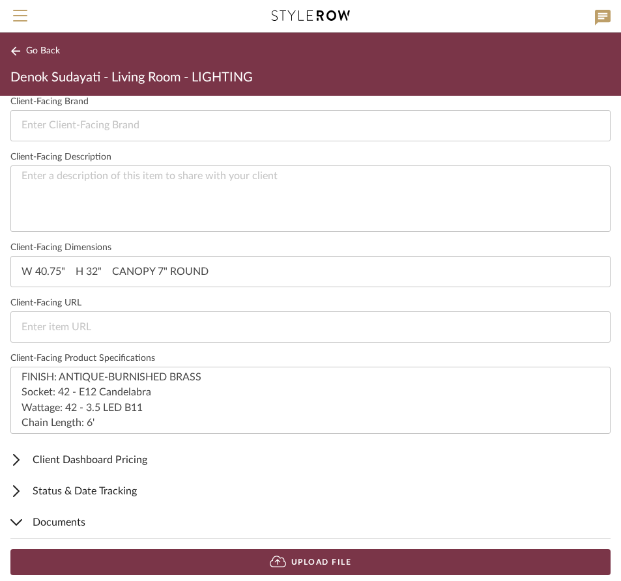
scroll to position [446, 0]
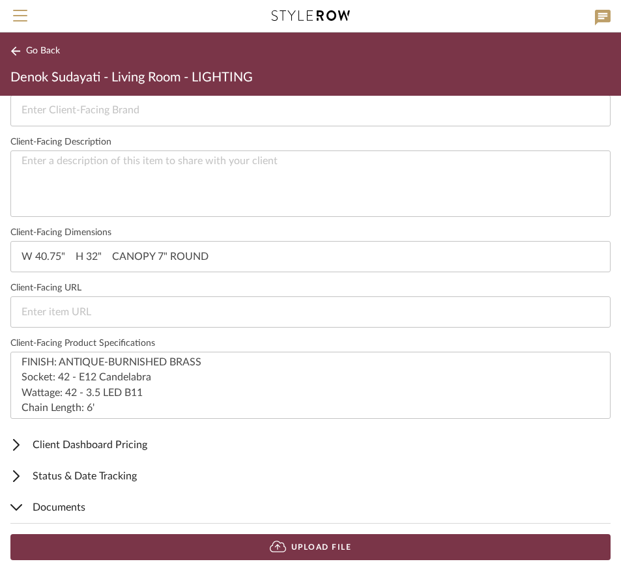
click at [292, 547] on button "Upload File" at bounding box center [310, 548] width 600 height 26
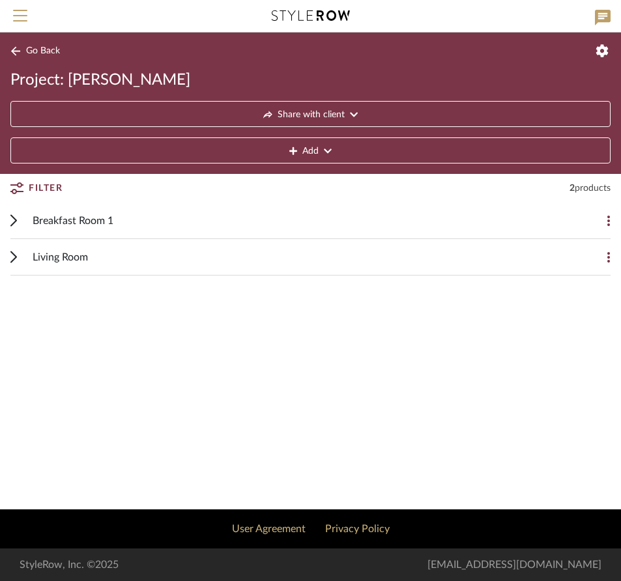
click at [80, 256] on span "Living Room" at bounding box center [60, 258] width 55 height 16
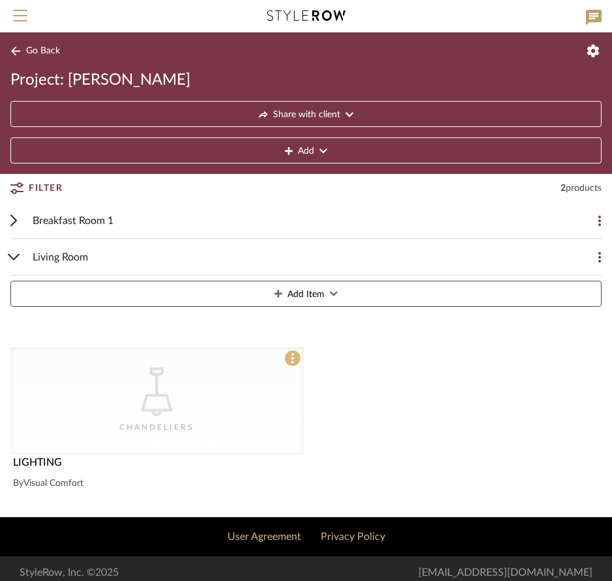
click at [289, 356] on span at bounding box center [292, 358] width 17 height 17
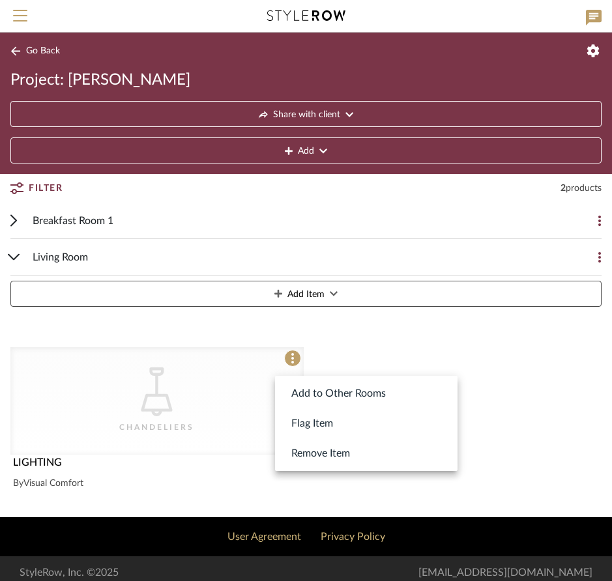
click at [160, 384] on div at bounding box center [306, 290] width 612 height 581
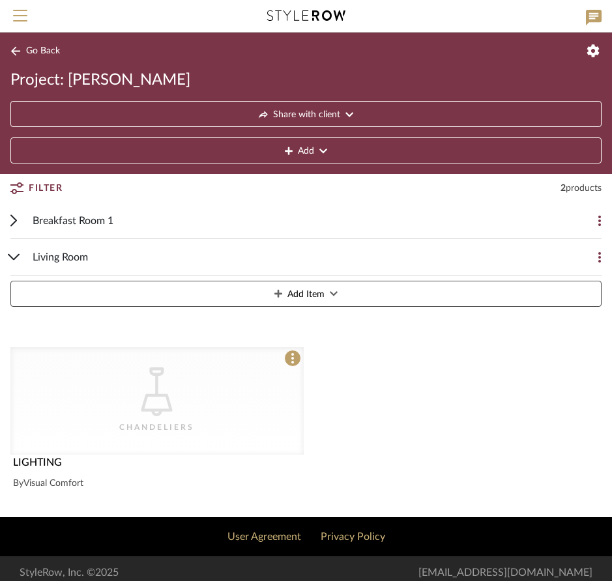
click at [159, 383] on icon "CategoryIconLighting Created with Sketch." at bounding box center [156, 392] width 49 height 49
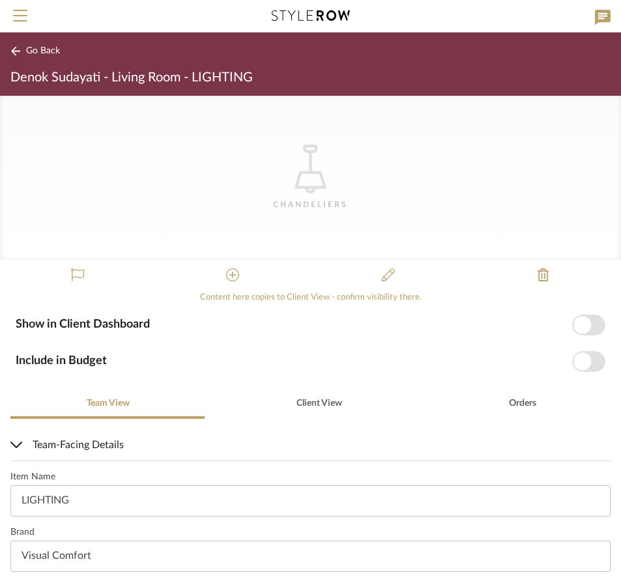
scroll to position [3, 0]
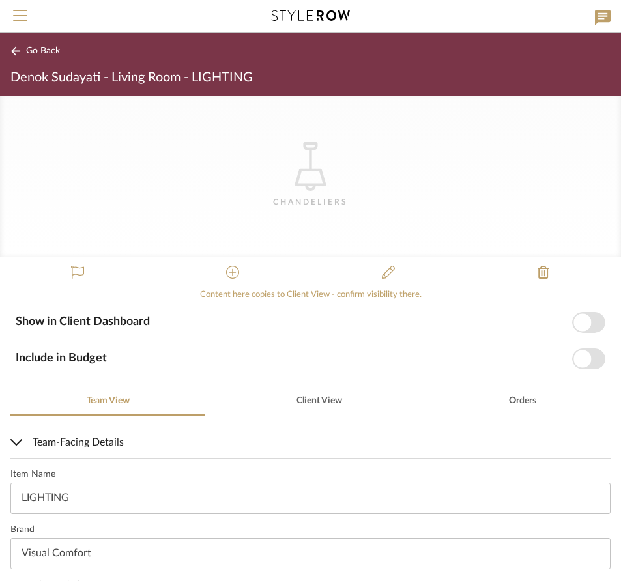
click at [309, 187] on icon at bounding box center [310, 166] width 31 height 49
click at [233, 272] on icon at bounding box center [232, 272] width 13 height 13
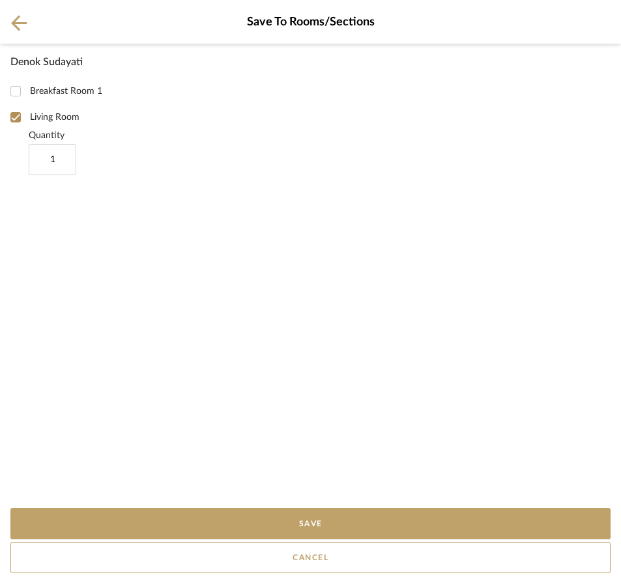
click at [20, 23] on icon at bounding box center [19, 23] width 16 height 16
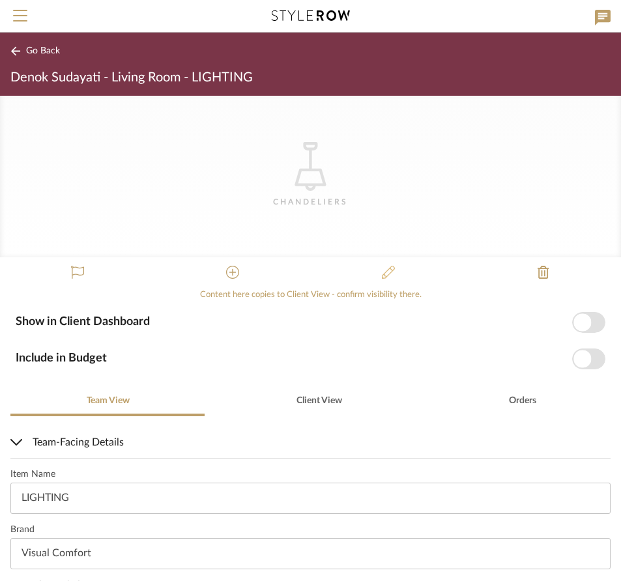
click at [383, 268] on icon at bounding box center [388, 272] width 13 height 13
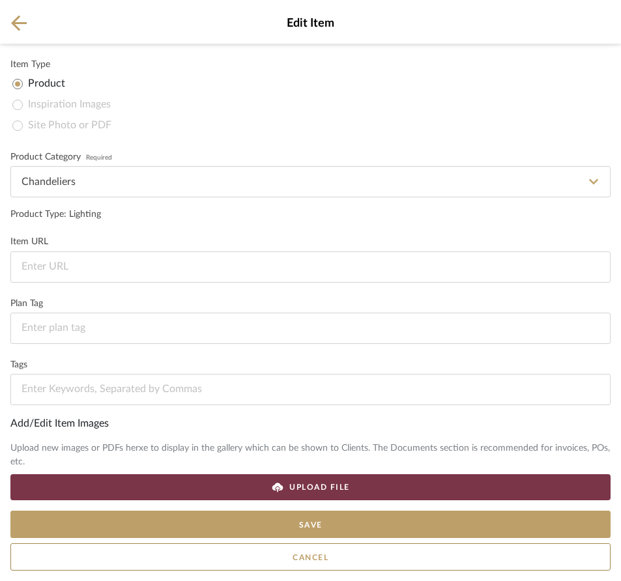
click at [113, 422] on div "Add/Edit Item Images" at bounding box center [310, 424] width 600 height 16
click at [280, 485] on use at bounding box center [277, 487] width 11 height 9
click at [15, 126] on mat-radio-group "Product Inspiration Images Site Photo or PDF" at bounding box center [311, 105] width 598 height 63
click at [22, 105] on mat-radio-group "Product Inspiration Images Site Photo or PDF" at bounding box center [311, 105] width 598 height 63
click at [18, 18] on icon at bounding box center [19, 23] width 16 height 16
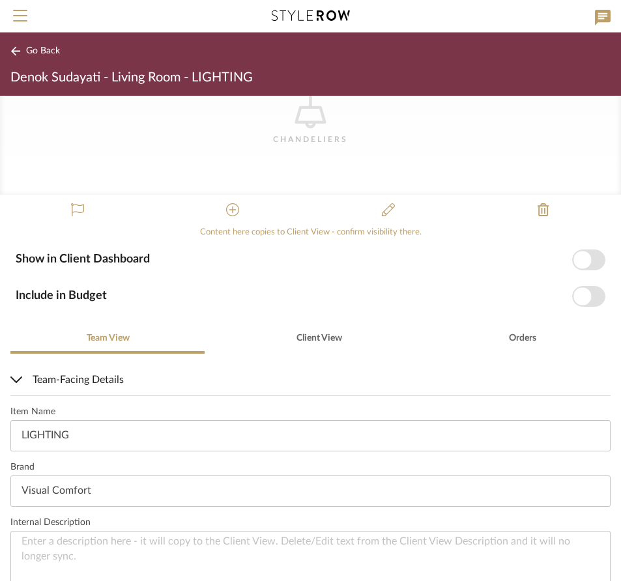
scroll to position [58, 0]
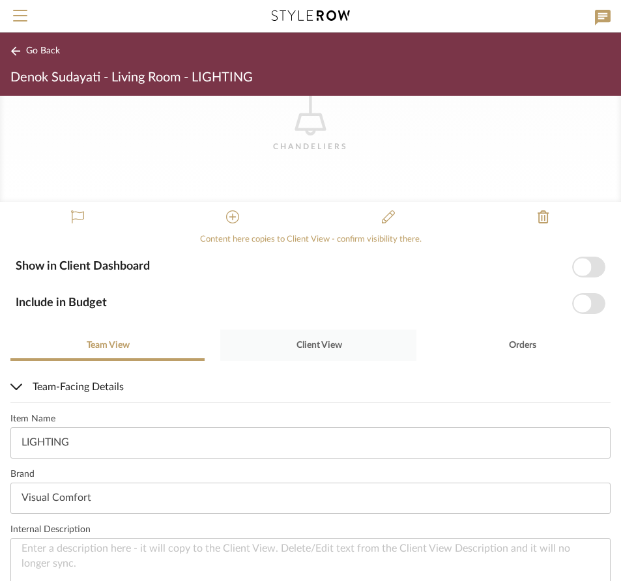
click at [341, 342] on div "Client View" at bounding box center [318, 345] width 197 height 31
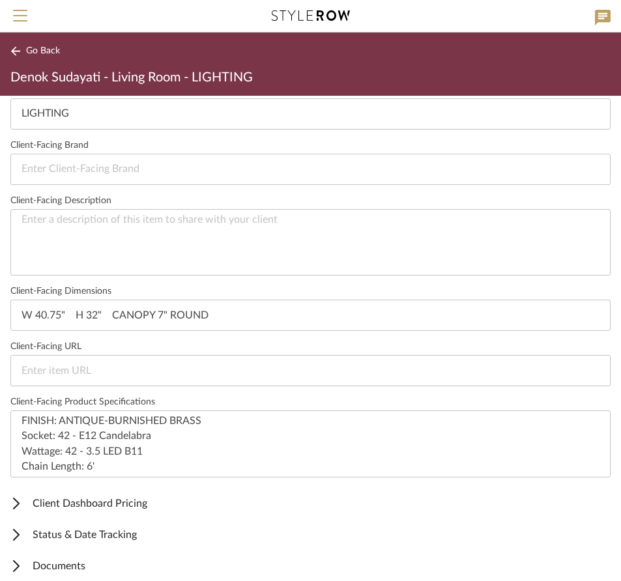
scroll to position [398, 0]
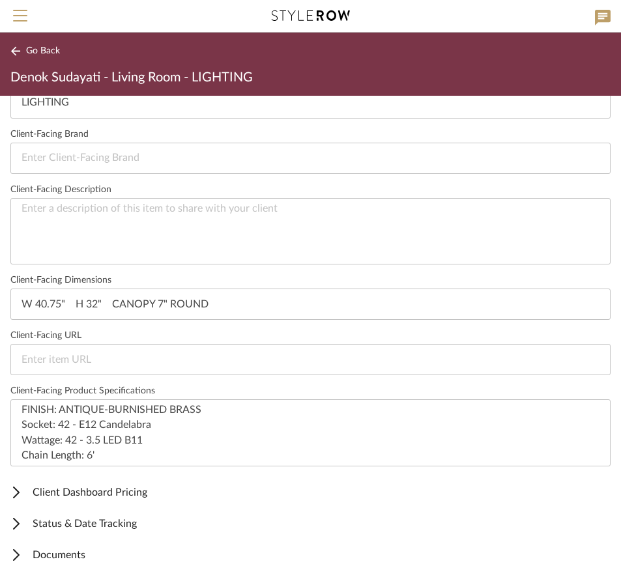
click at [100, 556] on span "Documents" at bounding box center [307, 556] width 595 height 16
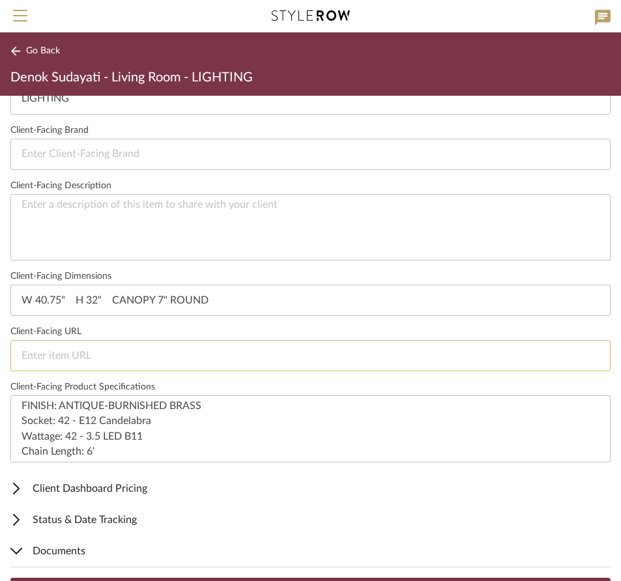
scroll to position [400, 0]
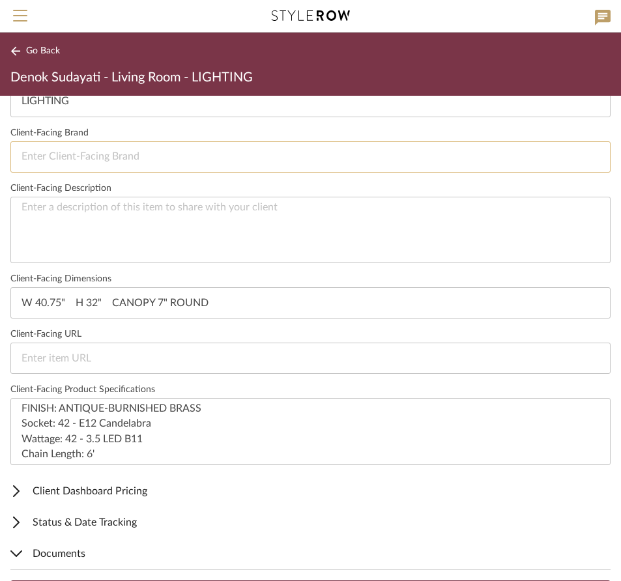
click at [95, 151] on input at bounding box center [310, 156] width 600 height 31
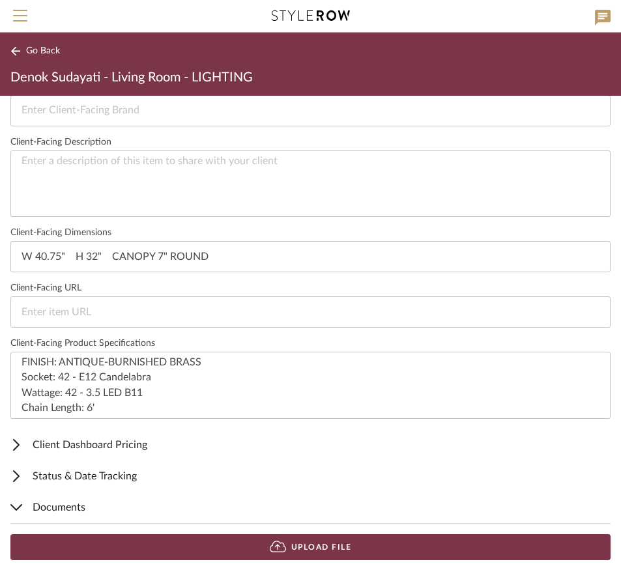
scroll to position [23, 0]
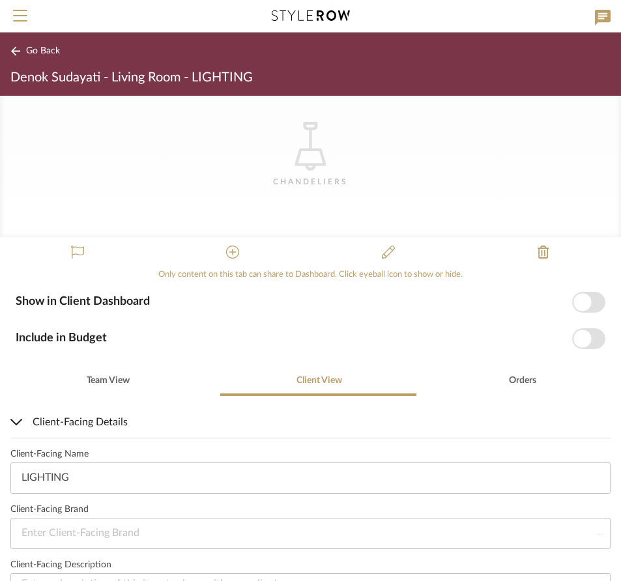
drag, startPoint x: 574, startPoint y: 299, endPoint x: 598, endPoint y: 302, distance: 24.9
click at [598, 302] on div "Show in Client Dashboard Include in Budget" at bounding box center [310, 316] width 621 height 68
click at [578, 299] on span "button" at bounding box center [583, 302] width 18 height 18
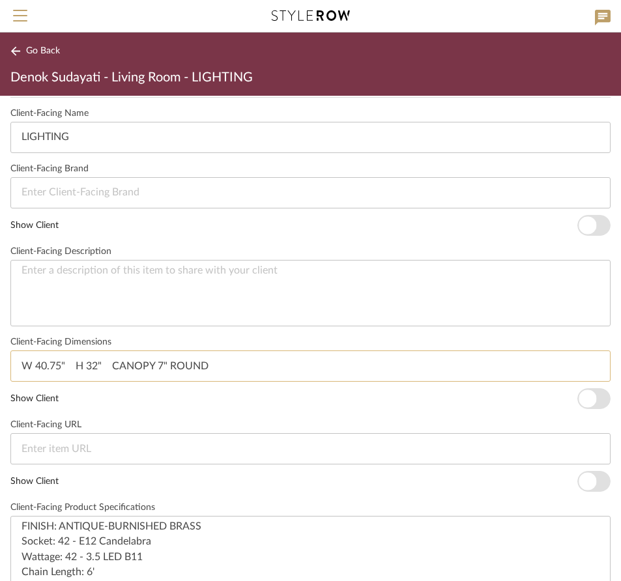
scroll to position [364, 0]
click at [579, 396] on span "button" at bounding box center [588, 399] width 18 height 18
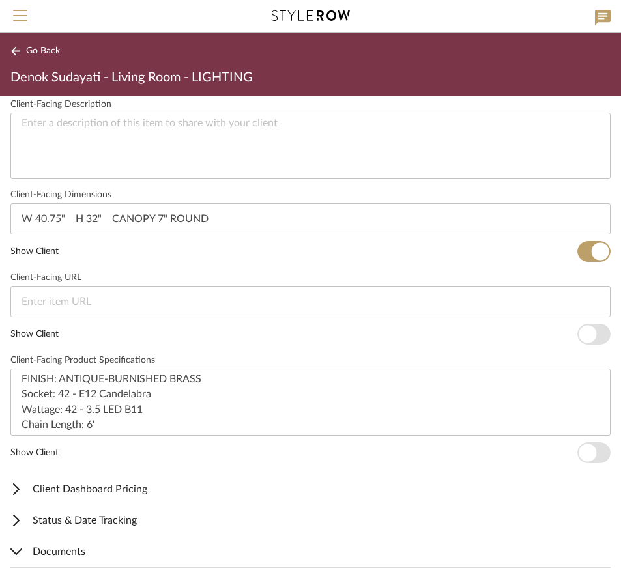
scroll to position [572, 0]
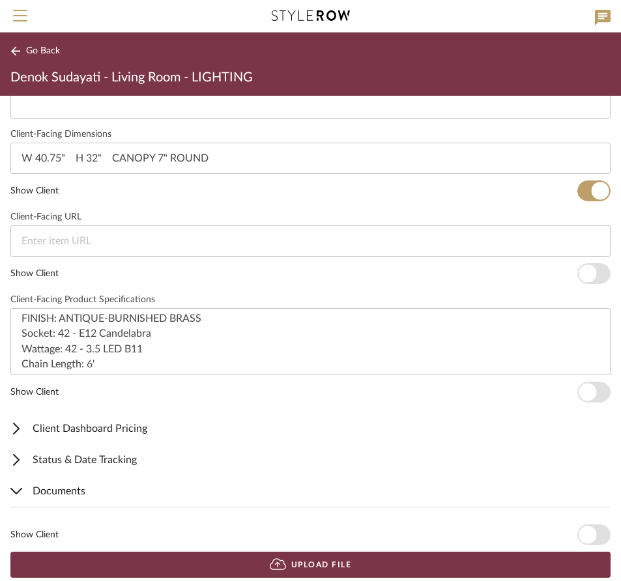
click at [579, 392] on span "button" at bounding box center [588, 393] width 18 height 18
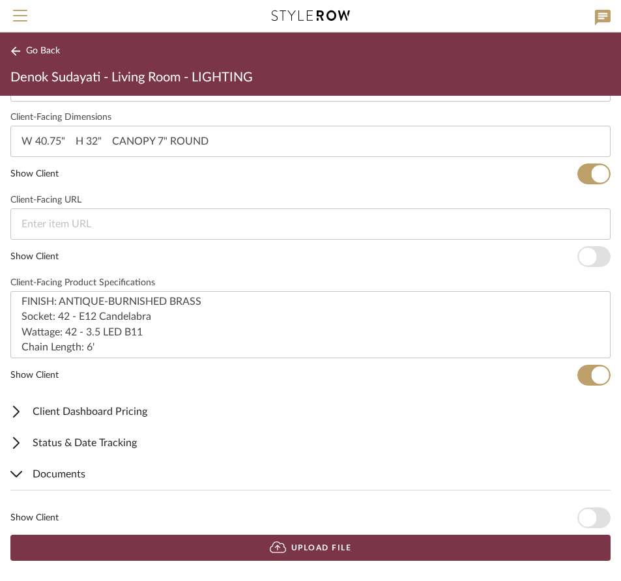
scroll to position [589, 0]
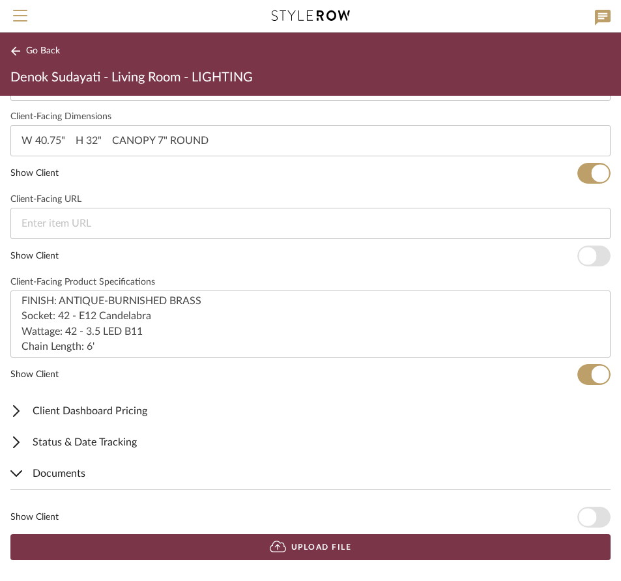
click at [579, 512] on span "button" at bounding box center [588, 518] width 18 height 18
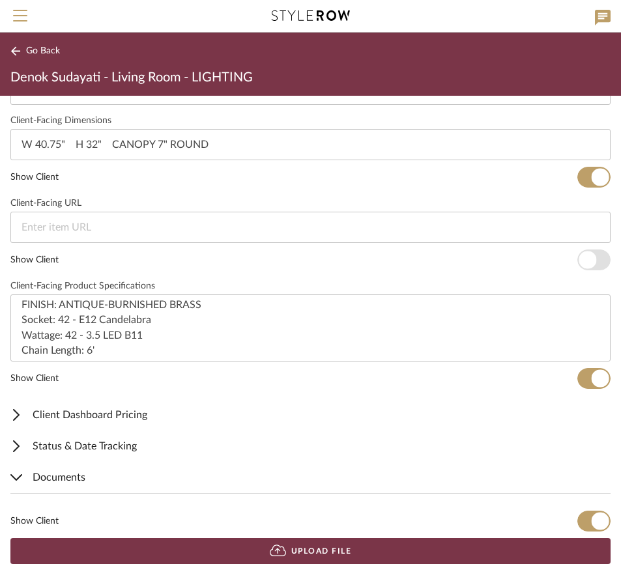
scroll to position [584, 0]
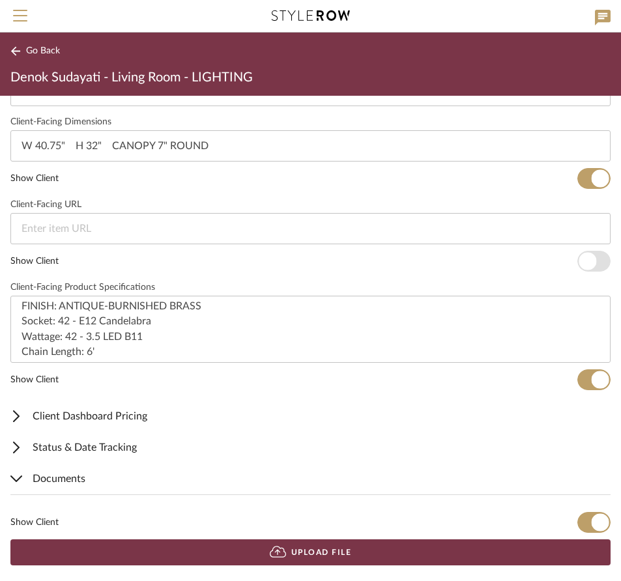
click at [85, 467] on mat-expansion-panel-header "Documents" at bounding box center [310, 478] width 621 height 31
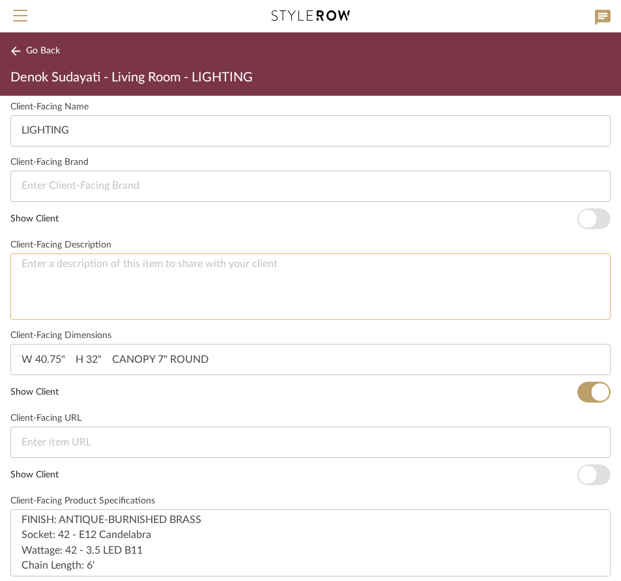
scroll to position [374, 0]
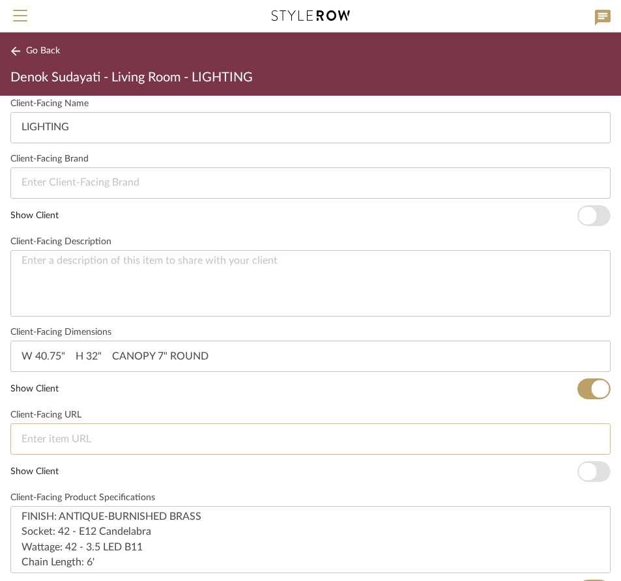
click at [196, 436] on input at bounding box center [310, 439] width 600 height 31
paste input "https://www.visualcomfort.com/cora-medium-waterfall-chandelier-chc5911/#2461=36…"
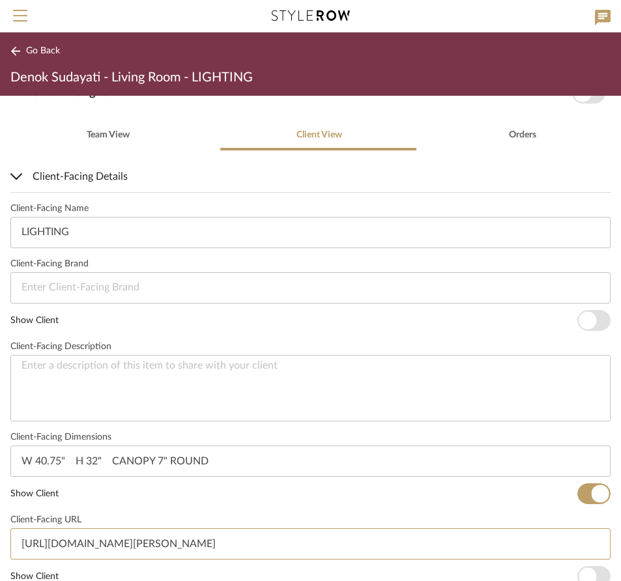
scroll to position [202, 0]
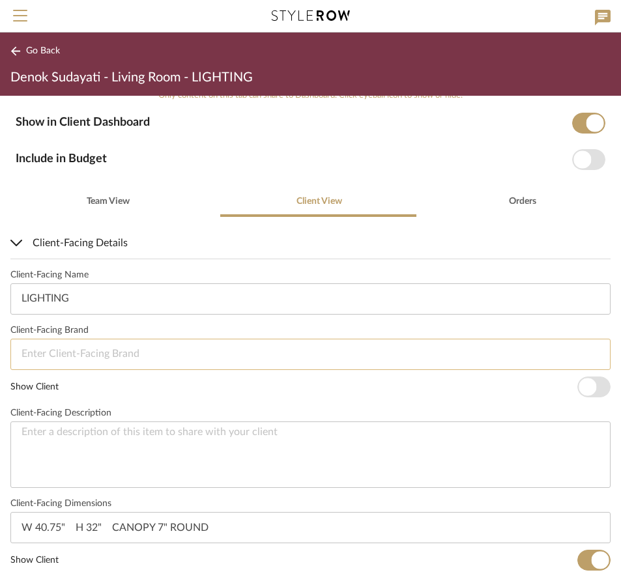
type input "https://www.visualcomfort.com/cora-medium-waterfall-chandelier-chc5911/#2461=36…"
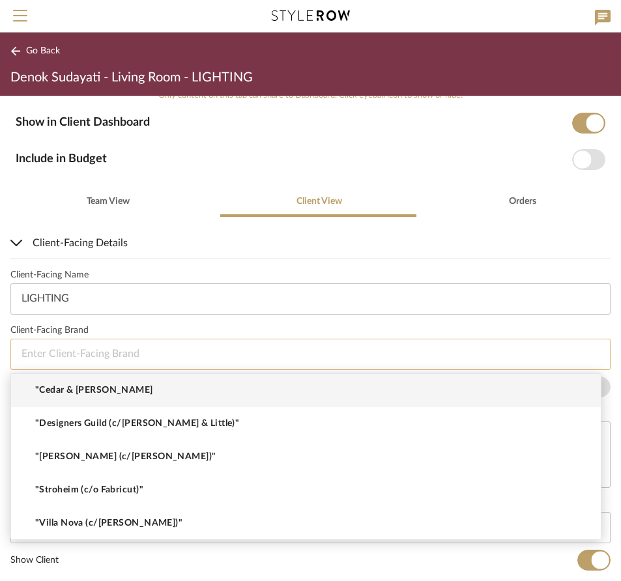
click at [163, 348] on input at bounding box center [310, 354] width 600 height 31
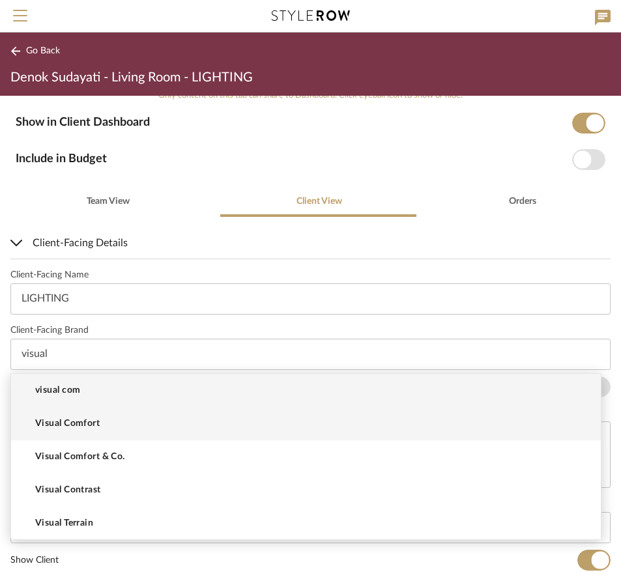
click at [91, 427] on span "Visual Comfort" at bounding box center [67, 424] width 65 height 11
type input "Visual Comfort"
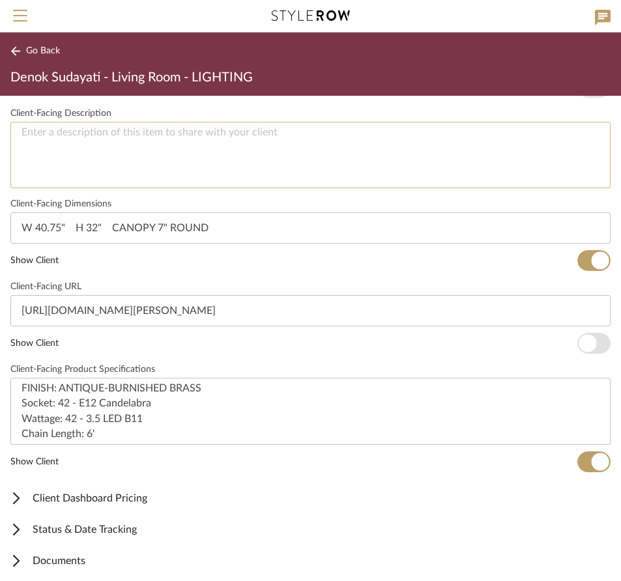
scroll to position [508, 0]
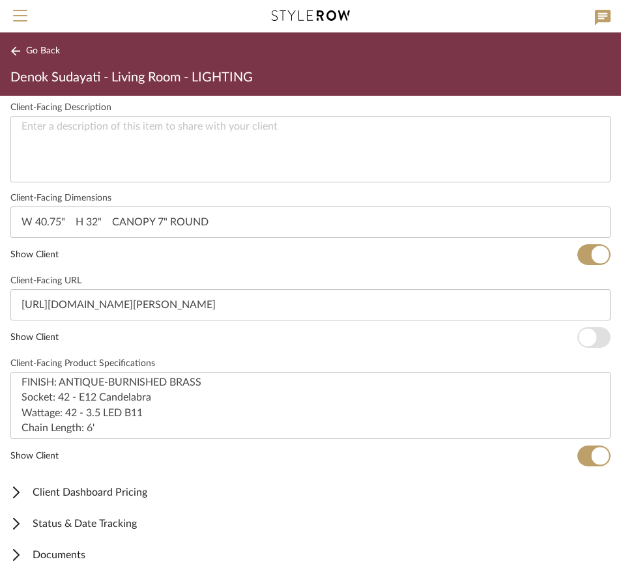
click at [78, 557] on span "Documents" at bounding box center [307, 556] width 595 height 16
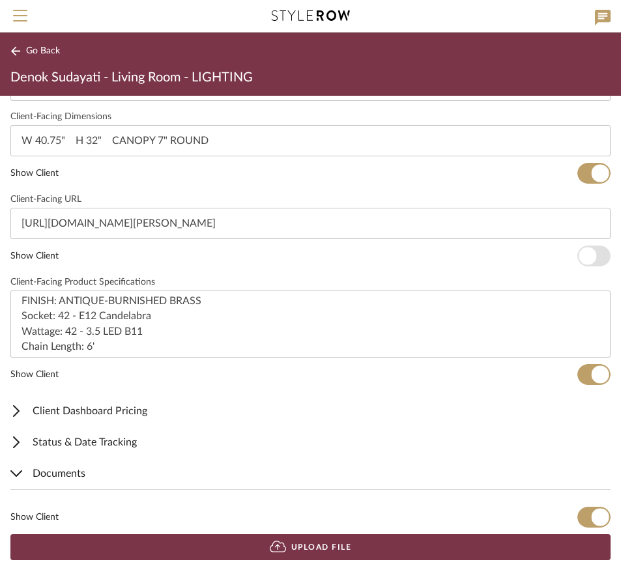
click at [329, 542] on button "Upload File" at bounding box center [310, 548] width 600 height 26
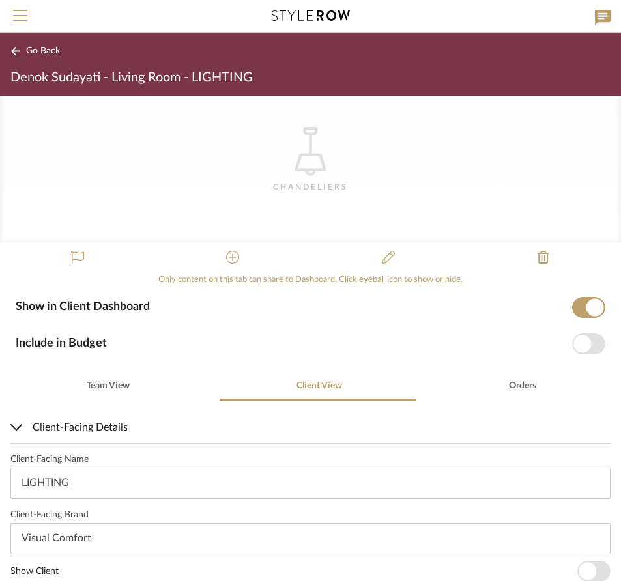
scroll to position [0, 0]
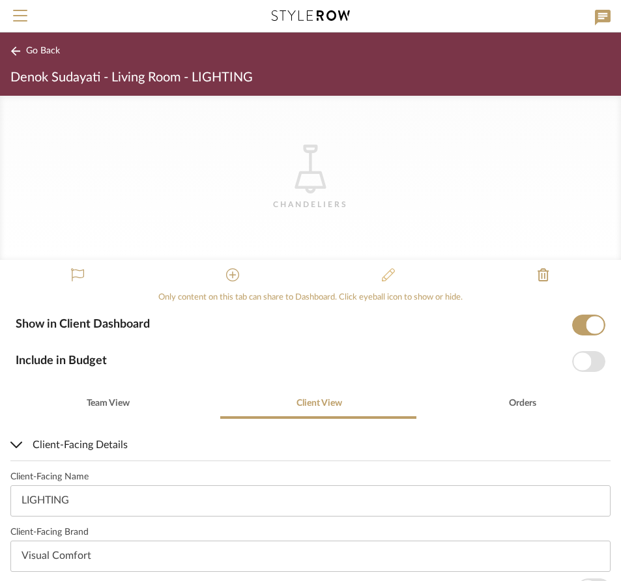
click at [382, 272] on icon at bounding box center [388, 275] width 13 height 13
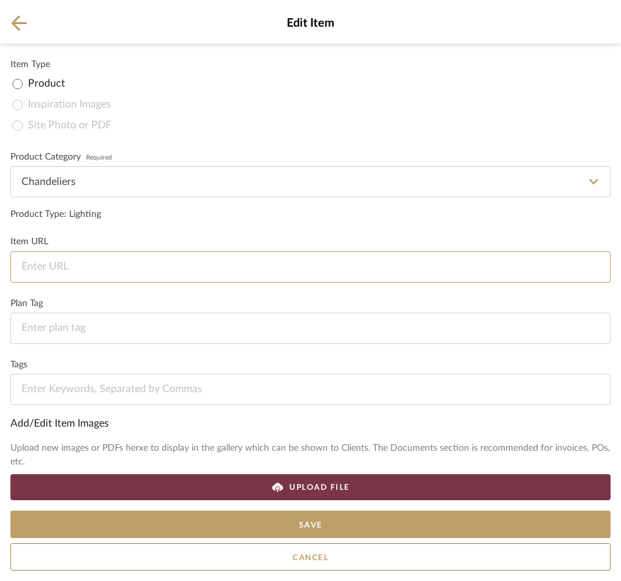
click at [274, 268] on input at bounding box center [310, 267] width 600 height 31
paste input "[URL][DOMAIN_NAME][PERSON_NAME]"
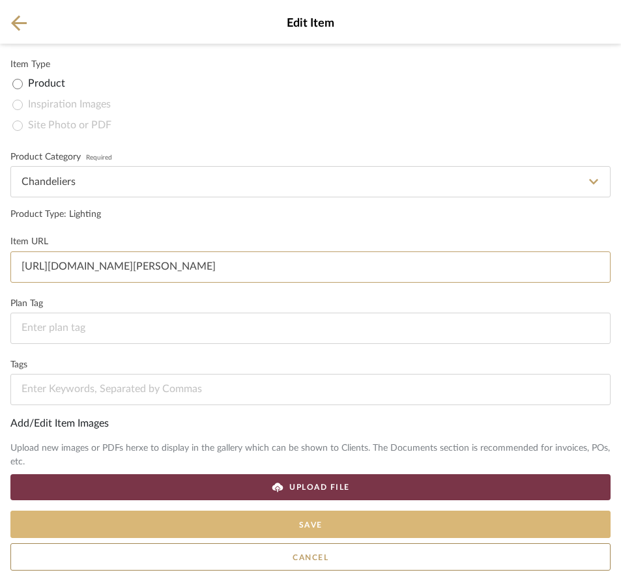
type input "[URL][DOMAIN_NAME][PERSON_NAME]"
click at [313, 522] on button "Save" at bounding box center [310, 524] width 600 height 27
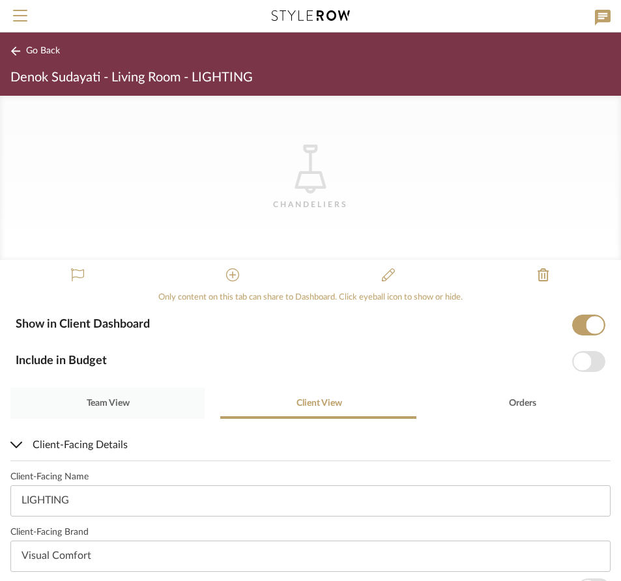
click at [108, 399] on span "Team View" at bounding box center [108, 403] width 43 height 9
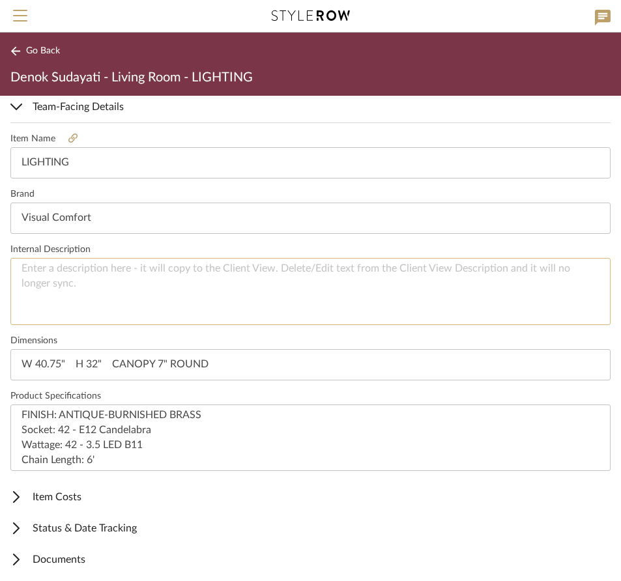
scroll to position [343, 0]
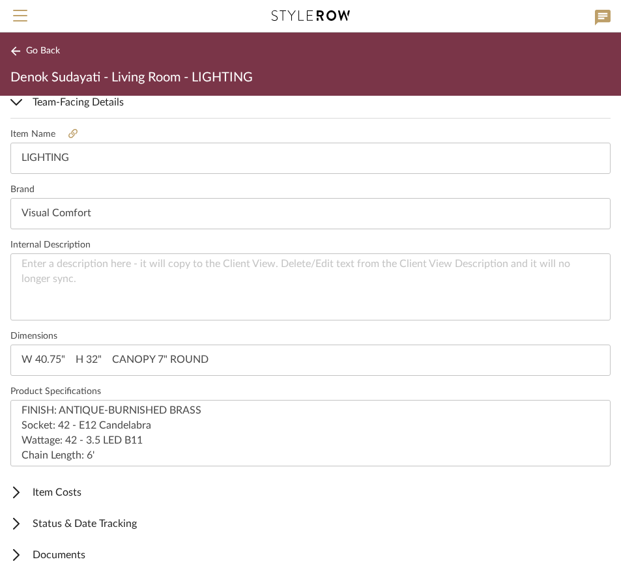
click at [79, 490] on span "Item Costs" at bounding box center [307, 493] width 595 height 16
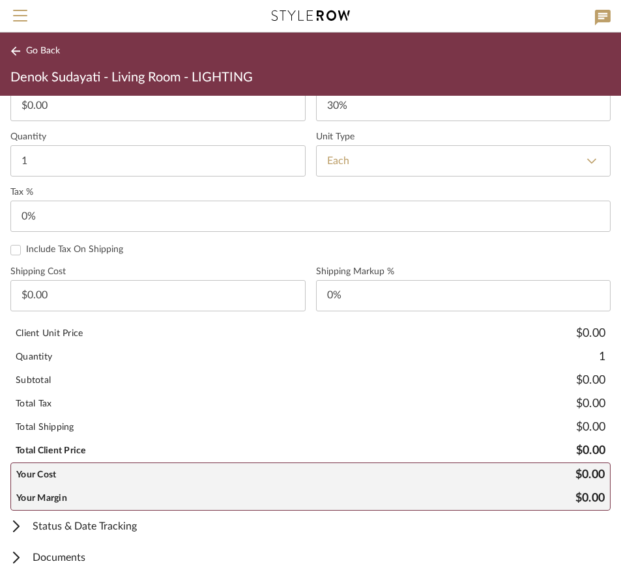
scroll to position [844, 0]
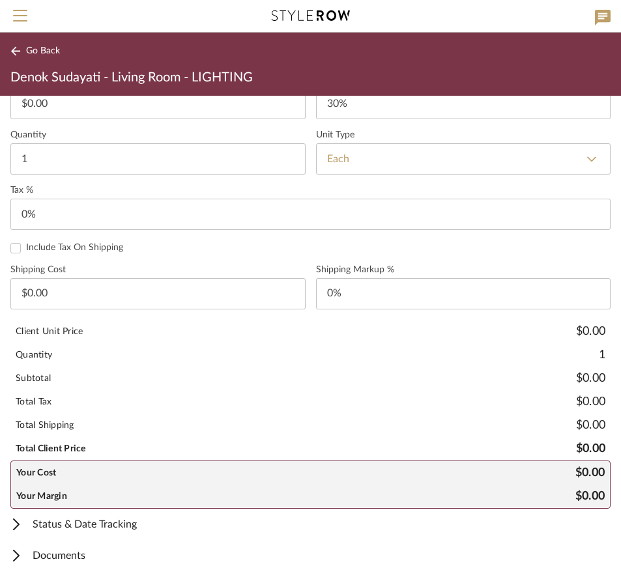
click at [128, 525] on span "Status & Date Tracking" at bounding box center [307, 525] width 595 height 16
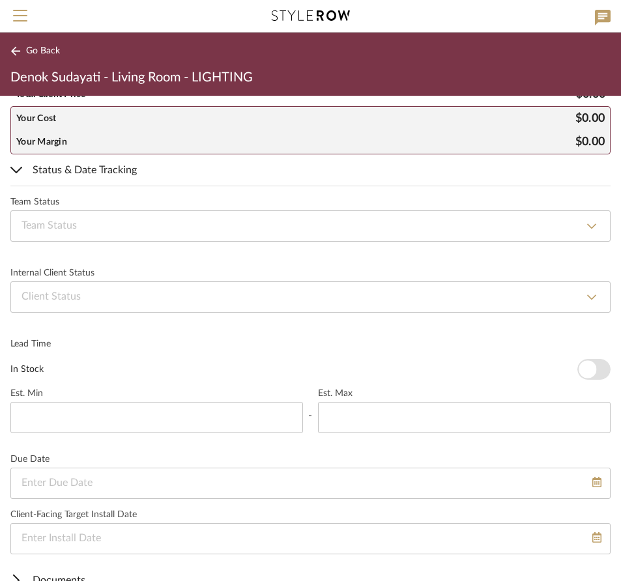
scroll to position [1223, 0]
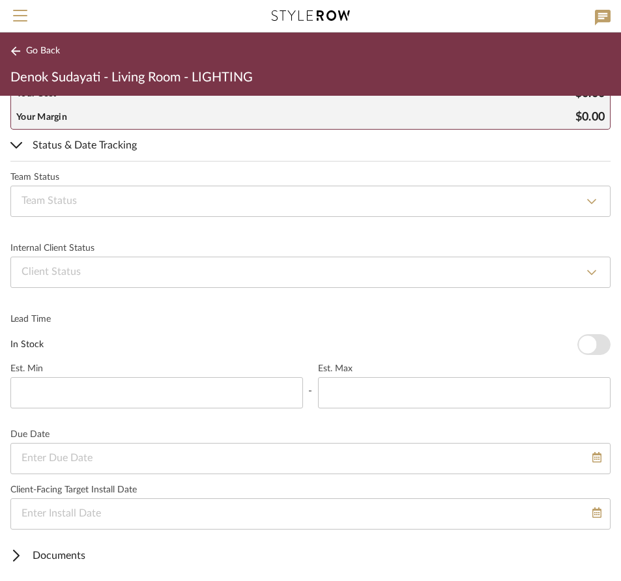
click at [82, 555] on span "Documents" at bounding box center [307, 556] width 595 height 16
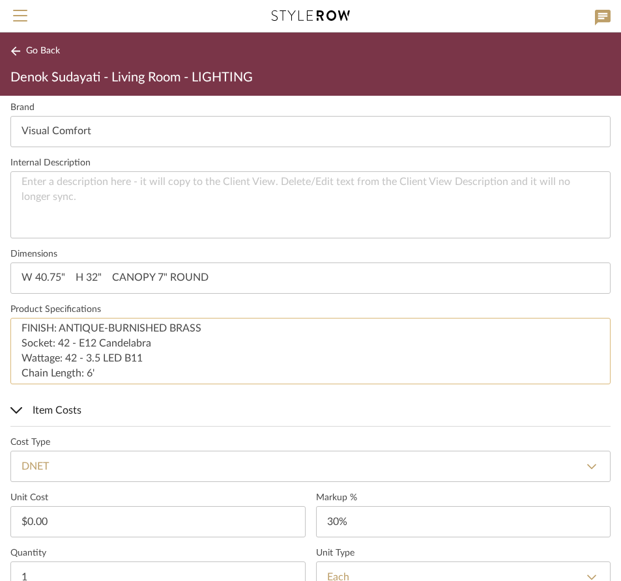
scroll to position [280, 0]
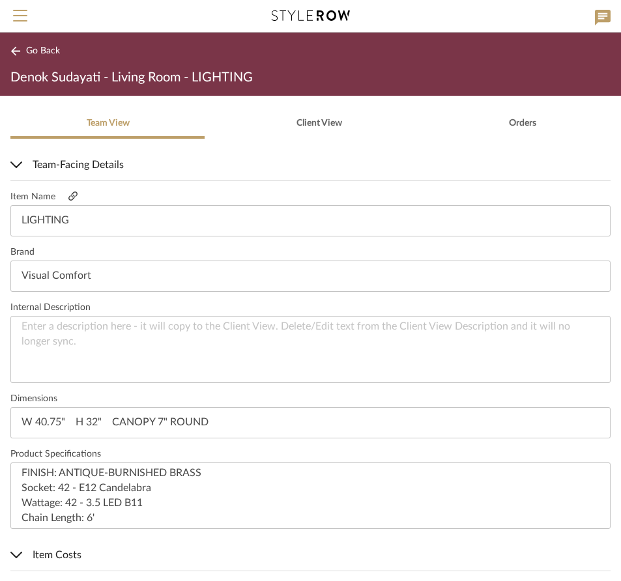
click at [73, 198] on icon at bounding box center [72, 196] width 9 height 9
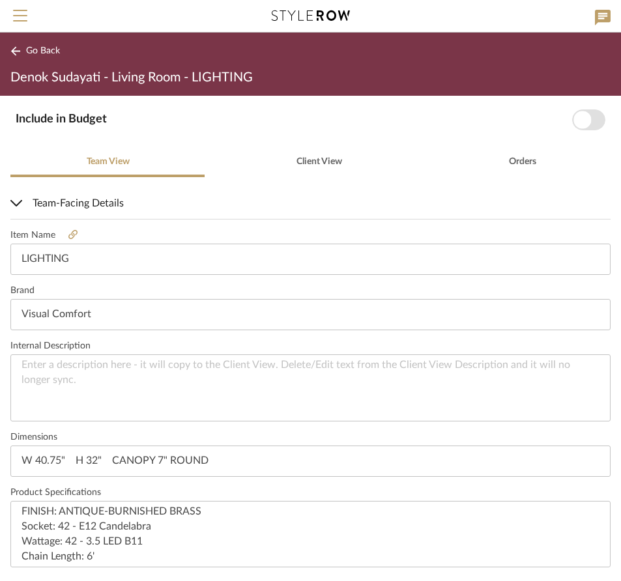
scroll to position [241, 0]
click at [308, 158] on span "Client View" at bounding box center [320, 162] width 46 height 9
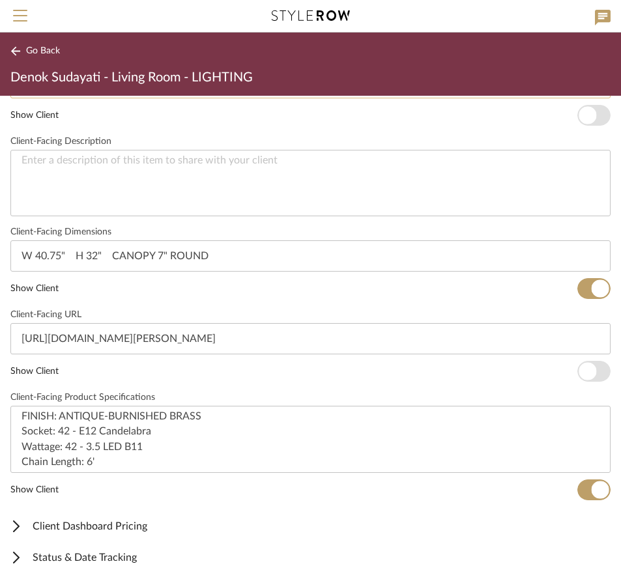
scroll to position [508, 0]
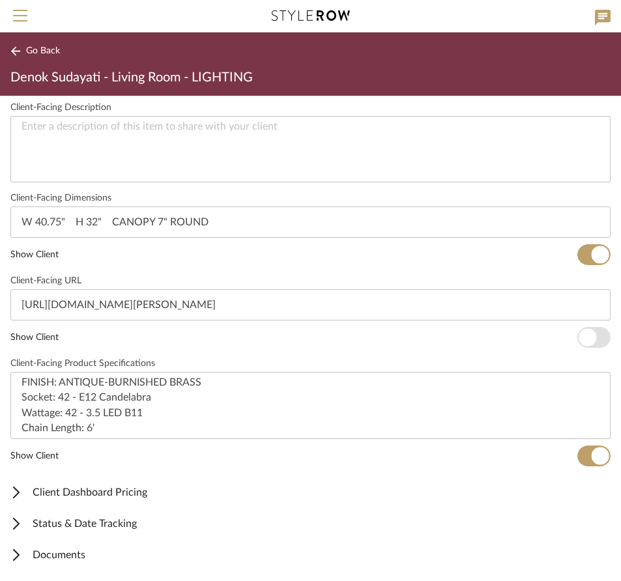
click at [131, 493] on span "Client Dashboard Pricing" at bounding box center [307, 493] width 595 height 16
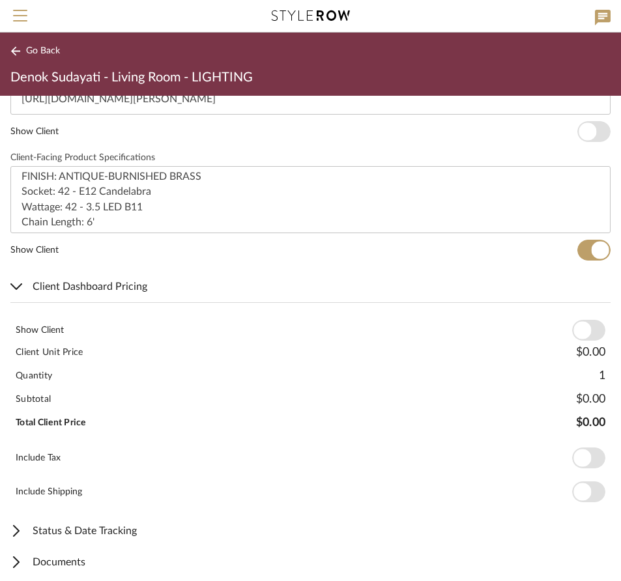
scroll to position [721, 0]
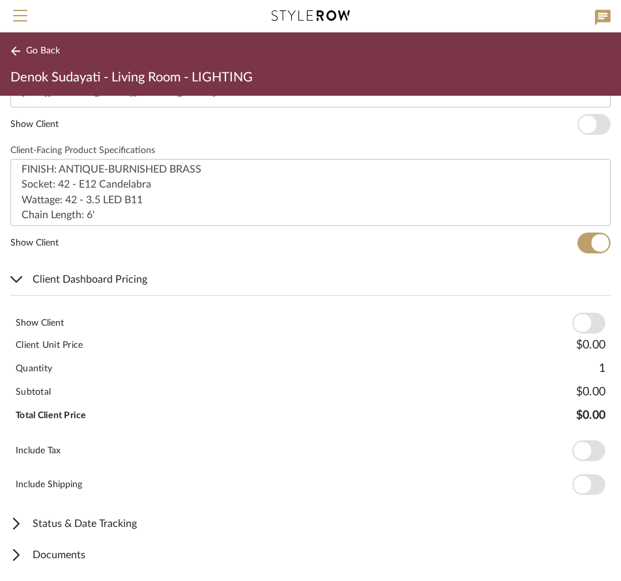
click at [136, 525] on span "Status & Date Tracking" at bounding box center [307, 524] width 595 height 16
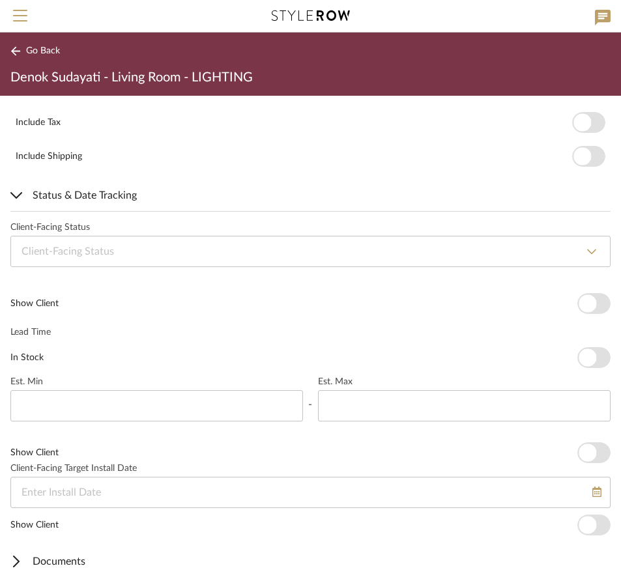
scroll to position [1056, 0]
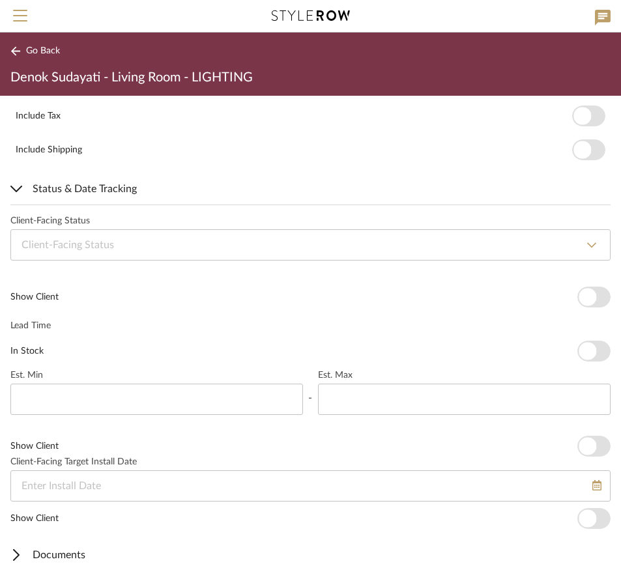
click at [86, 553] on span "Documents" at bounding box center [307, 556] width 595 height 16
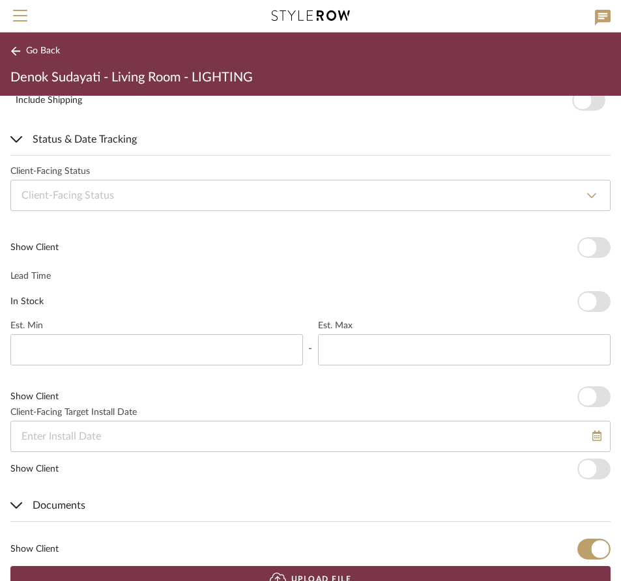
scroll to position [1138, 0]
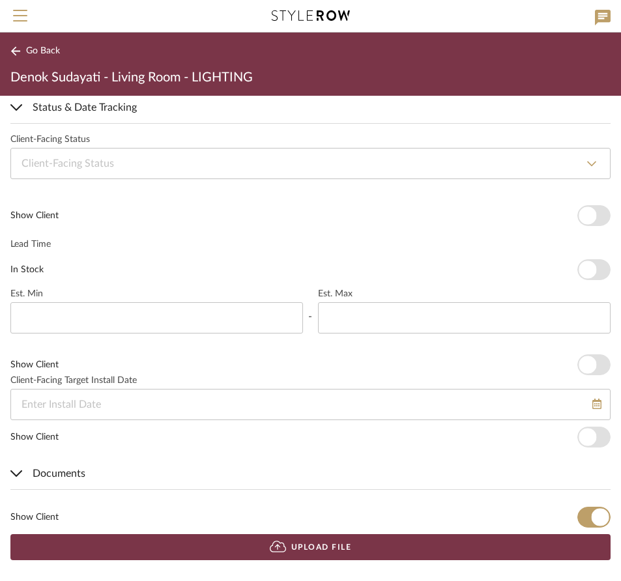
click at [592, 521] on span "button" at bounding box center [601, 518] width 18 height 18
click at [579, 517] on span "button" at bounding box center [588, 518] width 18 height 18
click at [595, 519] on span "button" at bounding box center [601, 518] width 18 height 18
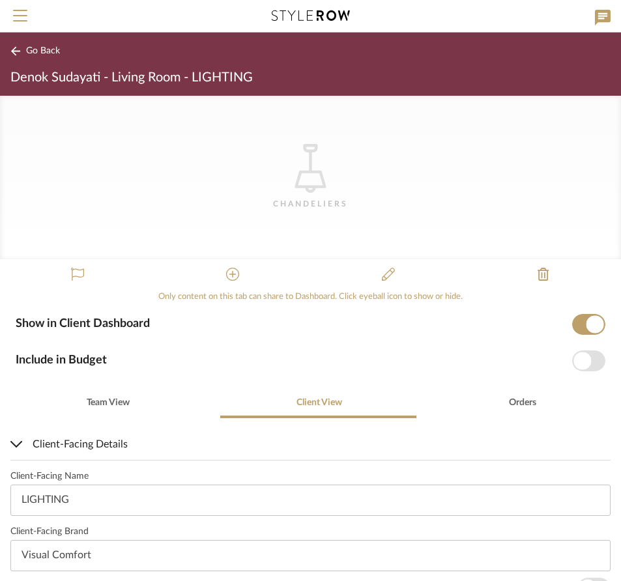
scroll to position [0, 0]
click at [514, 399] on span "Orders" at bounding box center [522, 403] width 27 height 9
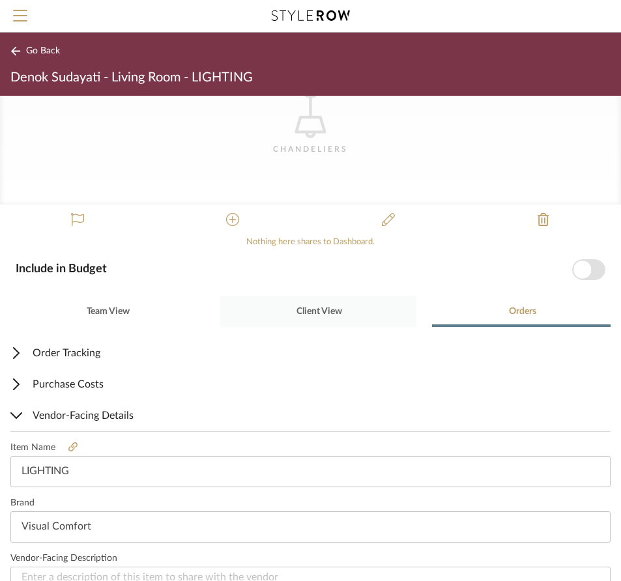
scroll to position [45, 0]
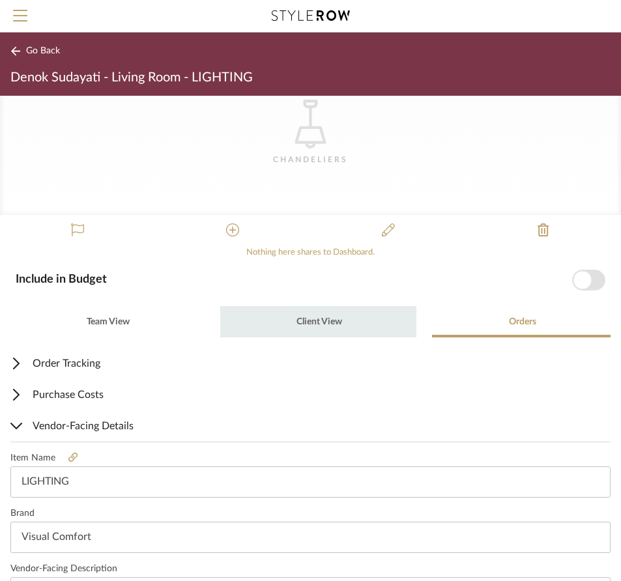
click at [317, 327] on span "Client View" at bounding box center [319, 321] width 48 height 31
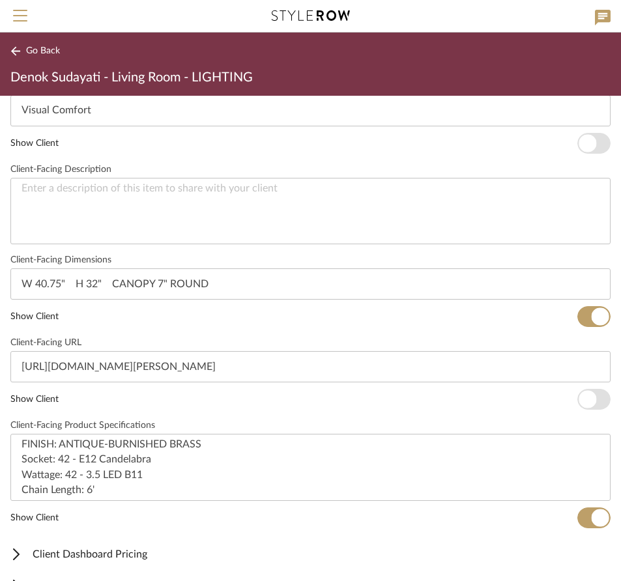
scroll to position [23, 0]
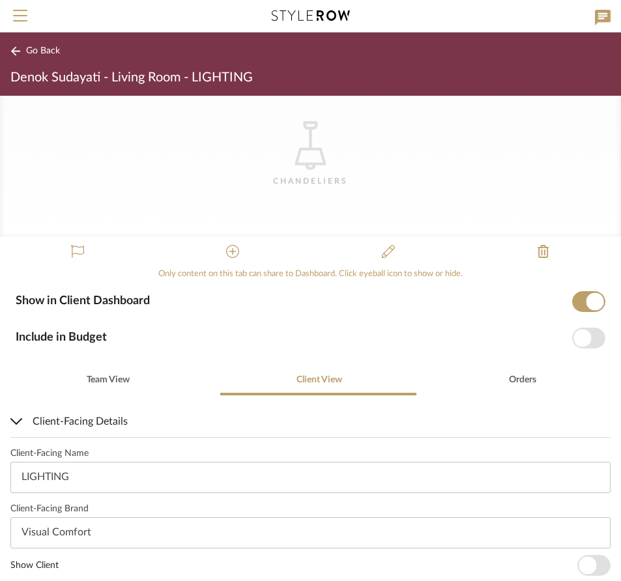
click at [587, 307] on span "button" at bounding box center [596, 302] width 18 height 18
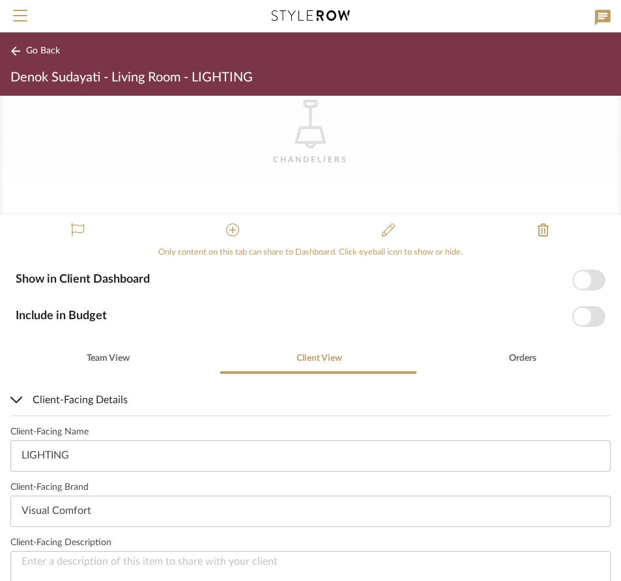
scroll to position [0, 0]
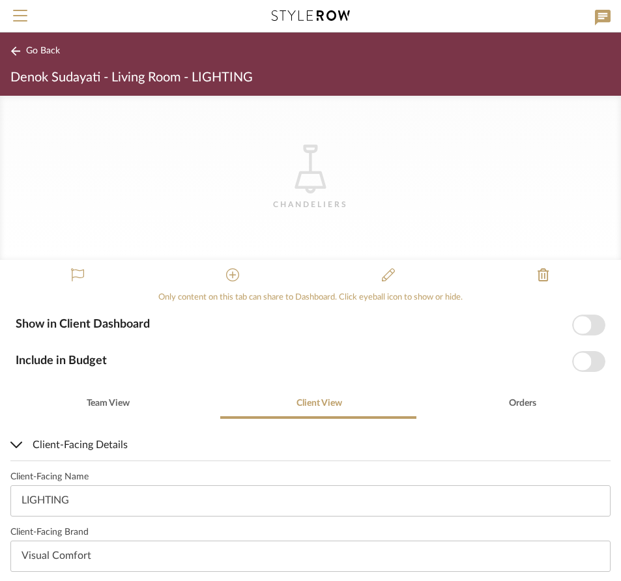
click at [574, 328] on span "button" at bounding box center [583, 325] width 18 height 18
click at [18, 12] on span "Menu" at bounding box center [20, 20] width 14 height 20
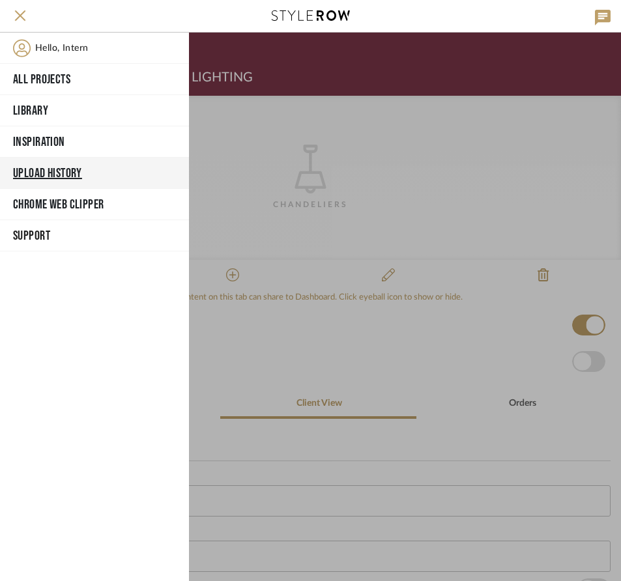
click at [53, 169] on button "Upload History" at bounding box center [94, 173] width 189 height 31
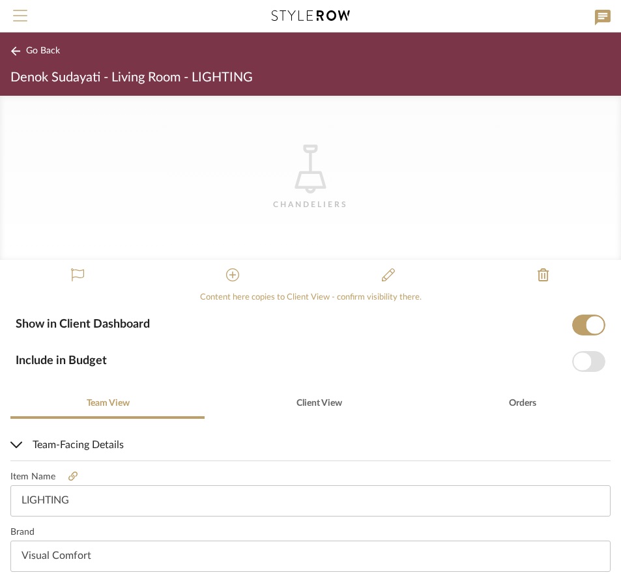
click at [22, 13] on span "Menu" at bounding box center [20, 20] width 14 height 20
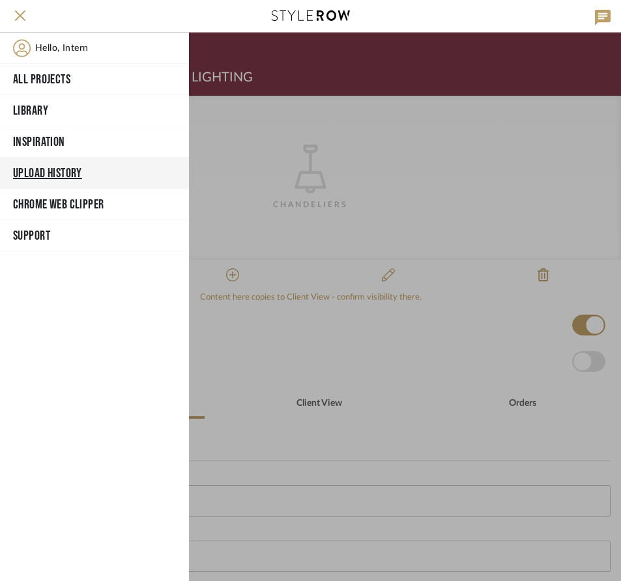
click at [65, 174] on button "Upload History" at bounding box center [94, 173] width 189 height 31
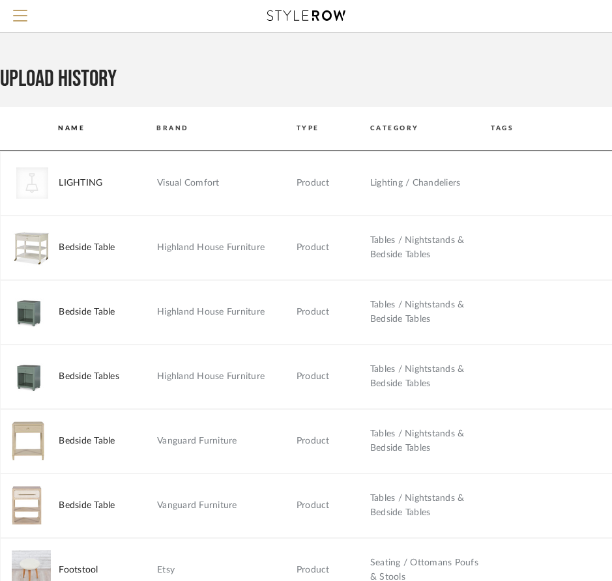
click at [196, 248] on td "Highland House Furniture" at bounding box center [227, 248] width 140 height 14
click at [34, 242] on img at bounding box center [31, 248] width 39 height 38
click at [59, 197] on mat-row "CategoryIconLighting Created with Sketch. LIGHTING Visual Comfort Product Light…" at bounding box center [415, 183] width 830 height 65
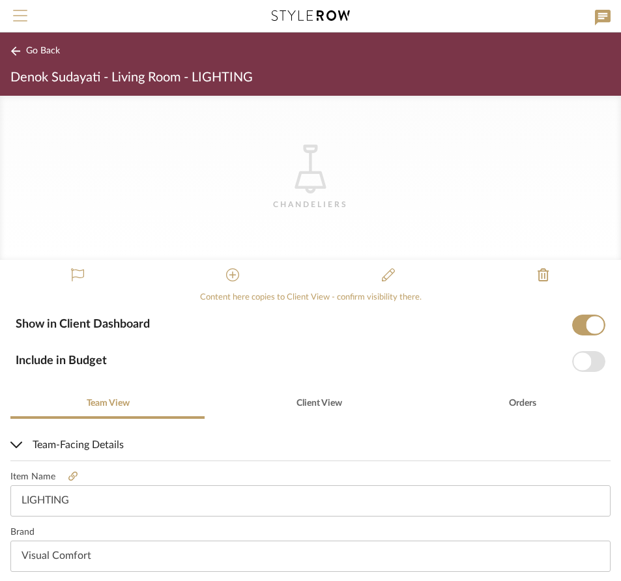
click at [20, 7] on button "Menu" at bounding box center [20, 16] width 40 height 32
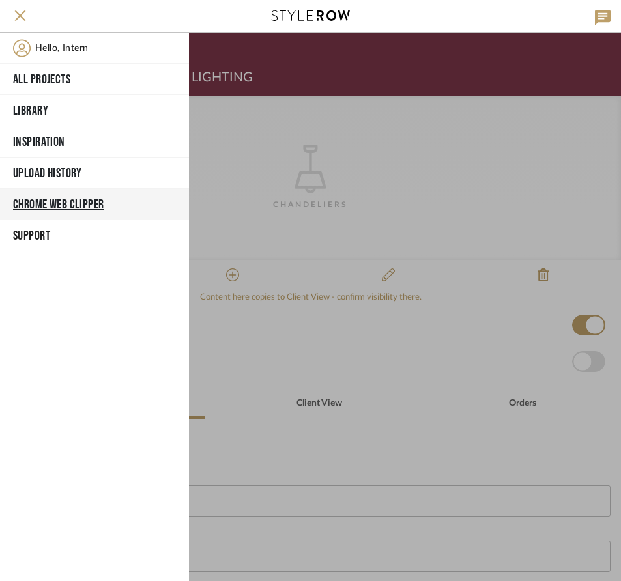
click at [68, 199] on button "Chrome Web Clipper" at bounding box center [94, 204] width 189 height 31
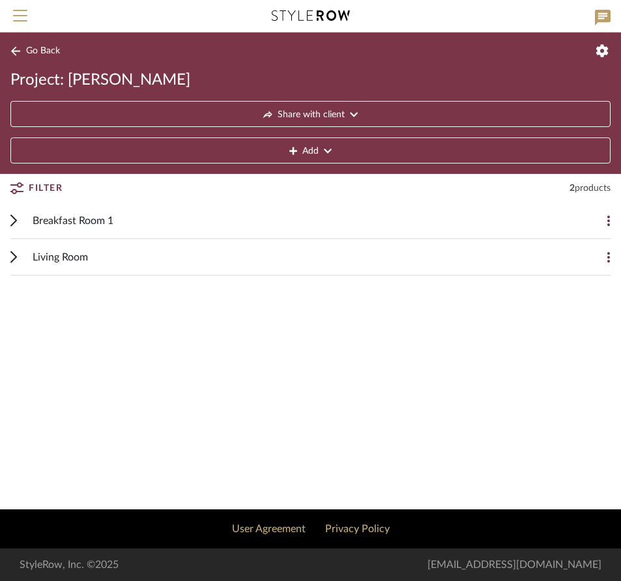
click at [177, 215] on div "Breakfast Room 1" at bounding box center [301, 221] width 536 height 36
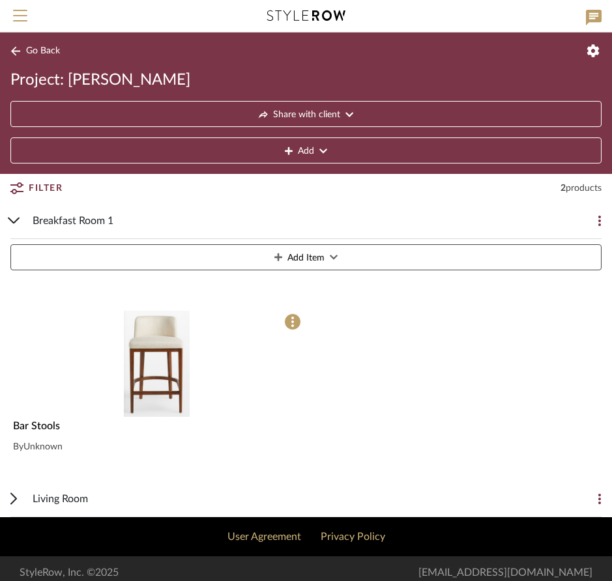
click at [100, 498] on div "Living Room" at bounding box center [296, 499] width 527 height 36
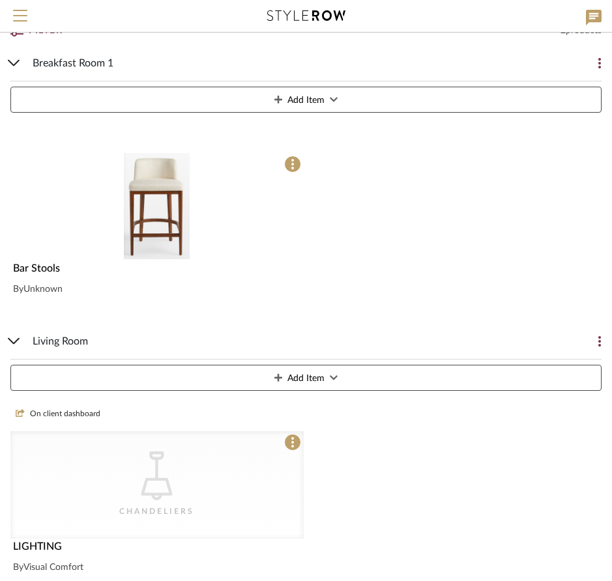
scroll to position [250, 0]
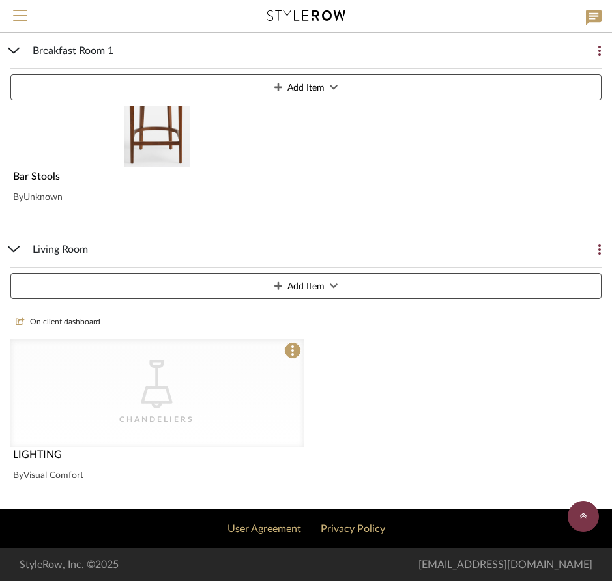
click at [162, 394] on icon "CategoryIconLighting Created with Sketch." at bounding box center [156, 384] width 49 height 49
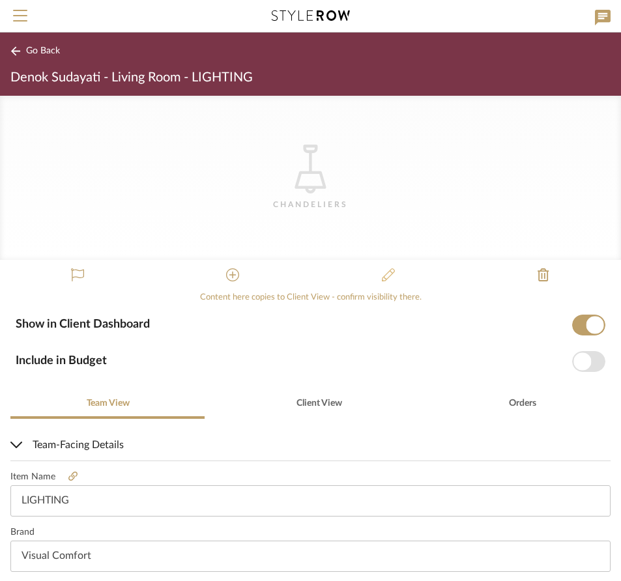
click at [382, 272] on icon at bounding box center [388, 275] width 13 height 13
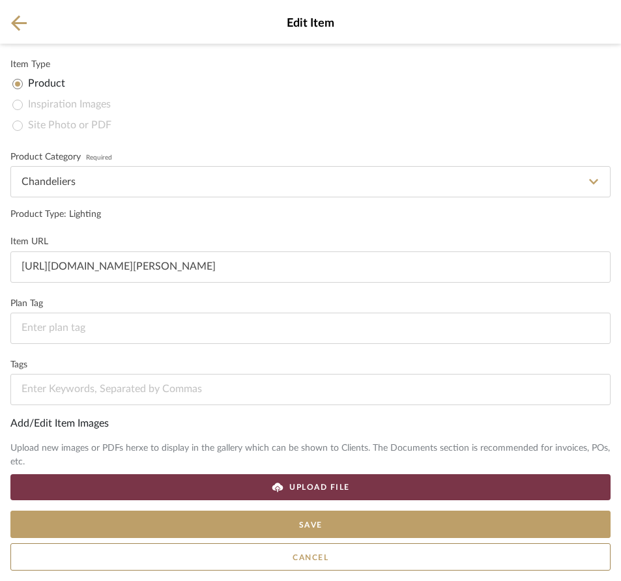
click at [104, 113] on mat-radio-group "Product Inspiration Images Site Photo or PDF" at bounding box center [311, 105] width 598 height 63
click at [100, 107] on mat-radio-group "Product Inspiration Images Site Photo or PDF" at bounding box center [311, 105] width 598 height 63
click at [23, 16] on icon at bounding box center [19, 23] width 16 height 16
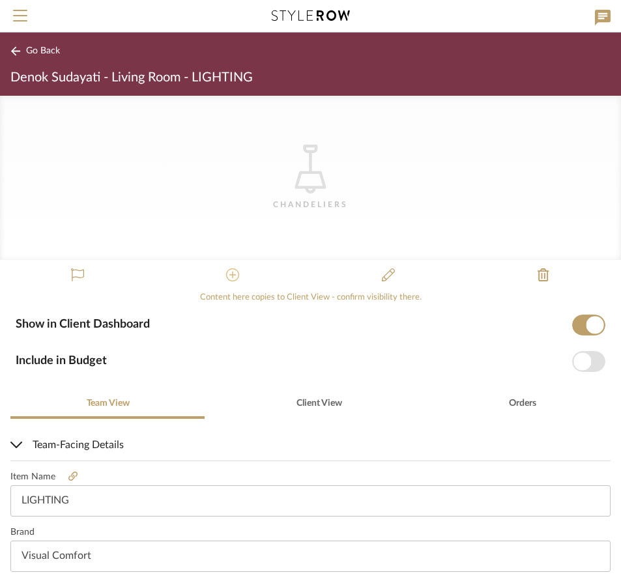
click at [228, 273] on icon at bounding box center [232, 275] width 13 height 13
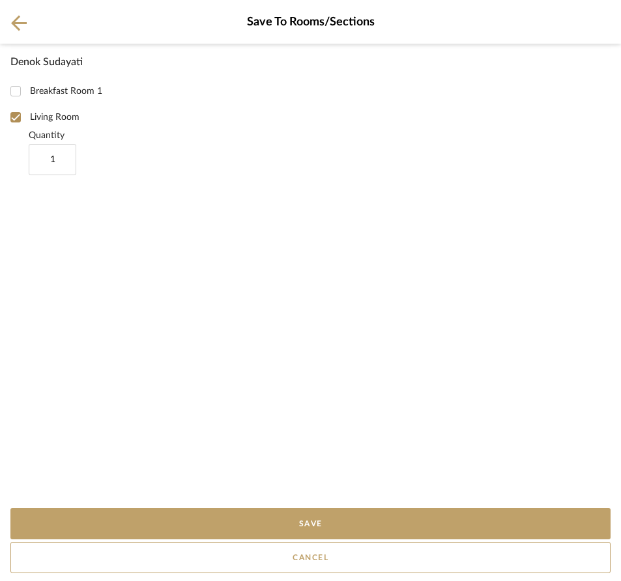
click at [53, 153] on input "1" at bounding box center [53, 159] width 48 height 31
click at [301, 556] on button "Cancel" at bounding box center [310, 557] width 600 height 31
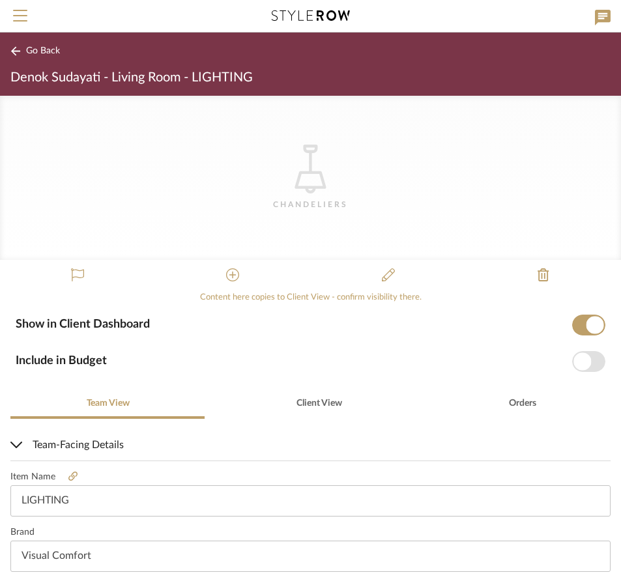
click at [302, 162] on icon "CategoryIconLighting Created with Sketch." at bounding box center [310, 169] width 49 height 49
click at [306, 173] on icon at bounding box center [310, 169] width 31 height 49
click at [309, 177] on icon "CategoryIconLighting Created with Sketch." at bounding box center [310, 169] width 49 height 49
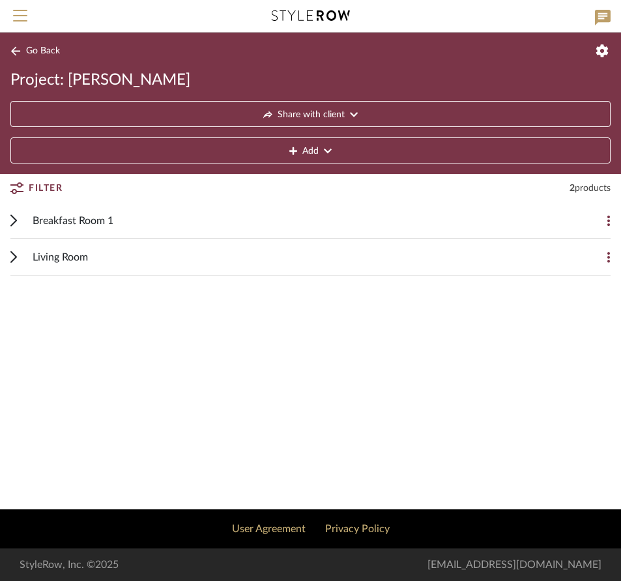
click at [178, 251] on div "Living Room" at bounding box center [301, 257] width 536 height 36
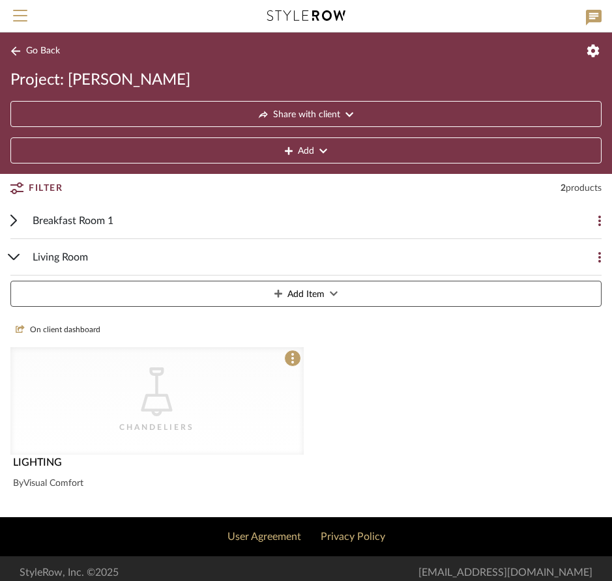
click at [68, 329] on span "On client dashboard" at bounding box center [65, 330] width 70 height 11
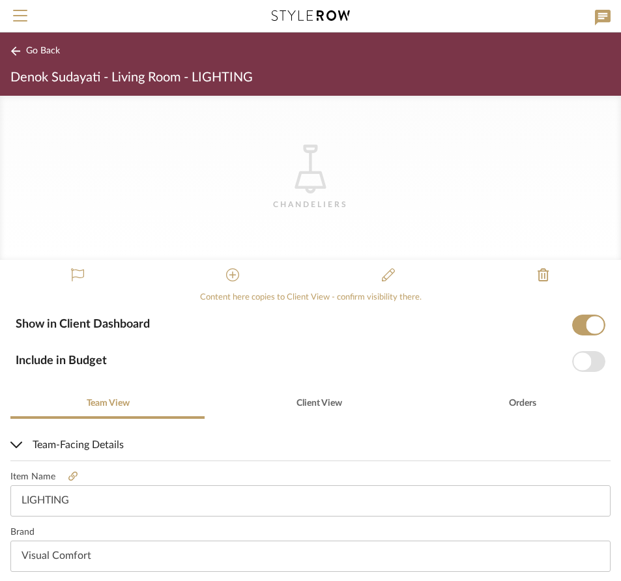
click at [24, 48] on button "Go Back" at bounding box center [37, 51] width 54 height 16
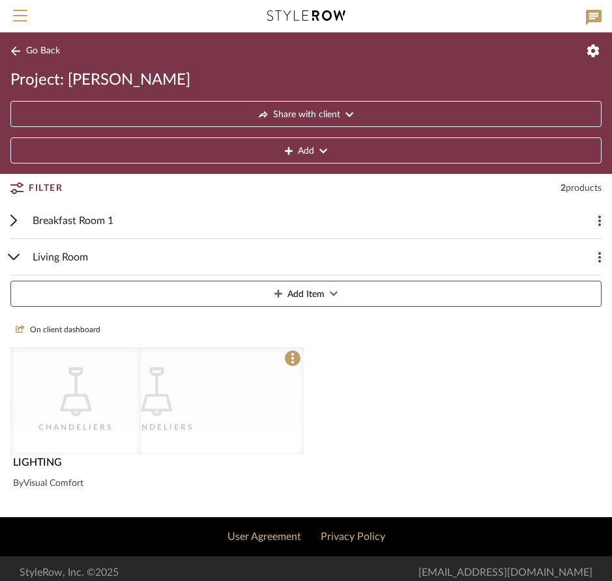
click at [135, 420] on div "CategoryIconLighting Created with Sketch. Chandeliers CategoryIconLighting Crea…" at bounding box center [156, 401] width 293 height 108
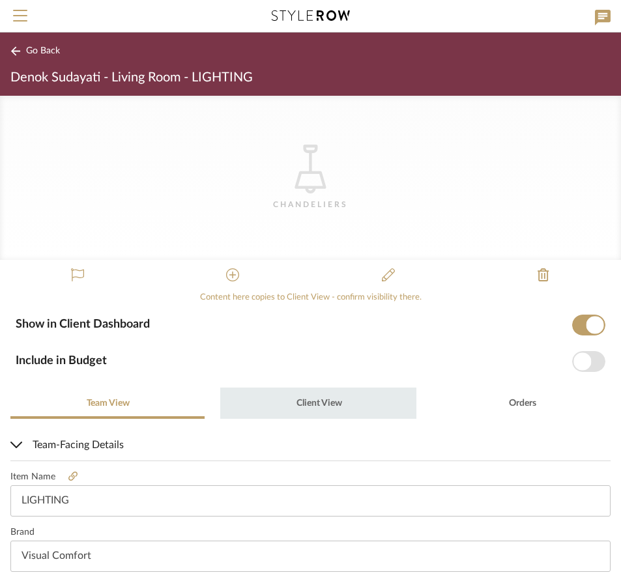
click at [320, 401] on span "Client View" at bounding box center [320, 403] width 46 height 9
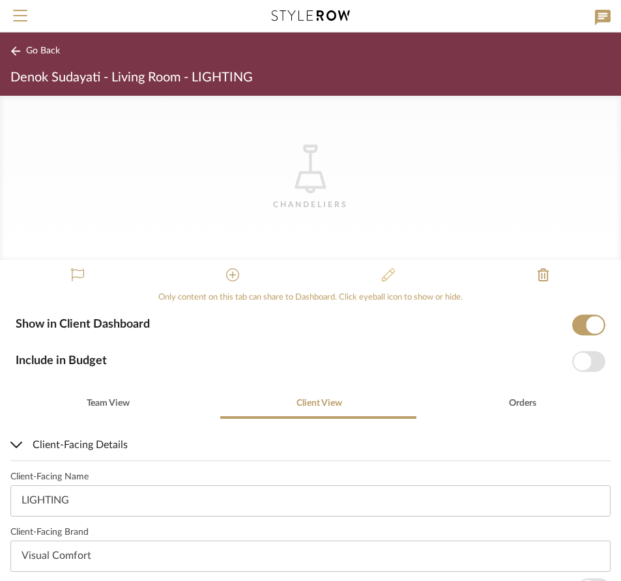
click at [383, 273] on icon at bounding box center [388, 275] width 13 height 13
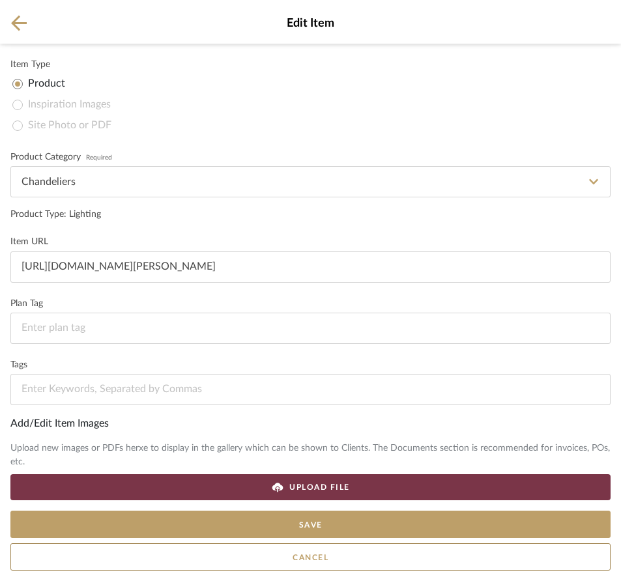
click at [26, 27] on icon at bounding box center [19, 23] width 16 height 16
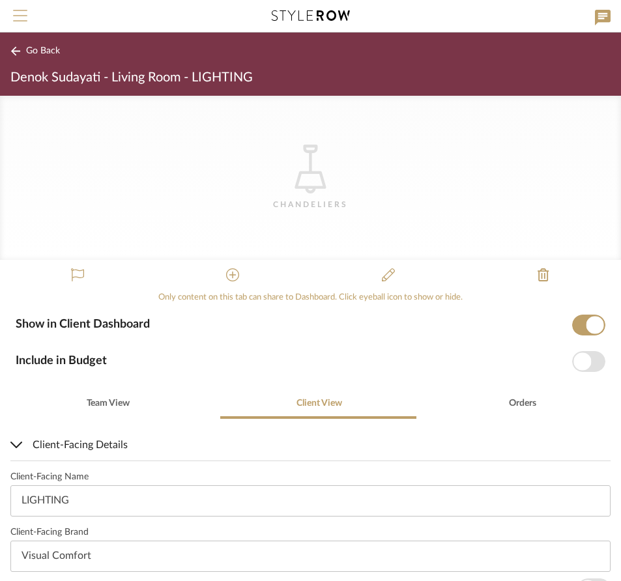
click at [22, 12] on span "Menu" at bounding box center [20, 20] width 14 height 20
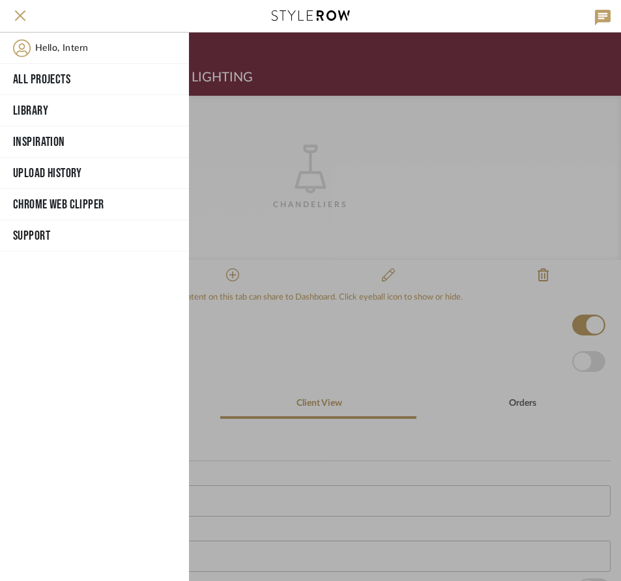
click at [512, 146] on div at bounding box center [405, 307] width 432 height 549
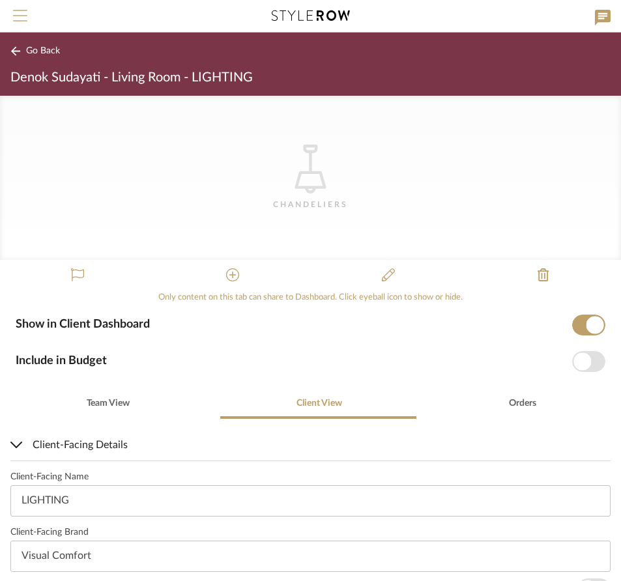
click at [21, 12] on span "Menu" at bounding box center [20, 20] width 14 height 20
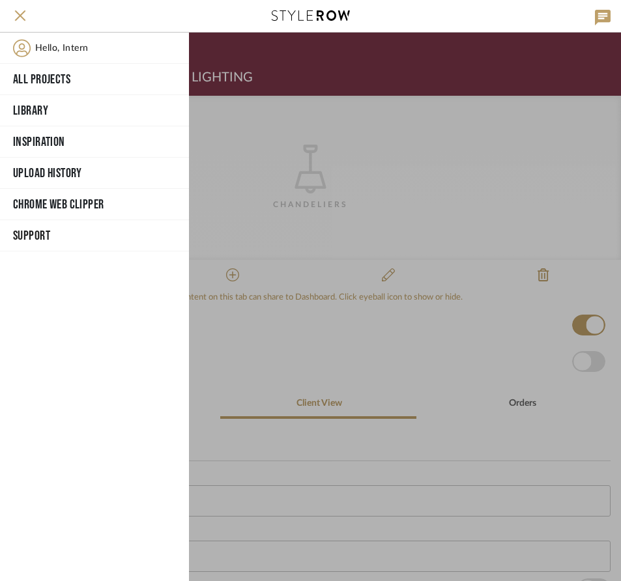
click at [42, 234] on span "Support" at bounding box center [93, 236] width 160 height 20
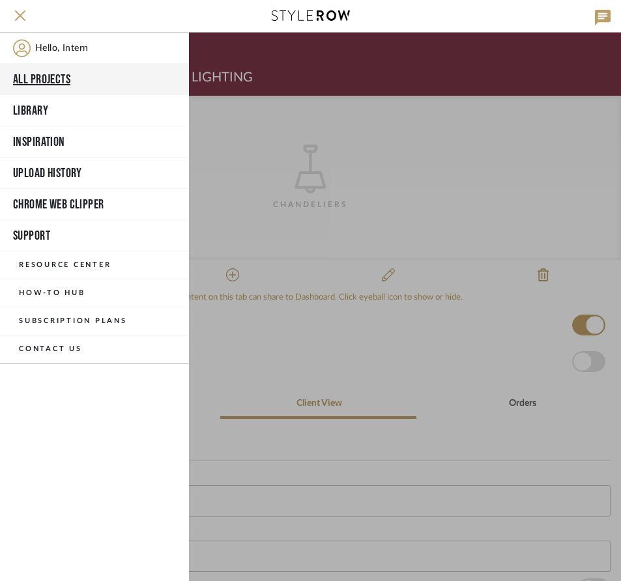
click at [53, 80] on button "All Projects" at bounding box center [94, 79] width 189 height 31
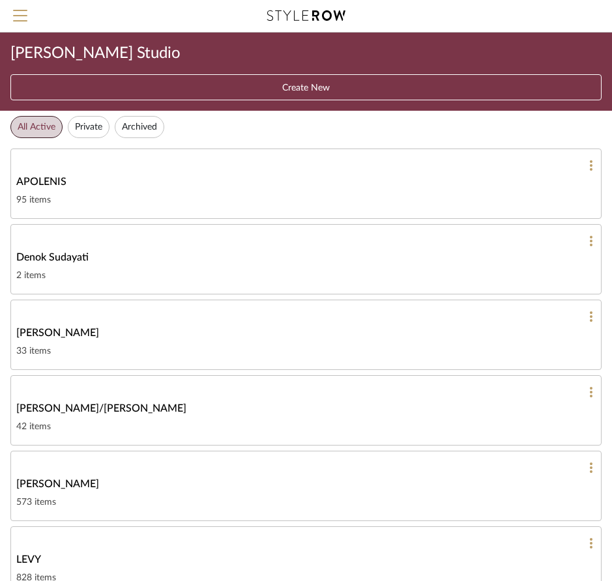
click at [71, 203] on div "95 items" at bounding box center [306, 200] width 580 height 16
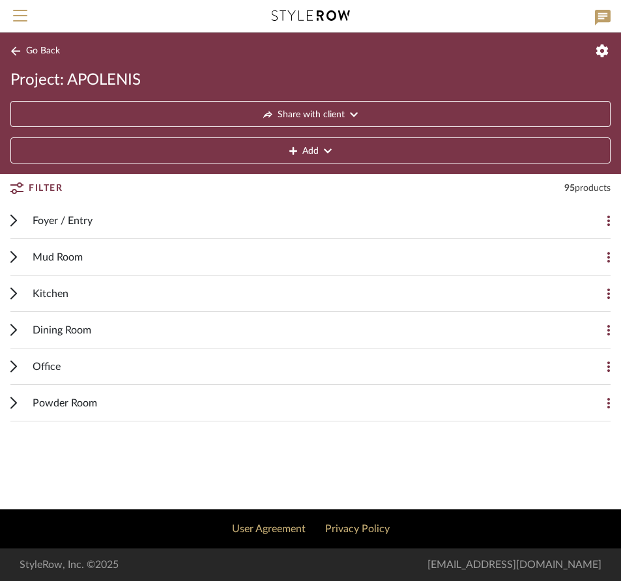
click at [133, 230] on div "Foyer / Entry" at bounding box center [301, 221] width 536 height 36
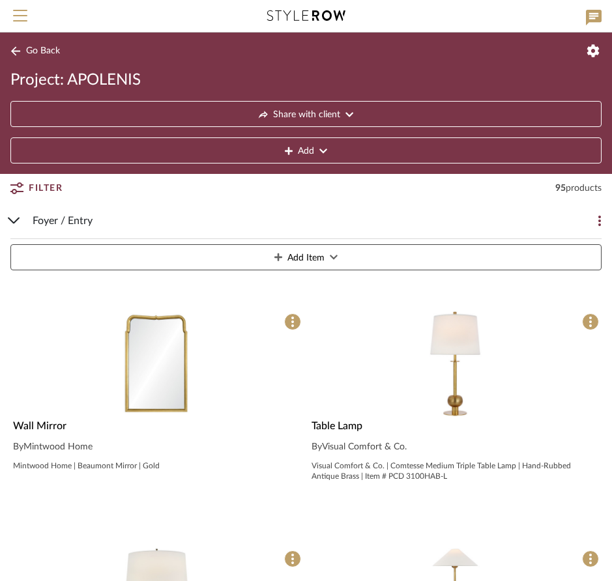
click at [169, 349] on img "0" at bounding box center [157, 364] width 106 height 106
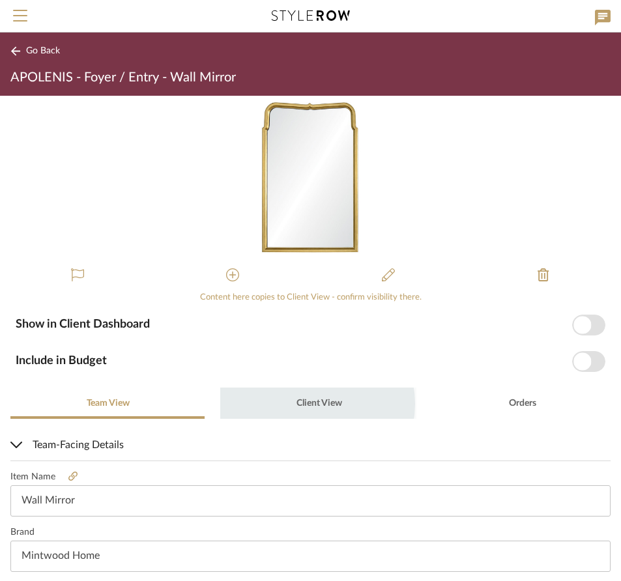
click at [307, 404] on span "Client View" at bounding box center [320, 403] width 46 height 9
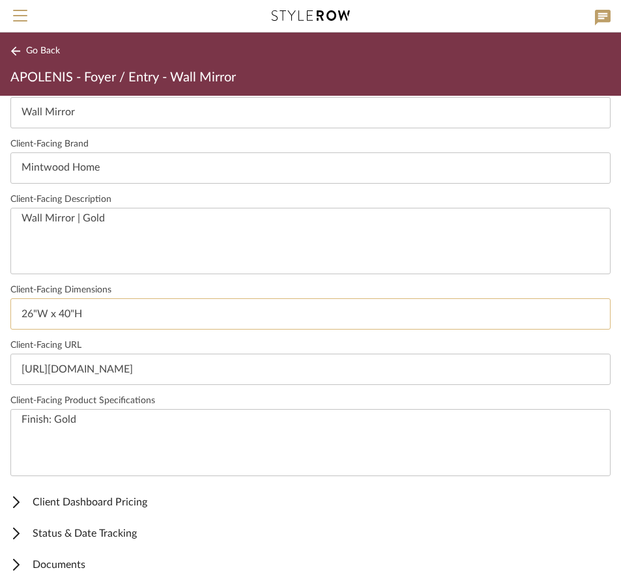
scroll to position [398, 0]
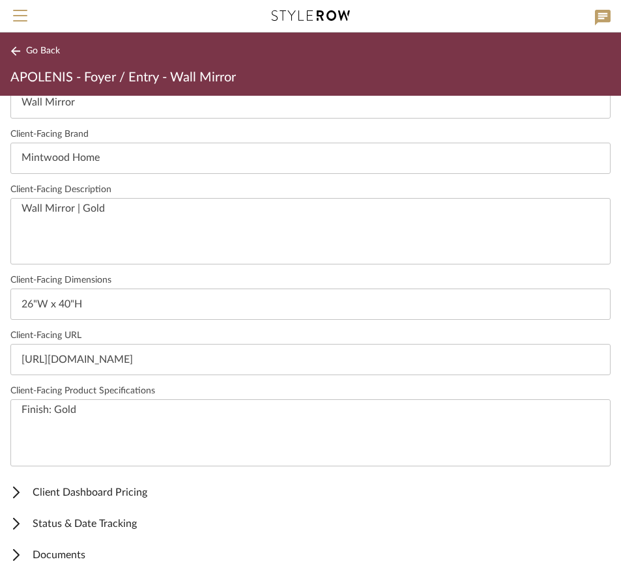
click at [28, 48] on span "Go Back" at bounding box center [43, 51] width 34 height 11
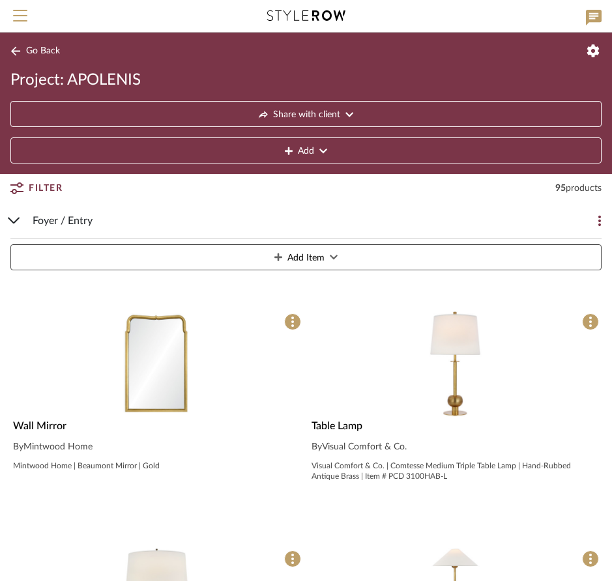
click at [458, 343] on img "0" at bounding box center [455, 364] width 106 height 106
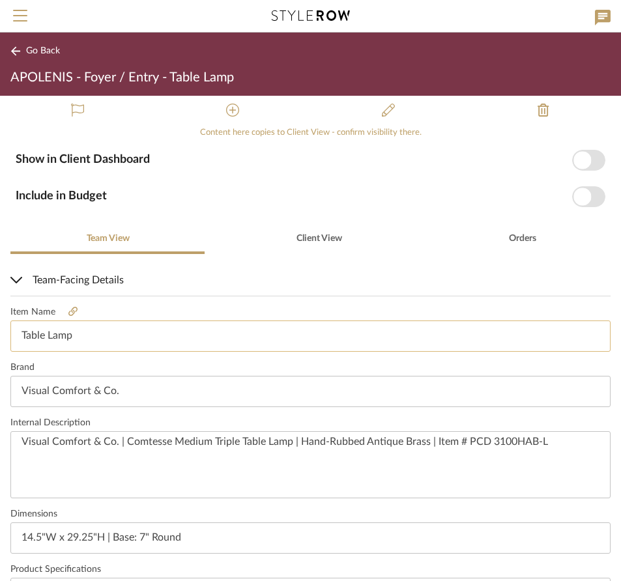
scroll to position [152, 0]
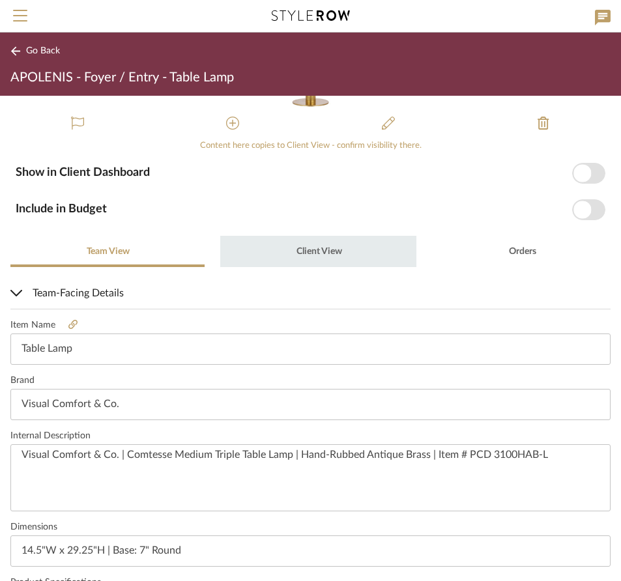
click at [329, 240] on span "Client View" at bounding box center [319, 251] width 48 height 31
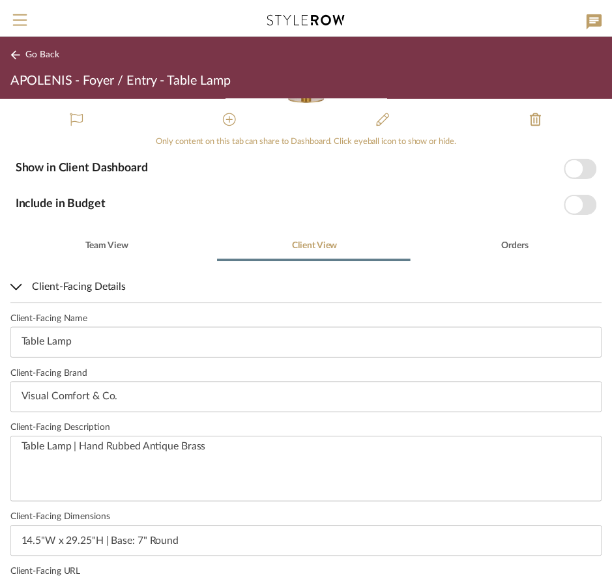
scroll to position [0, 0]
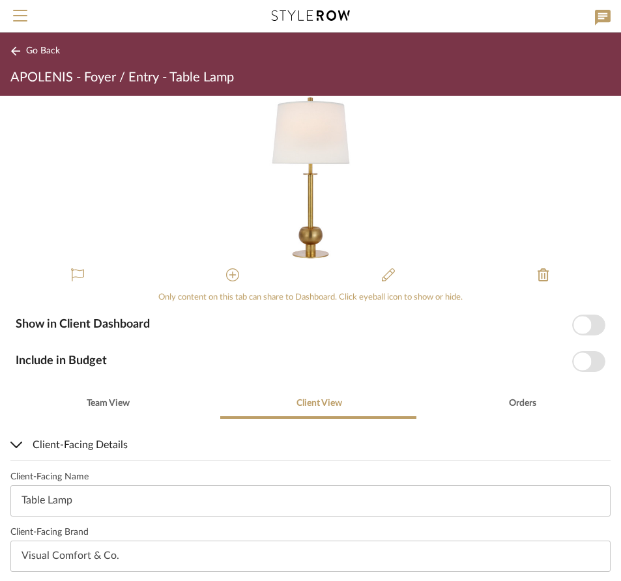
click at [23, 49] on button "Go Back" at bounding box center [37, 51] width 54 height 16
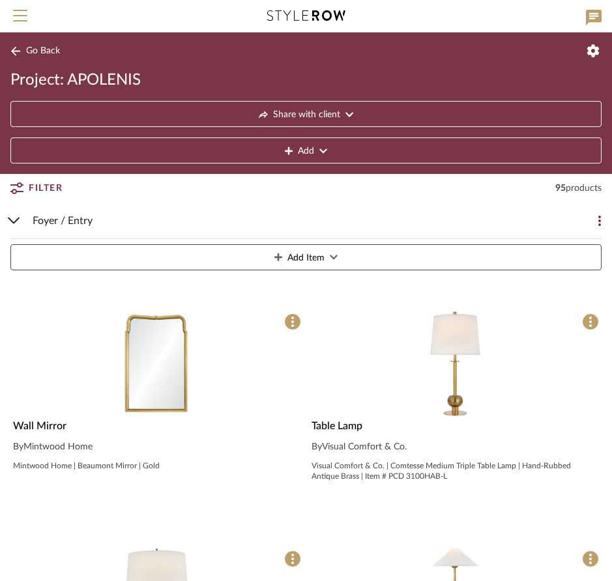
click at [41, 51] on span "Go Back" at bounding box center [43, 51] width 34 height 11
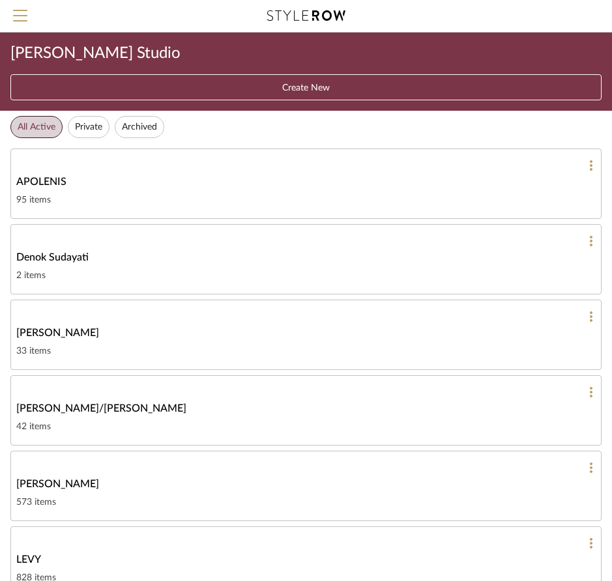
click at [250, 265] on link "Denok Sudayati 2 items" at bounding box center [305, 259] width 591 height 70
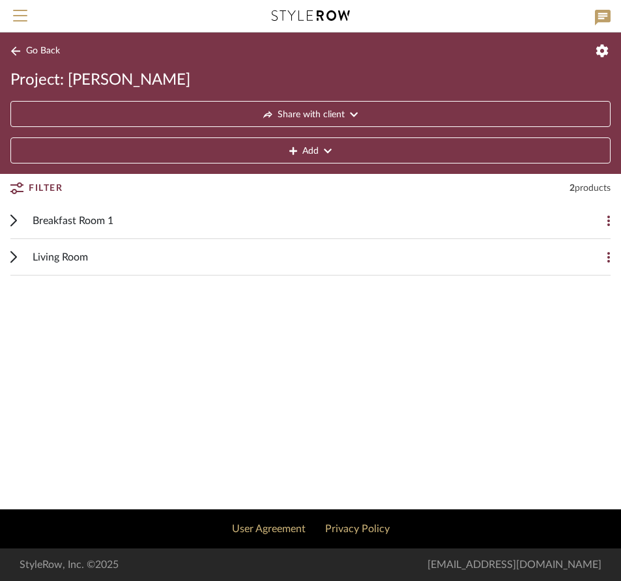
click at [606, 218] on button at bounding box center [598, 221] width 26 height 26
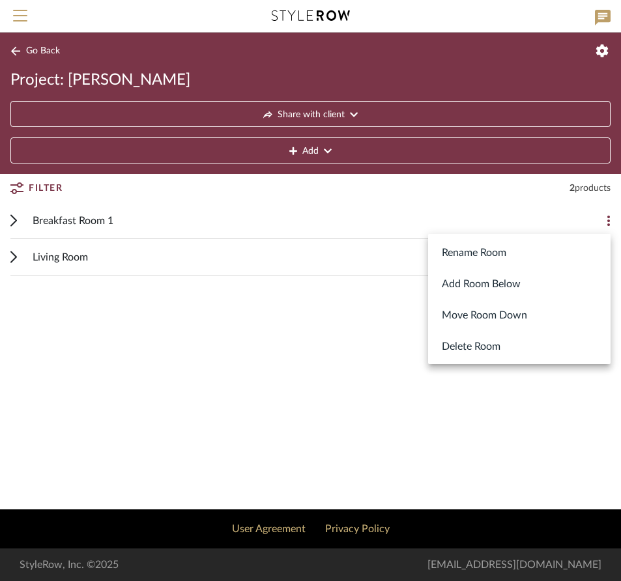
click at [252, 258] on div at bounding box center [310, 290] width 621 height 581
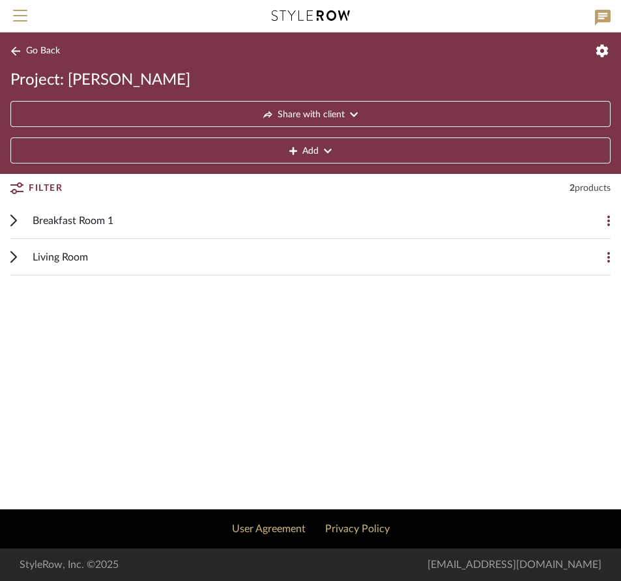
click at [610, 254] on icon at bounding box center [609, 257] width 3 height 10
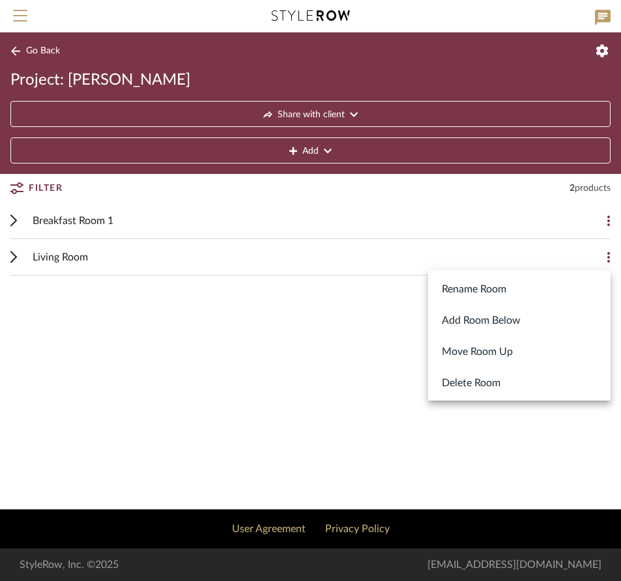
click at [287, 265] on div at bounding box center [310, 290] width 621 height 581
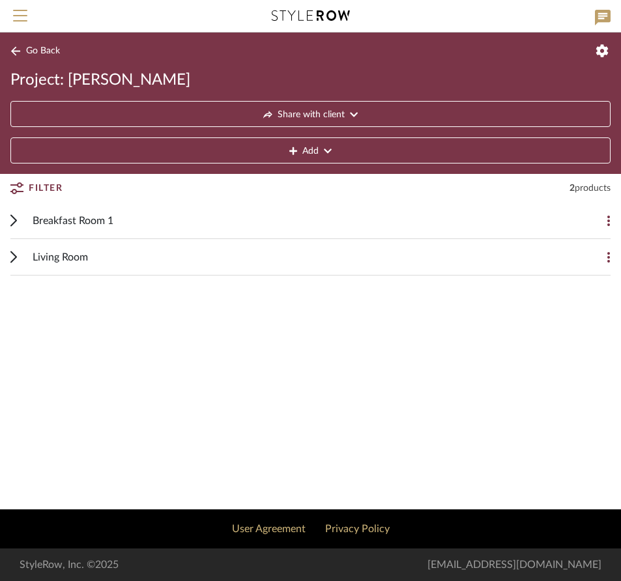
click at [291, 262] on div "Living Room" at bounding box center [301, 257] width 536 height 36
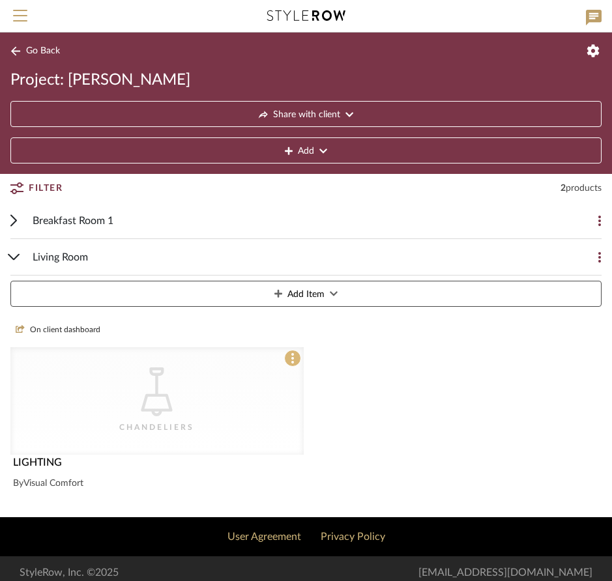
click at [293, 360] on icon at bounding box center [292, 358] width 3 height 10
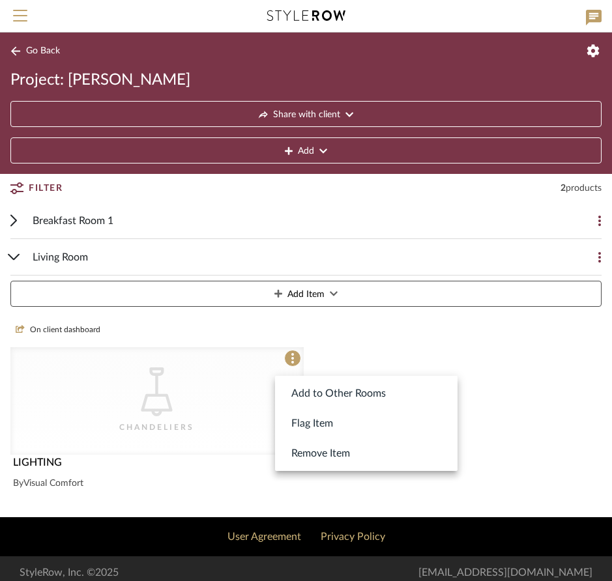
click at [197, 391] on div at bounding box center [306, 290] width 612 height 581
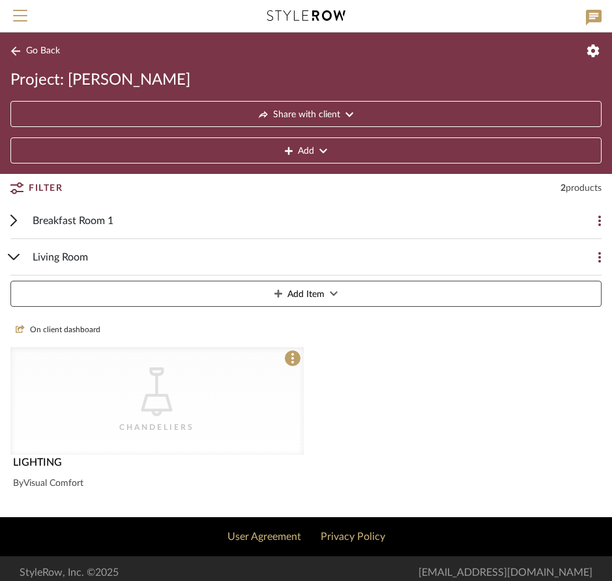
click at [594, 50] on icon at bounding box center [593, 50] width 13 height 13
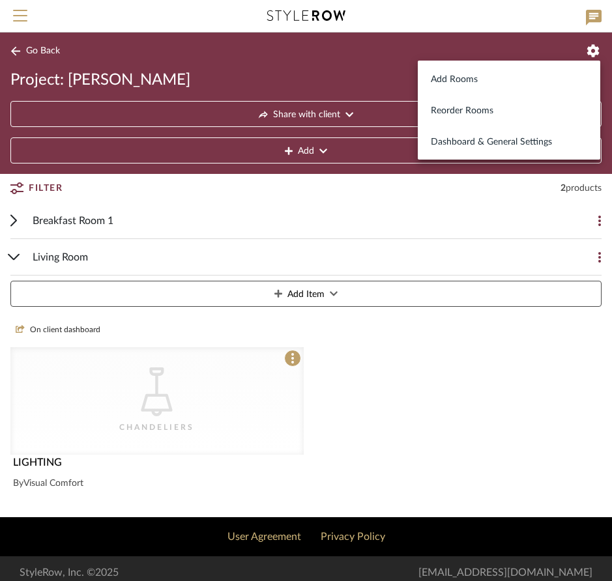
click at [478, 224] on div at bounding box center [306, 290] width 612 height 581
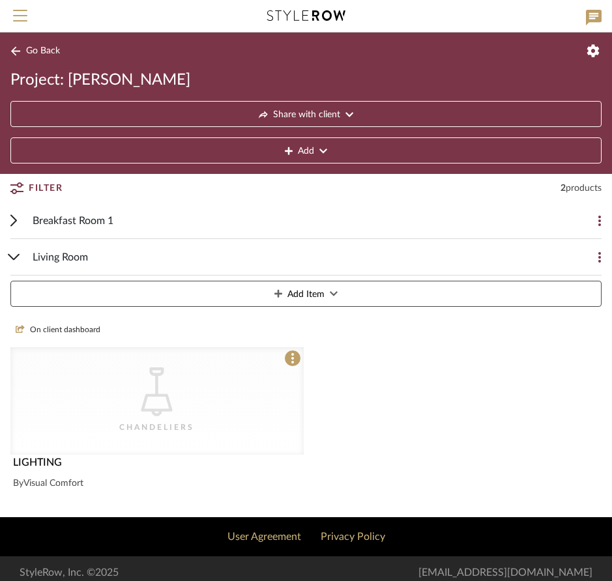
click at [44, 186] on span "Filter" at bounding box center [46, 188] width 34 height 23
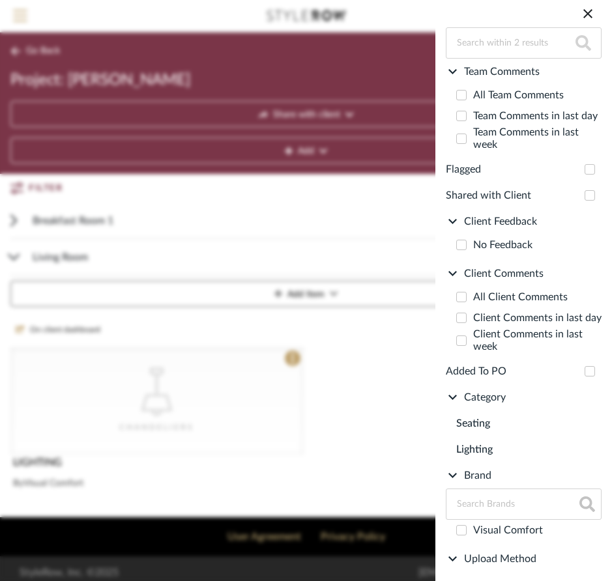
click at [44, 186] on search-bar "Filter by keyword, category or name prior to exporting to Excel or Bulk Actions…" at bounding box center [306, 290] width 612 height 581
click at [592, 14] on icon at bounding box center [588, 14] width 16 height 16
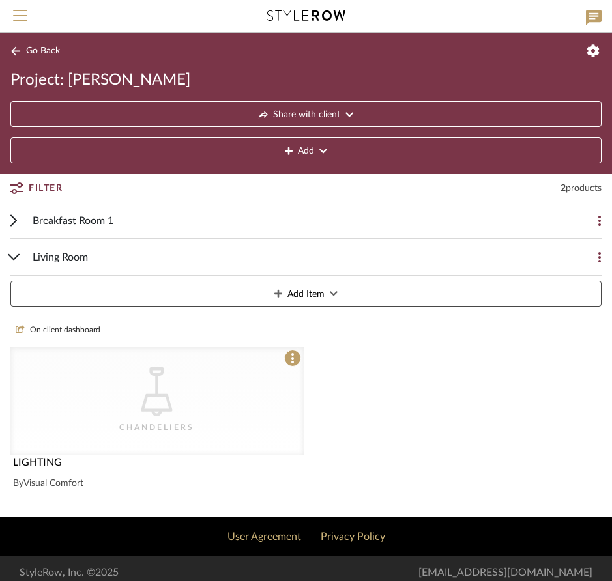
click at [325, 149] on icon at bounding box center [323, 151] width 8 height 9
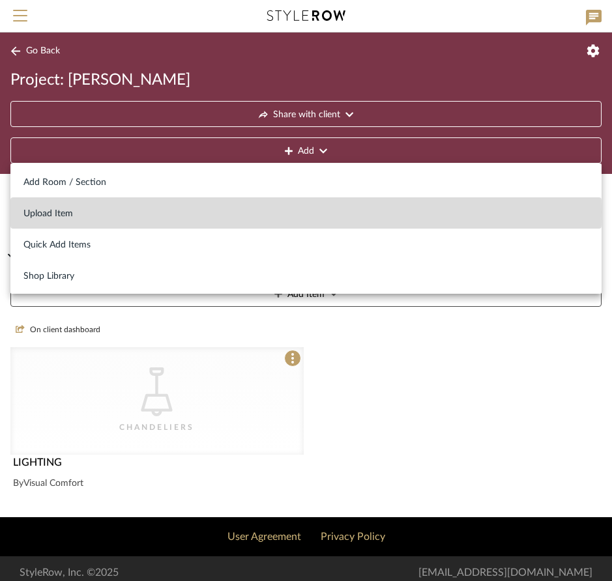
click at [72, 212] on span "Upload Item" at bounding box center [305, 214] width 565 height 11
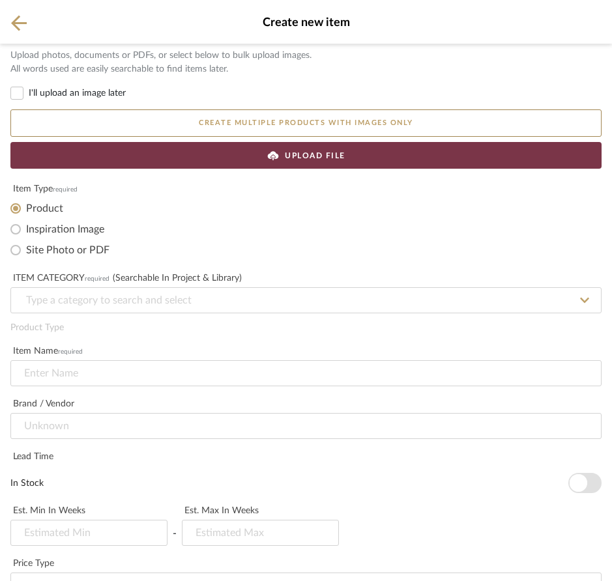
click at [16, 16] on icon at bounding box center [19, 23] width 16 height 16
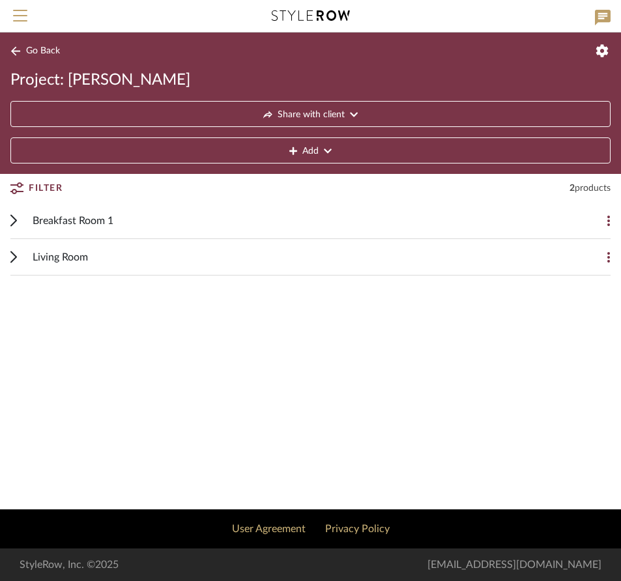
click at [304, 252] on div "Living Room" at bounding box center [301, 257] width 536 height 36
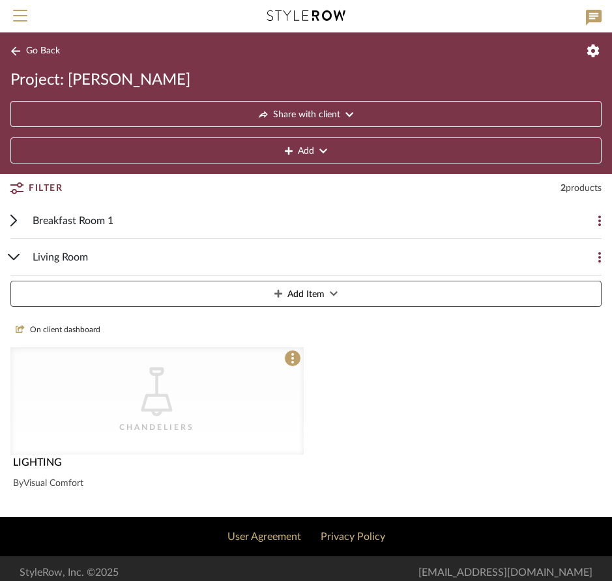
click at [600, 257] on icon at bounding box center [599, 257] width 3 height 10
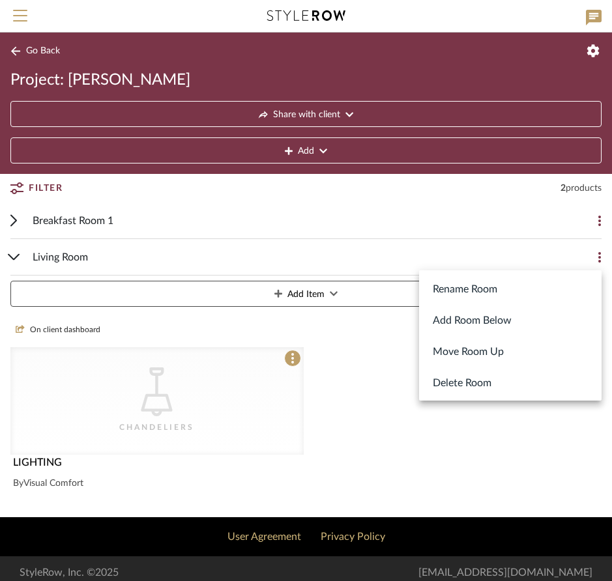
click at [417, 255] on div at bounding box center [306, 290] width 612 height 581
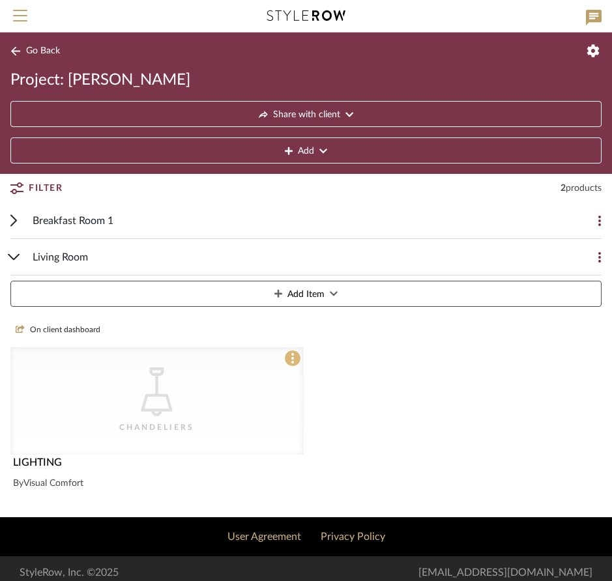
click at [291, 356] on icon at bounding box center [292, 358] width 3 height 10
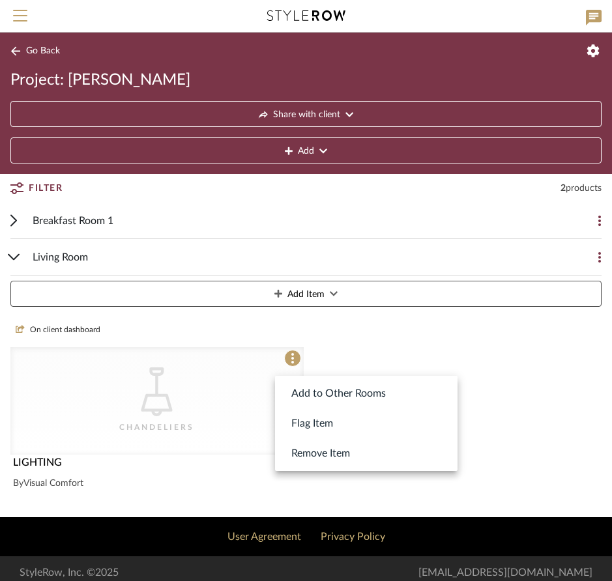
click at [349, 117] on div at bounding box center [306, 290] width 612 height 581
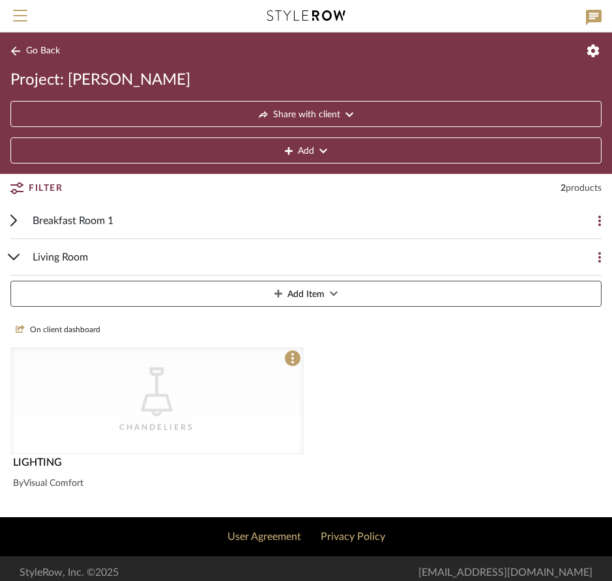
click at [347, 112] on icon at bounding box center [349, 114] width 8 height 9
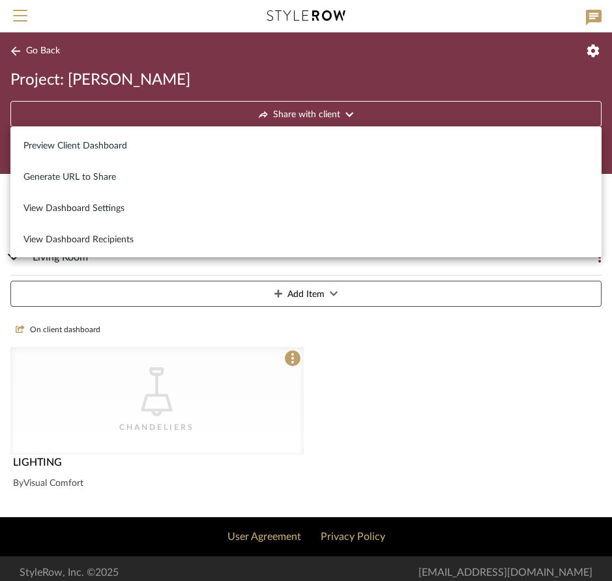
click at [394, 297] on div at bounding box center [306, 290] width 612 height 581
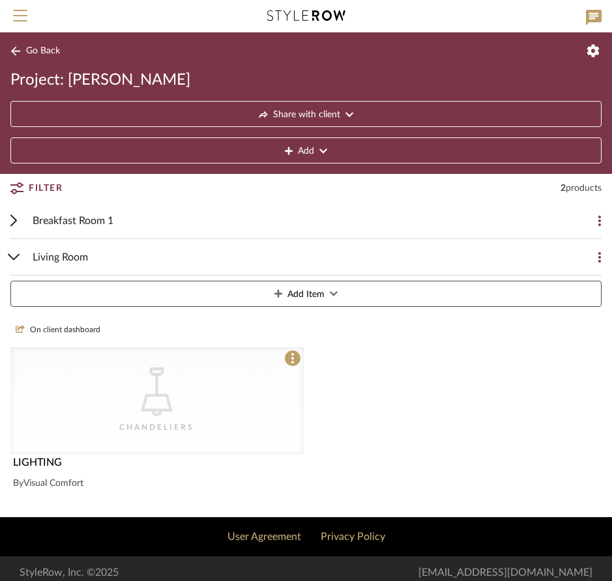
click at [225, 246] on div "Living Room" at bounding box center [296, 257] width 527 height 36
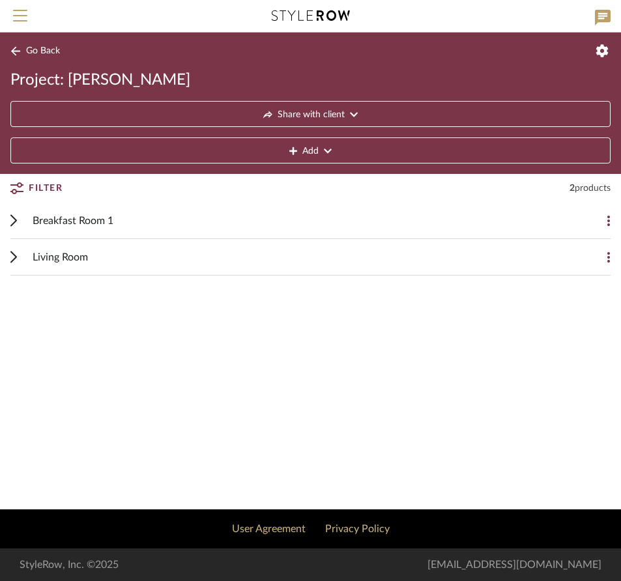
click at [169, 252] on div "Living Room" at bounding box center [301, 257] width 536 height 36
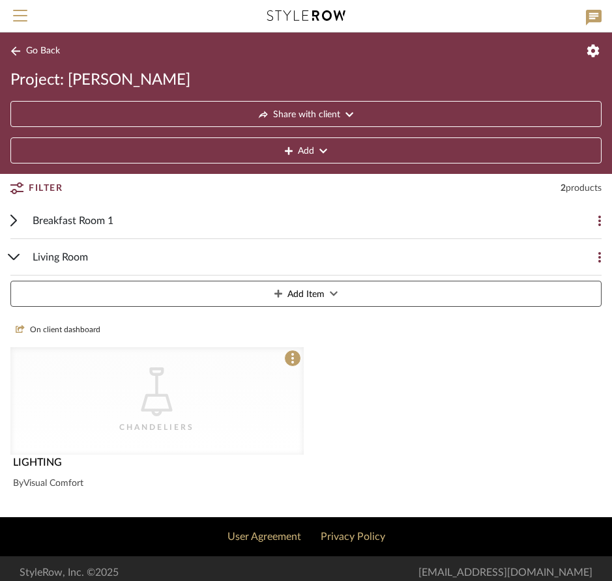
click at [323, 150] on icon at bounding box center [323, 151] width 8 height 9
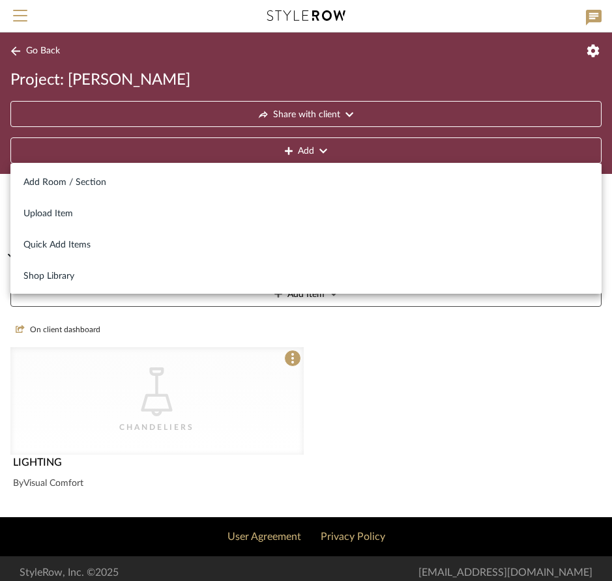
click at [503, 347] on div at bounding box center [306, 290] width 612 height 581
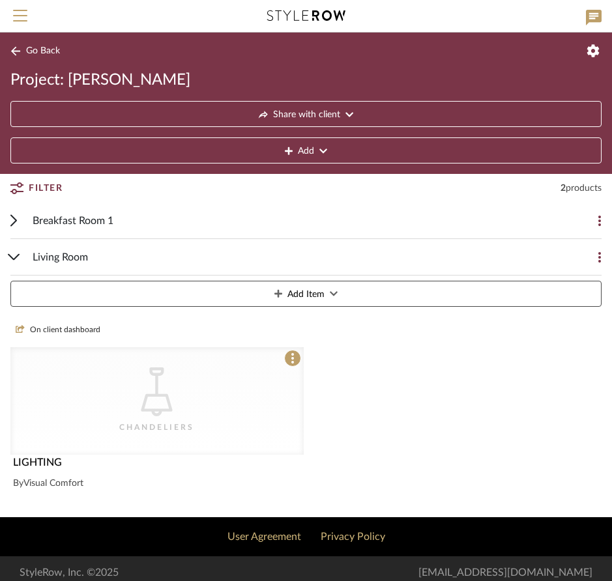
click at [318, 153] on button "Add" at bounding box center [305, 151] width 591 height 26
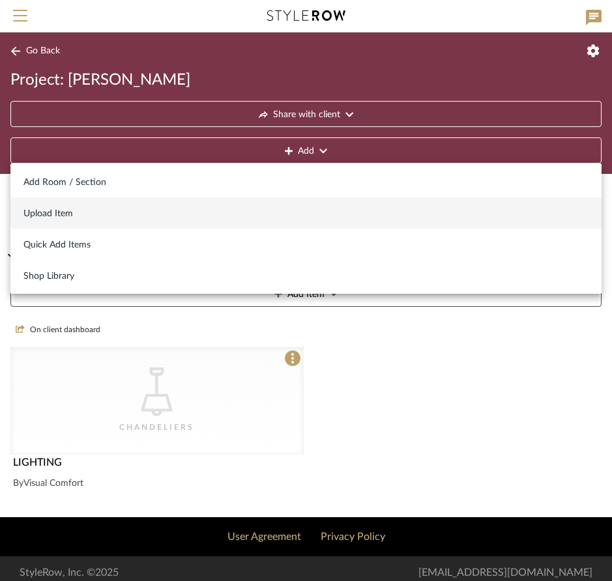
click at [78, 215] on span "Upload Item" at bounding box center [305, 214] width 565 height 11
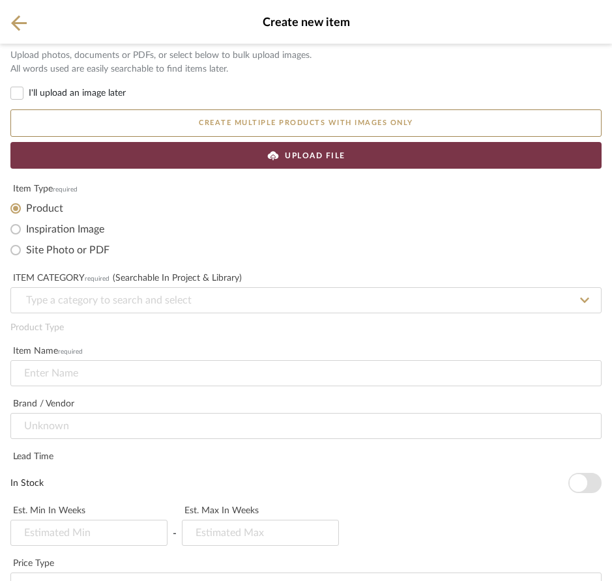
click at [24, 23] on icon at bounding box center [19, 23] width 16 height 16
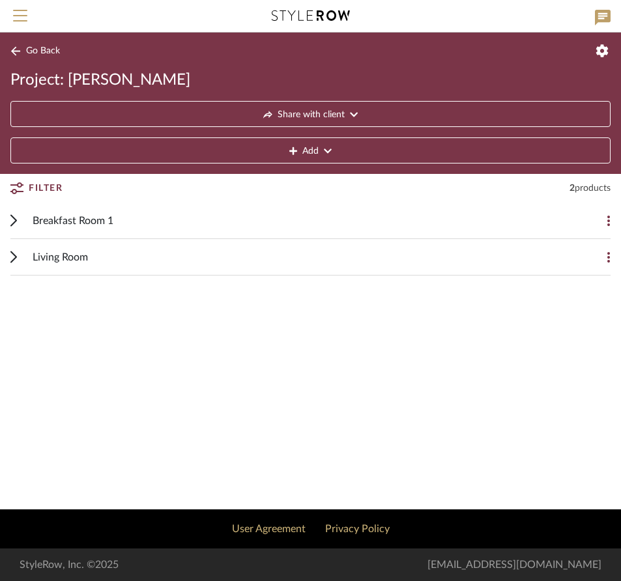
click at [324, 152] on icon at bounding box center [328, 151] width 8 height 9
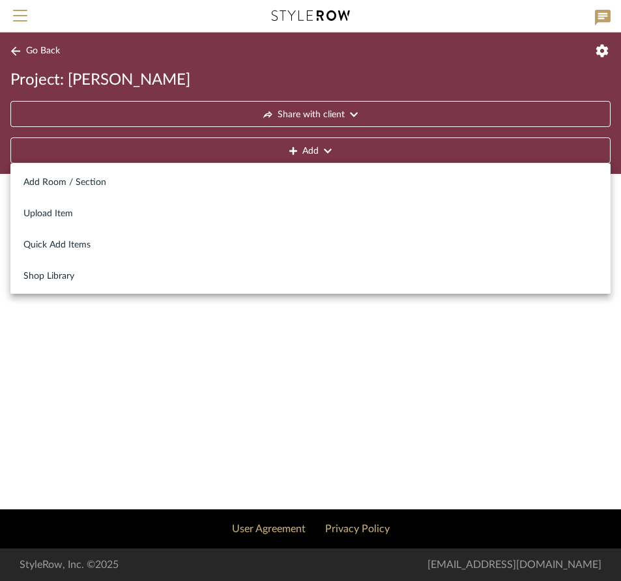
click at [354, 114] on div at bounding box center [310, 290] width 621 height 581
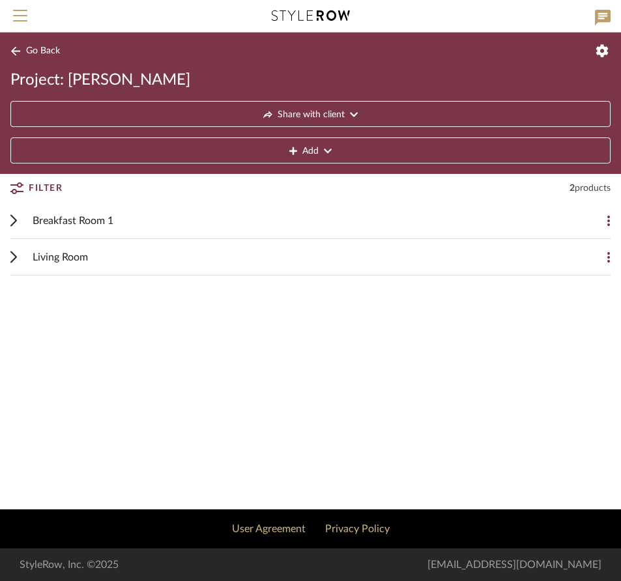
click at [355, 114] on icon at bounding box center [354, 114] width 8 height 9
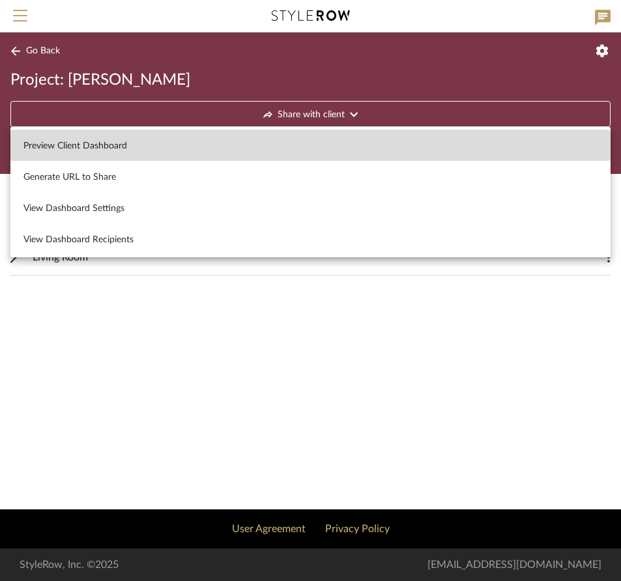
click at [109, 146] on span "Preview Client Dashboard" at bounding box center [75, 146] width 104 height 11
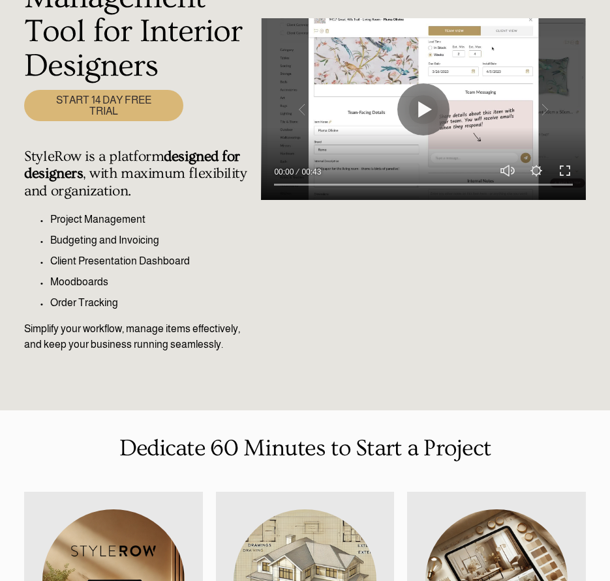
scroll to position [153, 0]
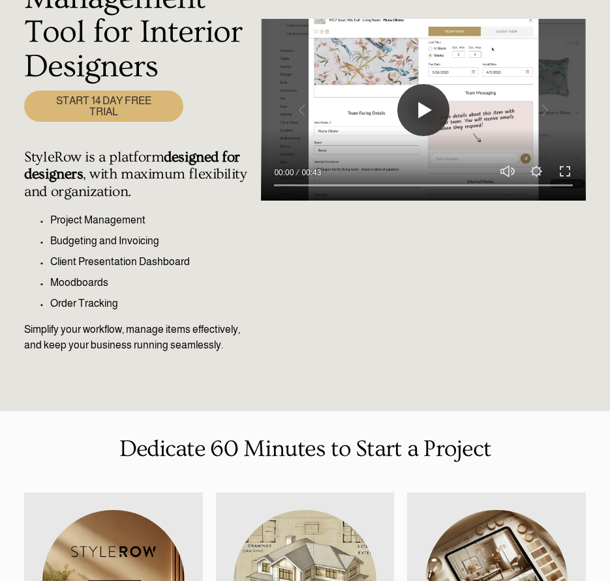
click at [424, 107] on button "Play" at bounding box center [423, 110] width 52 height 52
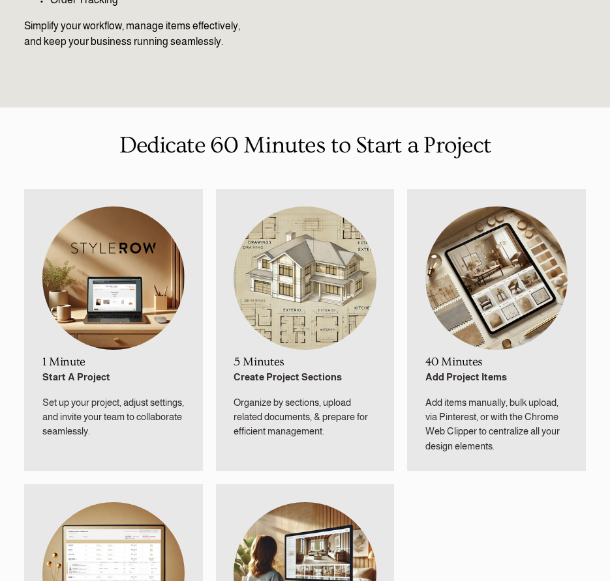
scroll to position [0, 0]
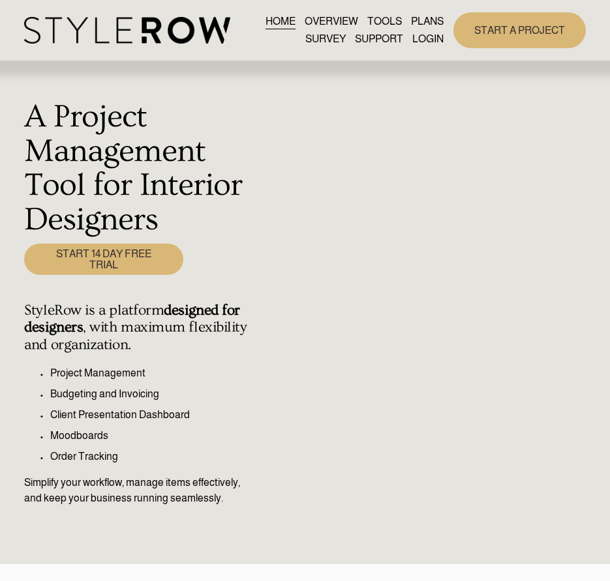
type input "95.44"
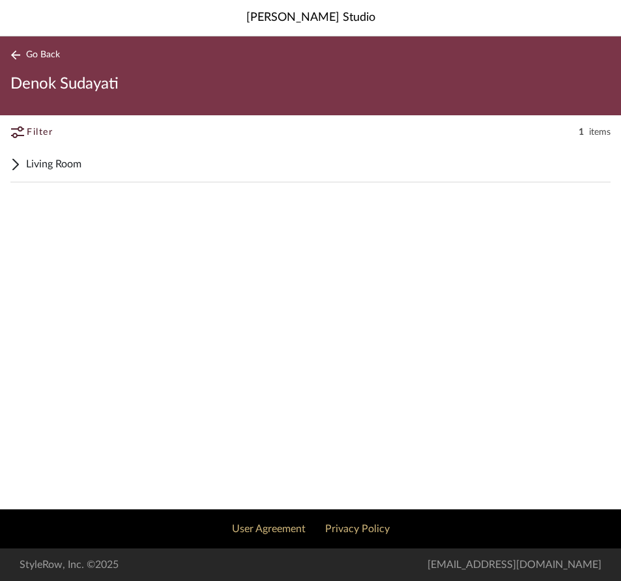
click at [145, 161] on span "Living Room" at bounding box center [318, 164] width 585 height 16
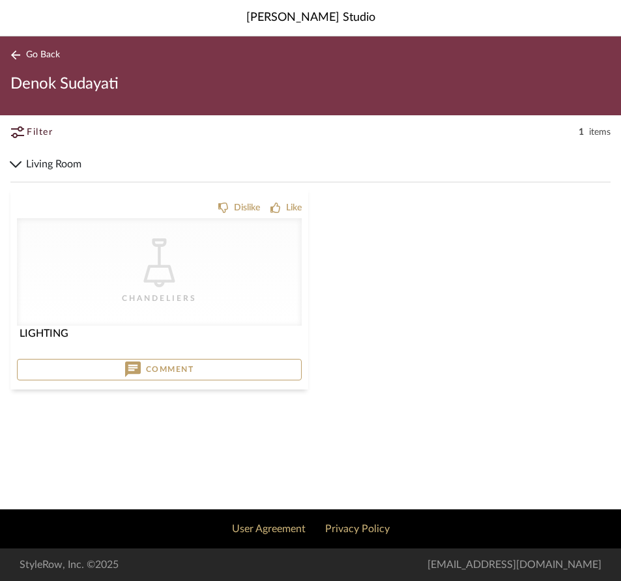
click at [57, 55] on span "Go Back" at bounding box center [43, 55] width 34 height 11
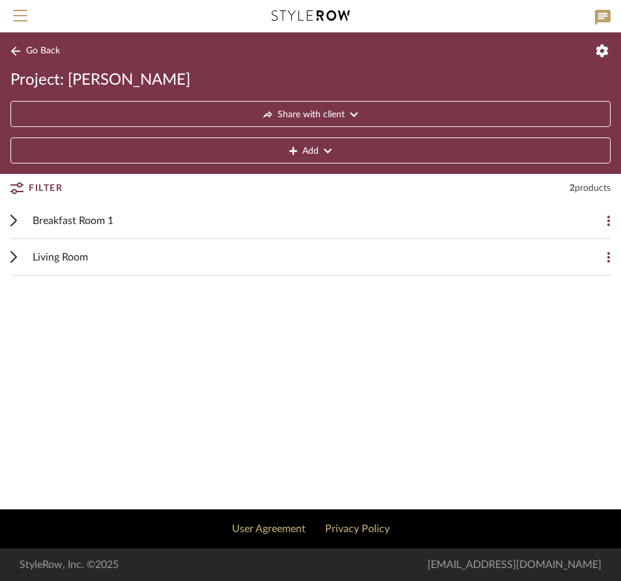
click at [318, 146] on span "Add" at bounding box center [310, 151] width 16 height 26
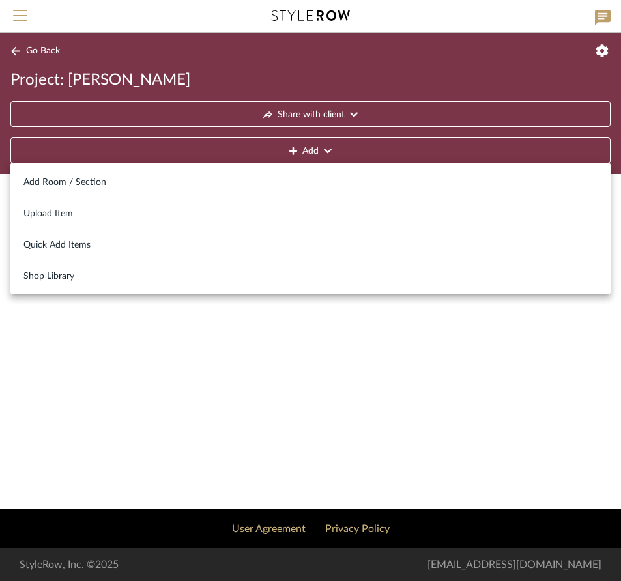
click at [351, 114] on div at bounding box center [310, 290] width 621 height 581
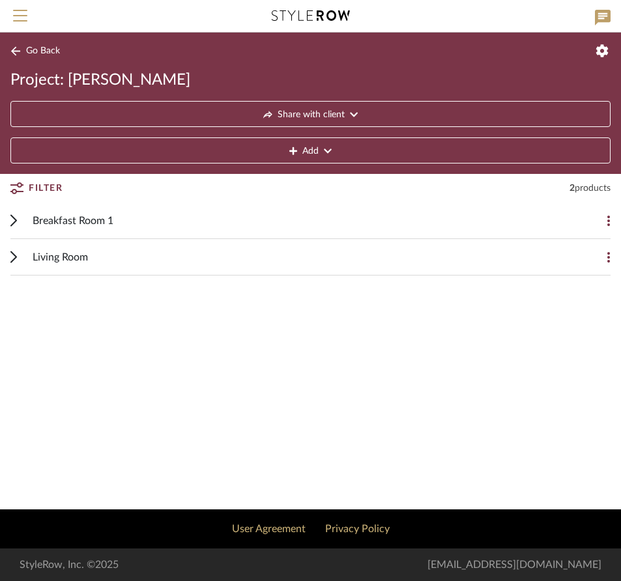
click at [351, 114] on icon at bounding box center [355, 115] width 8 height 5
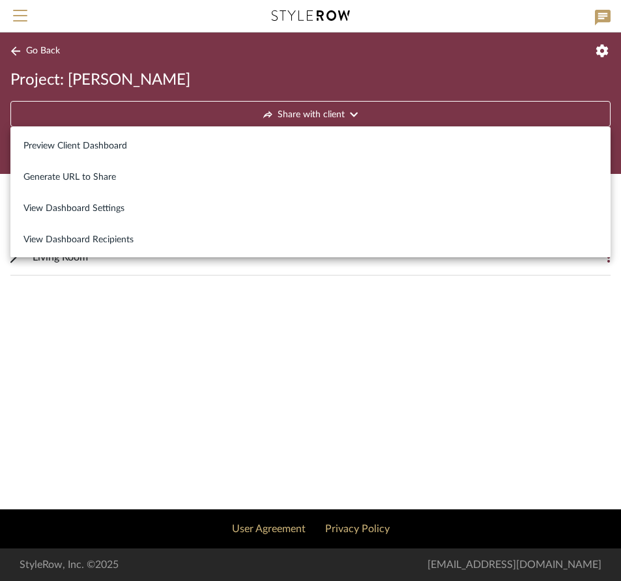
click at [205, 296] on div at bounding box center [310, 290] width 621 height 581
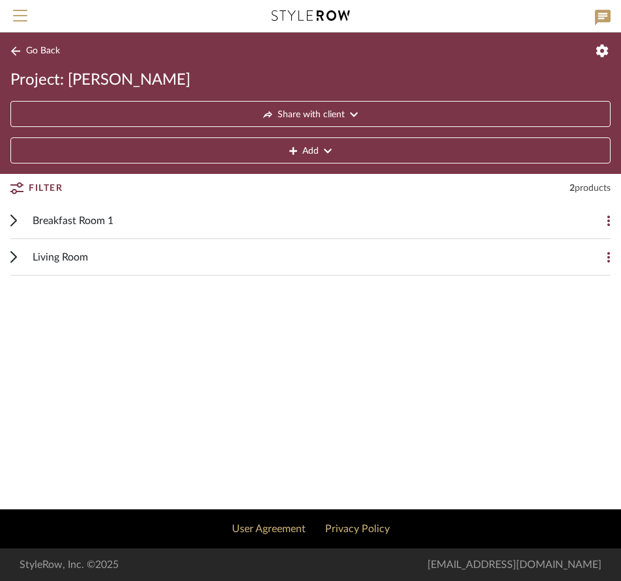
click at [327, 147] on fa-icon at bounding box center [328, 151] width 8 height 26
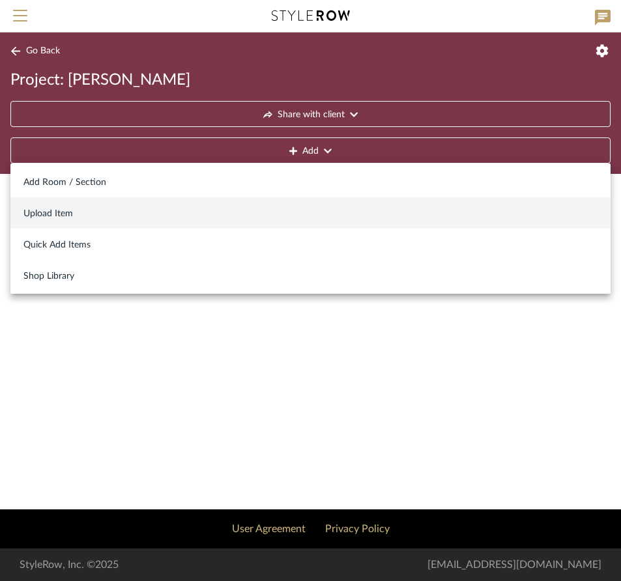
click at [67, 207] on button "Upload Item" at bounding box center [310, 213] width 600 height 31
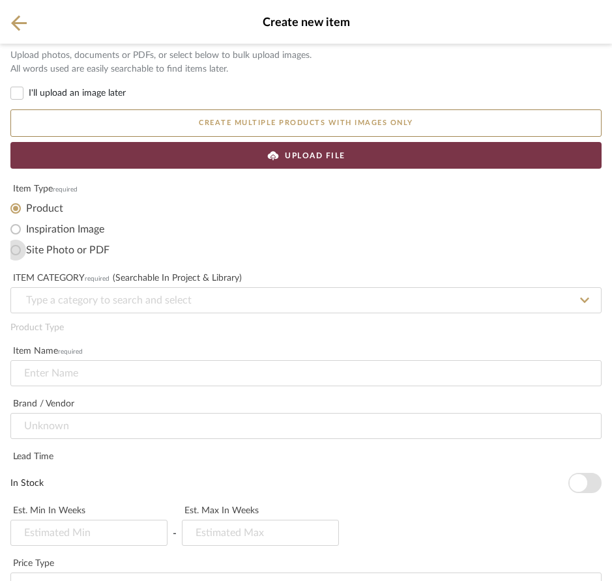
click at [14, 252] on input "Site Photo or PDF" at bounding box center [15, 250] width 21 height 21
radio input "true"
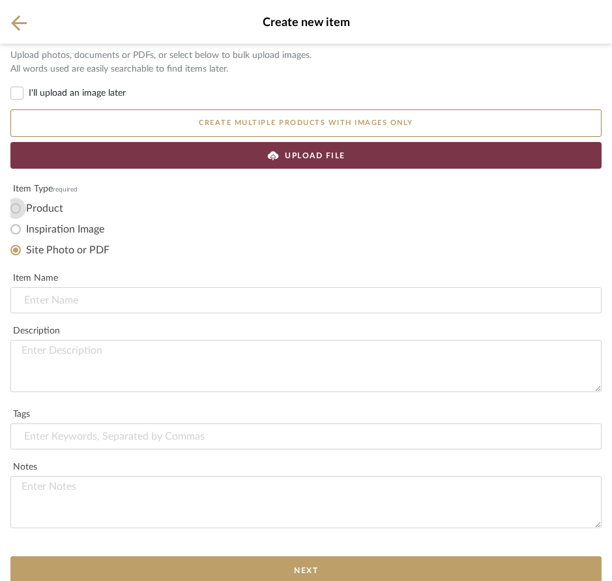
click at [17, 208] on input "Product" at bounding box center [15, 208] width 21 height 21
radio input "true"
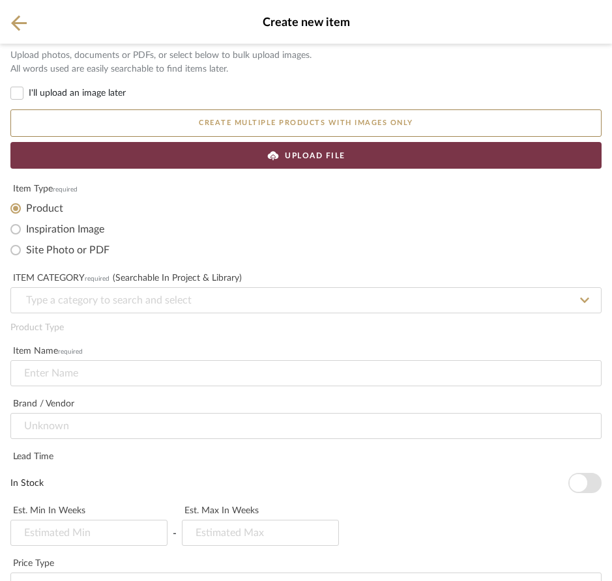
click at [278, 118] on button "Create multiple products with images only" at bounding box center [305, 123] width 591 height 27
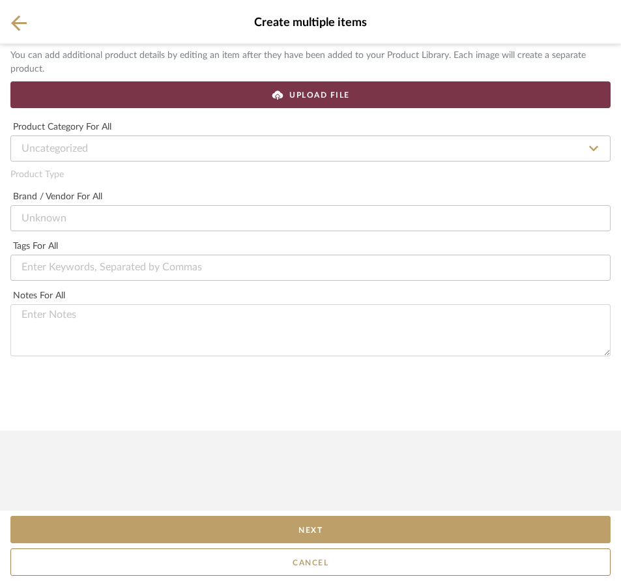
click at [23, 26] on icon at bounding box center [19, 23] width 16 height 16
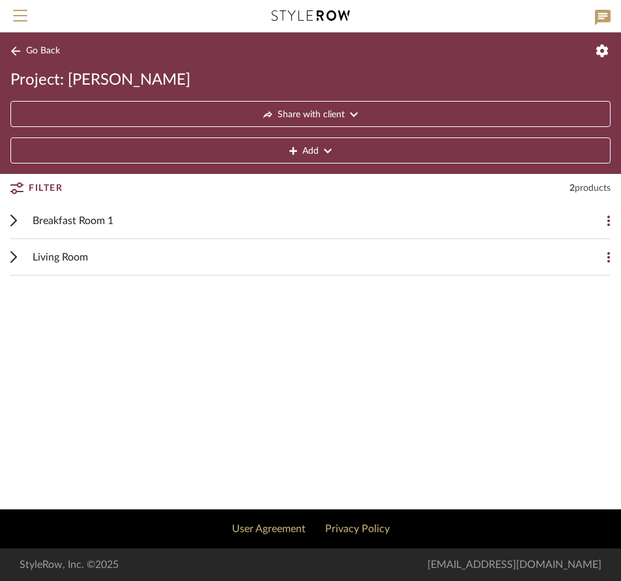
click at [328, 153] on icon at bounding box center [328, 151] width 8 height 5
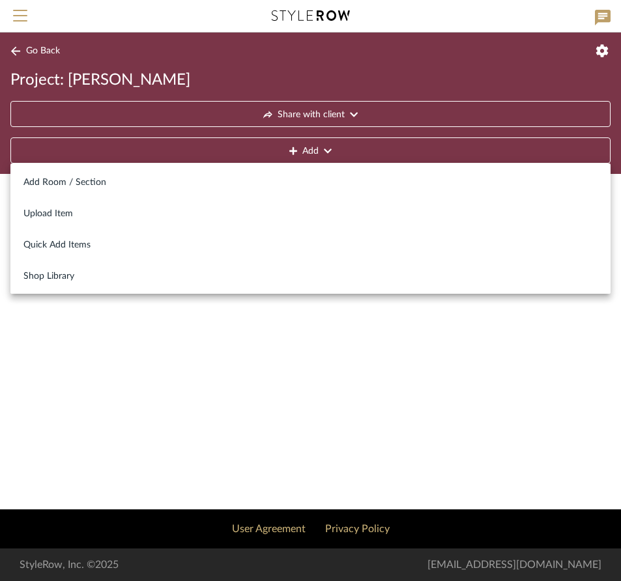
click at [80, 303] on div at bounding box center [310, 290] width 621 height 581
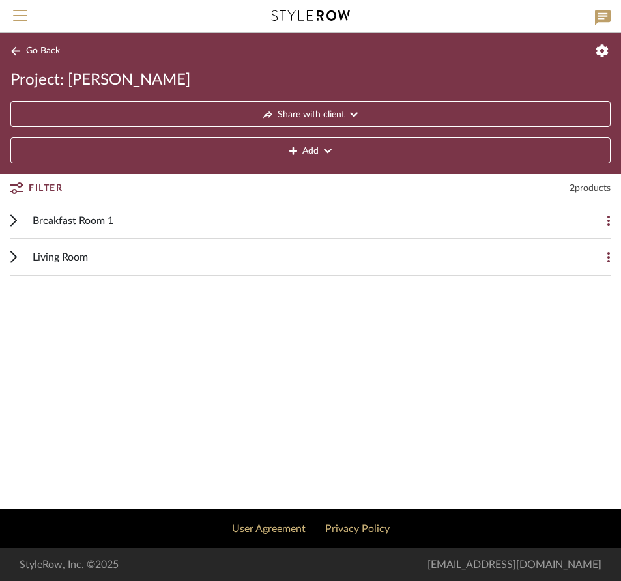
click at [74, 256] on span "Living Room" at bounding box center [60, 258] width 55 height 16
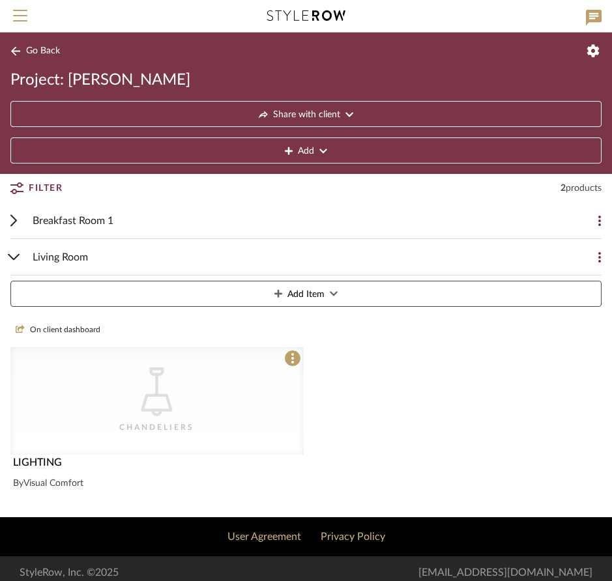
click at [224, 385] on div "CategoryIconLighting Created with Sketch. [GEOGRAPHIC_DATA]" at bounding box center [156, 401] width 293 height 108
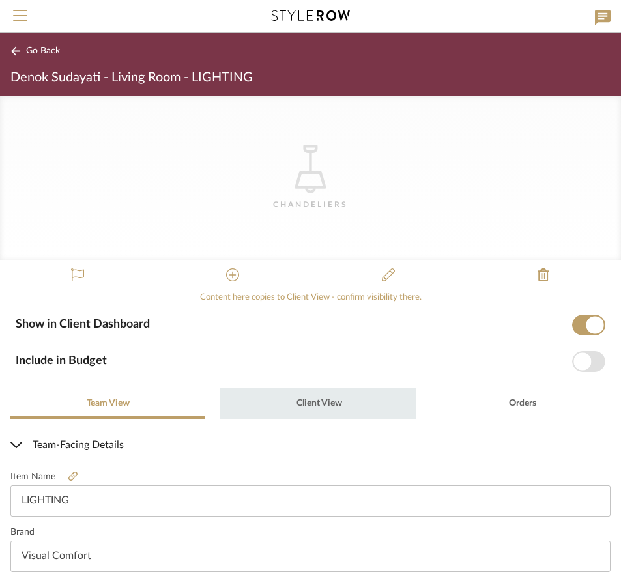
click at [330, 406] on span "Client View" at bounding box center [320, 403] width 46 height 9
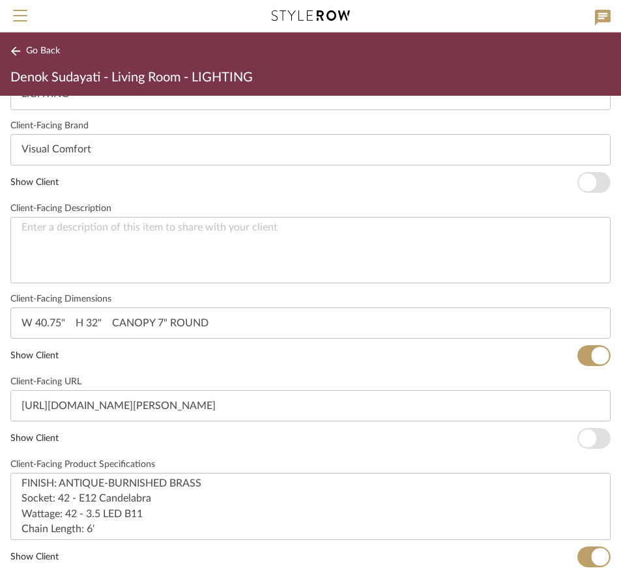
scroll to position [508, 0]
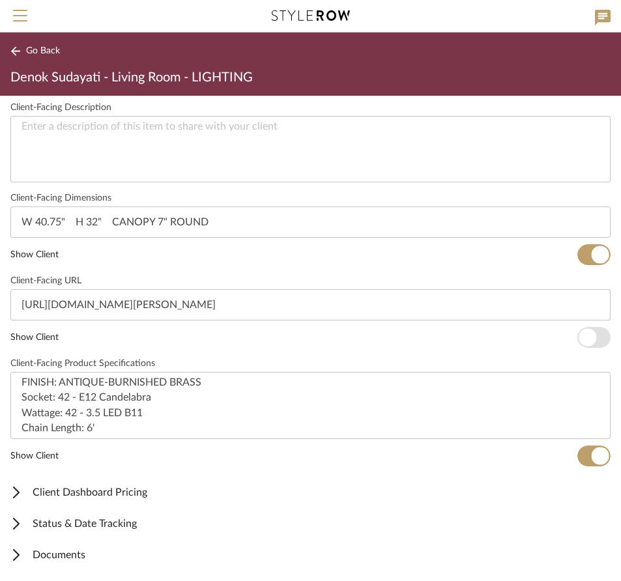
click at [85, 556] on span "Documents" at bounding box center [307, 556] width 595 height 16
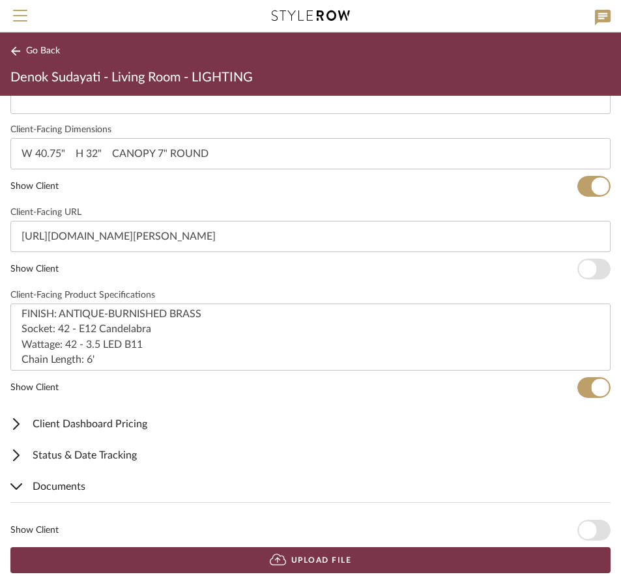
scroll to position [589, 0]
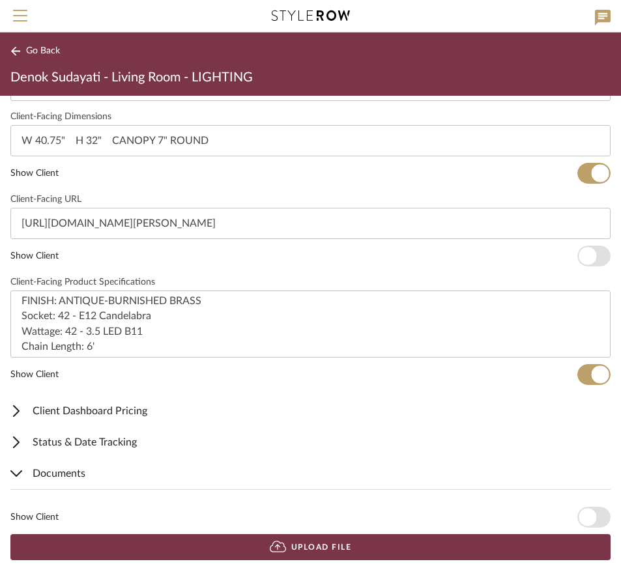
click at [276, 544] on icon at bounding box center [278, 548] width 16 height 12
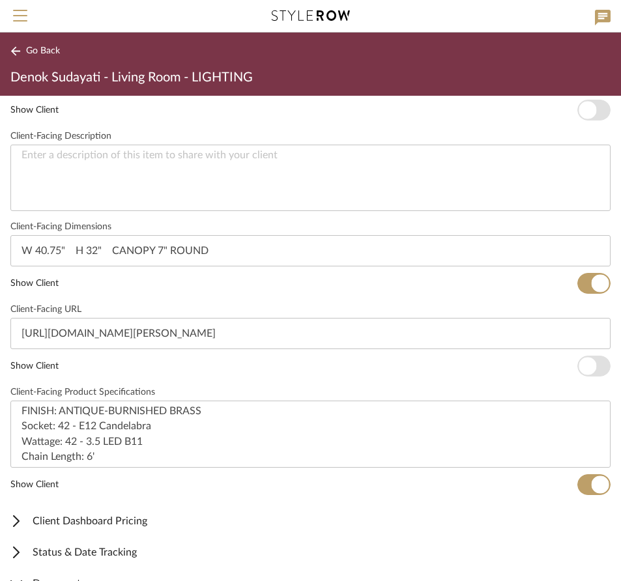
scroll to position [475, 0]
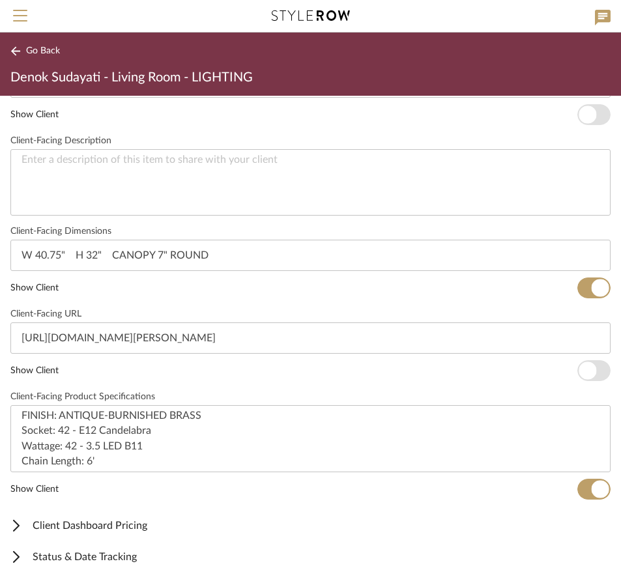
click at [46, 54] on span "Go Back" at bounding box center [43, 51] width 34 height 11
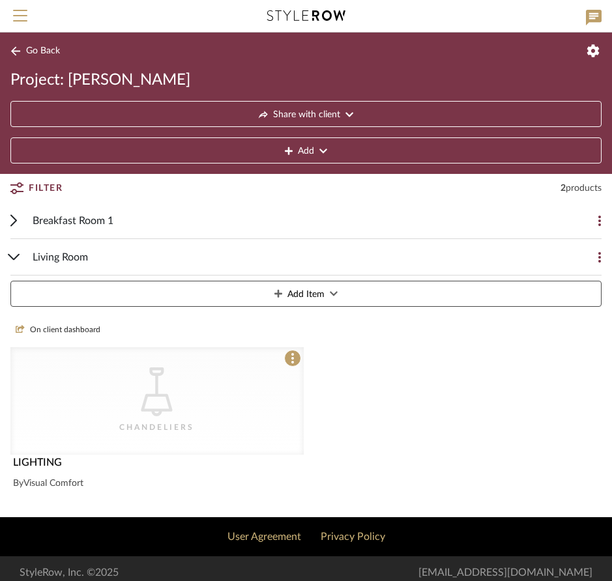
click at [186, 380] on div "CategoryIconLighting Created with Sketch. [GEOGRAPHIC_DATA]" at bounding box center [156, 401] width 293 height 108
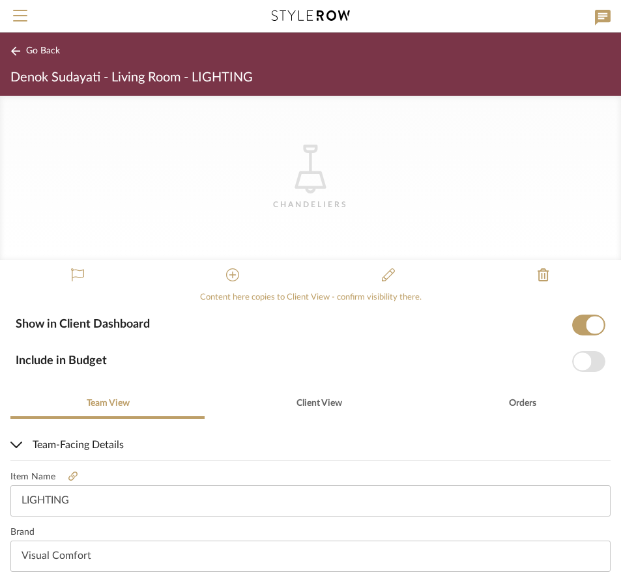
click at [311, 175] on icon "CategoryIconLighting Created with Sketch." at bounding box center [310, 169] width 49 height 49
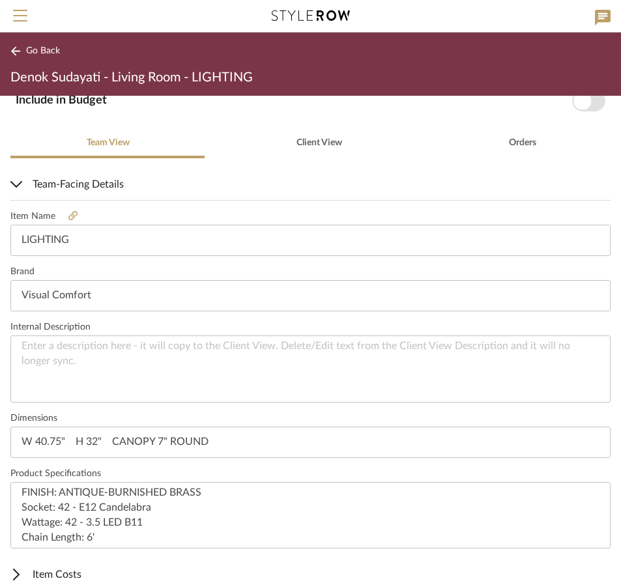
scroll to position [343, 0]
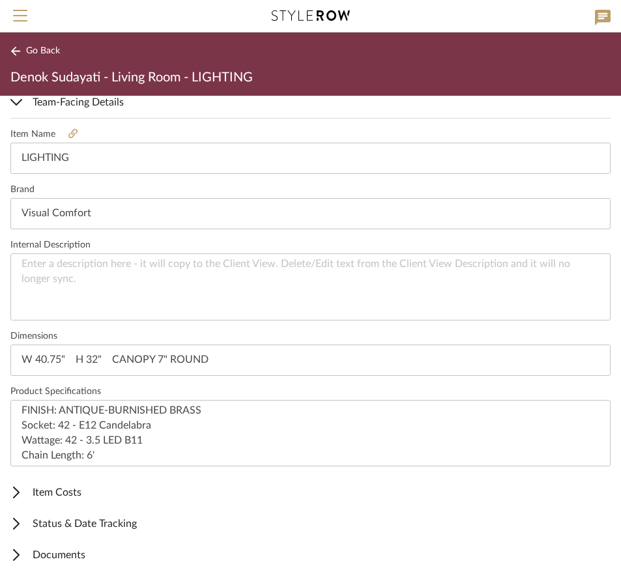
click at [70, 495] on span "Item Costs" at bounding box center [307, 493] width 595 height 16
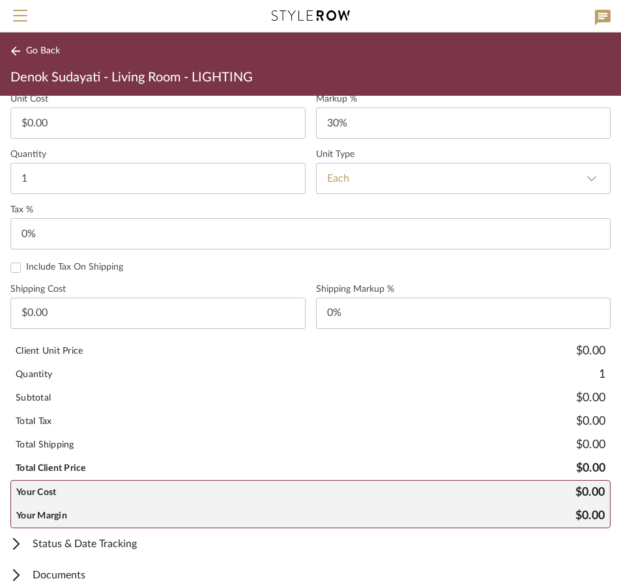
scroll to position [844, 0]
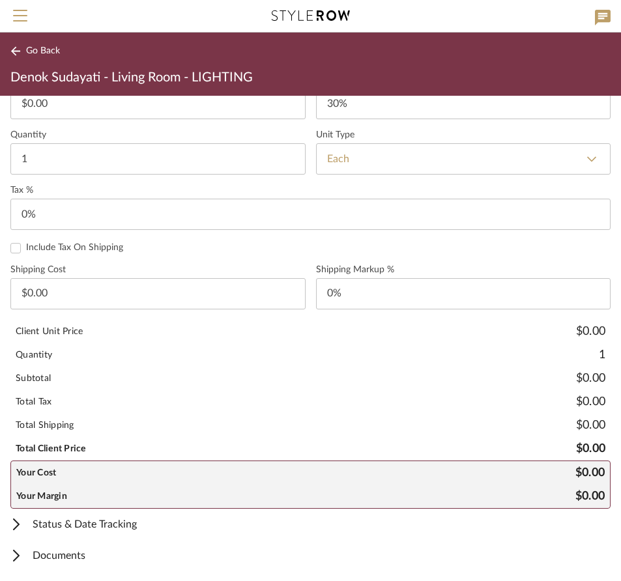
click at [108, 523] on span "Status & Date Tracking" at bounding box center [307, 525] width 595 height 16
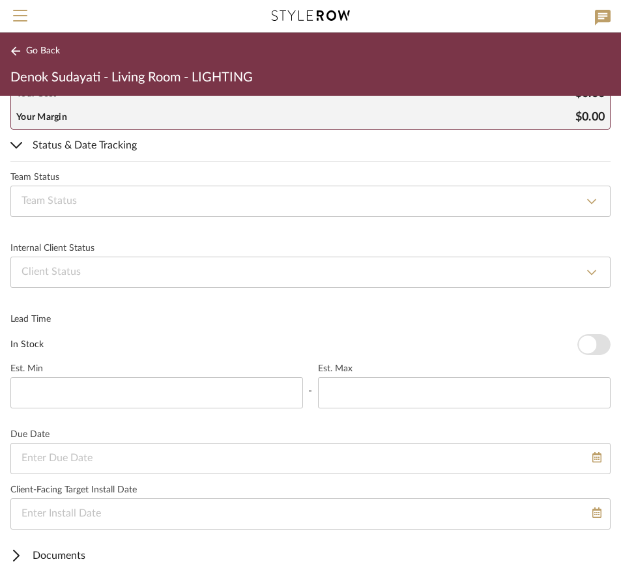
click at [74, 553] on span "Documents" at bounding box center [307, 556] width 595 height 16
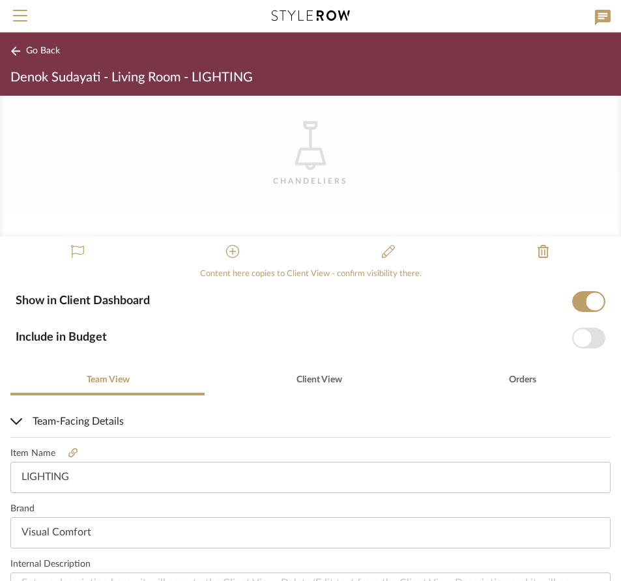
scroll to position [0, 0]
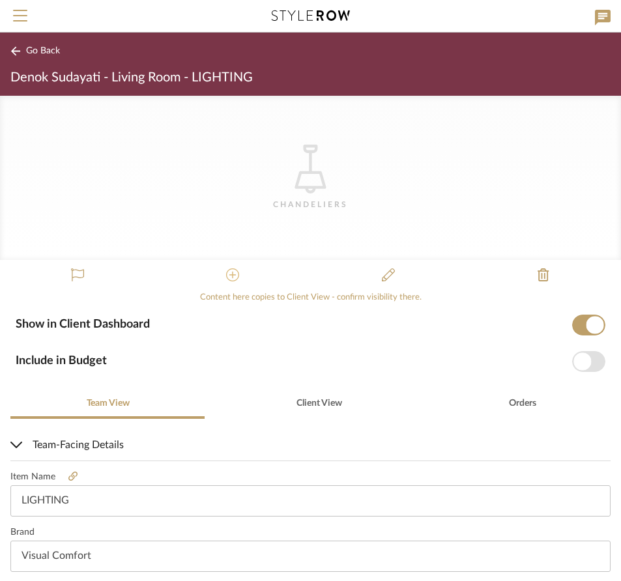
click at [230, 271] on icon at bounding box center [232, 275] width 13 height 13
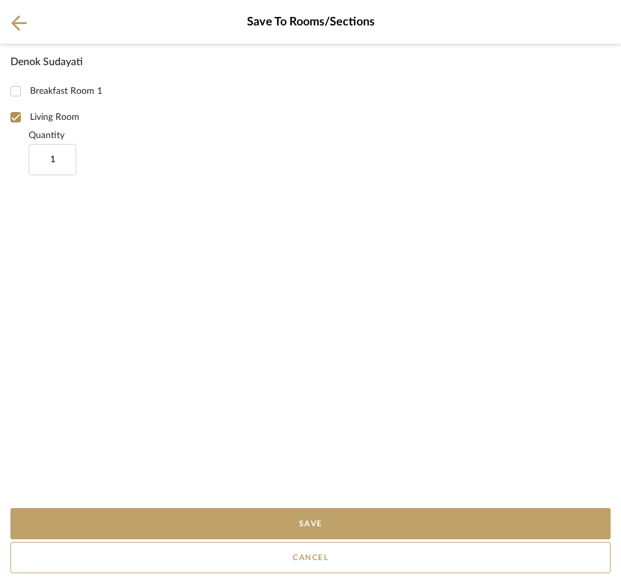
click at [20, 18] on icon at bounding box center [19, 23] width 16 height 16
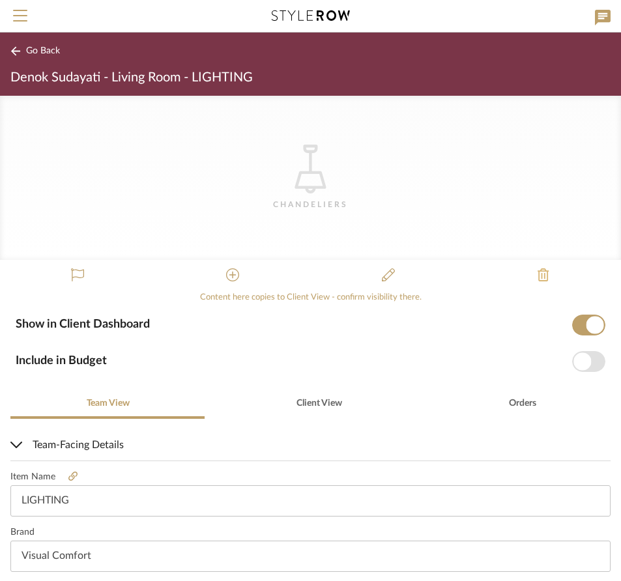
click at [539, 277] on icon at bounding box center [543, 275] width 11 height 13
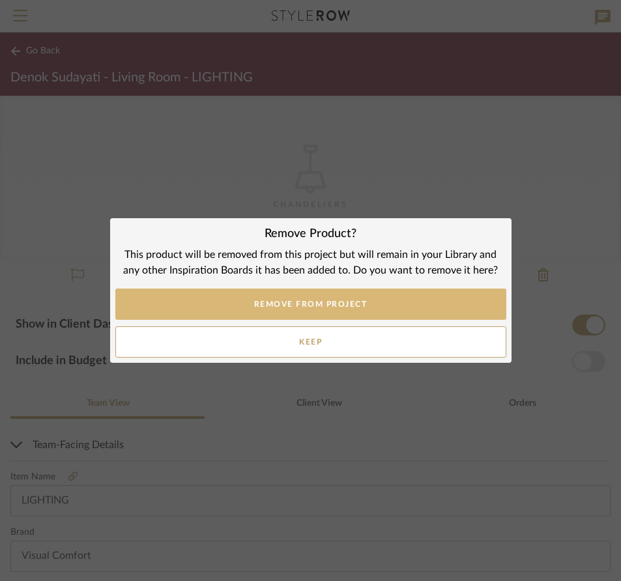
click at [384, 304] on button "REMOVE FROM PROJECT" at bounding box center [310, 304] width 391 height 31
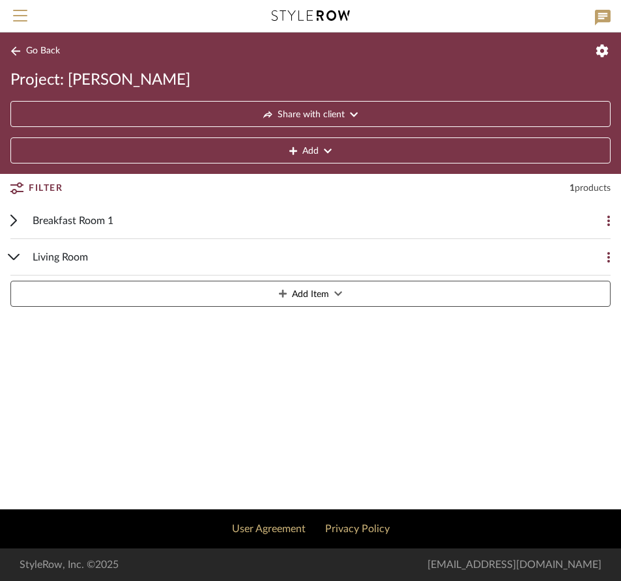
click at [124, 256] on div "Living Room" at bounding box center [301, 257] width 536 height 36
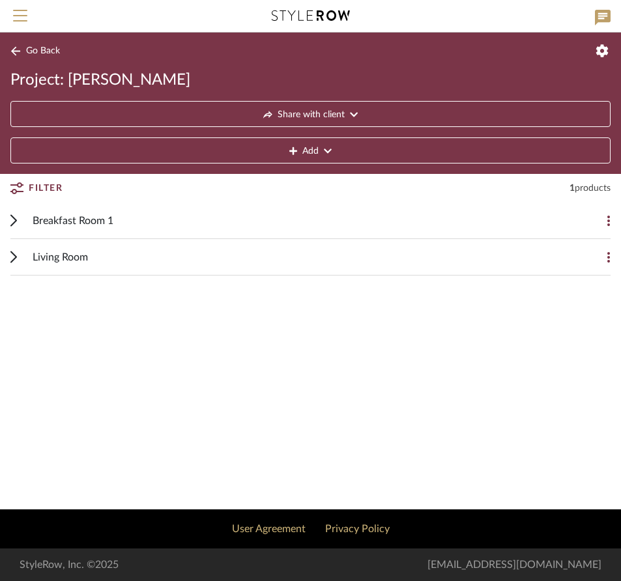
click at [124, 256] on div "Living Room" at bounding box center [301, 257] width 536 height 36
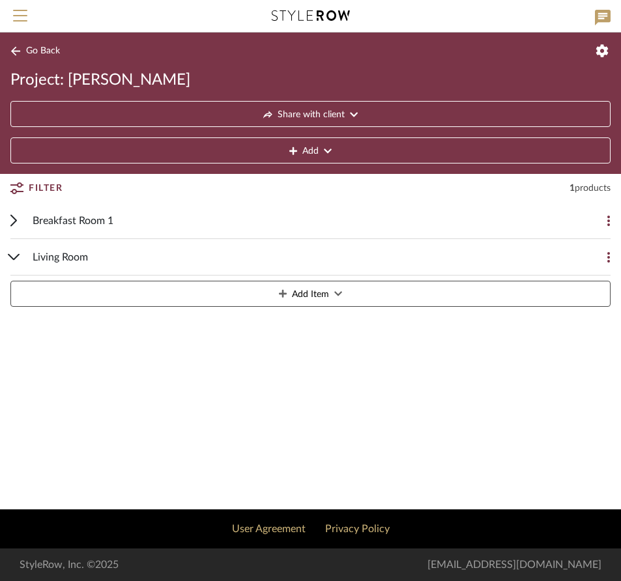
click at [338, 293] on icon at bounding box center [338, 293] width 8 height 9
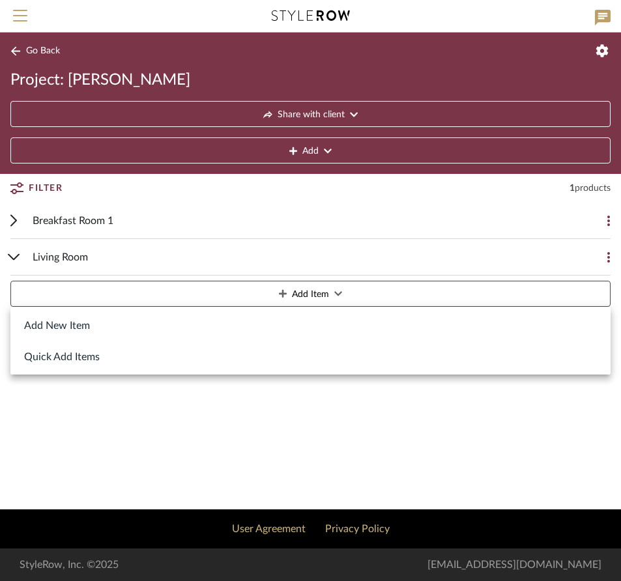
click at [92, 359] on button "Quick Add Items" at bounding box center [310, 356] width 600 height 31
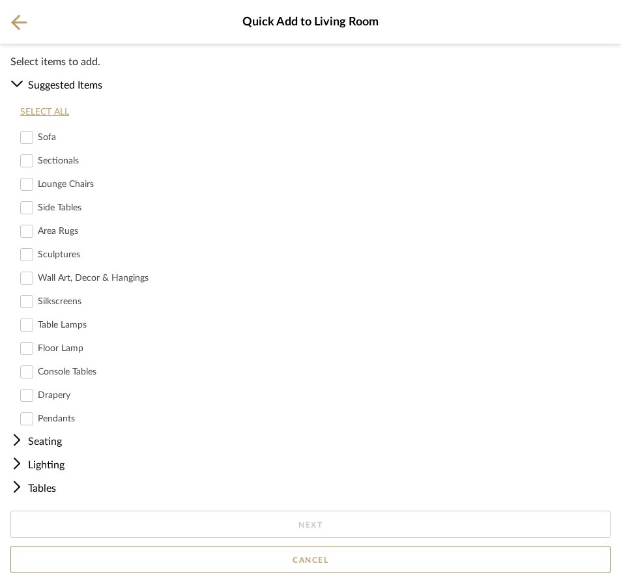
click at [38, 134] on label "Sofa" at bounding box center [38, 138] width 36 height 14
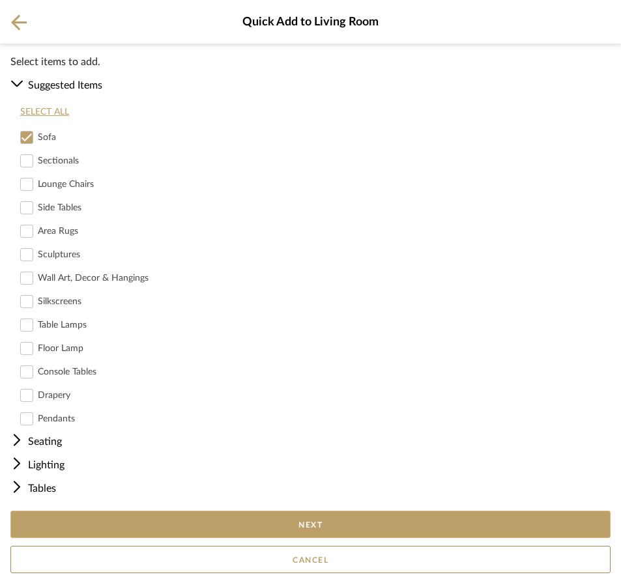
click at [359, 521] on button "Next" at bounding box center [310, 524] width 600 height 27
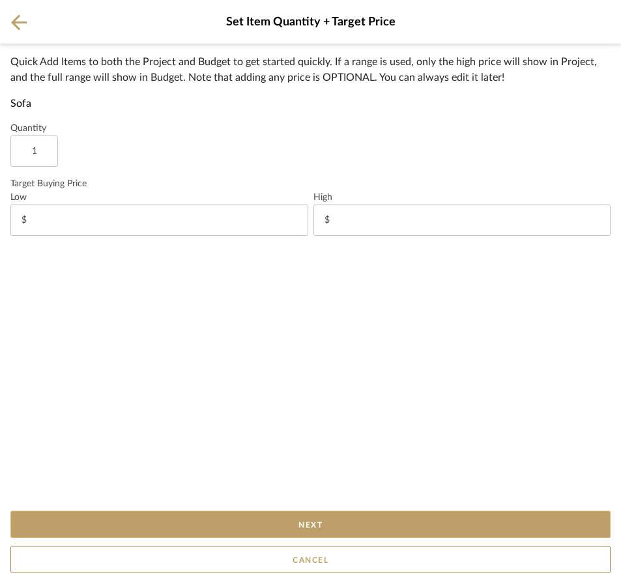
click at [353, 520] on button "Next" at bounding box center [310, 524] width 600 height 27
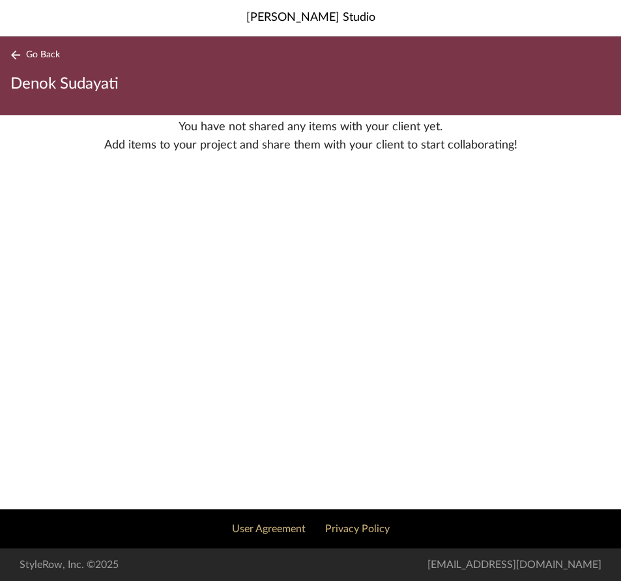
click at [46, 55] on span "Go Back" at bounding box center [43, 55] width 34 height 11
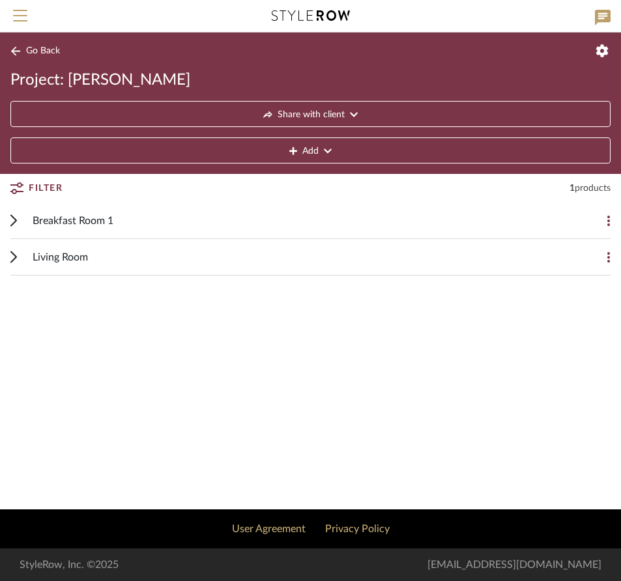
click at [106, 259] on div "Living Room" at bounding box center [301, 257] width 536 height 36
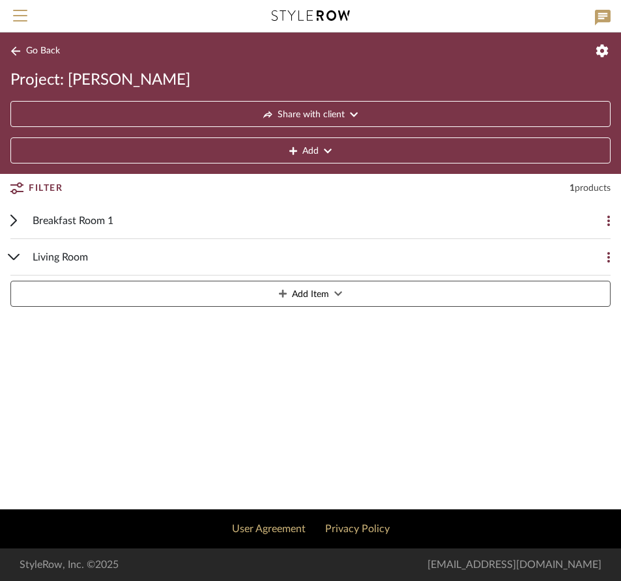
click at [333, 289] on button "Add Item" at bounding box center [310, 294] width 600 height 26
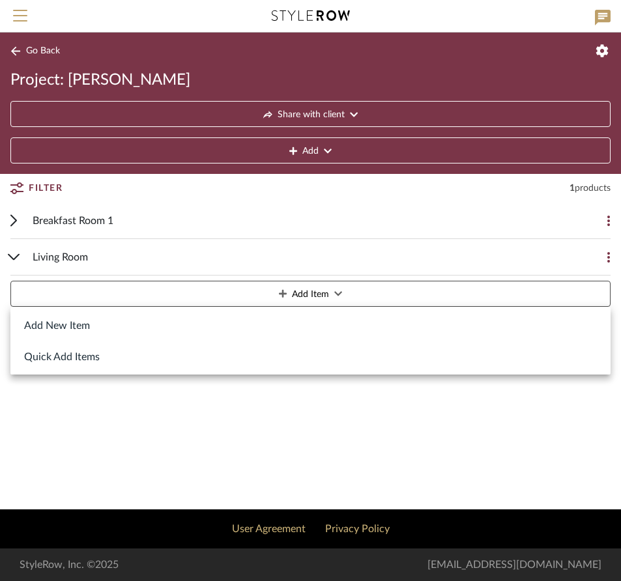
click at [85, 326] on button "Add New Item" at bounding box center [310, 325] width 600 height 31
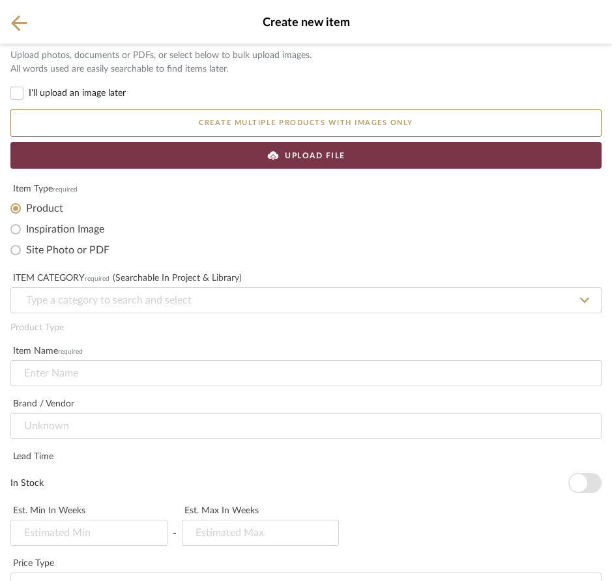
click at [234, 122] on button "Create multiple products with images only" at bounding box center [305, 123] width 591 height 27
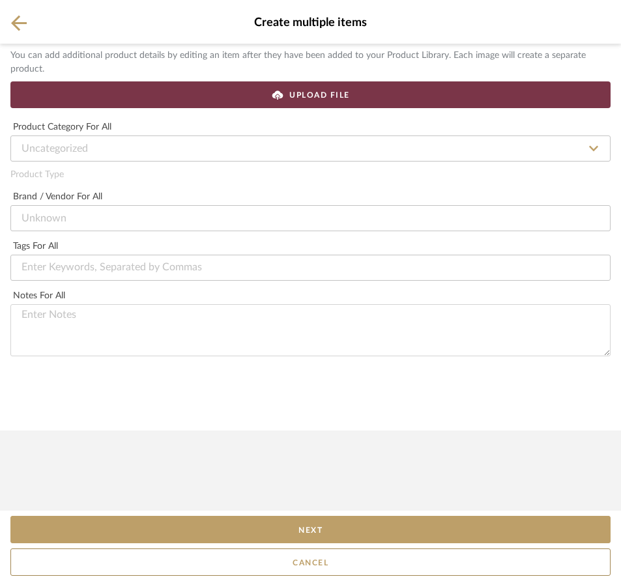
click at [18, 20] on icon at bounding box center [19, 23] width 16 height 16
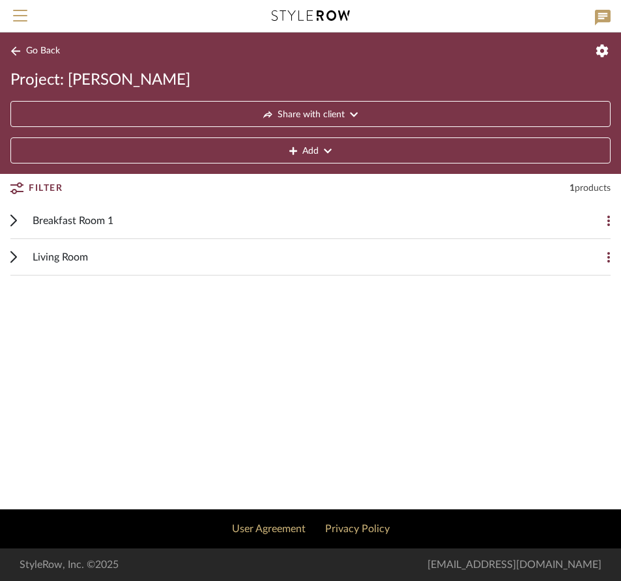
click at [262, 248] on div "Living Room" at bounding box center [301, 257] width 536 height 36
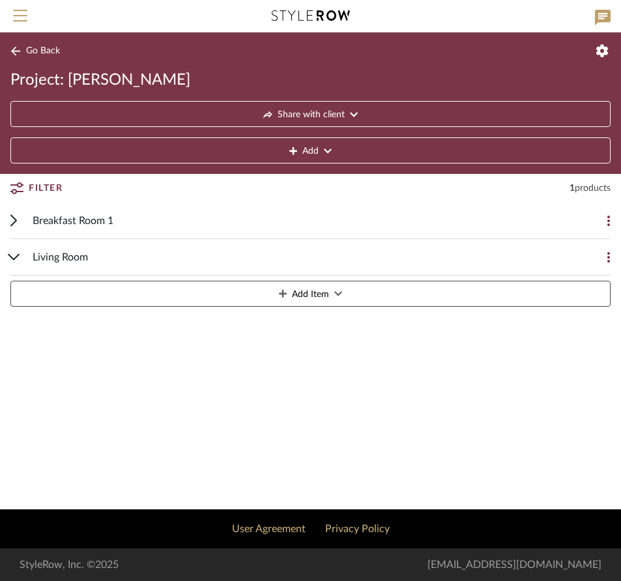
click at [306, 293] on span "Add Item" at bounding box center [310, 295] width 37 height 26
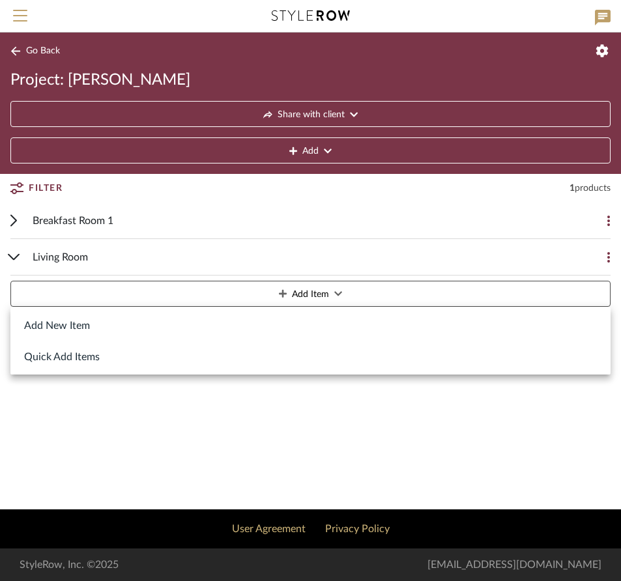
click at [86, 325] on button "Add New Item" at bounding box center [310, 325] width 600 height 31
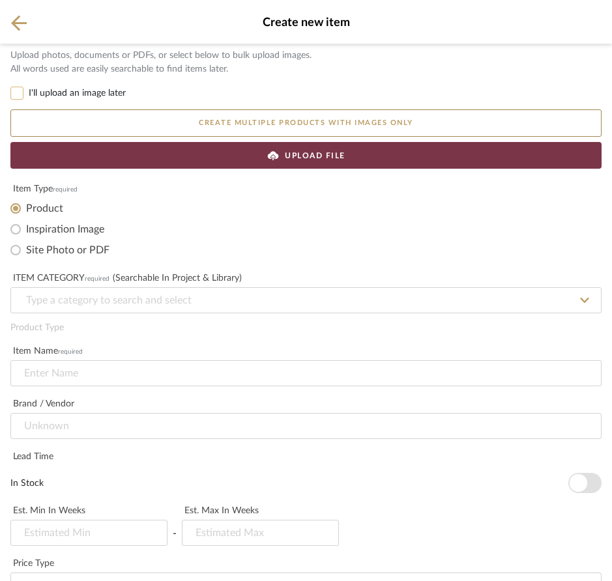
click at [18, 93] on input "I'll upload an image later" at bounding box center [16, 93] width 13 height 13
checkbox input "true"
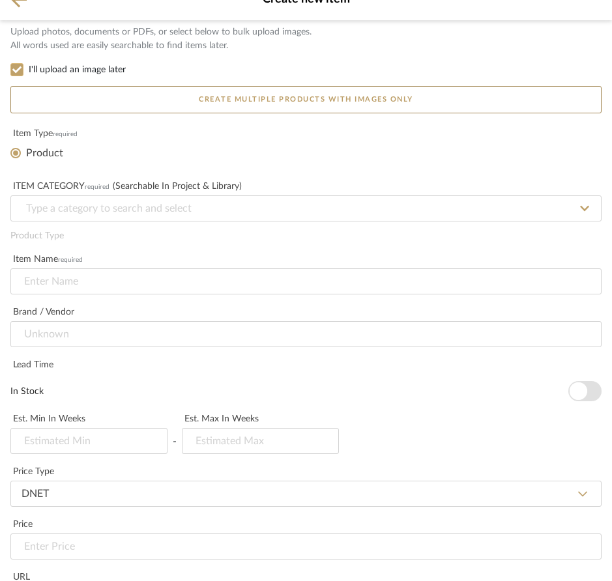
scroll to position [24, 0]
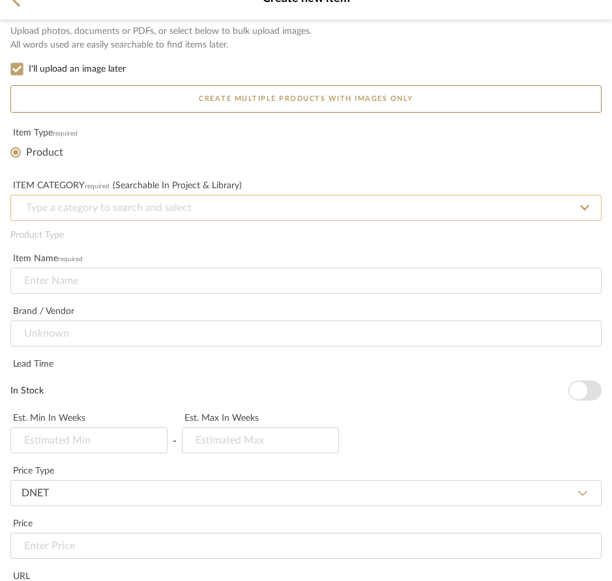
click at [179, 213] on input at bounding box center [305, 208] width 591 height 26
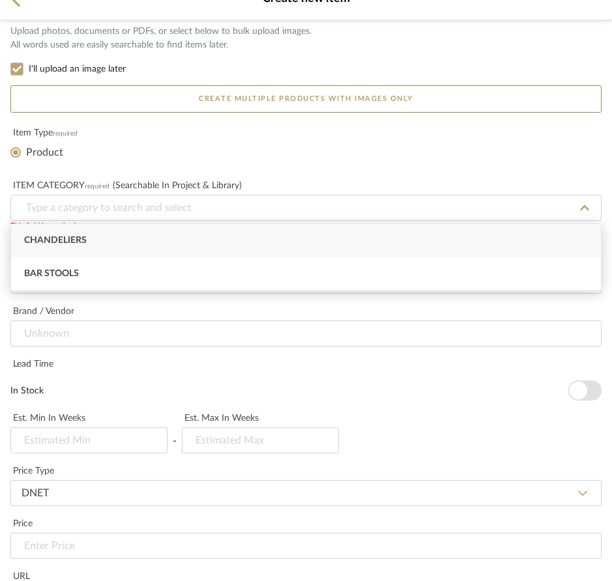
click at [100, 242] on div "Chandeliers" at bounding box center [306, 240] width 590 height 33
type input "Chandeliers"
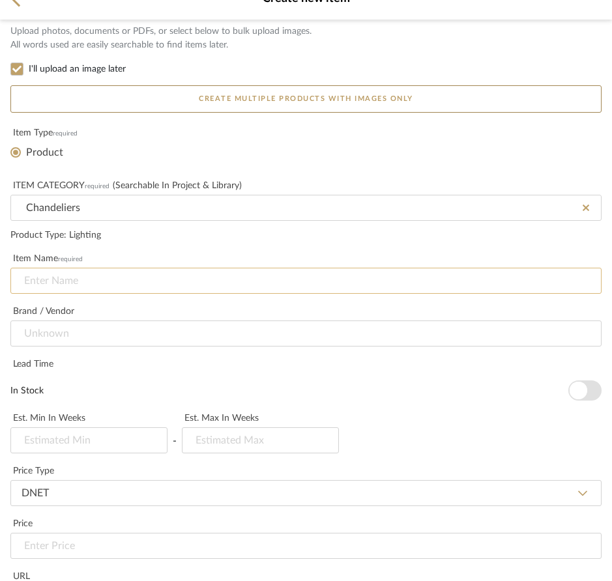
click at [83, 282] on input at bounding box center [305, 281] width 591 height 26
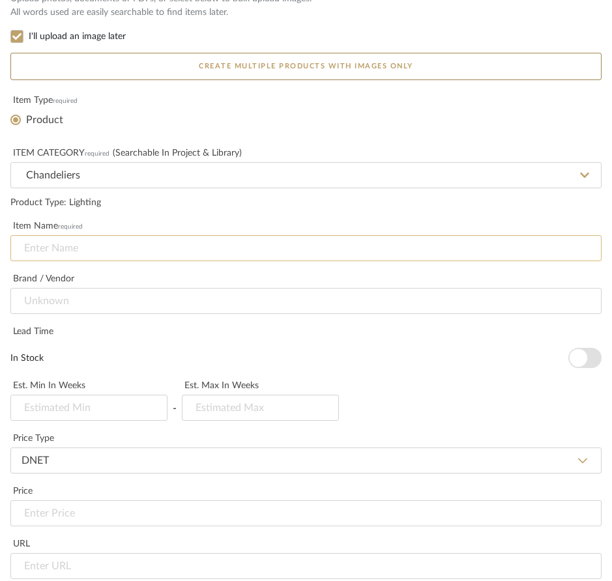
scroll to position [87, 0]
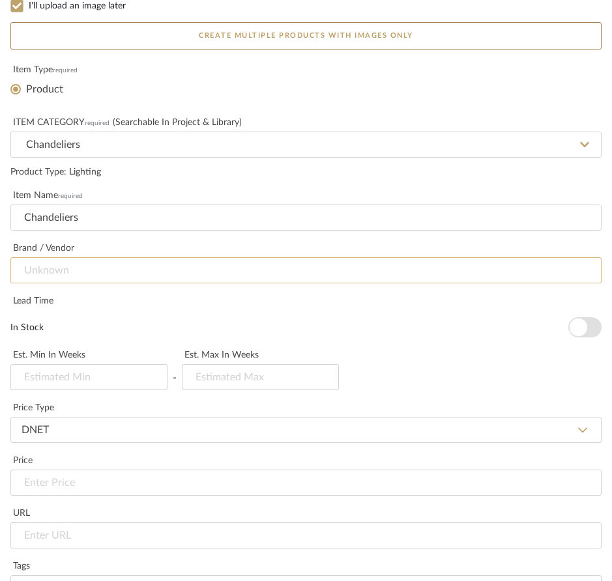
type input "Chandeliers"
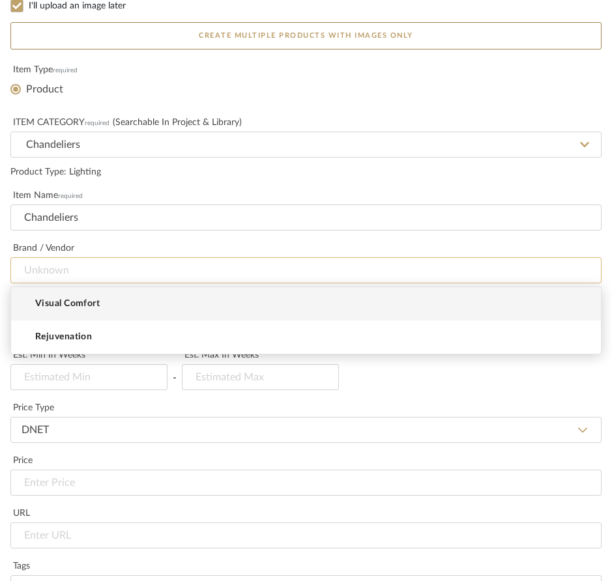
click at [147, 268] on input at bounding box center [305, 270] width 591 height 26
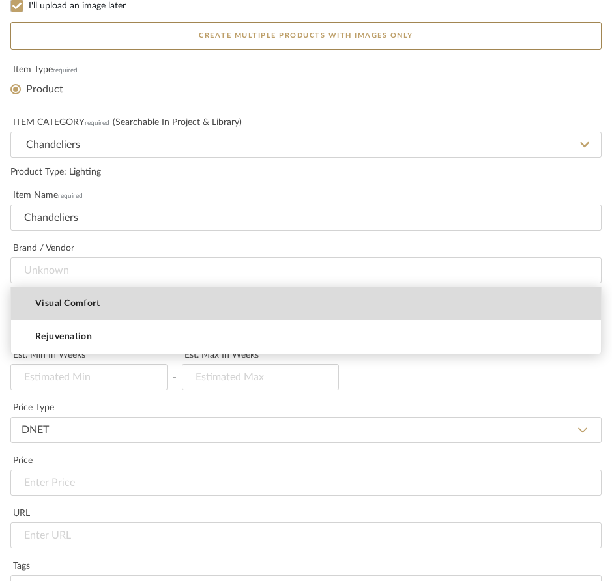
click at [125, 302] on mat-option "Visual Comfort" at bounding box center [306, 303] width 590 height 33
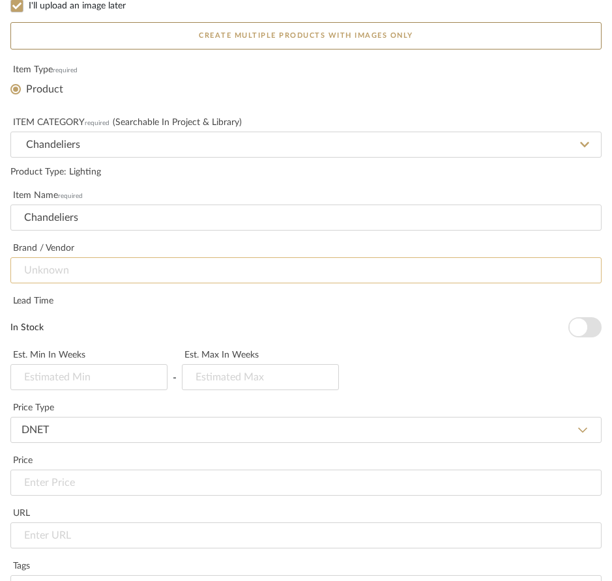
type input "Visual Comfort"
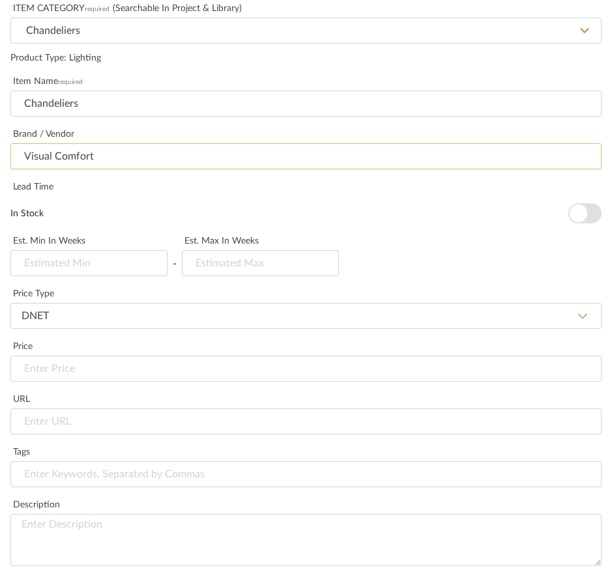
scroll to position [205, 0]
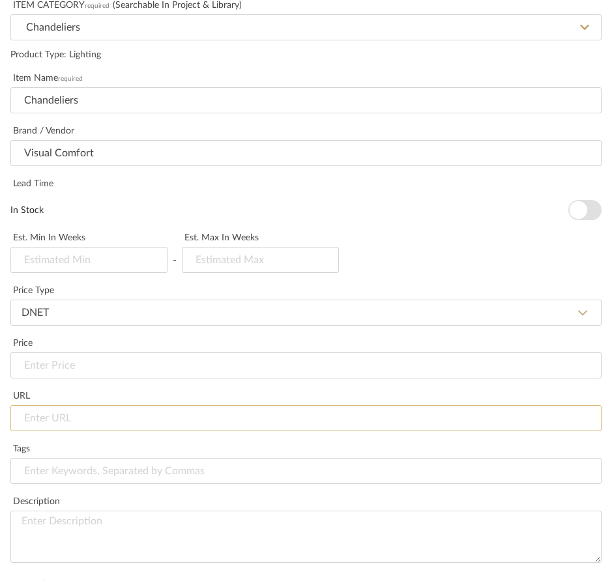
click at [117, 416] on input "url" at bounding box center [305, 418] width 591 height 26
paste input "[URL][DOMAIN_NAME][PERSON_NAME]"
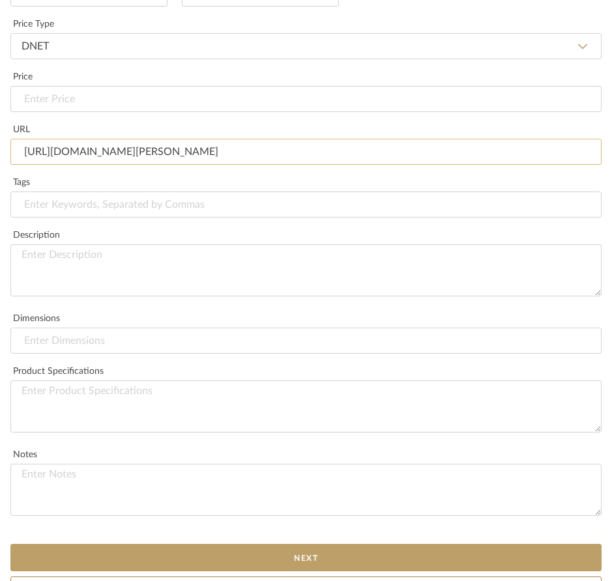
scroll to position [472, 0]
type input "[URL][DOMAIN_NAME][PERSON_NAME]"
click at [134, 336] on input at bounding box center [305, 340] width 591 height 26
click at [106, 340] on input "W 40.75" H 32" Canopy" at bounding box center [305, 340] width 591 height 26
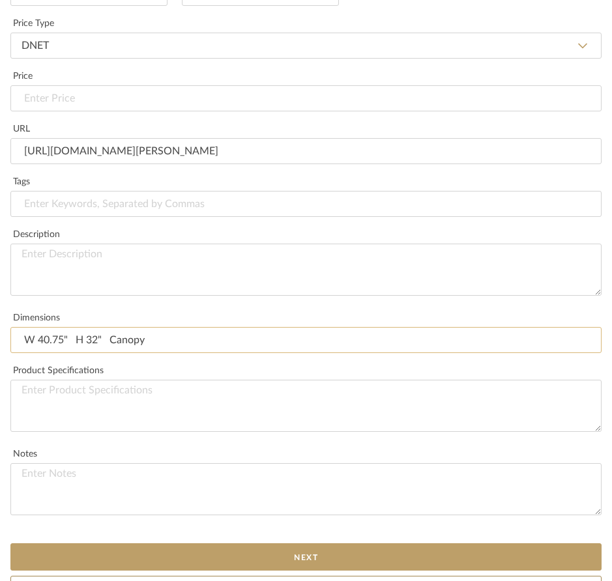
click at [150, 340] on input "W 40.75" H 32" Canopy" at bounding box center [305, 340] width 591 height 26
type input "W 40.75" H 32" Canopy 7" Round"
click at [125, 390] on textarea at bounding box center [305, 406] width 591 height 52
paste textarea "Socket: 42 - E12 Candelabra Wattage: 42 - 3.5 LED B11 Chain Length: 6'"
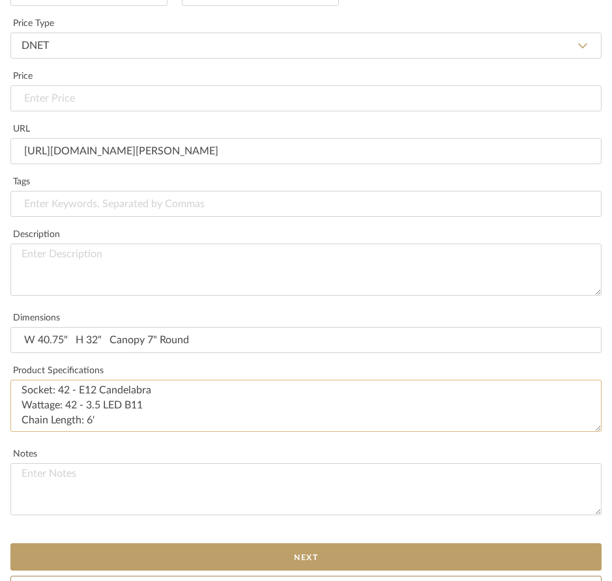
click at [22, 385] on textarea "Socket: 42 - E12 Candelabra Wattage: 42 - 3.5 LED B11 Chain Length: 6'" at bounding box center [305, 406] width 591 height 52
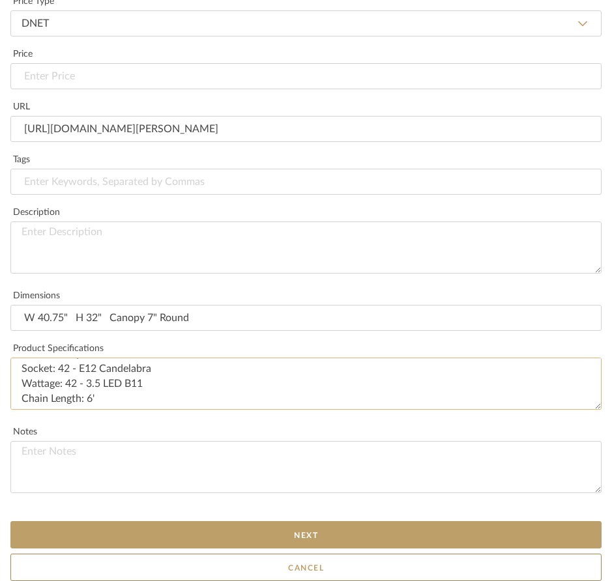
scroll to position [497, 0]
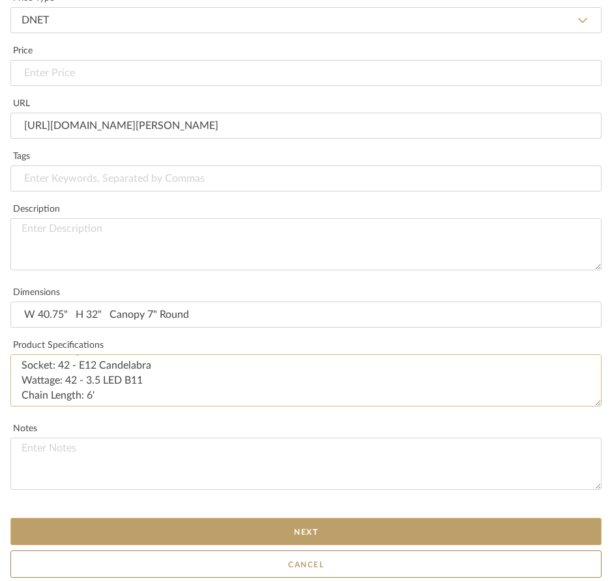
type textarea "Finish: Antique-Burnished Brass Socket: 42 - E12 Candelabra Wattage: 42 - 3.5 L…"
click at [340, 526] on button "Next" at bounding box center [305, 531] width 591 height 27
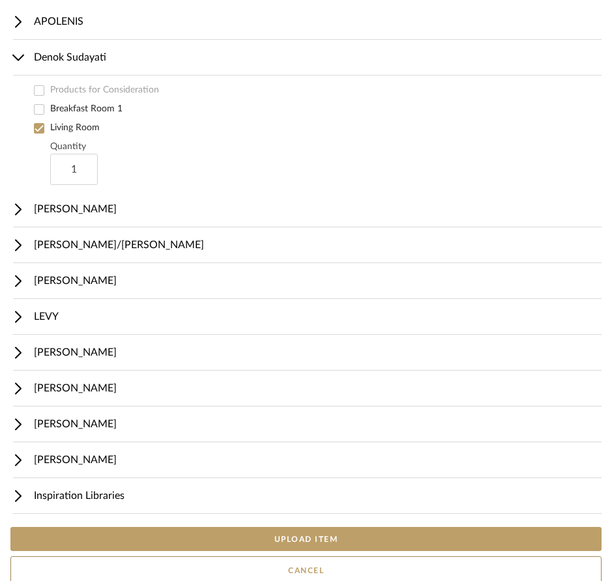
scroll to position [64, 0]
click at [326, 540] on button "UPLOAD ITEM" at bounding box center [305, 538] width 591 height 23
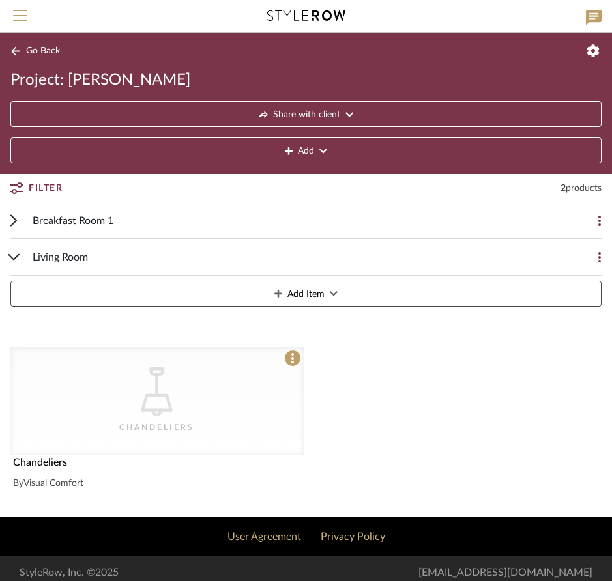
scroll to position [8, 0]
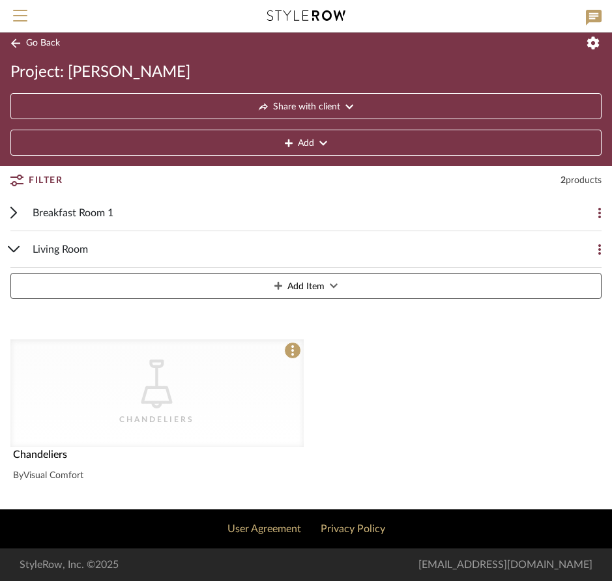
click at [207, 383] on div "CategoryIconLighting Created with Sketch. [GEOGRAPHIC_DATA]" at bounding box center [156, 394] width 293 height 108
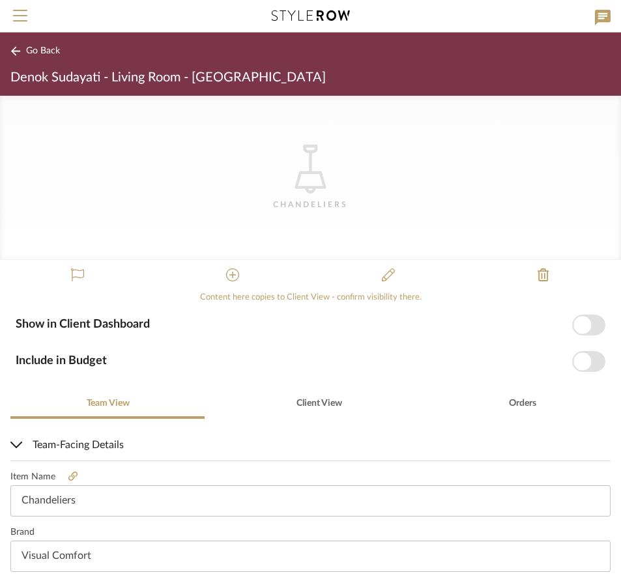
click at [303, 164] on icon "CategoryIconLighting Created with Sketch." at bounding box center [310, 169] width 49 height 49
click at [308, 162] on icon "CategoryIconLighting Created with Sketch." at bounding box center [310, 169] width 49 height 49
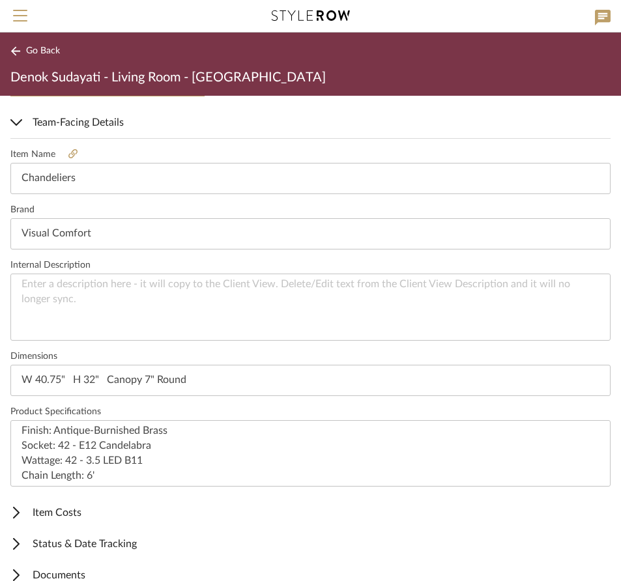
scroll to position [148, 0]
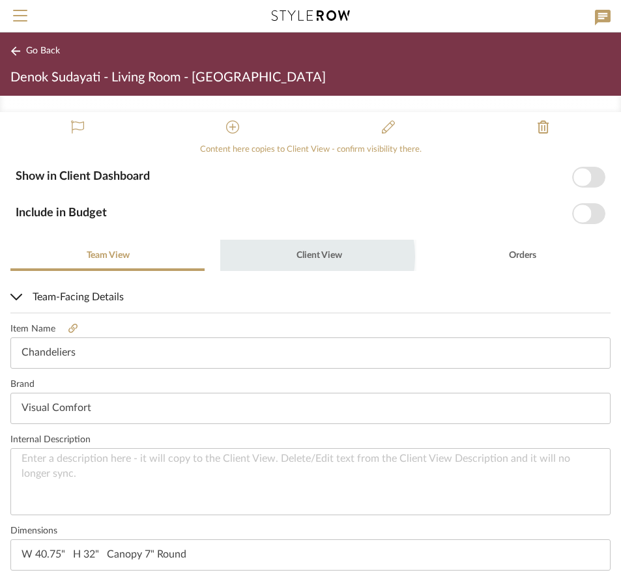
click at [310, 257] on span "Client View" at bounding box center [320, 255] width 46 height 9
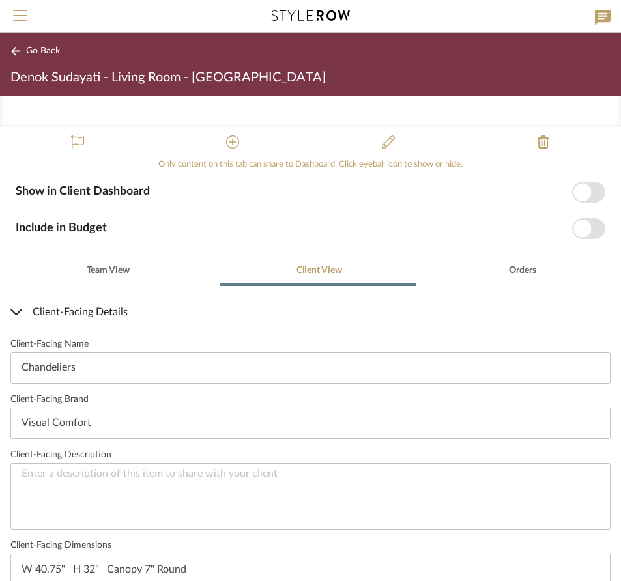
scroll to position [131, 0]
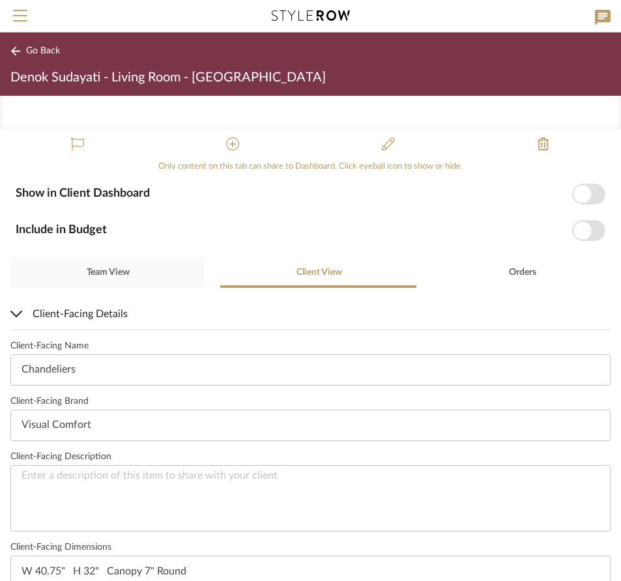
click at [104, 269] on span "Team View" at bounding box center [108, 272] width 43 height 9
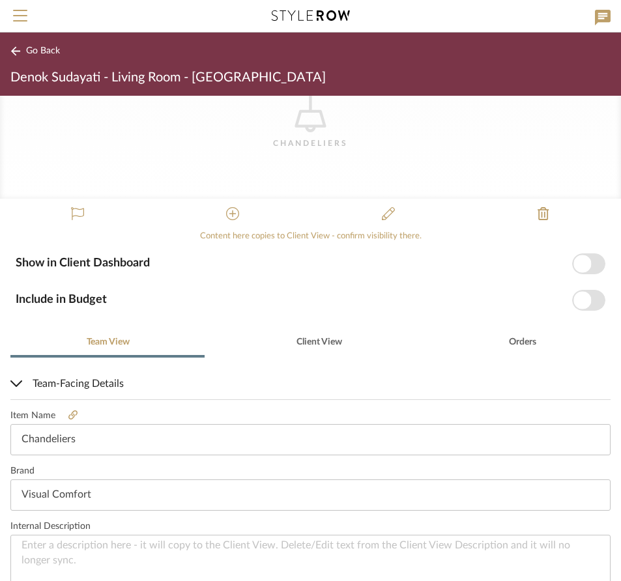
scroll to position [63, 0]
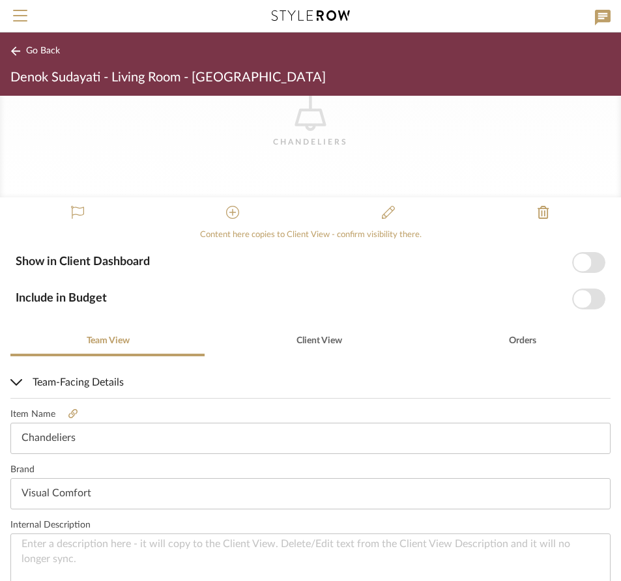
click at [578, 263] on span "button" at bounding box center [583, 263] width 18 height 18
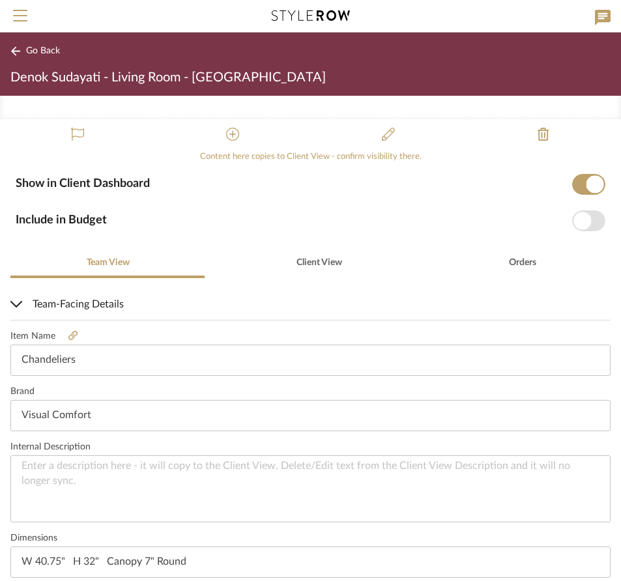
scroll to position [0, 0]
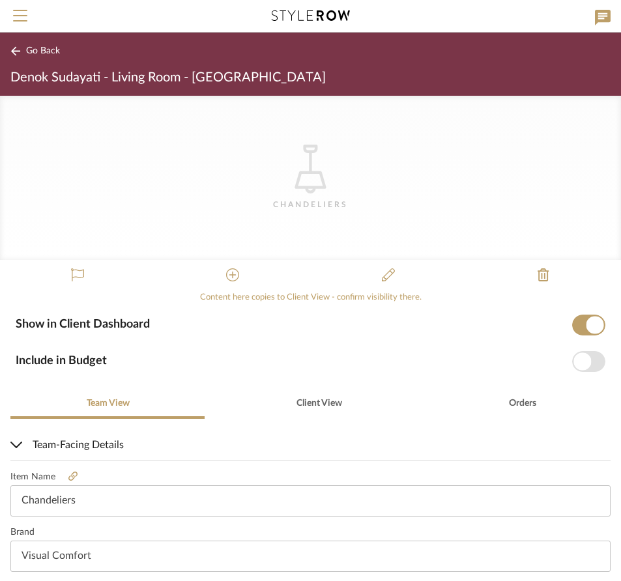
click at [587, 319] on span "button" at bounding box center [596, 325] width 18 height 18
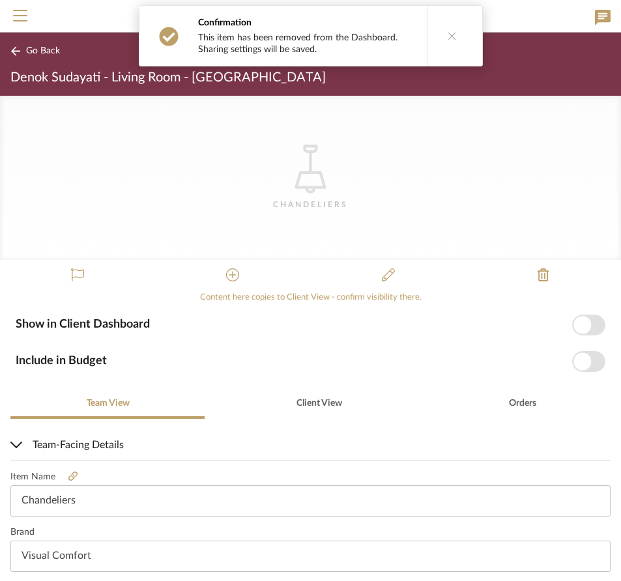
click at [306, 173] on icon at bounding box center [310, 169] width 31 height 49
click at [306, 171] on icon at bounding box center [310, 169] width 31 height 49
click at [385, 271] on icon at bounding box center [388, 275] width 13 height 13
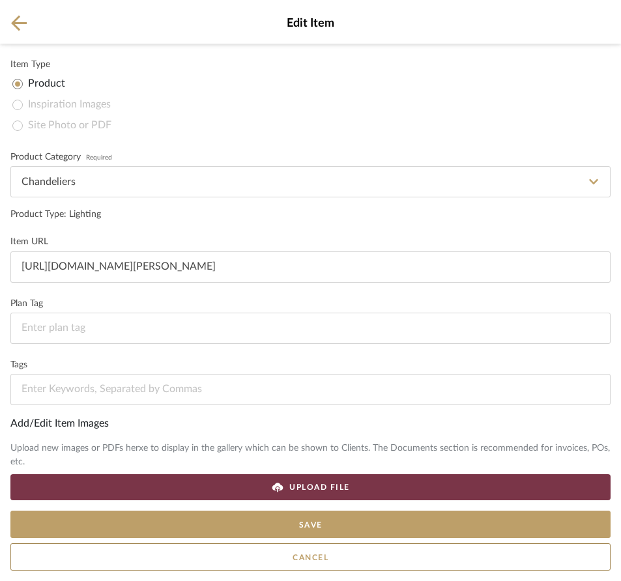
click at [266, 448] on div "Upload new images or PDFs herxe to display in the gallery which can be shown to…" at bounding box center [310, 455] width 600 height 27
click at [19, 18] on icon at bounding box center [19, 23] width 16 height 16
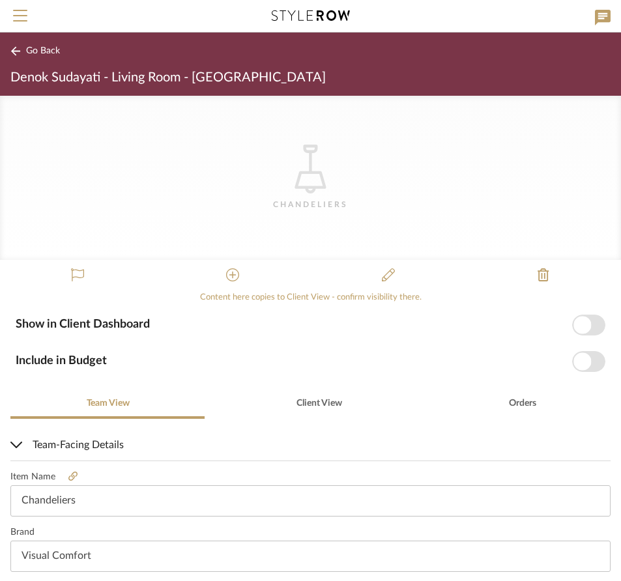
click at [39, 51] on span "Go Back" at bounding box center [43, 51] width 34 height 11
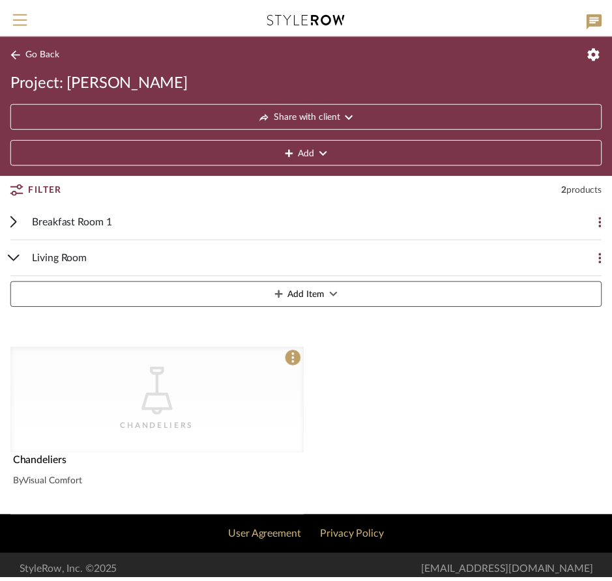
scroll to position [8, 0]
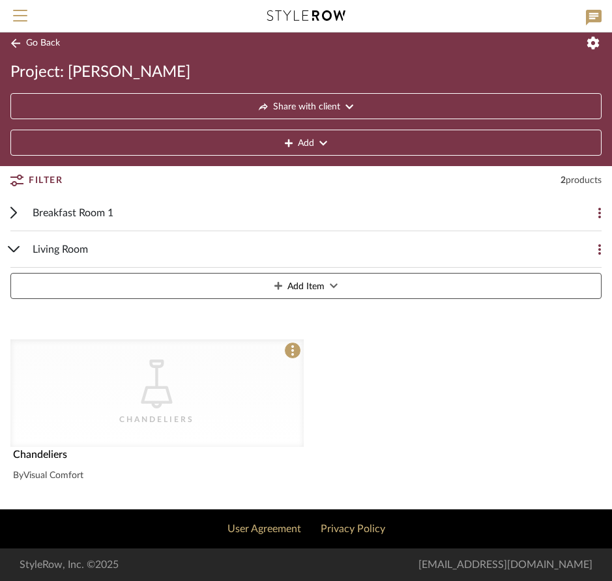
click at [292, 339] on link "CategoryIconLighting Created with Sketch. Chandeliers CategoryIconLighting Crea…" at bounding box center [156, 406] width 293 height 205
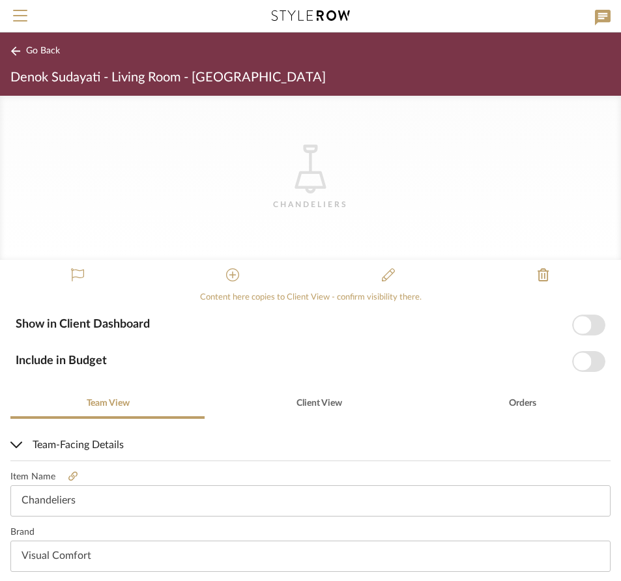
click at [37, 50] on span "Go Back" at bounding box center [43, 51] width 34 height 11
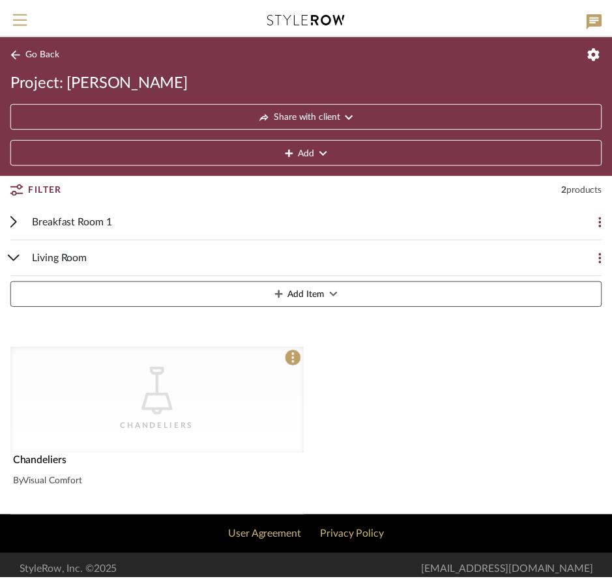
scroll to position [8, 0]
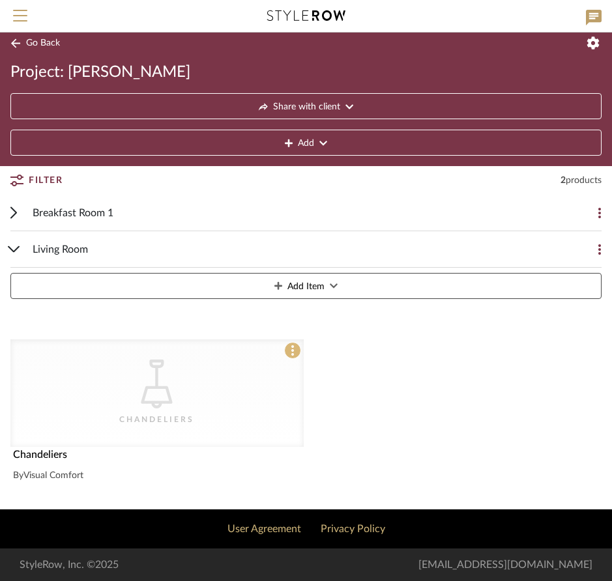
click at [292, 349] on icon at bounding box center [292, 350] width 3 height 10
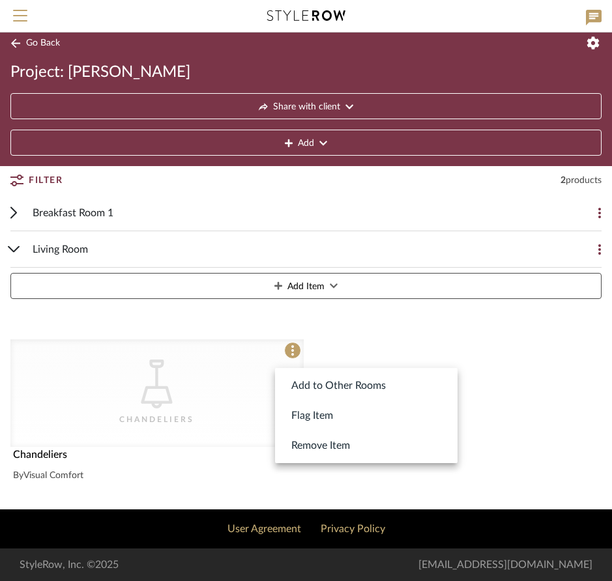
click at [219, 379] on div at bounding box center [306, 290] width 612 height 581
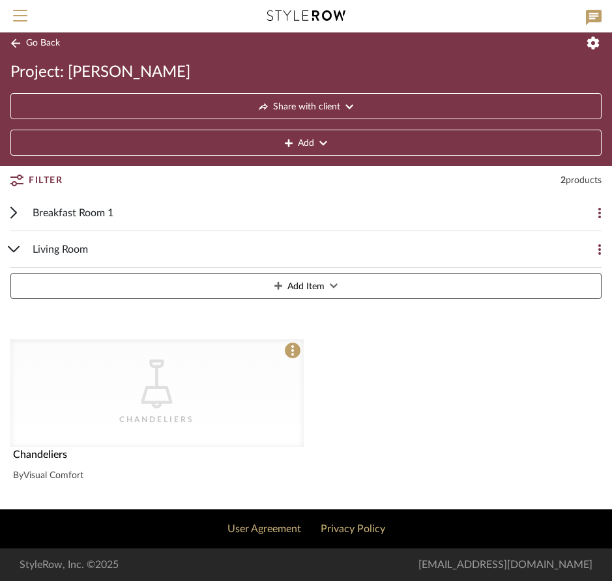
click at [235, 372] on div "CategoryIconLighting Created with Sketch. Chandeliers" at bounding box center [156, 394] width 293 height 108
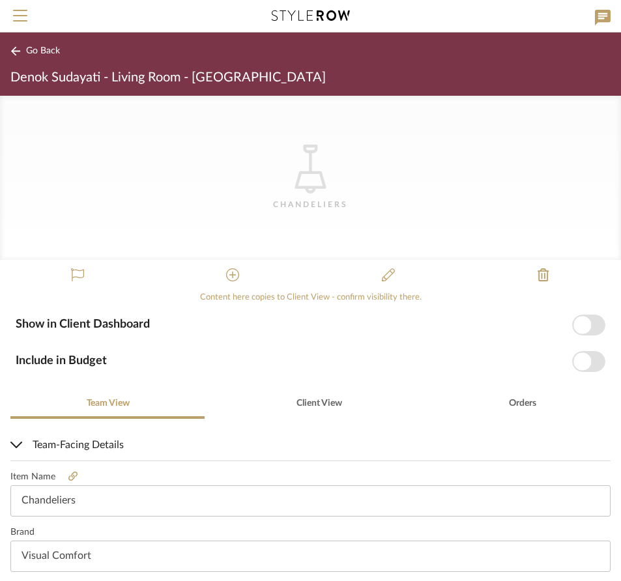
click at [295, 206] on div "Chandeliers" at bounding box center [311, 204] width 130 height 13
click at [297, 205] on div "Chandeliers" at bounding box center [311, 204] width 130 height 13
click at [304, 184] on icon "CategoryIconLighting Created with Sketch." at bounding box center [310, 169] width 49 height 49
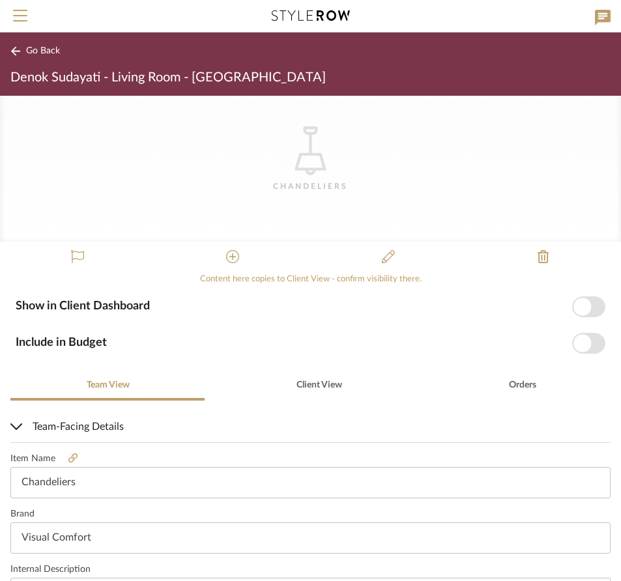
scroll to position [38, 0]
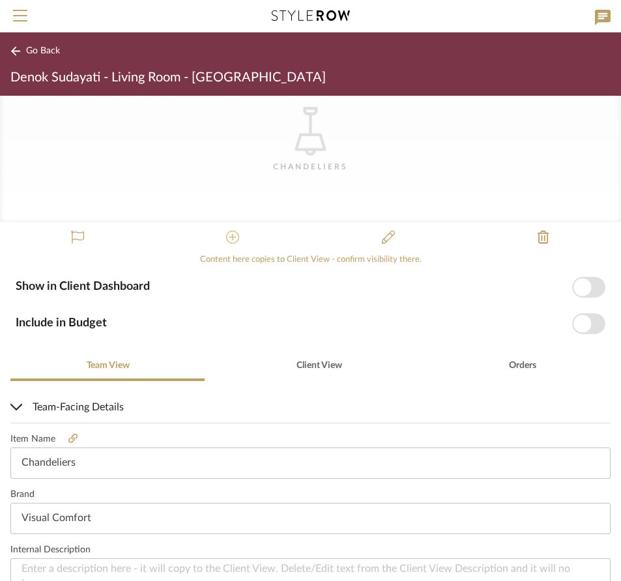
click at [232, 238] on icon at bounding box center [232, 237] width 13 height 13
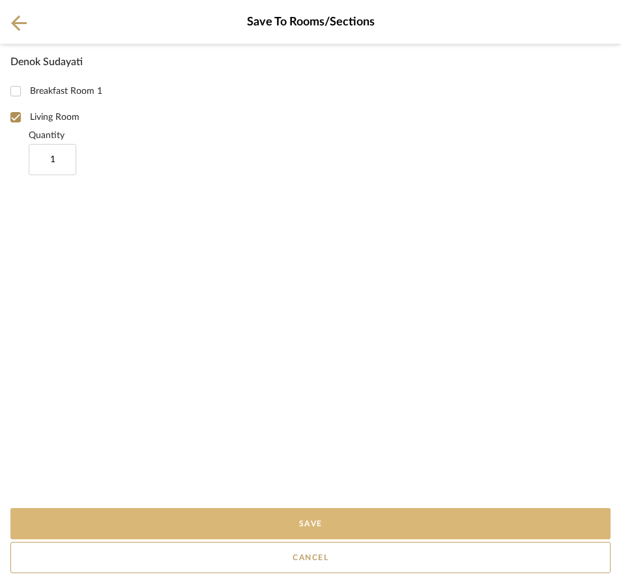
click at [317, 518] on button "Save" at bounding box center [310, 523] width 600 height 31
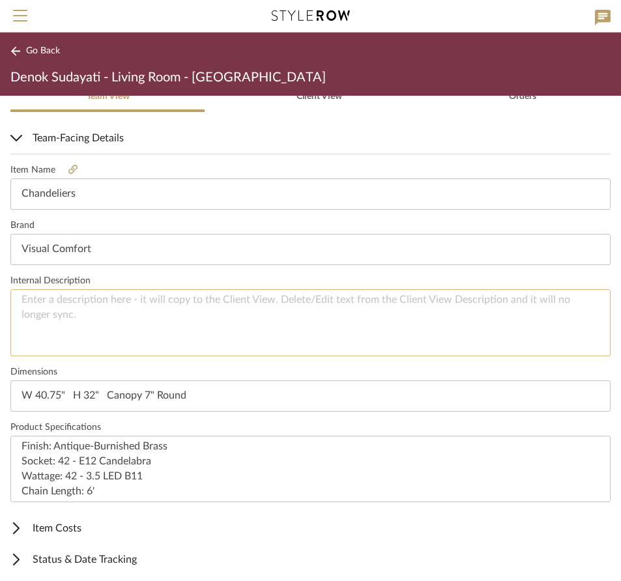
scroll to position [343, 0]
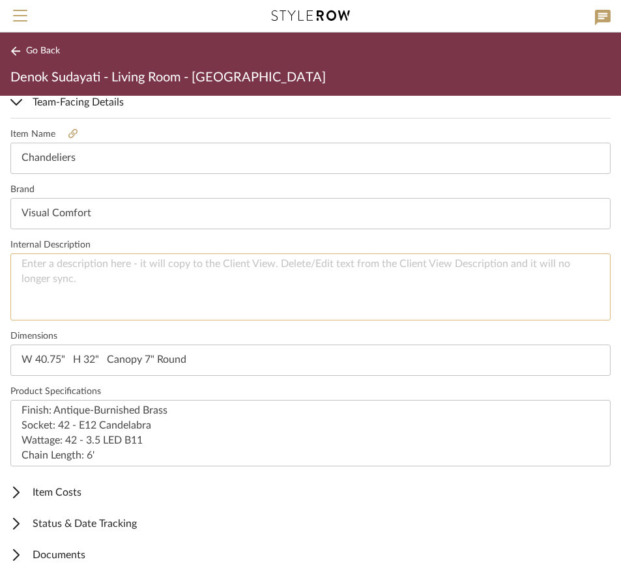
click at [357, 301] on textarea at bounding box center [310, 287] width 600 height 67
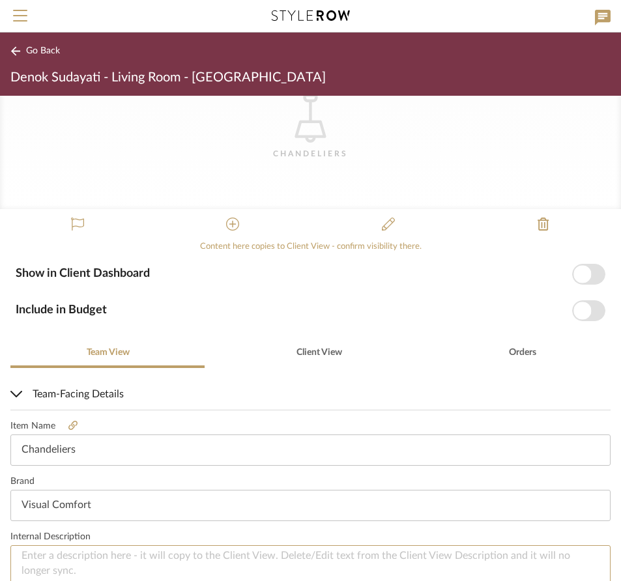
scroll to position [0, 0]
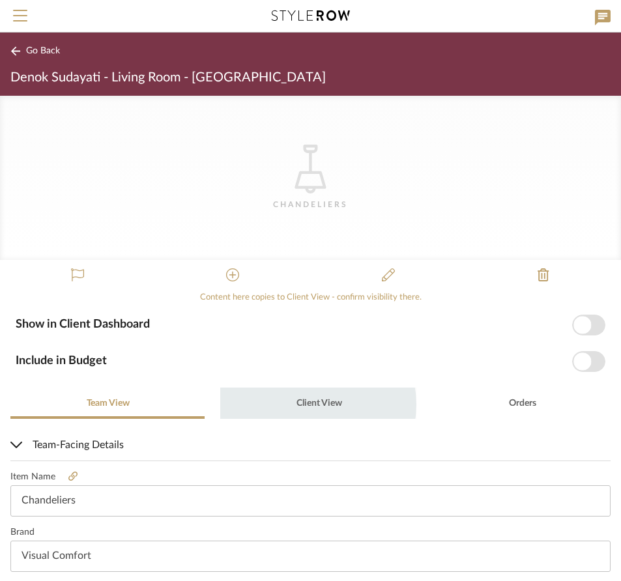
click at [315, 405] on span "Client View" at bounding box center [320, 403] width 46 height 9
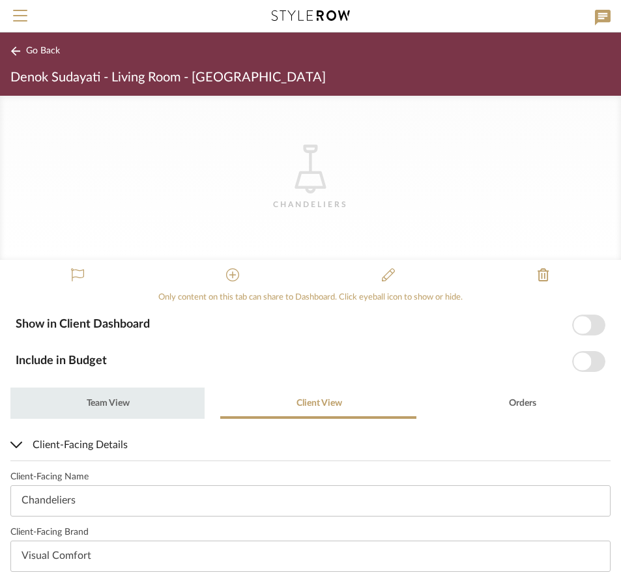
click at [125, 405] on span "Team View" at bounding box center [108, 403] width 43 height 9
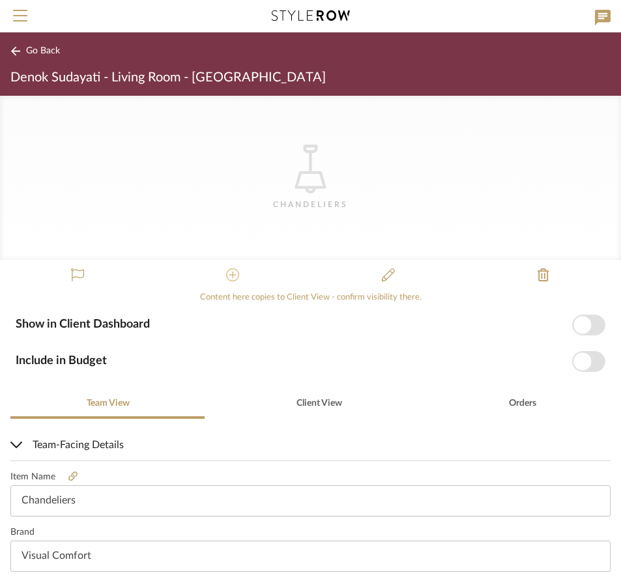
click at [229, 272] on icon at bounding box center [232, 275] width 13 height 13
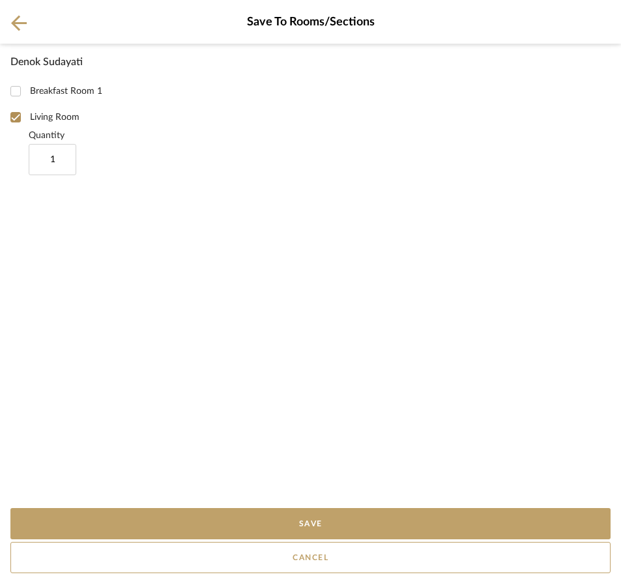
click at [27, 22] on span "Save To Rooms/Sections" at bounding box center [310, 22] width 600 height 14
click at [12, 19] on icon at bounding box center [19, 23] width 16 height 16
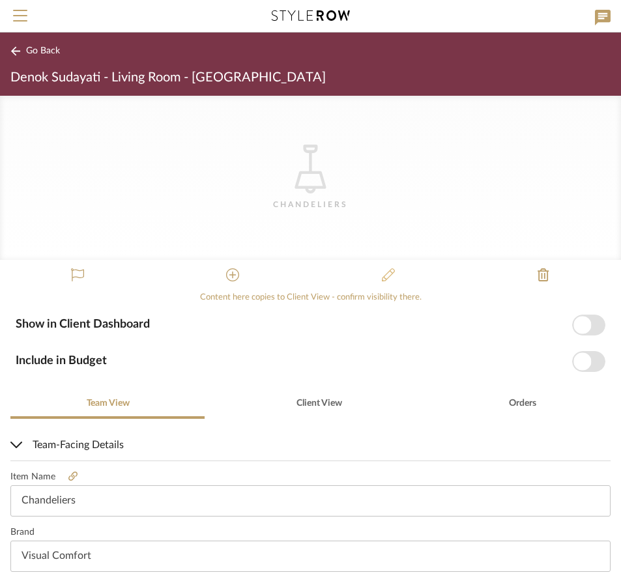
click at [384, 274] on icon at bounding box center [388, 275] width 13 height 13
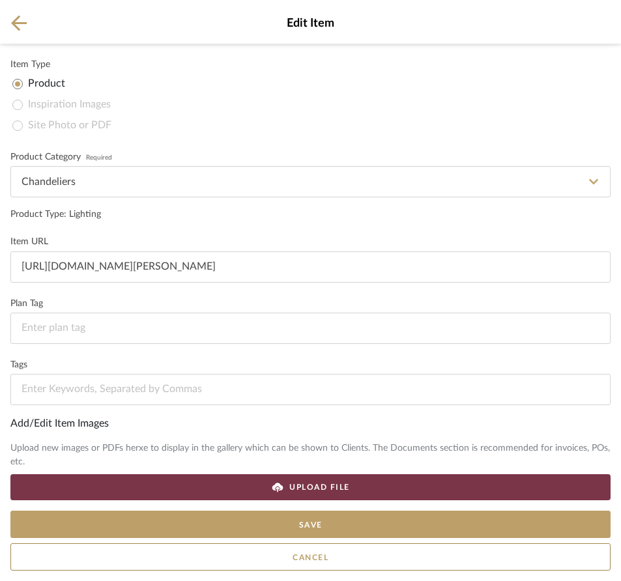
click at [22, 106] on mat-radio-group "Product Inspiration Images Site Photo or PDF" at bounding box center [311, 105] width 598 height 63
click at [18, 20] on icon at bounding box center [19, 23] width 16 height 16
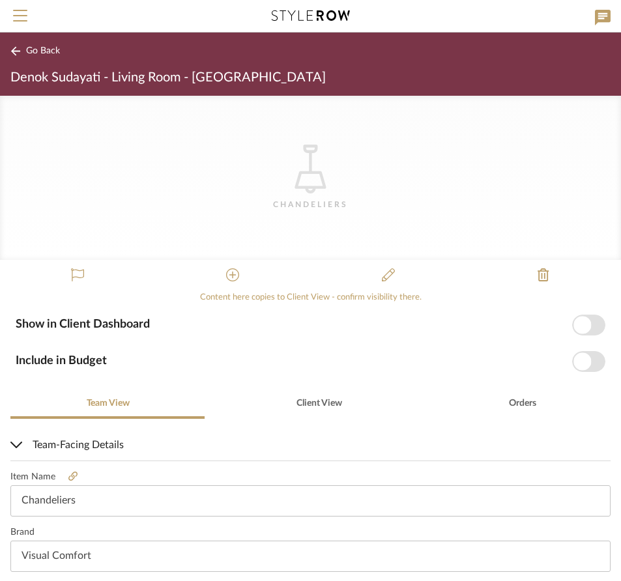
click at [51, 51] on span "Go Back" at bounding box center [43, 51] width 34 height 11
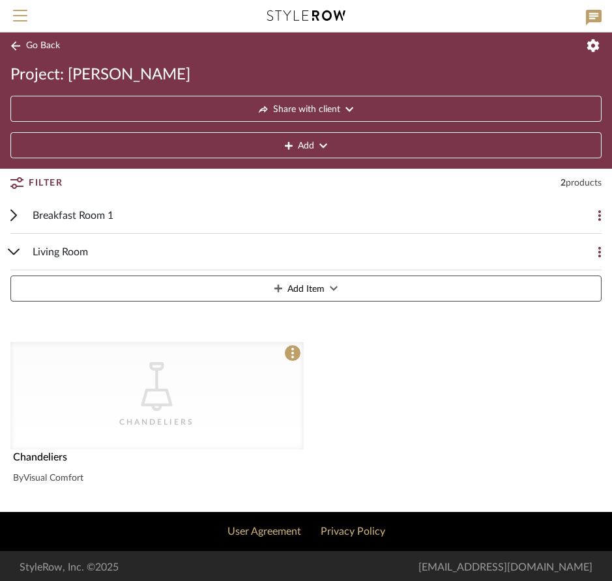
scroll to position [8, 0]
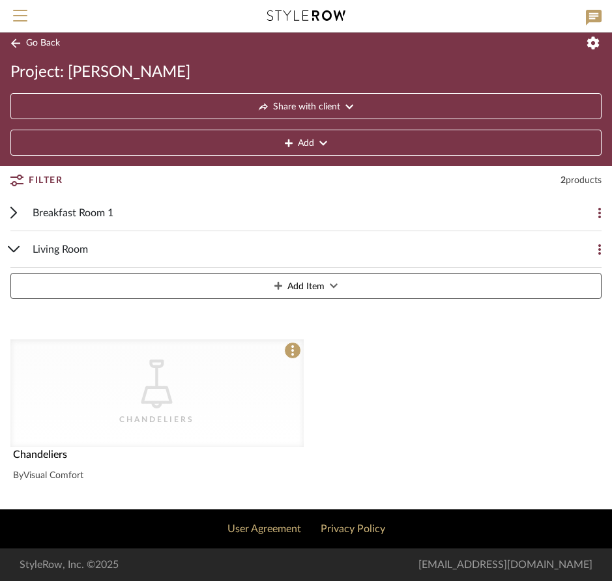
click at [123, 237] on div "Living Room" at bounding box center [296, 249] width 527 height 36
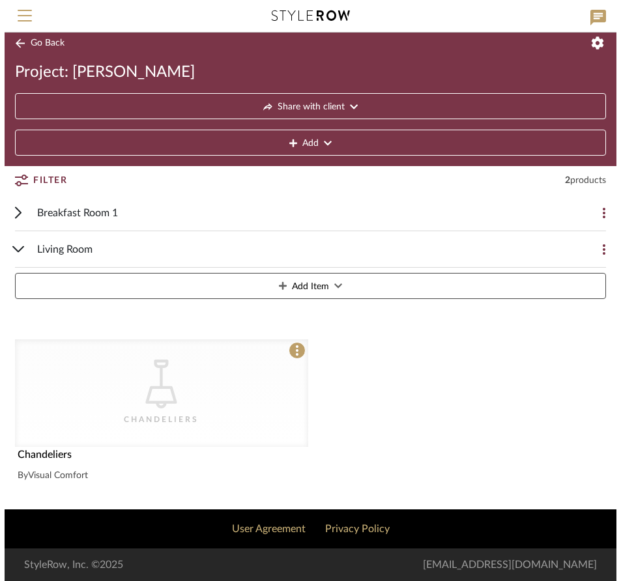
scroll to position [0, 0]
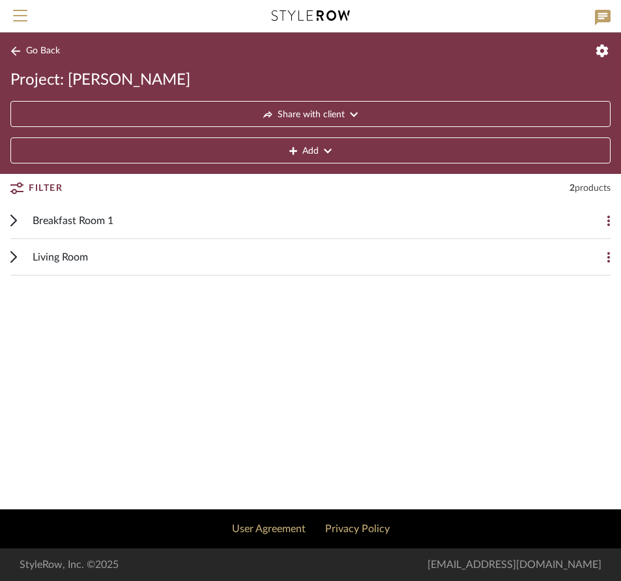
click at [117, 257] on div "Living Room" at bounding box center [301, 257] width 536 height 36
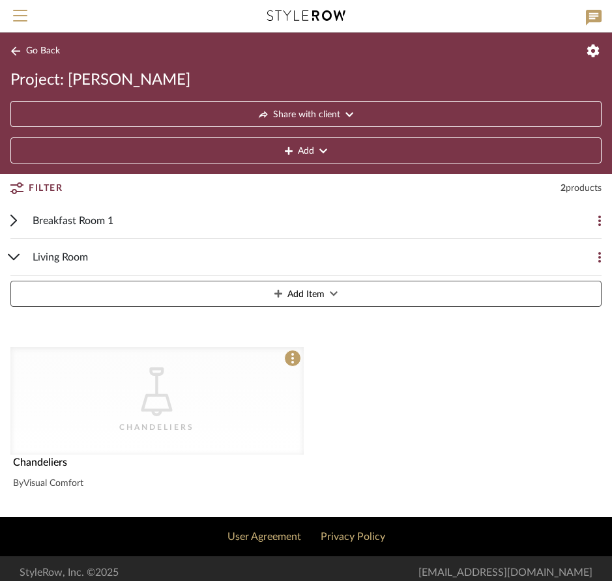
click at [110, 217] on span "Breakfast Room 1" at bounding box center [73, 221] width 81 height 16
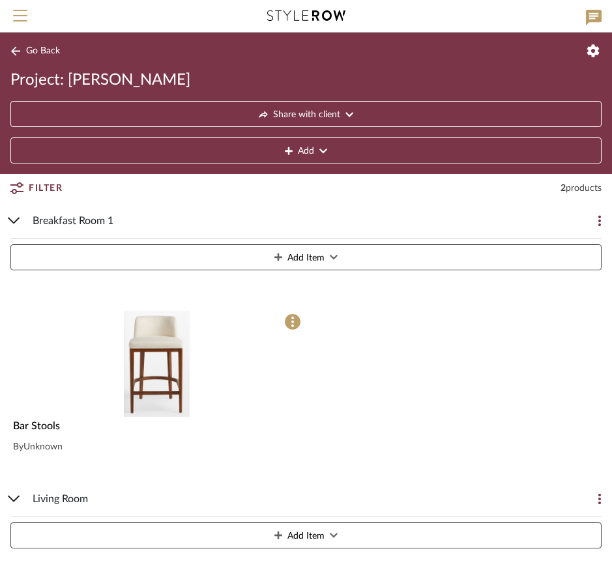
click at [160, 347] on img "0" at bounding box center [157, 364] width 66 height 106
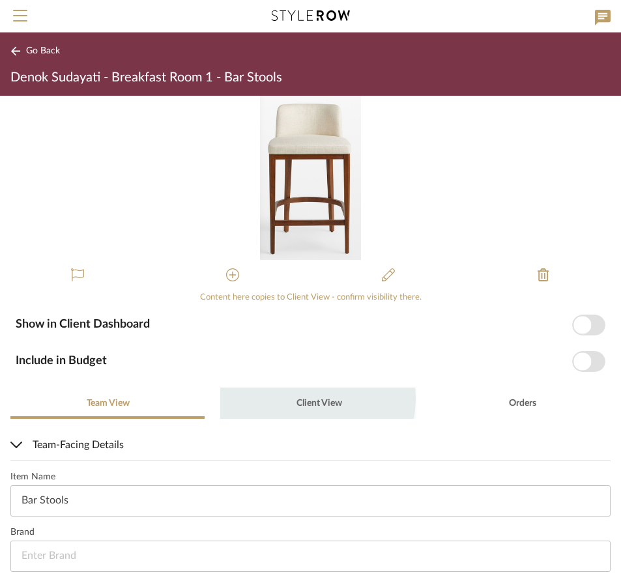
click at [308, 399] on span "Client View" at bounding box center [320, 403] width 46 height 9
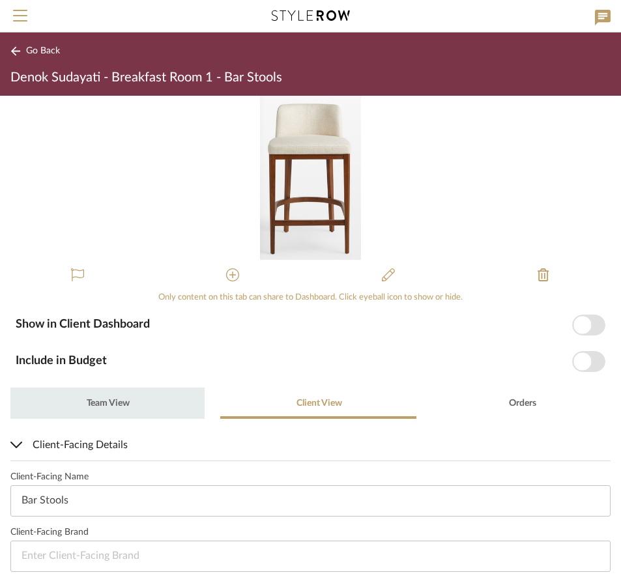
click at [138, 403] on div "Team View" at bounding box center [107, 403] width 194 height 31
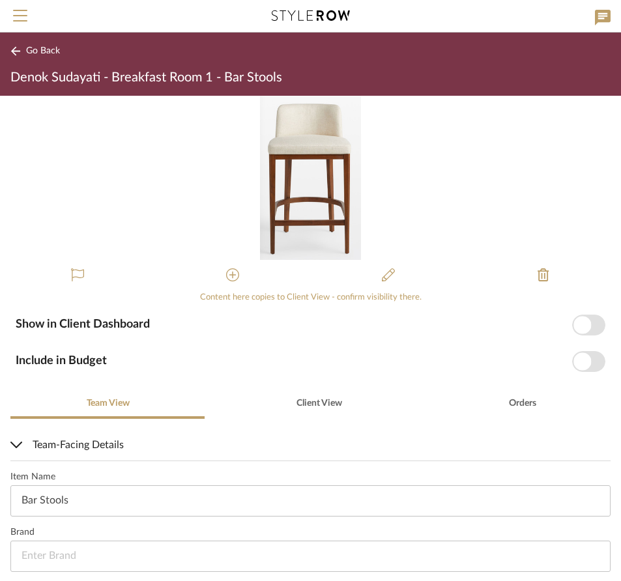
click at [40, 51] on span "Go Back" at bounding box center [43, 51] width 34 height 11
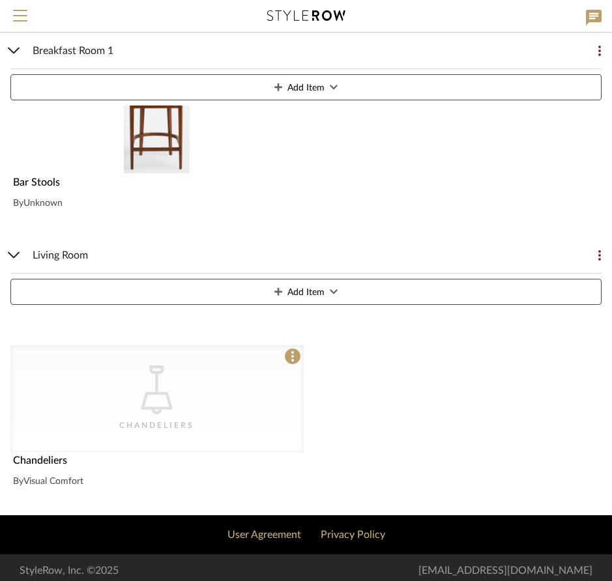
scroll to position [250, 0]
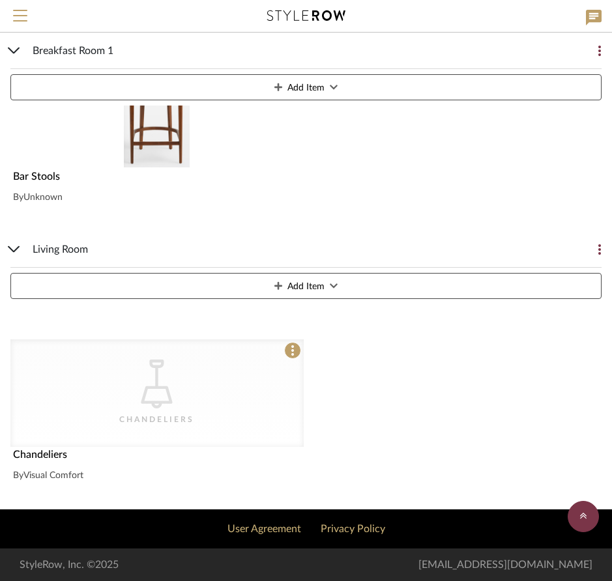
click at [95, 415] on div "Chandeliers" at bounding box center [157, 419] width 130 height 13
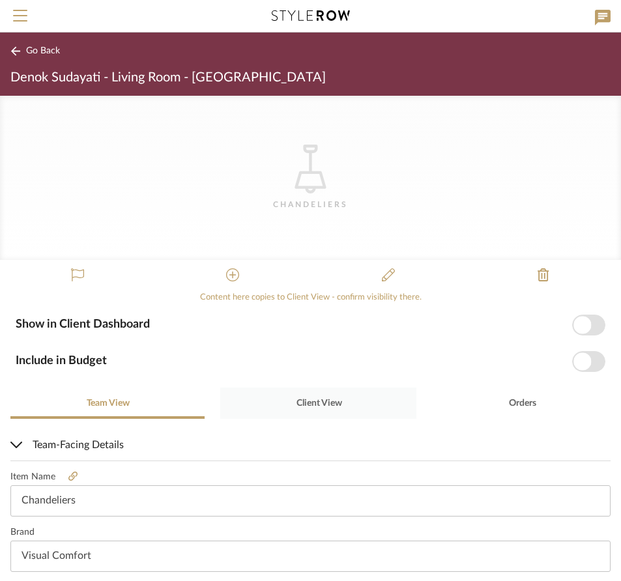
click at [304, 405] on span "Client View" at bounding box center [320, 403] width 46 height 9
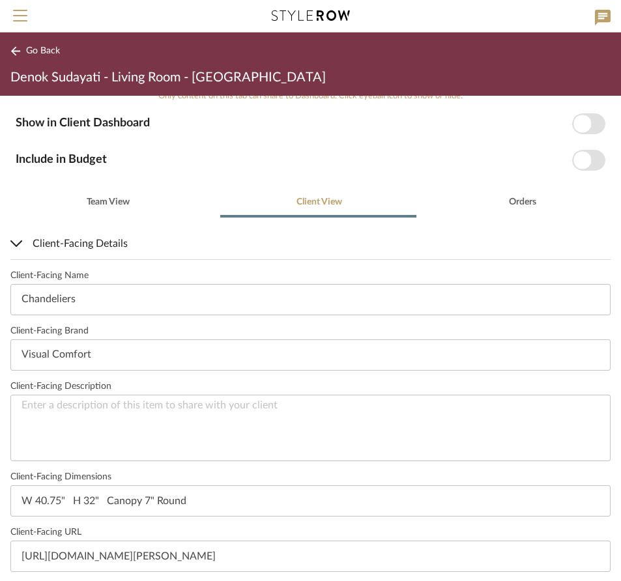
scroll to position [261, 0]
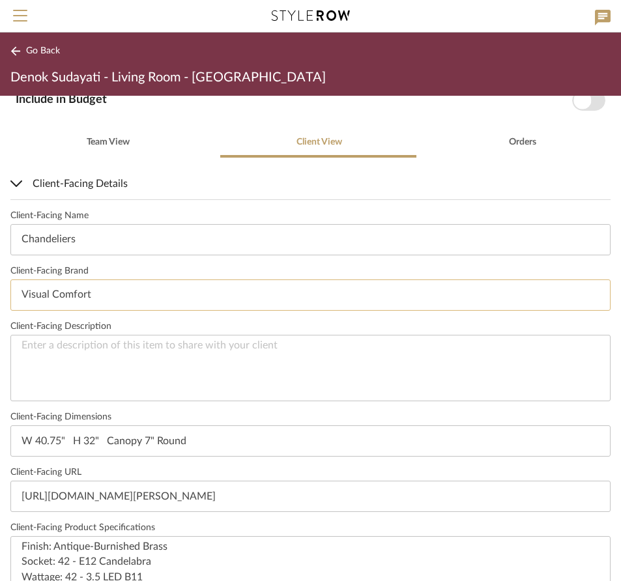
click at [110, 294] on input "Visual Comfort" at bounding box center [310, 295] width 600 height 31
drag, startPoint x: 104, startPoint y: 291, endPoint x: 15, endPoint y: 295, distance: 89.4
click at [15, 295] on input "Visual Comfort" at bounding box center [310, 295] width 600 height 31
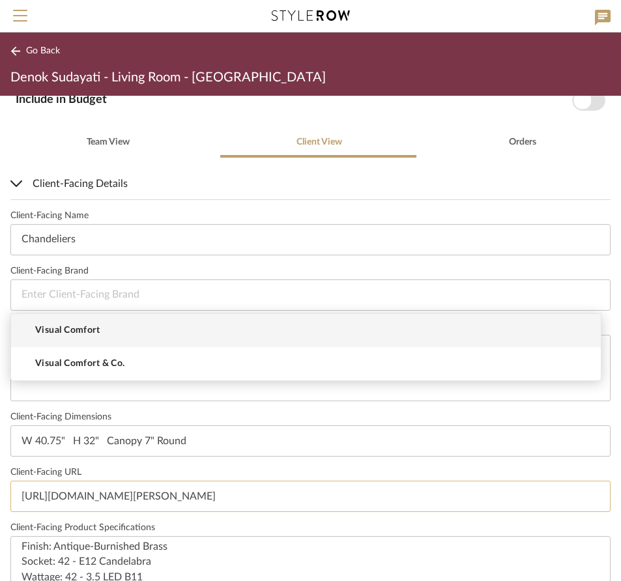
click at [219, 495] on input "https://www.visualcomfort.com/cora-medium-waterfall-chandelier-chc5911/#2461=36…" at bounding box center [310, 496] width 600 height 31
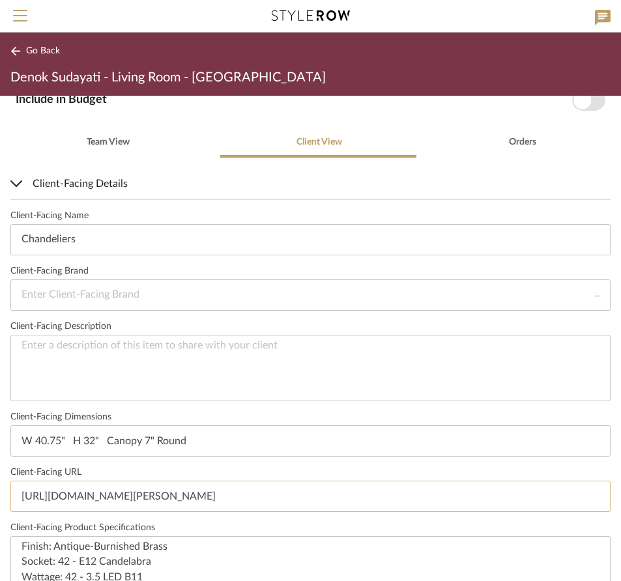
click at [173, 499] on input "https://www.visualcomfort.com/cora-medium-waterfall-chandelier-chc5911/#2461=36…" at bounding box center [310, 496] width 600 height 31
click at [173, 500] on input "https://www.visualcomfort.com/cora-medium-waterfall-chandelier-chc5911/#2461=36…" at bounding box center [310, 496] width 600 height 31
click at [174, 498] on input "https://www.visualcomfort.com/cora-medium-waterfall-chandelier-chc5911/#2461=36…" at bounding box center [310, 496] width 600 height 31
click at [175, 503] on input "https://www.visualcomfort.com/cora-medium-waterfall-chandelier-chc5911/#2461=36…" at bounding box center [310, 496] width 600 height 31
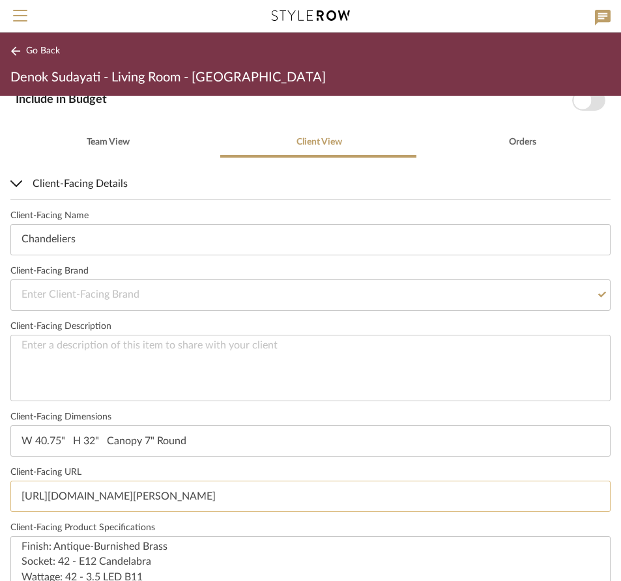
click at [176, 501] on input "https://www.visualcomfort.com/cora-medium-waterfall-chandelier-chc5911/#2461=36…" at bounding box center [310, 496] width 600 height 31
click at [176, 500] on input "https://www.visualcomfort.com/cora-medium-waterfall-chandelier-chc5911/#2461=36…" at bounding box center [310, 496] width 600 height 31
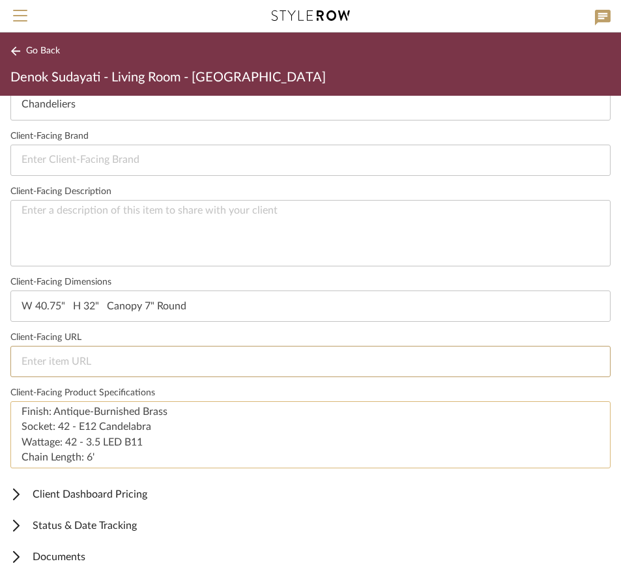
scroll to position [398, 0]
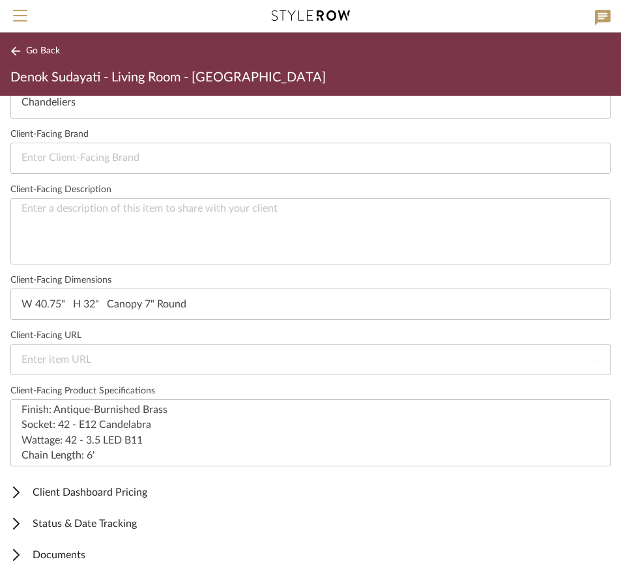
click at [213, 497] on span "Client Dashboard Pricing" at bounding box center [307, 493] width 595 height 16
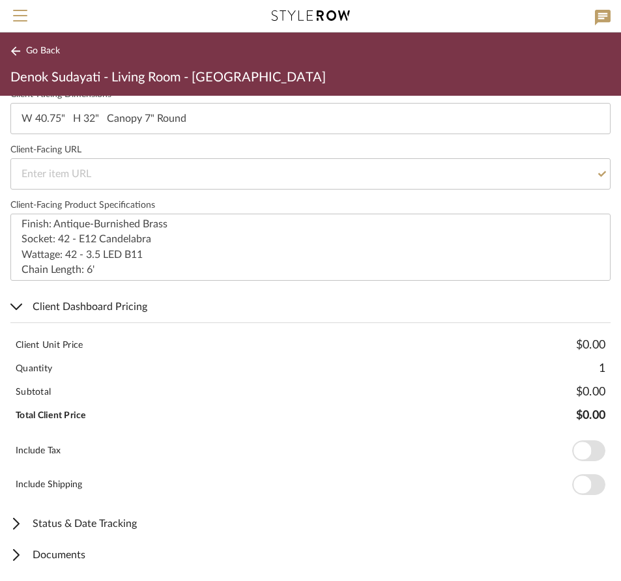
click at [115, 557] on span "Documents" at bounding box center [307, 556] width 595 height 16
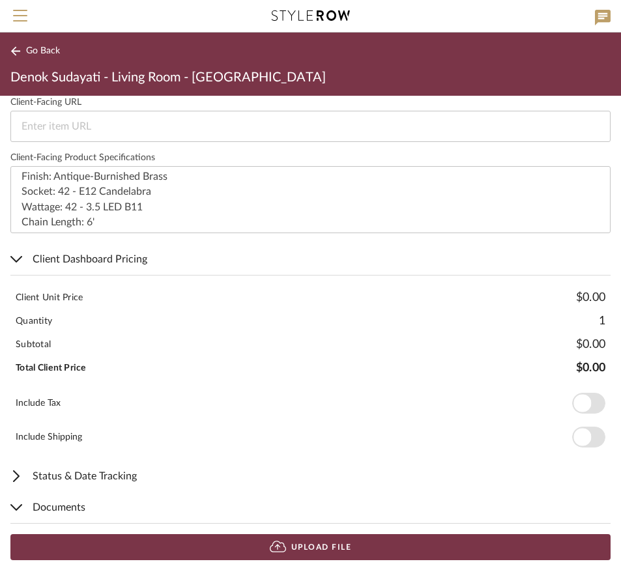
click at [274, 546] on icon at bounding box center [278, 546] width 16 height 13
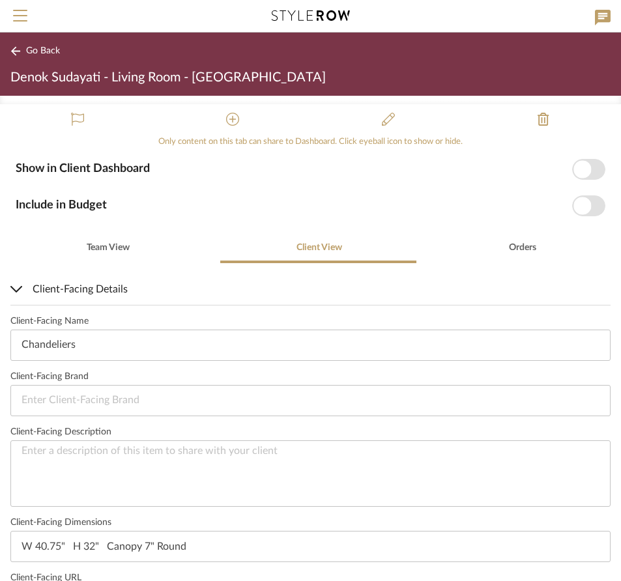
scroll to position [50, 0]
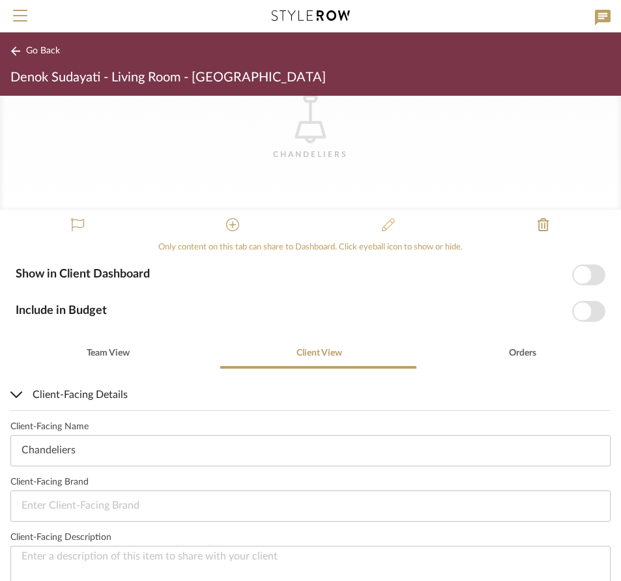
click at [385, 228] on icon at bounding box center [388, 224] width 13 height 13
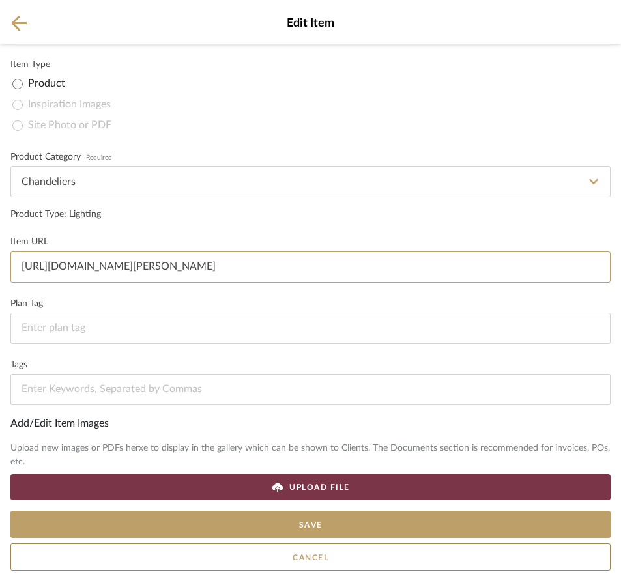
click at [174, 272] on input "https://www.visualcomfort.com/cora-medium-waterfall-chandelier-chc5911/#2461=36…" at bounding box center [310, 267] width 600 height 31
click at [174, 271] on input "https://www.visualcomfort.com/cora-medium-waterfall-chandelier-chc5911/#2461=36…" at bounding box center [310, 267] width 600 height 31
click at [175, 268] on input "https://www.visualcomfort.com/cora-medium-waterfall-chandelier-chc5911/#2461=36…" at bounding box center [310, 267] width 600 height 31
click at [175, 267] on input "https://www.visualcomfort.com/cora-medium-waterfall-chandelier-chc5911/#2461=36…" at bounding box center [310, 267] width 600 height 31
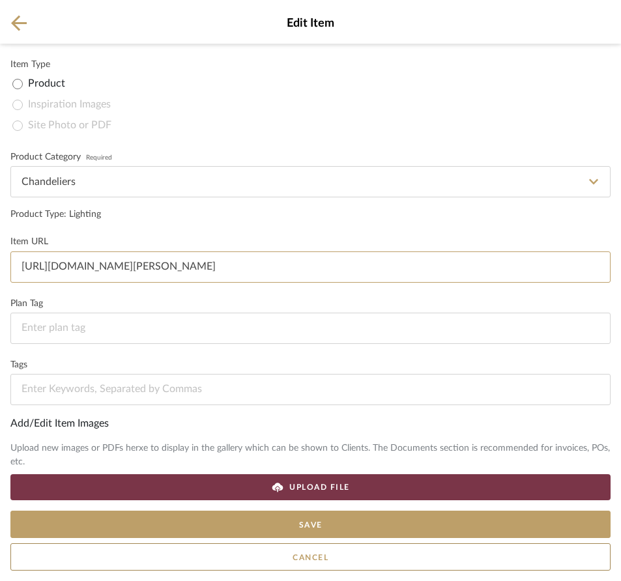
click at [175, 267] on input "https://www.visualcomfort.com/cora-medium-waterfall-chandelier-chc5911/#2461=36…" at bounding box center [310, 267] width 600 height 31
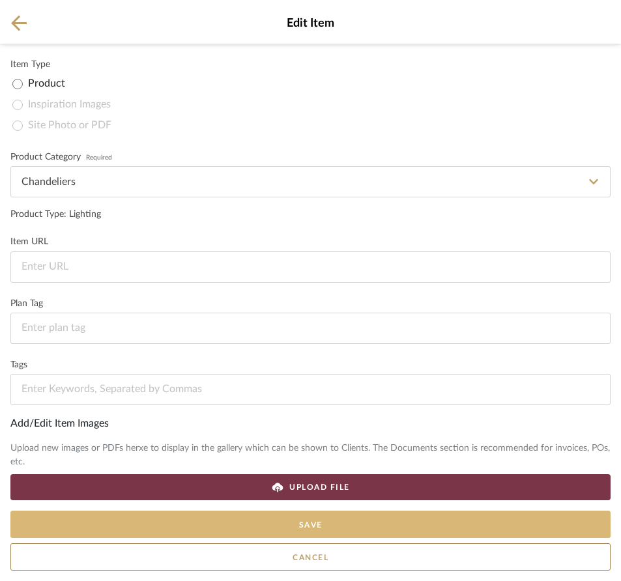
click at [347, 524] on button "Save" at bounding box center [310, 524] width 600 height 27
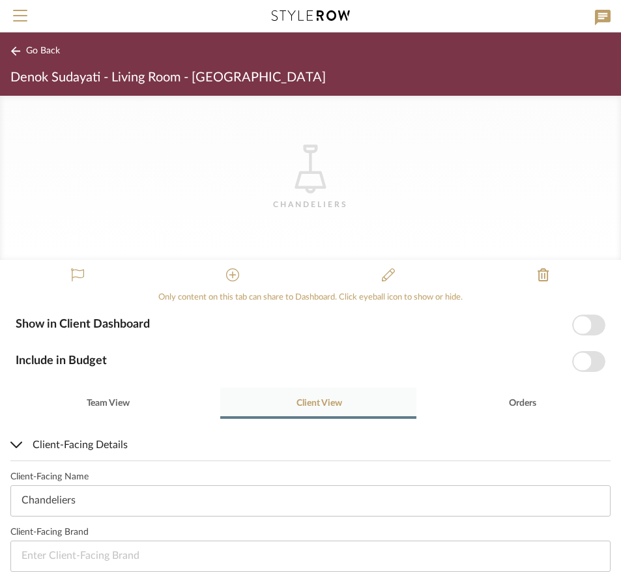
click at [318, 405] on span "Client View" at bounding box center [320, 403] width 46 height 9
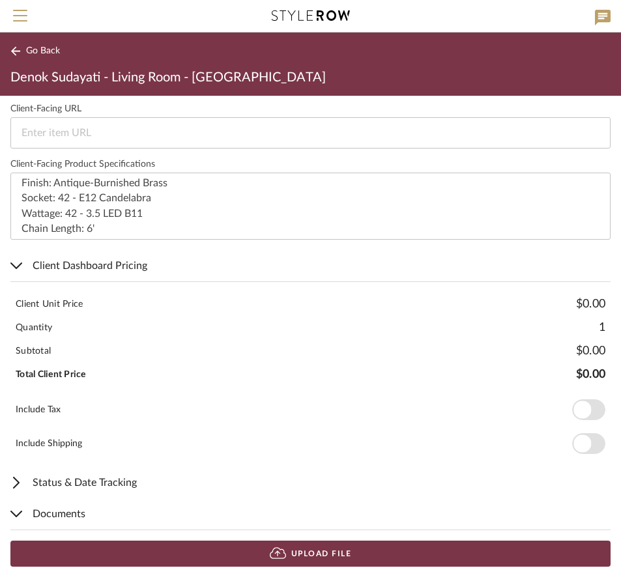
scroll to position [621, 0]
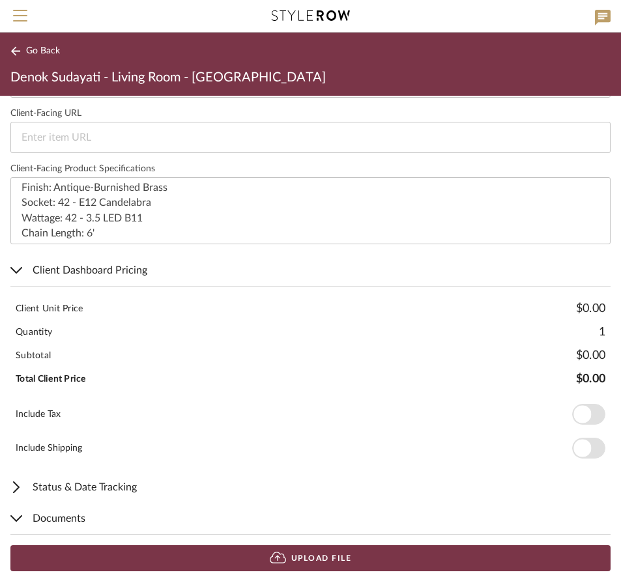
click at [55, 271] on span "Client Dashboard Pricing" at bounding box center [307, 271] width 595 height 16
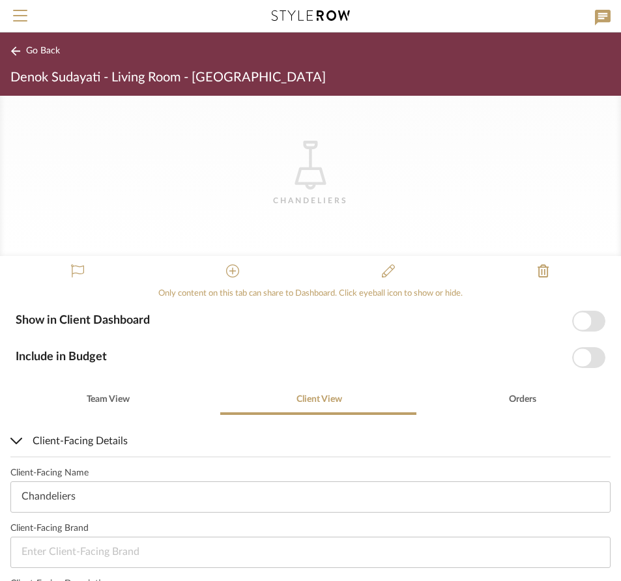
scroll to position [0, 0]
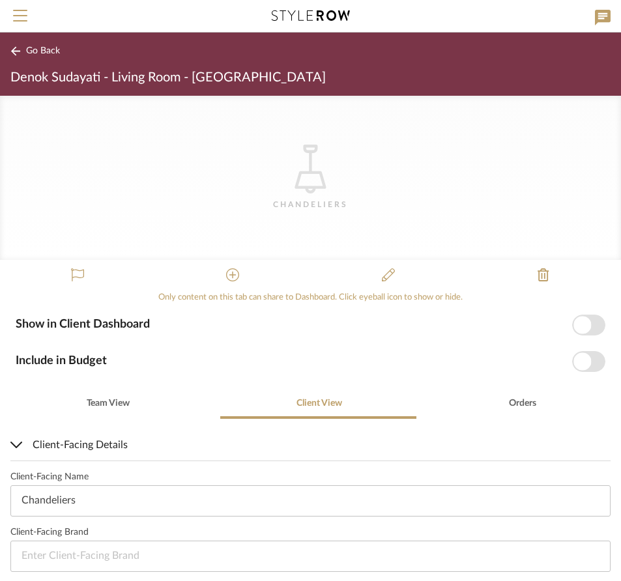
click at [49, 53] on span "Go Back" at bounding box center [43, 51] width 34 height 11
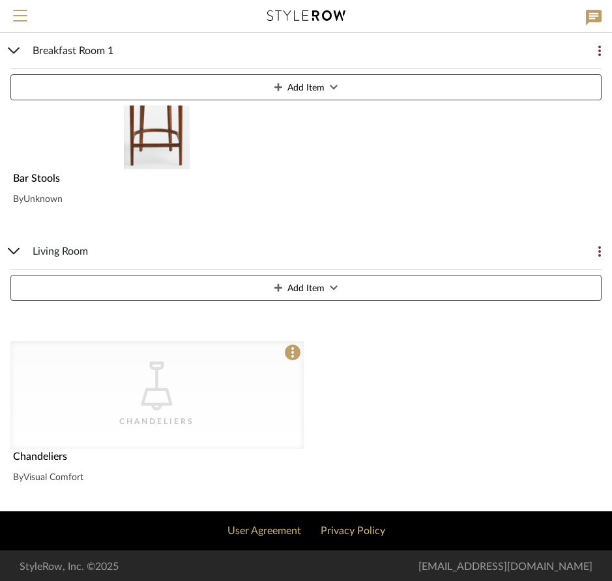
scroll to position [250, 0]
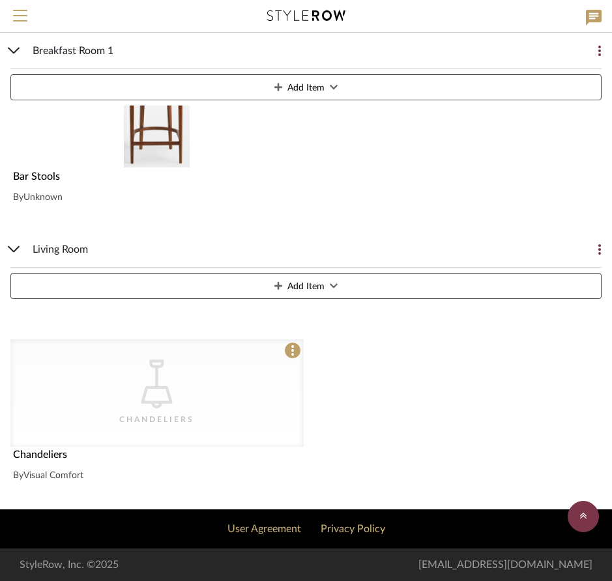
click at [205, 379] on div "CategoryIconLighting Created with Sketch. [GEOGRAPHIC_DATA]" at bounding box center [156, 394] width 293 height 108
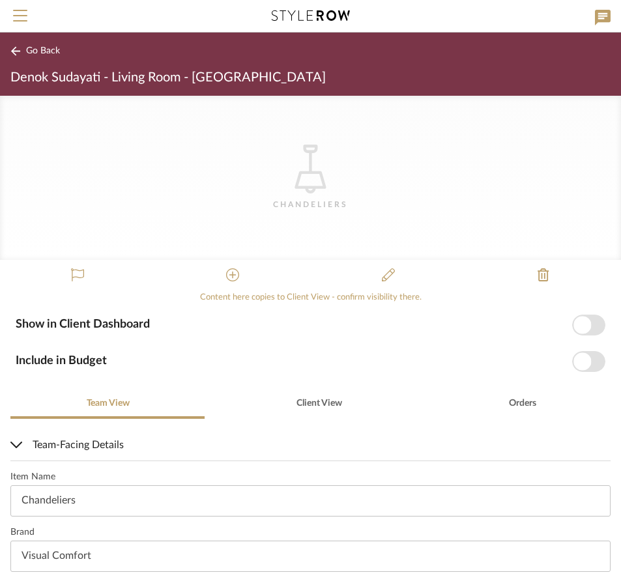
click at [304, 161] on icon "CategoryIconLighting Created with Sketch." at bounding box center [310, 169] width 49 height 49
click at [603, 15] on icon at bounding box center [603, 18] width 16 height 16
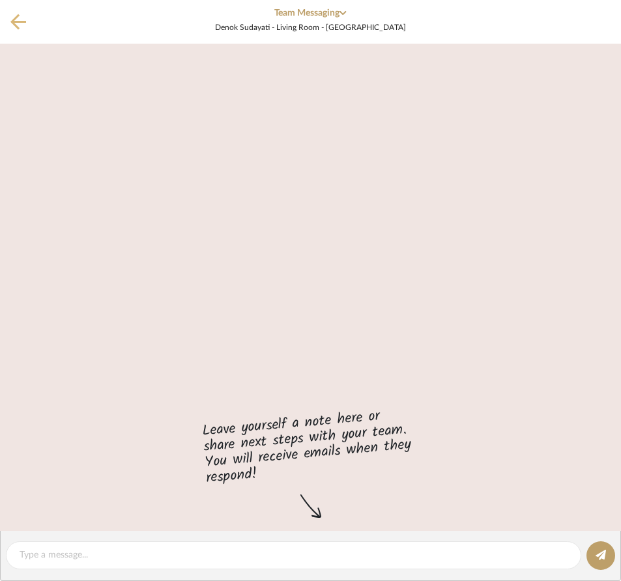
click at [21, 20] on icon at bounding box center [18, 22] width 16 height 16
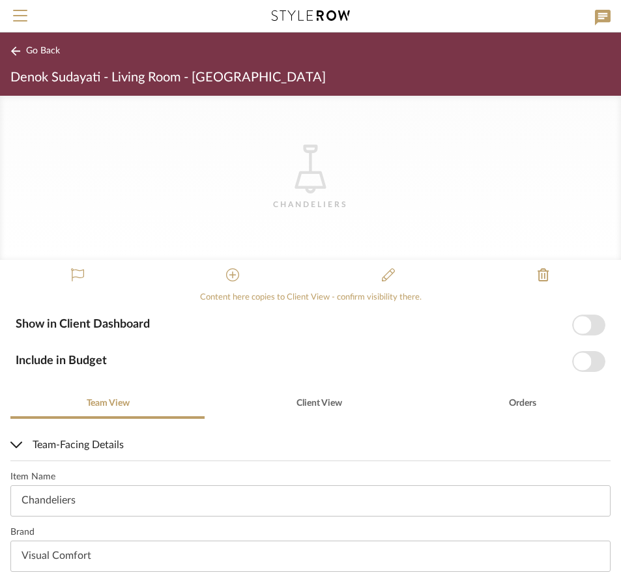
click at [307, 183] on icon "CategoryIconLighting Created with Sketch." at bounding box center [310, 169] width 49 height 49
click at [598, 12] on icon at bounding box center [603, 18] width 16 height 16
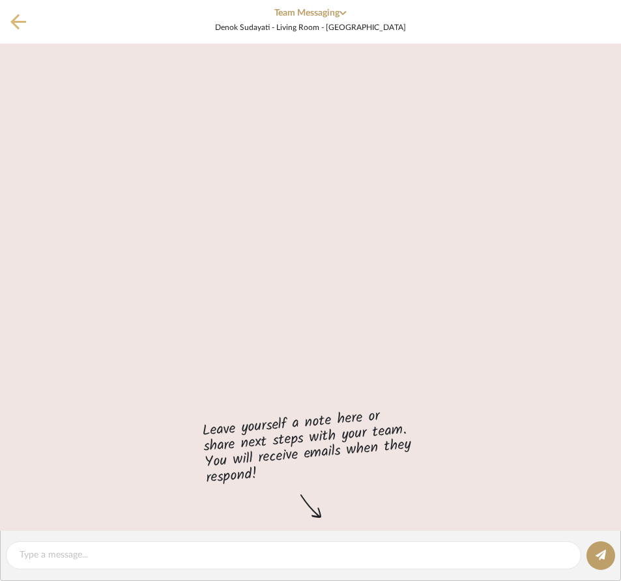
click at [11, 22] on icon at bounding box center [18, 22] width 16 height 16
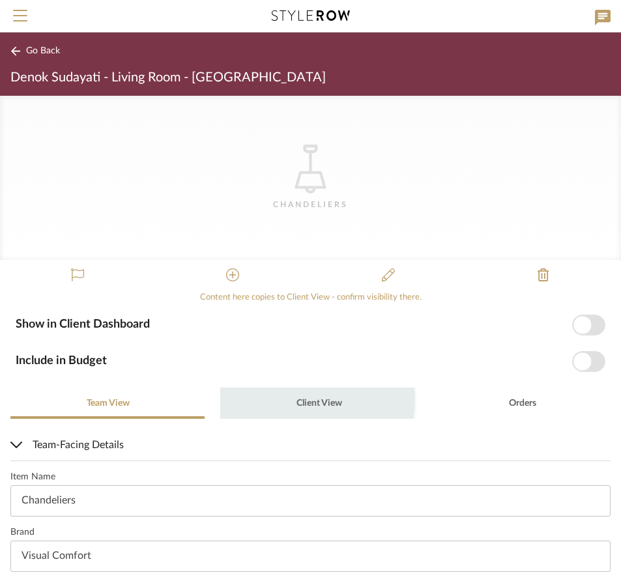
click at [305, 400] on span "Client View" at bounding box center [320, 403] width 46 height 9
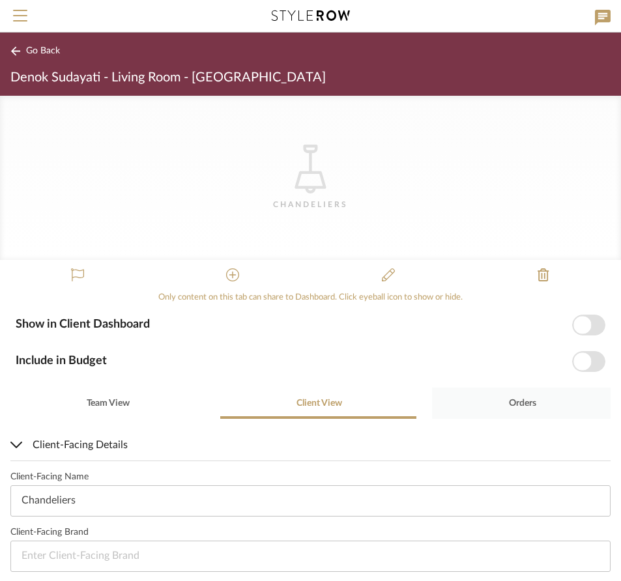
click at [509, 403] on span "Orders" at bounding box center [522, 403] width 27 height 9
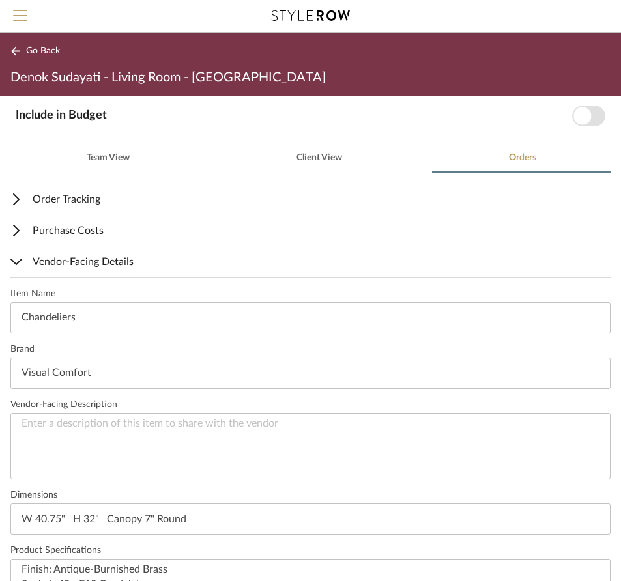
scroll to position [209, 0]
click at [158, 423] on textarea at bounding box center [310, 447] width 600 height 67
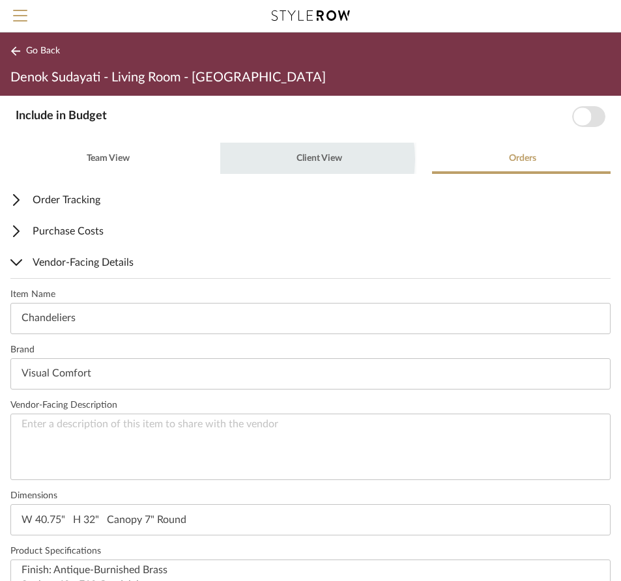
click at [297, 160] on span "Client View" at bounding box center [320, 158] width 46 height 9
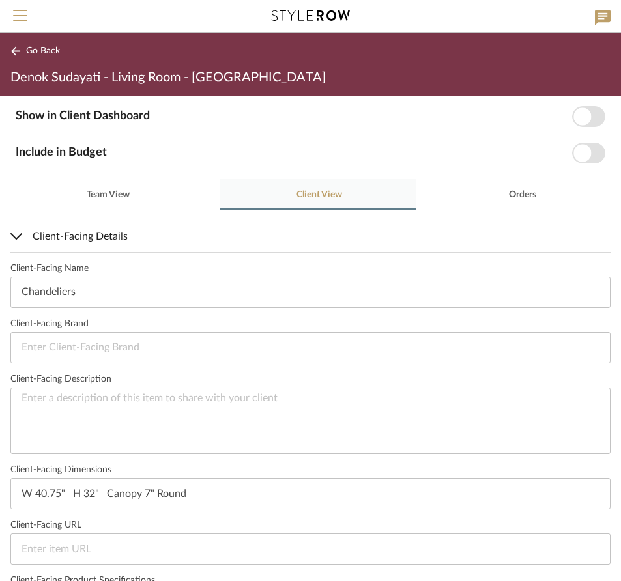
scroll to position [0, 0]
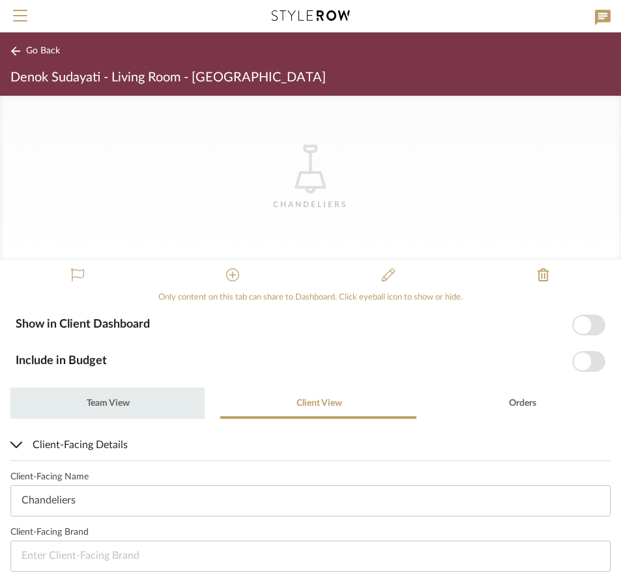
click at [119, 405] on span "Team View" at bounding box center [108, 403] width 43 height 9
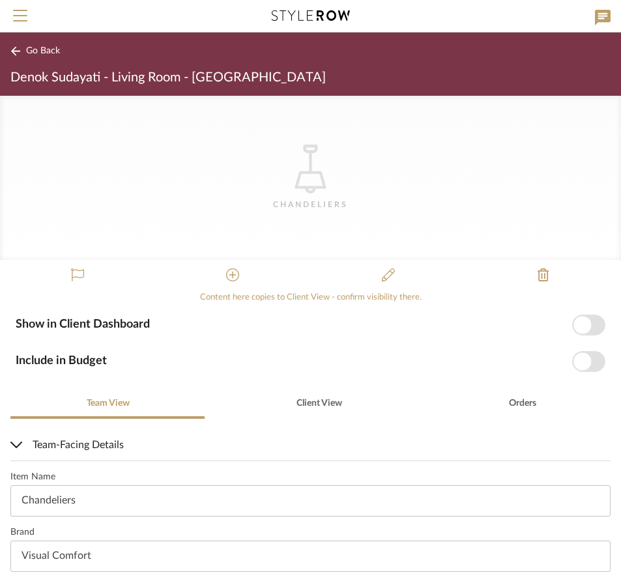
click at [309, 179] on icon "CategoryIconLighting Created with Sketch." at bounding box center [310, 169] width 49 height 49
click at [21, 11] on span "Menu" at bounding box center [20, 10] width 14 height 1
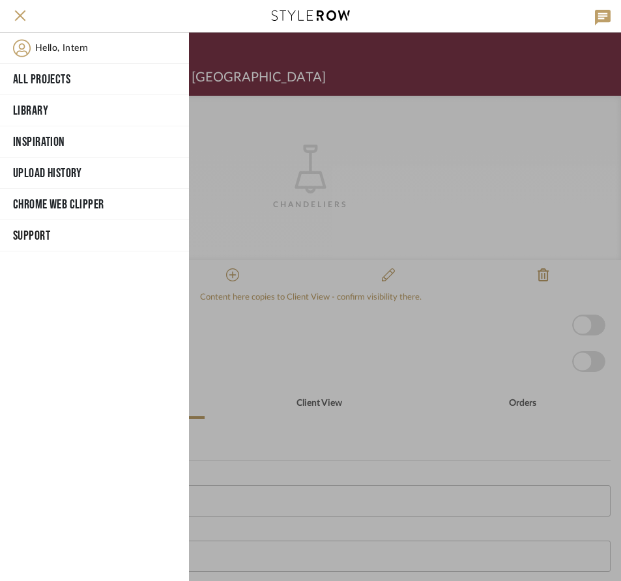
click at [29, 231] on span "Support" at bounding box center [93, 236] width 160 height 20
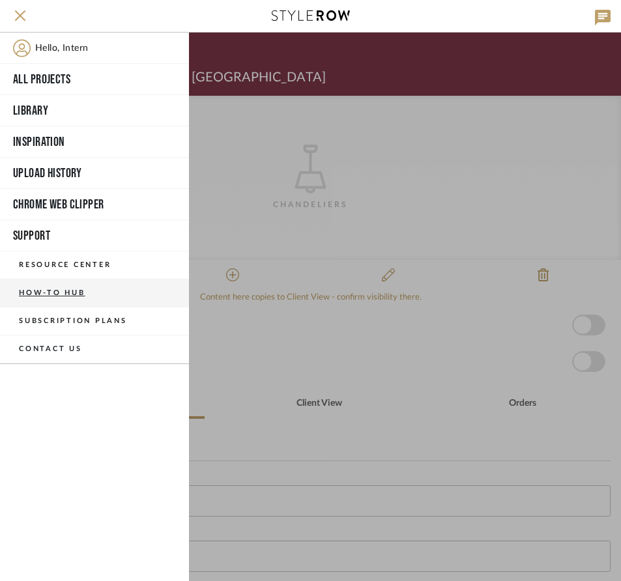
click at [48, 294] on button "How-To Hub" at bounding box center [94, 294] width 189 height 28
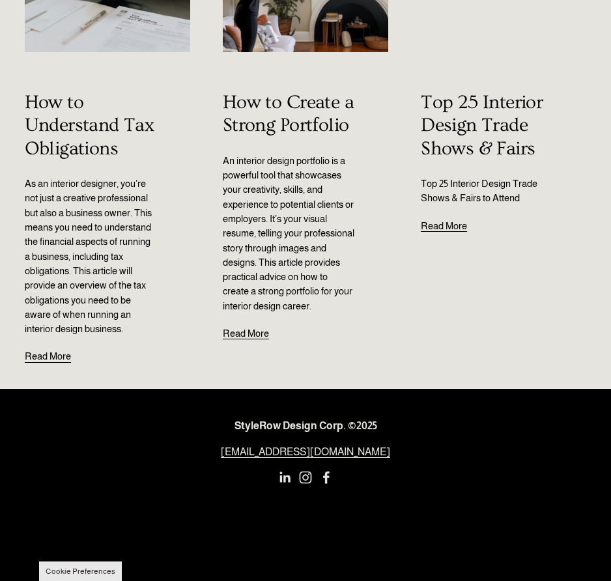
scroll to position [1682, 0]
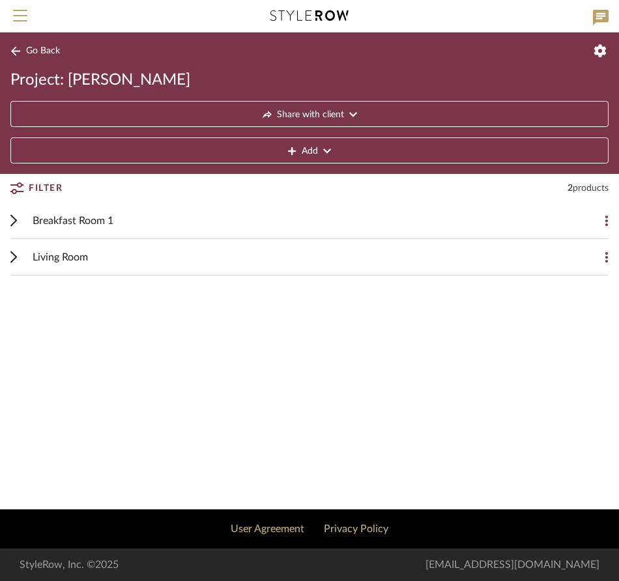
click at [321, 145] on button "Add" at bounding box center [309, 151] width 598 height 26
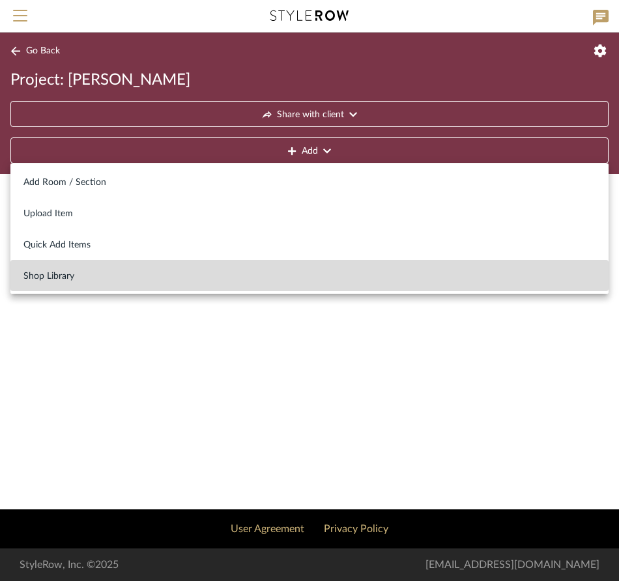
click at [67, 280] on span "Shop Library" at bounding box center [309, 276] width 572 height 11
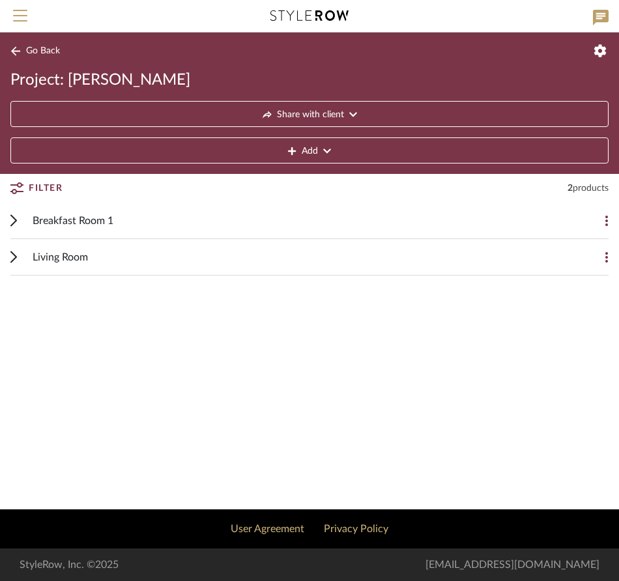
click at [325, 150] on icon at bounding box center [327, 151] width 8 height 9
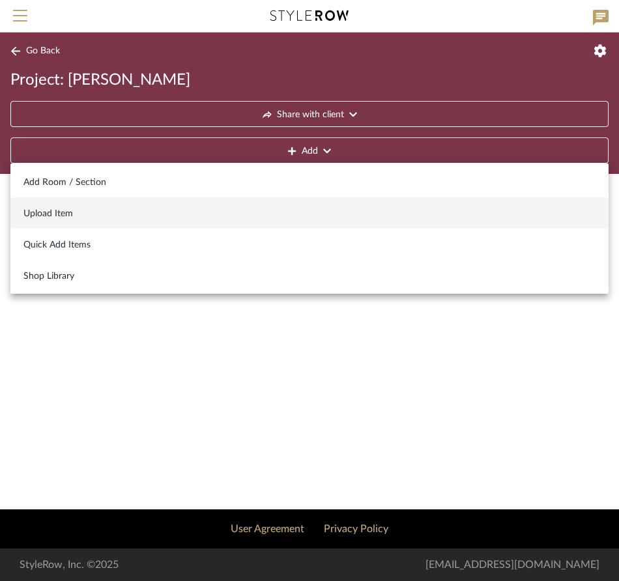
click at [106, 217] on span "Upload Item" at bounding box center [309, 214] width 572 height 11
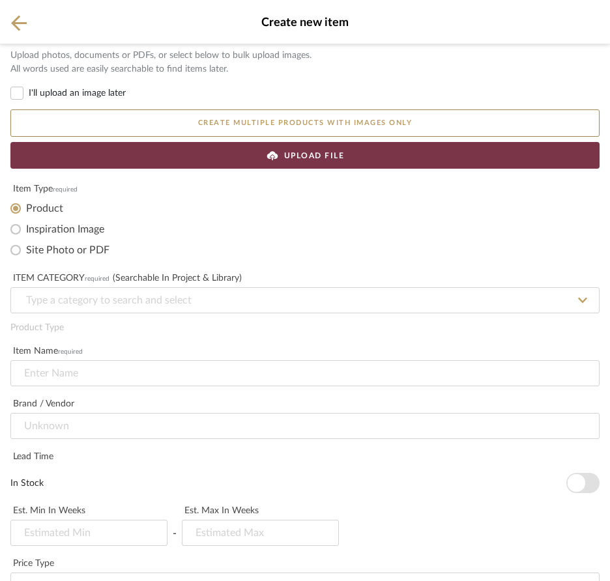
click at [207, 119] on button "Create multiple products with images only" at bounding box center [304, 123] width 589 height 27
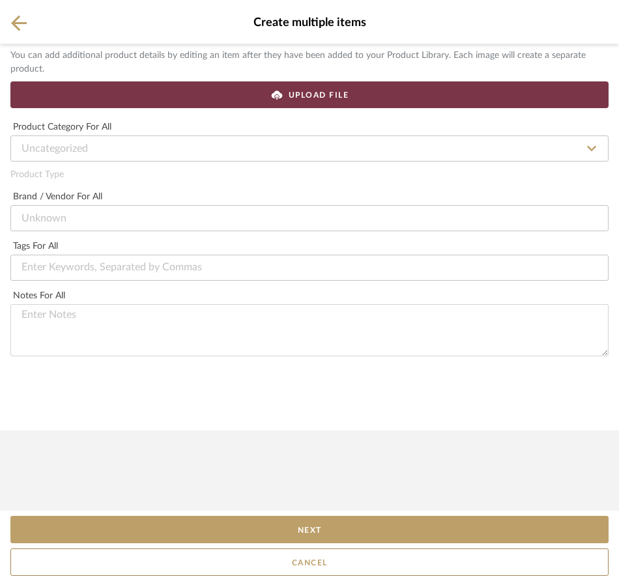
click at [18, 20] on icon at bounding box center [19, 23] width 16 height 16
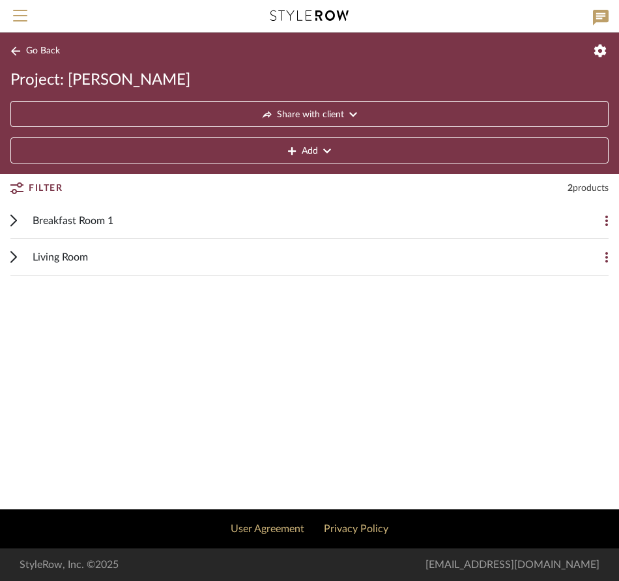
click at [318, 152] on button "Add" at bounding box center [309, 151] width 598 height 26
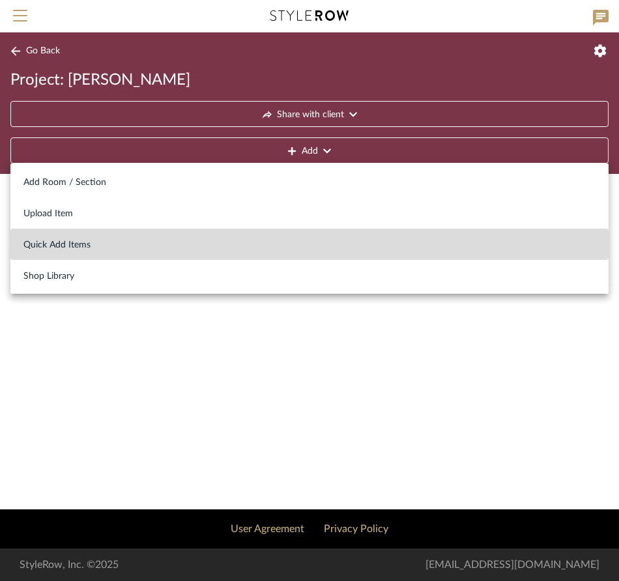
click at [103, 248] on span "Quick Add Items" at bounding box center [309, 245] width 572 height 11
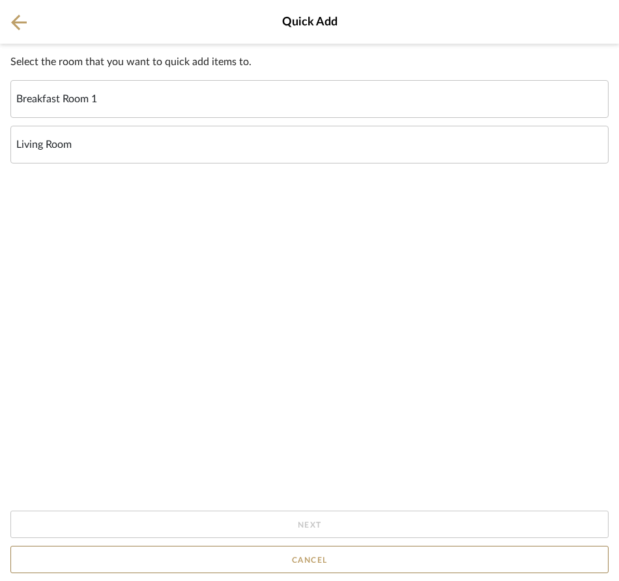
click at [78, 142] on div "Living Room" at bounding box center [309, 145] width 598 height 38
click at [0, 0] on input "Living Room" at bounding box center [0, 0] width 0 height 0
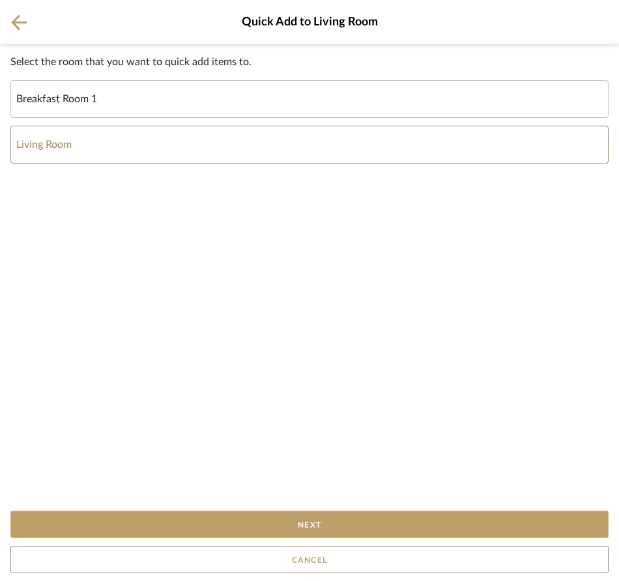
click at [313, 520] on button "Next" at bounding box center [309, 524] width 598 height 27
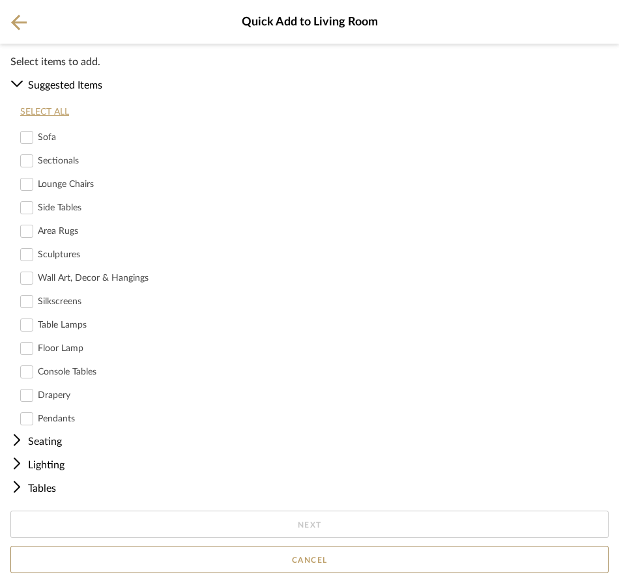
click at [23, 20] on icon at bounding box center [19, 22] width 16 height 16
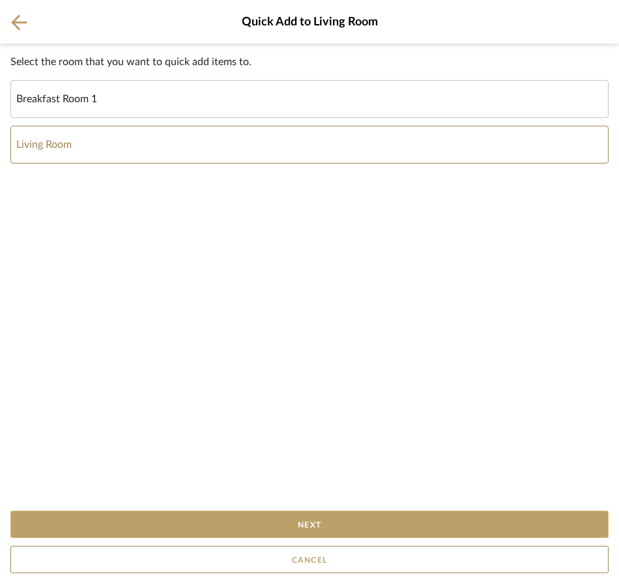
click at [350, 527] on button "Next" at bounding box center [309, 524] width 598 height 27
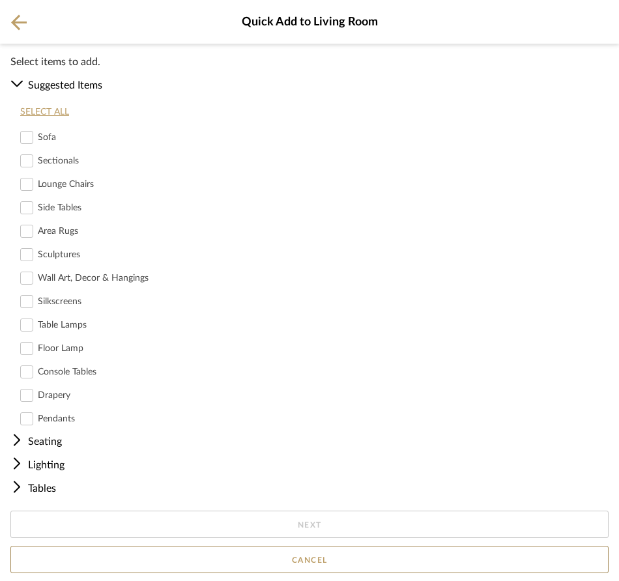
click at [29, 415] on icon at bounding box center [27, 419] width 12 height 12
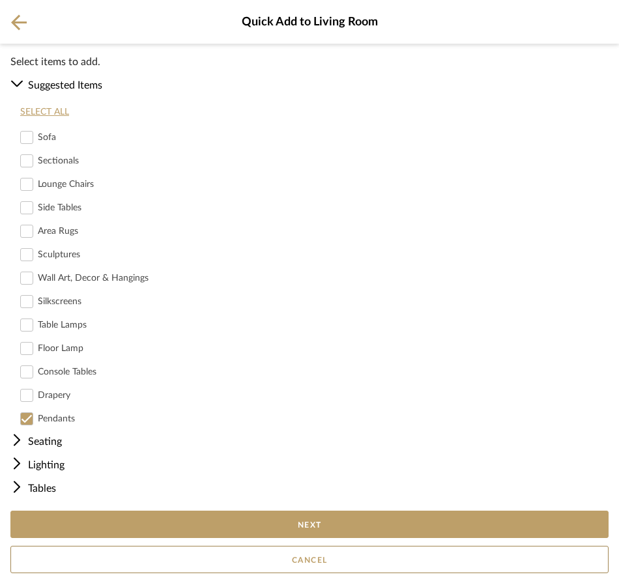
click at [33, 417] on div at bounding box center [26, 419] width 13 height 13
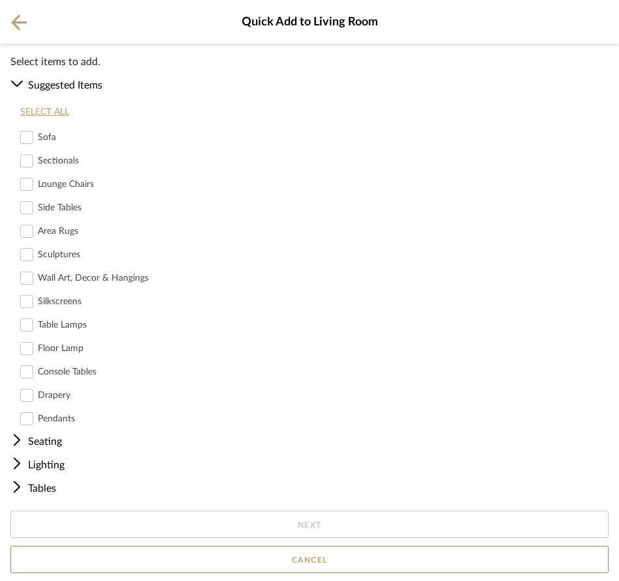
click at [50, 461] on div "Lighting" at bounding box center [311, 466] width 595 height 16
click at [26, 22] on icon at bounding box center [19, 23] width 16 height 16
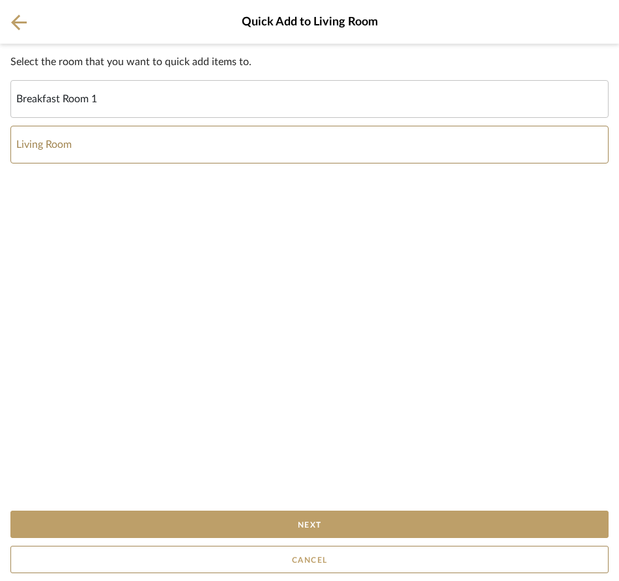
click at [22, 17] on icon at bounding box center [19, 22] width 16 height 16
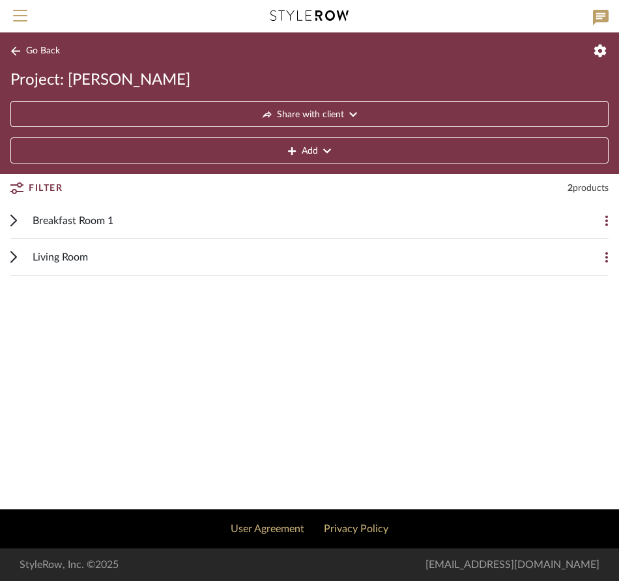
click at [310, 147] on span "Add" at bounding box center [310, 151] width 16 height 26
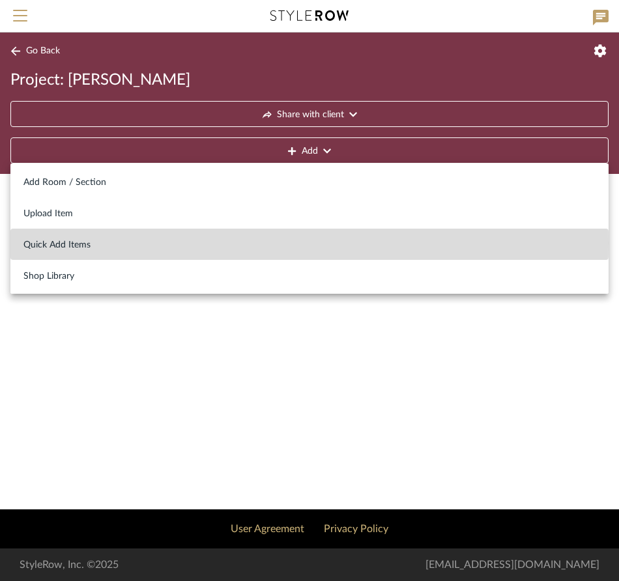
click at [83, 241] on span "Quick Add Items" at bounding box center [309, 245] width 572 height 11
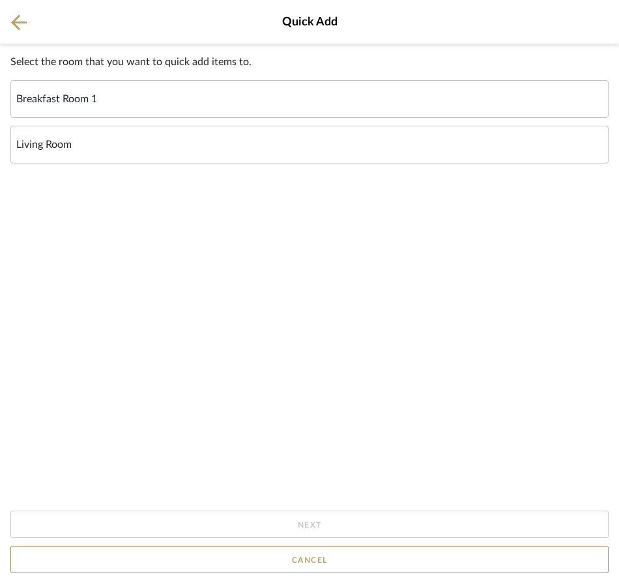
click at [126, 145] on div "Living Room" at bounding box center [309, 145] width 598 height 38
click at [0, 0] on input "Living Room" at bounding box center [0, 0] width 0 height 0
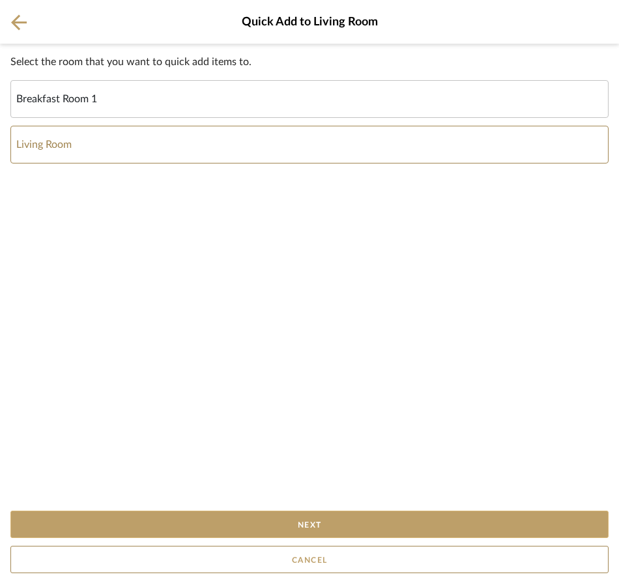
click at [276, 518] on button "Next" at bounding box center [309, 524] width 598 height 27
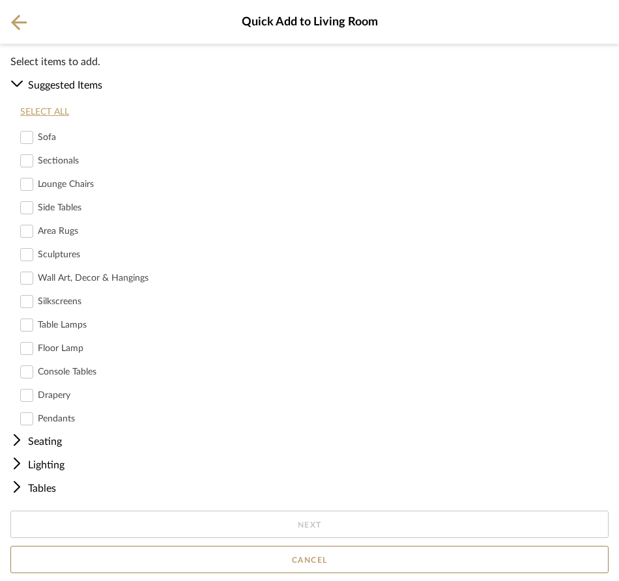
click at [27, 138] on icon at bounding box center [27, 138] width 10 height 8
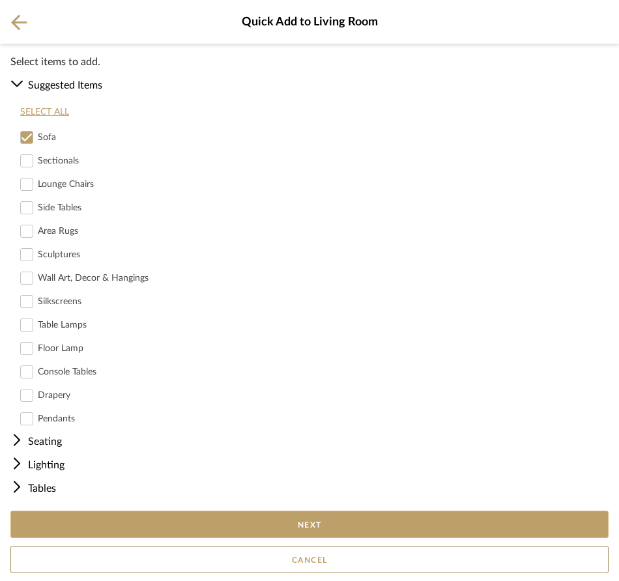
click at [333, 527] on button "Next" at bounding box center [309, 524] width 598 height 27
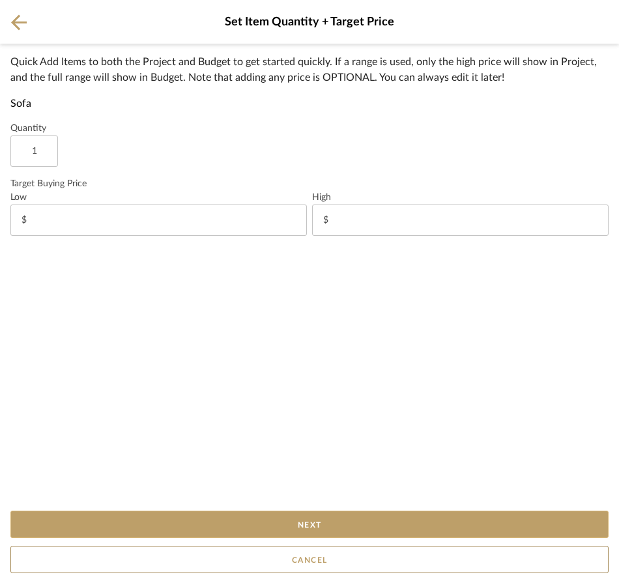
click at [328, 521] on button "Next" at bounding box center [309, 524] width 598 height 27
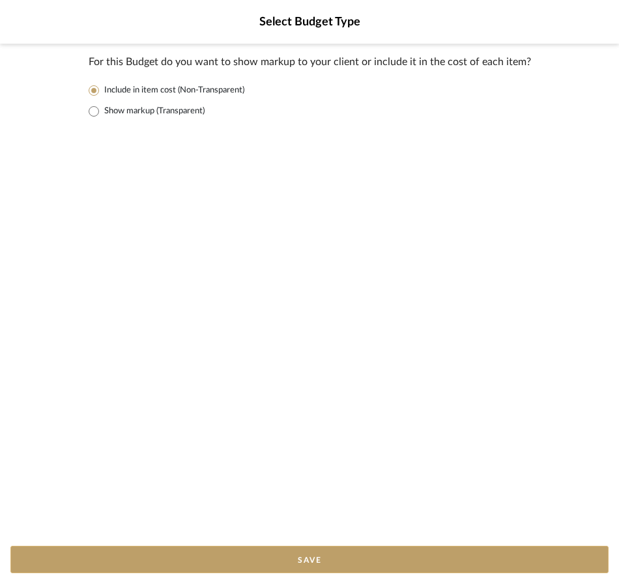
click at [314, 557] on button "Save" at bounding box center [309, 559] width 598 height 27
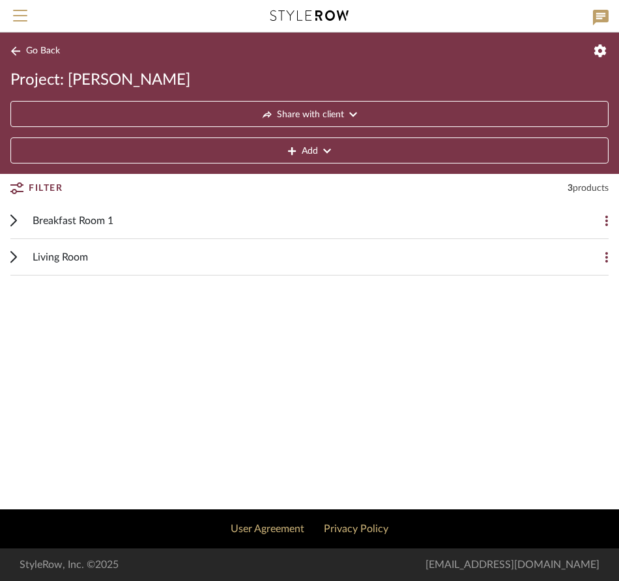
click at [267, 259] on div "Living Room" at bounding box center [300, 257] width 535 height 36
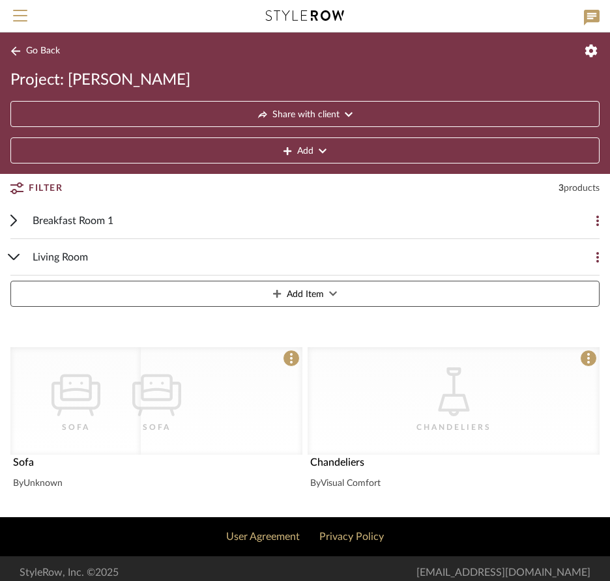
click at [207, 381] on div "CategoryIconSeating Created with Sketch. [GEOGRAPHIC_DATA] CategoryIconSeating …" at bounding box center [156, 401] width 292 height 108
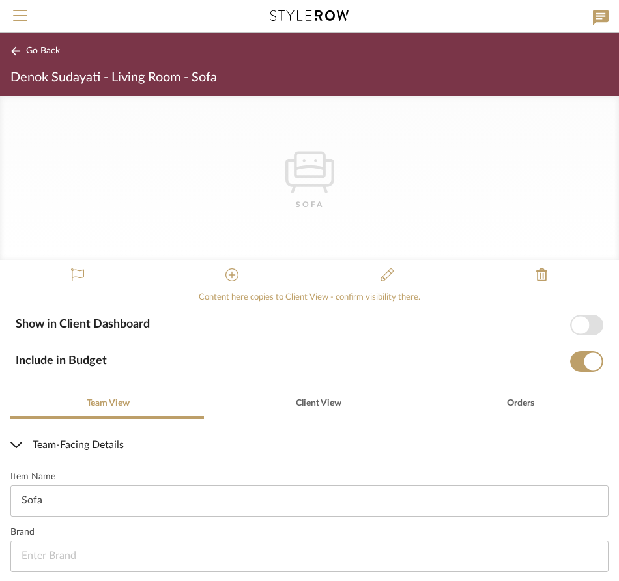
click at [51, 52] on span "Go Back" at bounding box center [43, 51] width 34 height 11
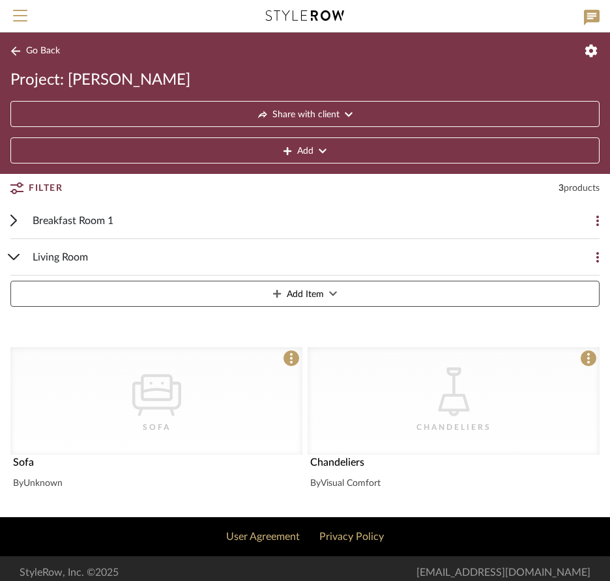
click at [320, 148] on icon at bounding box center [323, 151] width 8 height 9
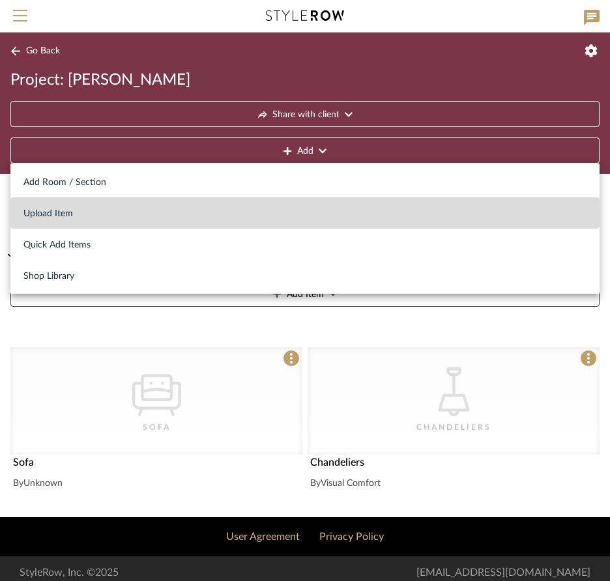
click at [66, 216] on span "Upload Item" at bounding box center [304, 214] width 563 height 11
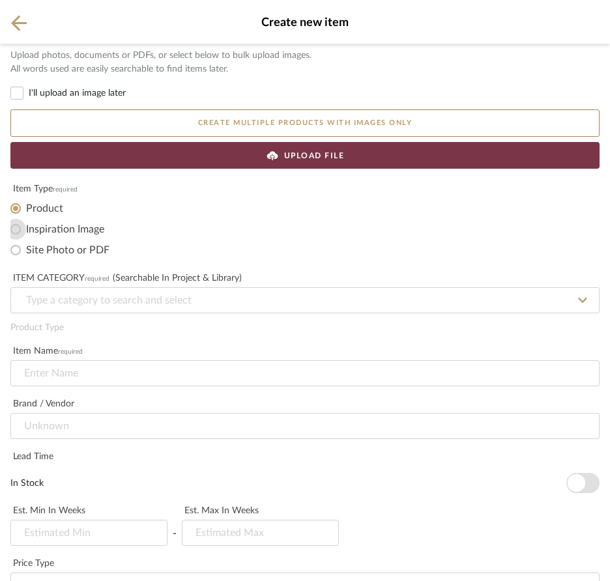
click at [18, 228] on input "Inspiration Image" at bounding box center [15, 229] width 21 height 21
radio input "true"
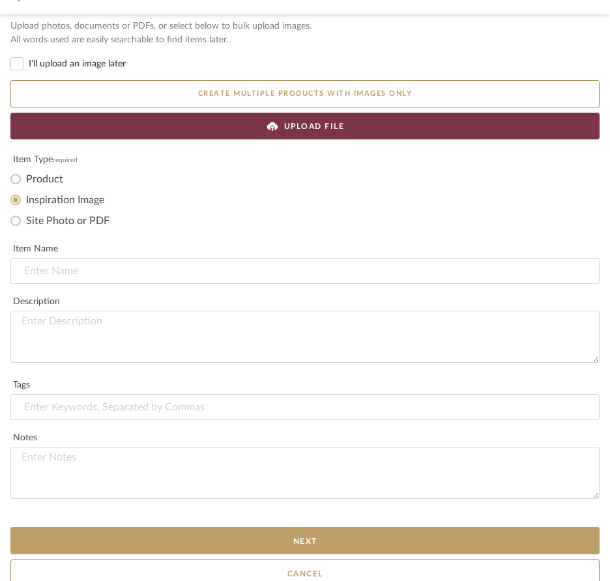
scroll to position [40, 0]
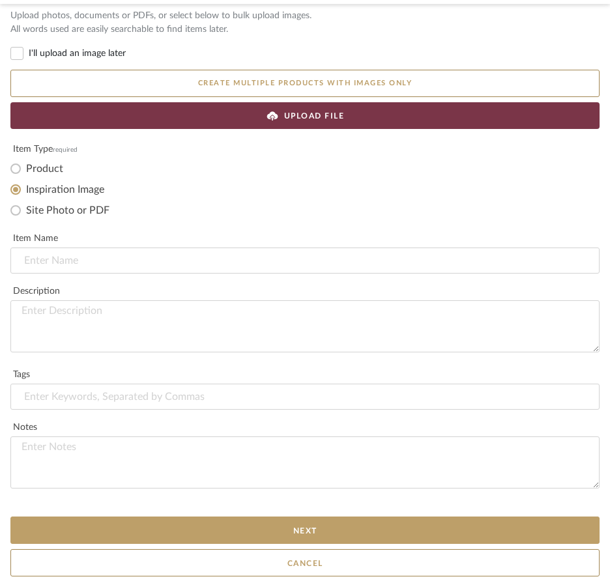
click at [82, 210] on label "Site Photo or PDF" at bounding box center [67, 210] width 83 height 13
click at [26, 210] on input "Site Photo or PDF" at bounding box center [15, 210] width 21 height 21
radio input "true"
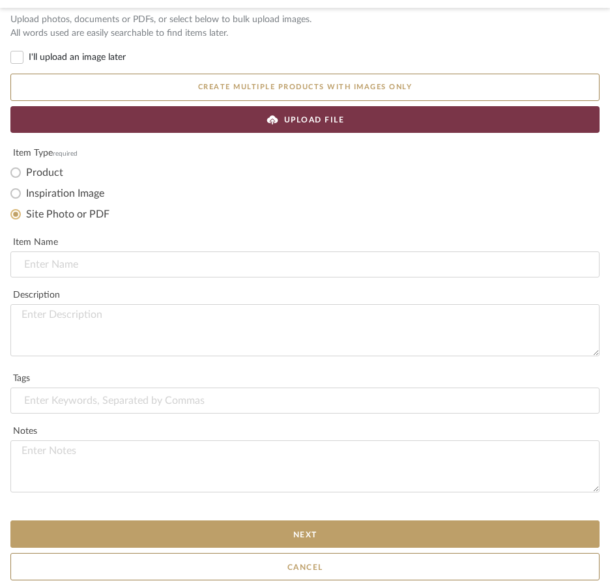
scroll to position [35, 0]
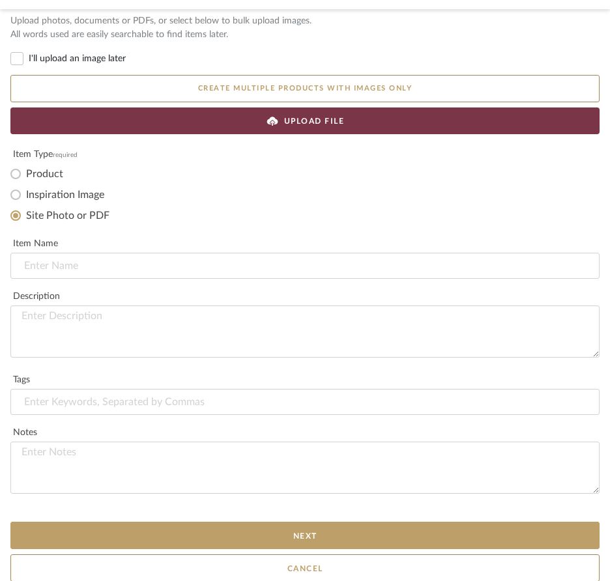
click at [57, 176] on label "Product" at bounding box center [44, 174] width 37 height 13
click at [26, 176] on input "Product" at bounding box center [15, 174] width 21 height 21
radio input "true"
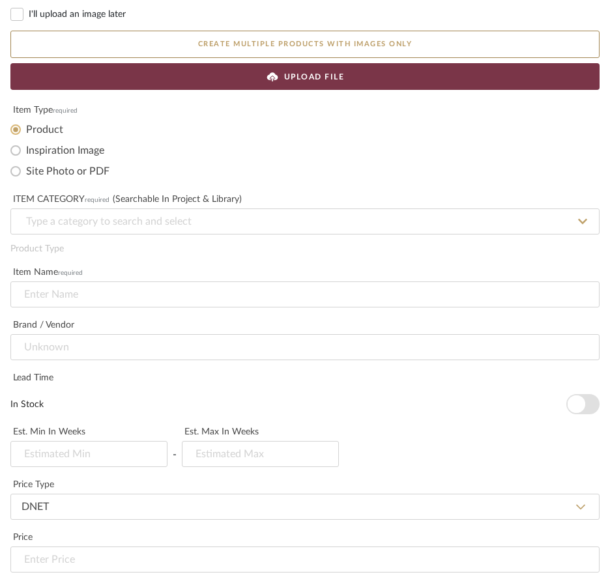
scroll to position [0, 0]
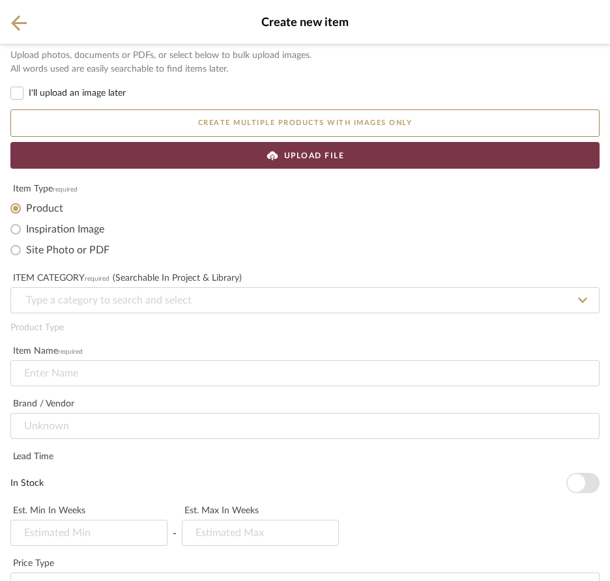
click at [25, 27] on icon at bounding box center [19, 23] width 16 height 16
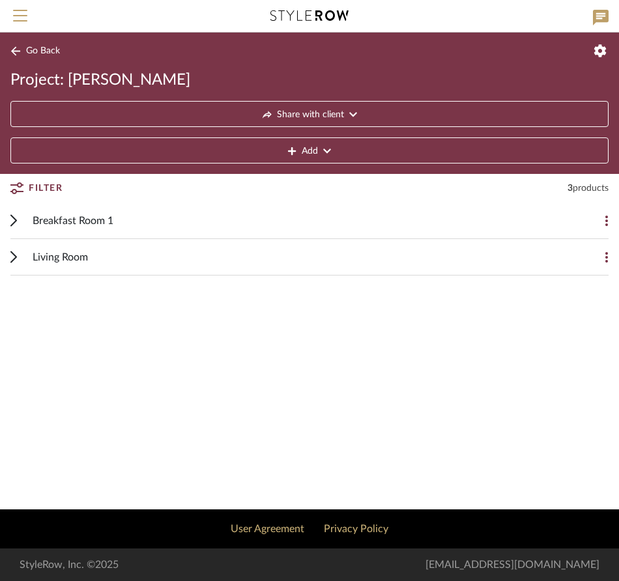
click at [80, 259] on span "Living Room" at bounding box center [60, 258] width 55 height 16
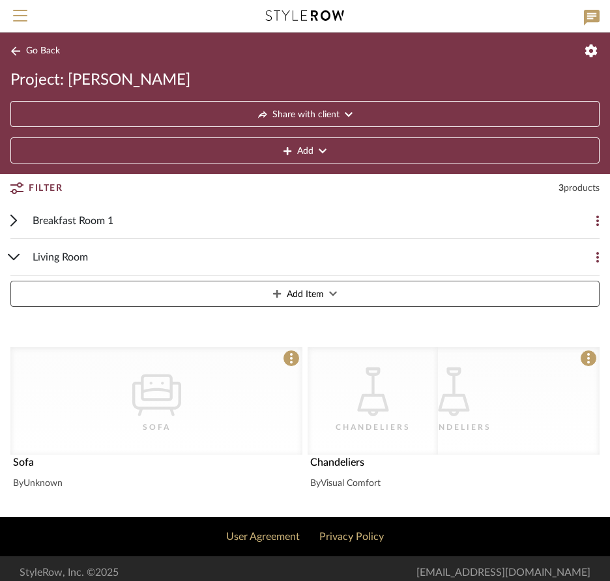
click at [347, 383] on div "CategoryIconLighting Created with Sketch. [GEOGRAPHIC_DATA]" at bounding box center [373, 401] width 130 height 108
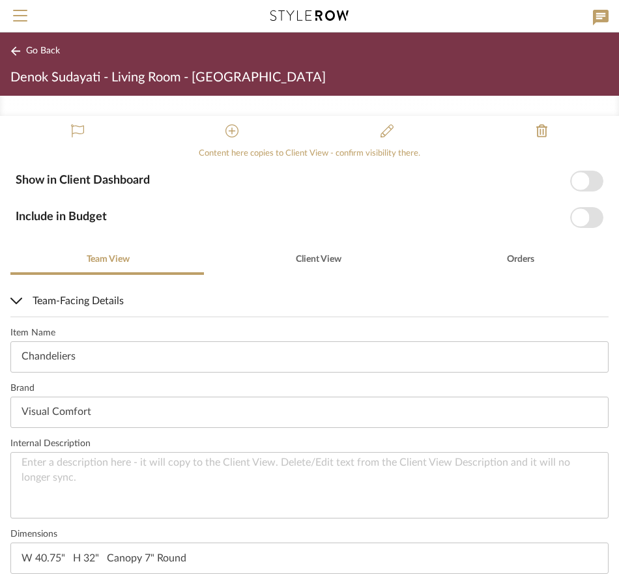
scroll to position [266, 0]
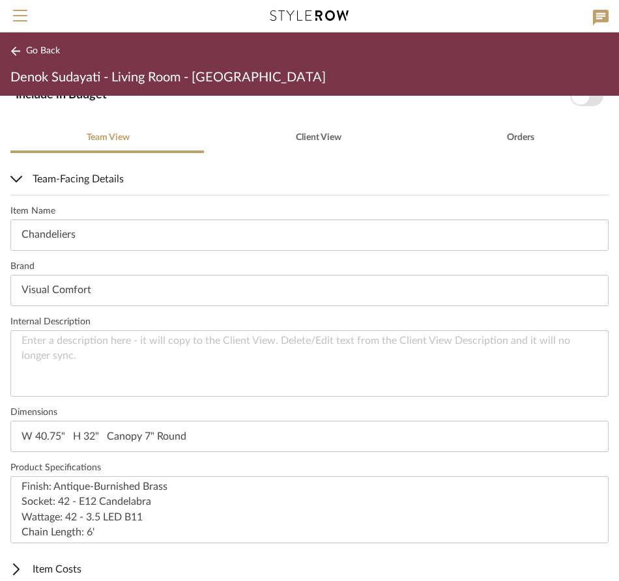
click at [323, 139] on span "Client View" at bounding box center [319, 137] width 46 height 9
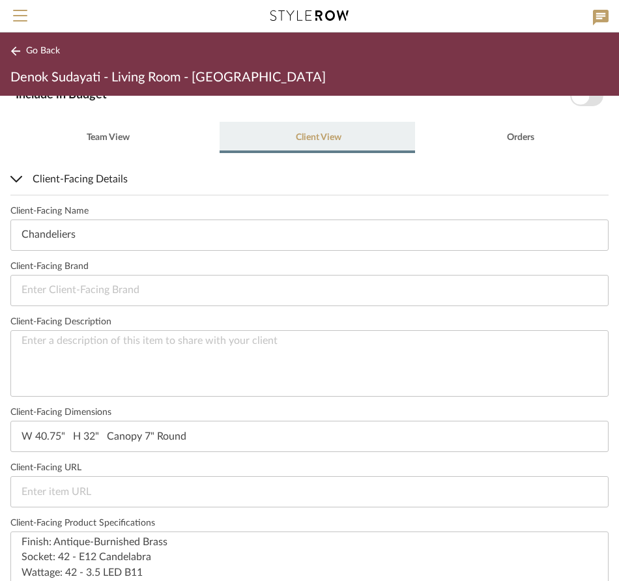
scroll to position [0, 0]
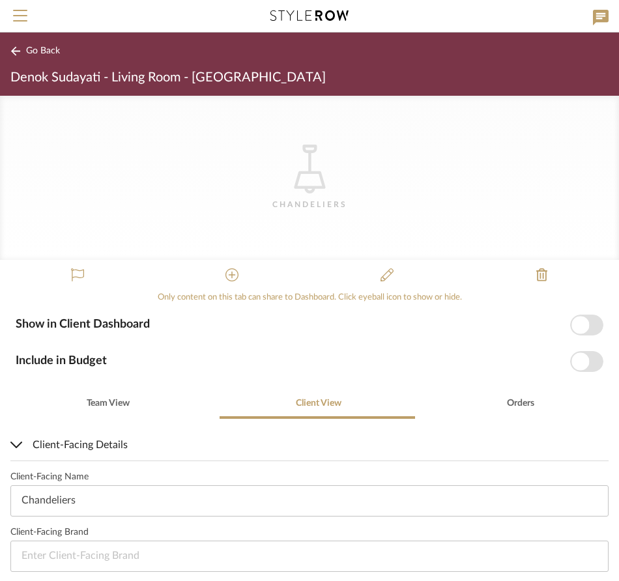
click at [605, 18] on icon at bounding box center [601, 18] width 16 height 16
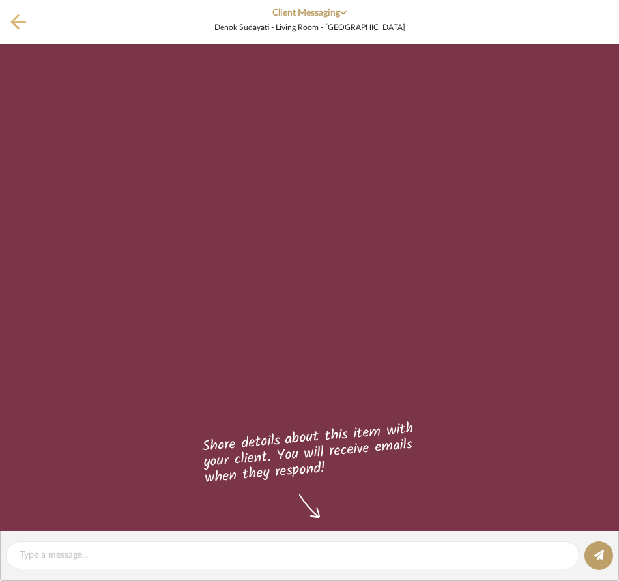
click at [24, 22] on icon at bounding box center [18, 22] width 16 height 16
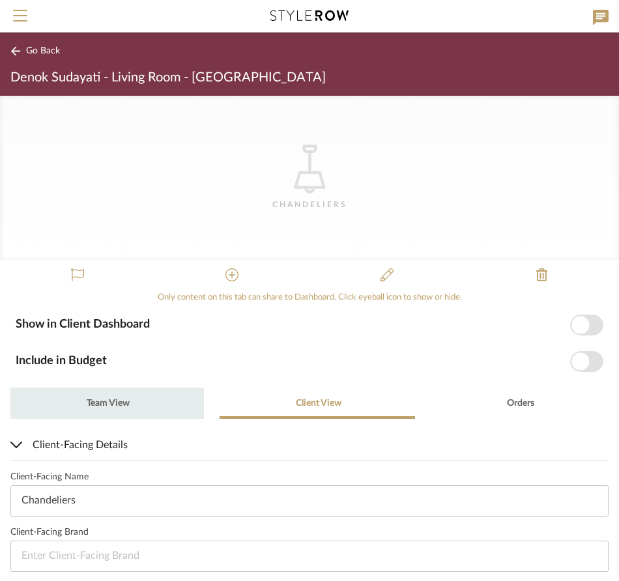
click at [113, 389] on span "Team View" at bounding box center [107, 403] width 45 height 31
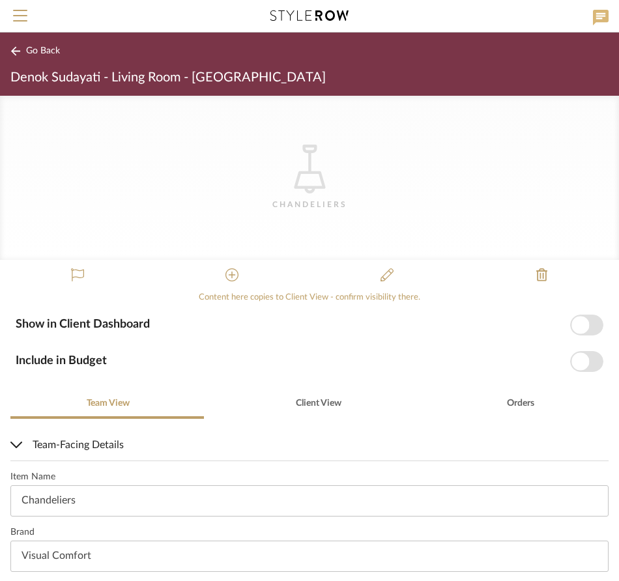
click at [606, 15] on icon at bounding box center [601, 18] width 16 height 16
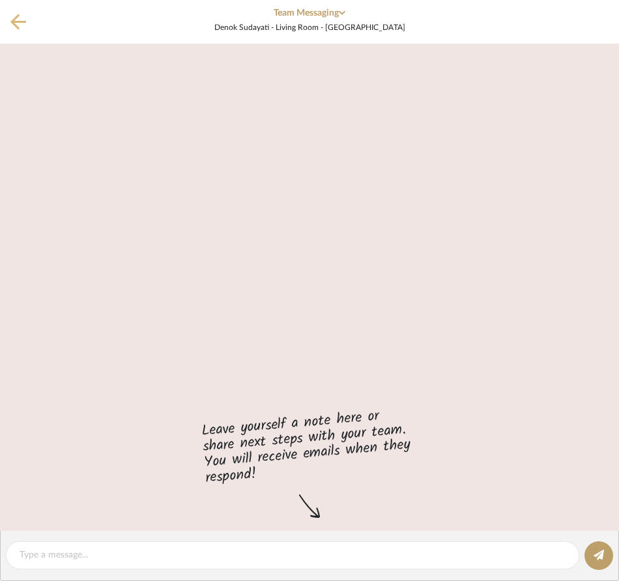
click at [26, 20] on button at bounding box center [18, 22] width 37 height 44
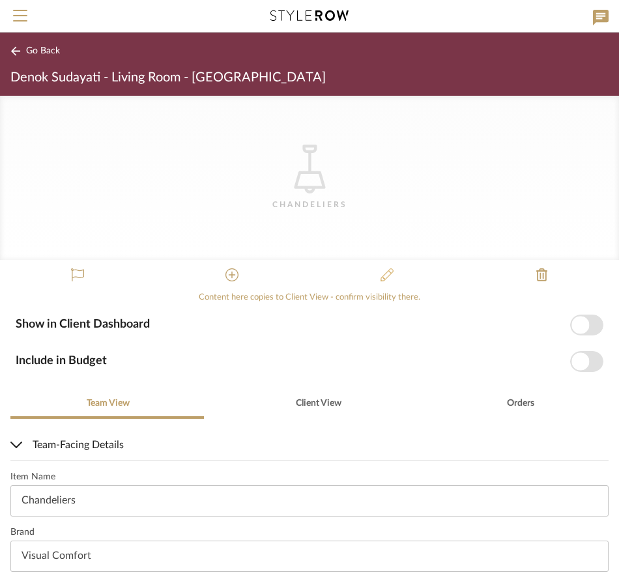
click at [381, 272] on icon at bounding box center [387, 275] width 13 height 13
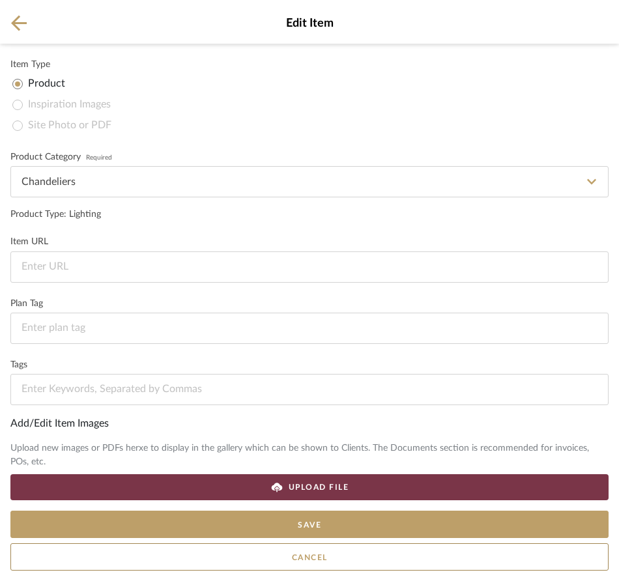
click at [16, 27] on icon at bounding box center [19, 23] width 16 height 16
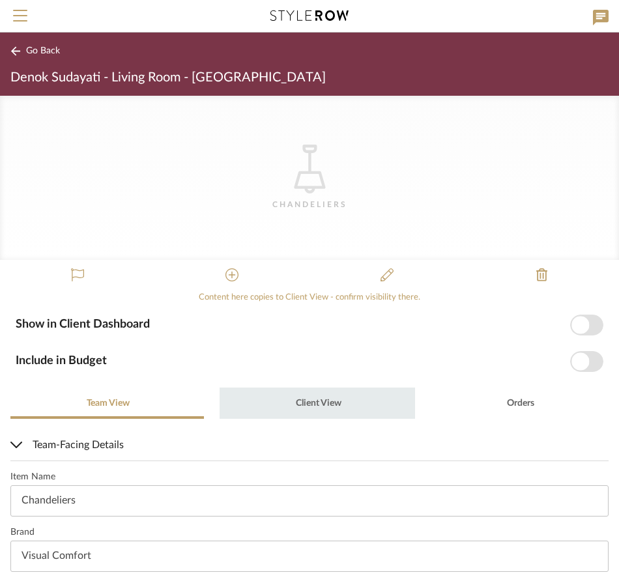
click at [327, 407] on span "Client View" at bounding box center [319, 403] width 46 height 9
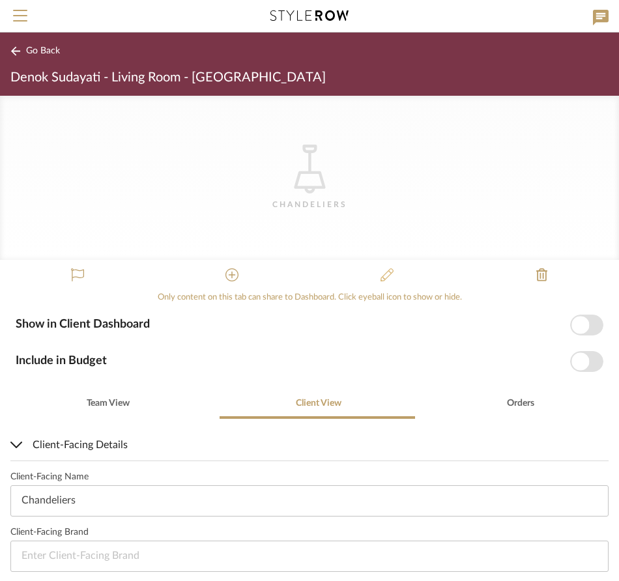
click at [381, 276] on icon at bounding box center [387, 275] width 13 height 13
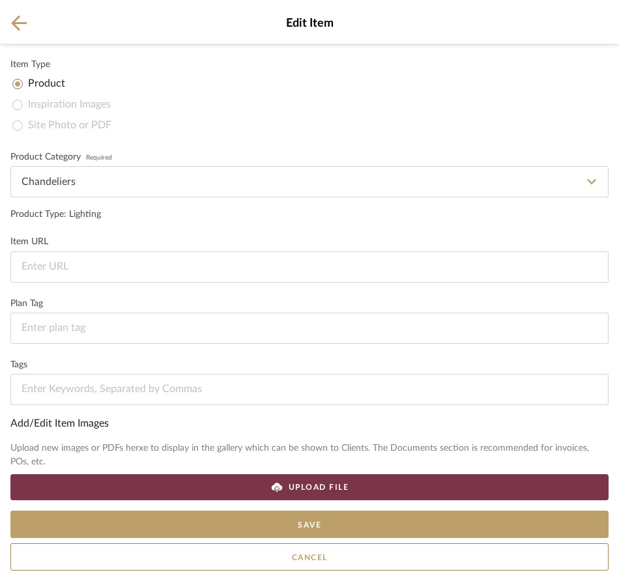
click at [70, 454] on div "Upload new images or PDFs herxe to display in the gallery which can be shown to…" at bounding box center [309, 455] width 598 height 27
click at [73, 450] on div "Upload new images or PDFs herxe to display in the gallery which can be shown to…" at bounding box center [309, 455] width 598 height 27
click at [72, 447] on div "Upload new images or PDFs herxe to display in the gallery which can be shown to…" at bounding box center [309, 455] width 598 height 27
click at [134, 450] on div "Upload new images or PDFs herxe to display in the gallery which can be shown to…" at bounding box center [309, 455] width 598 height 27
click at [310, 486] on span "UPLOAD FILE" at bounding box center [319, 488] width 61 height 12
